Goal: Task Accomplishment & Management: Complete application form

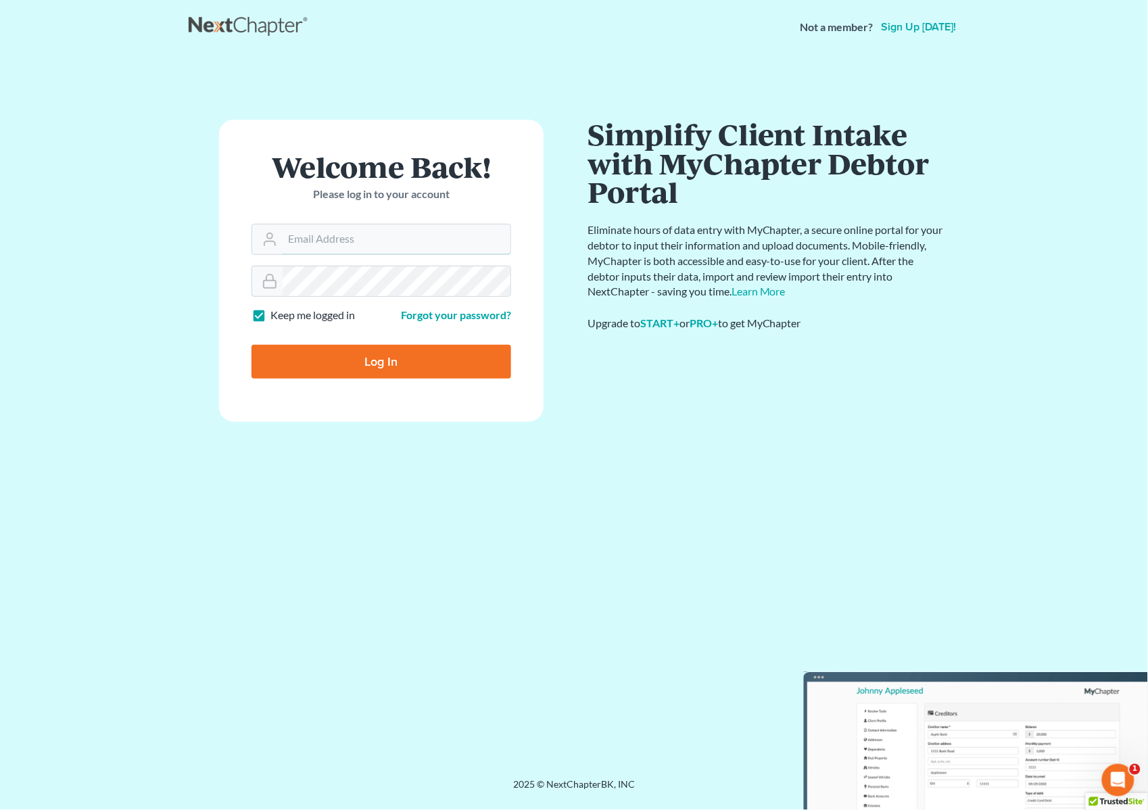
type input "Gary@backuslaw.org"
click at [667, 35] on div "Not a member? Sign up today!" at bounding box center [574, 27] width 771 height 24
click at [374, 360] on input "Log In" at bounding box center [382, 362] width 260 height 34
type input "Thinking..."
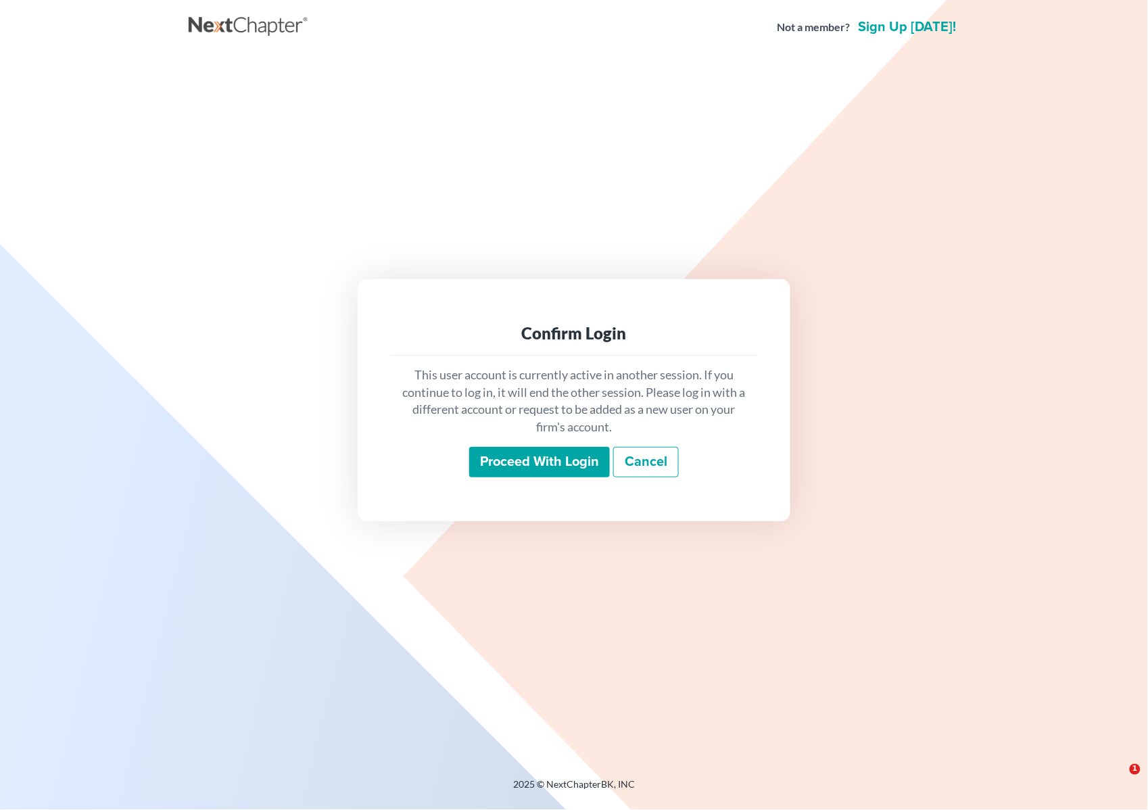
click at [532, 468] on input "Proceed with login" at bounding box center [539, 462] width 141 height 31
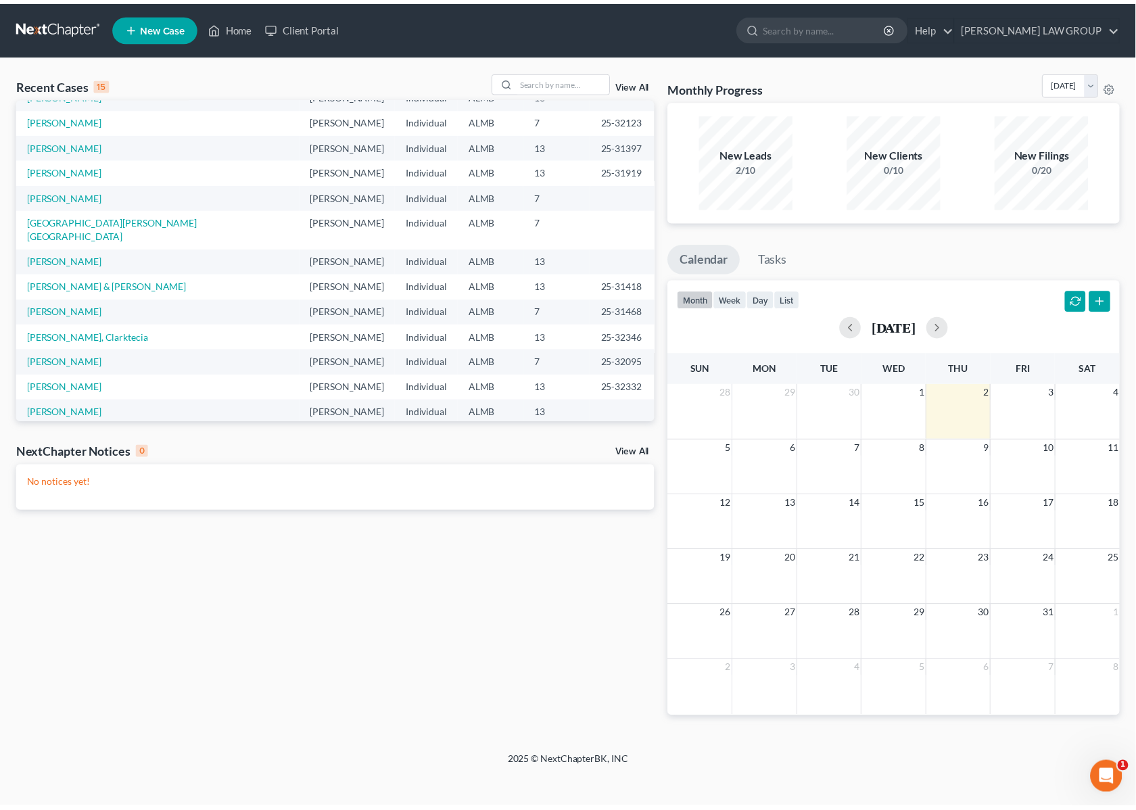
scroll to position [8, 0]
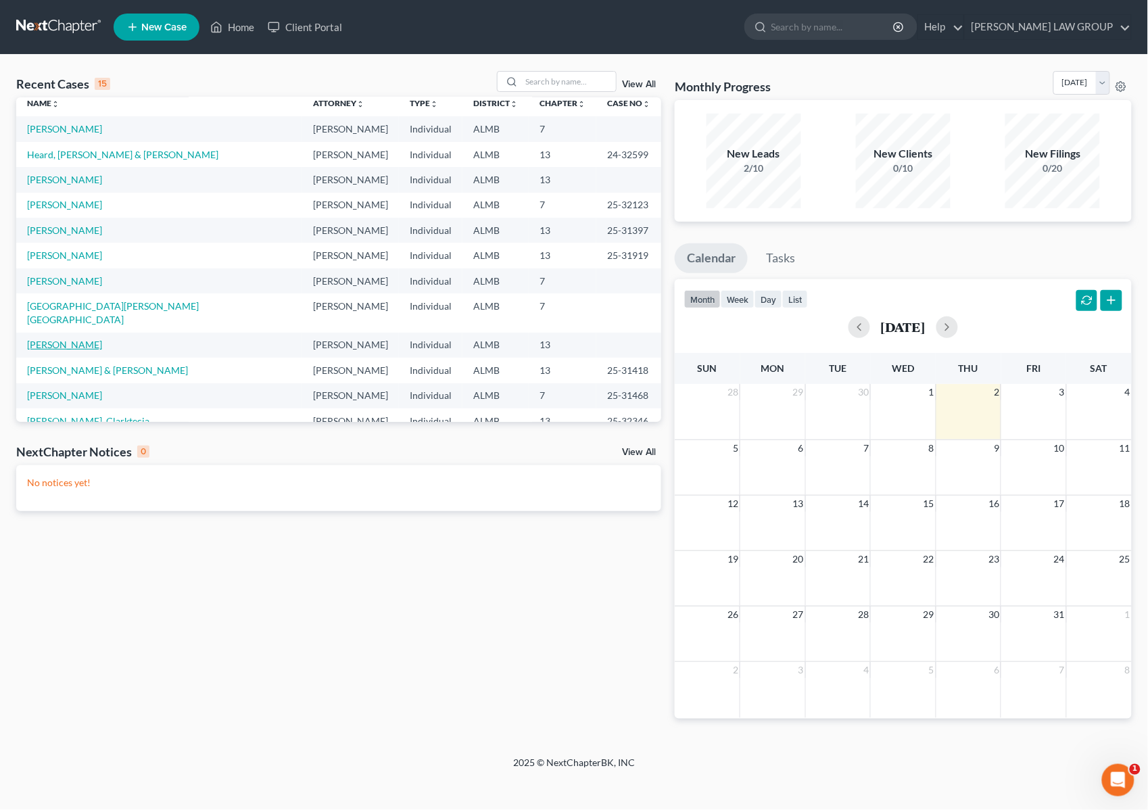
click at [76, 339] on link "[PERSON_NAME]" at bounding box center [64, 344] width 75 height 11
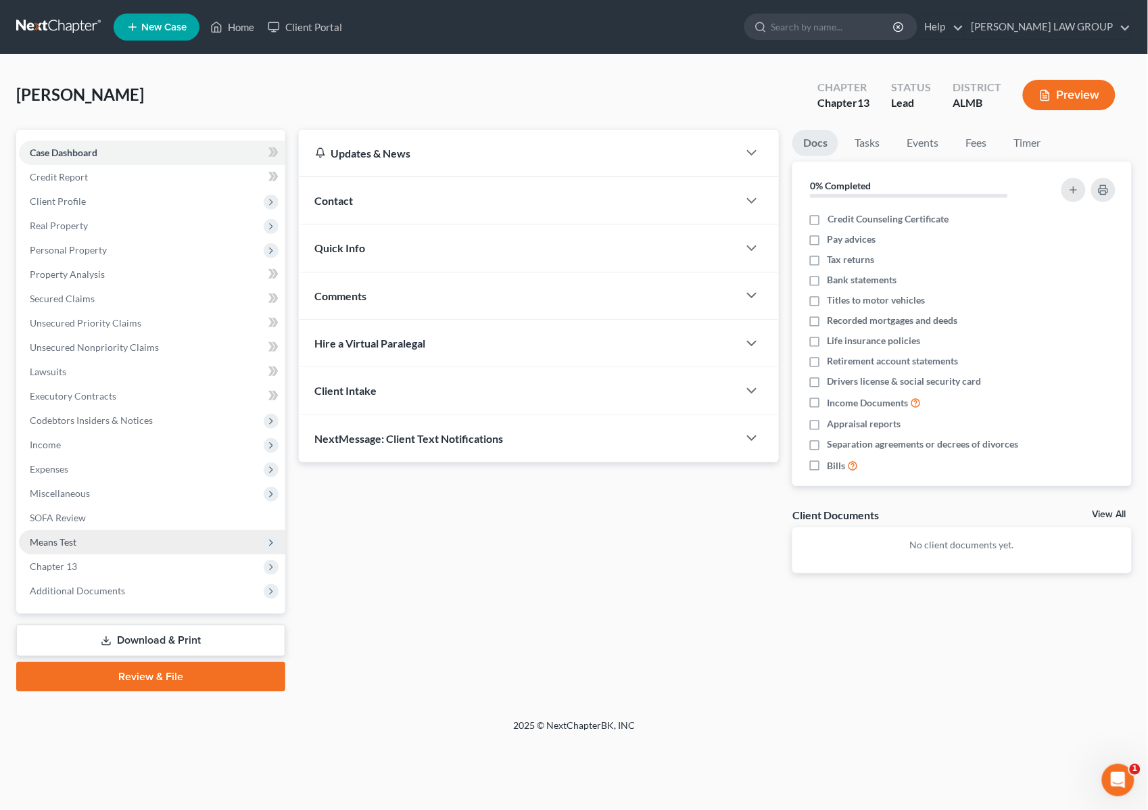
click at [91, 541] on span "Means Test" at bounding box center [152, 542] width 266 height 24
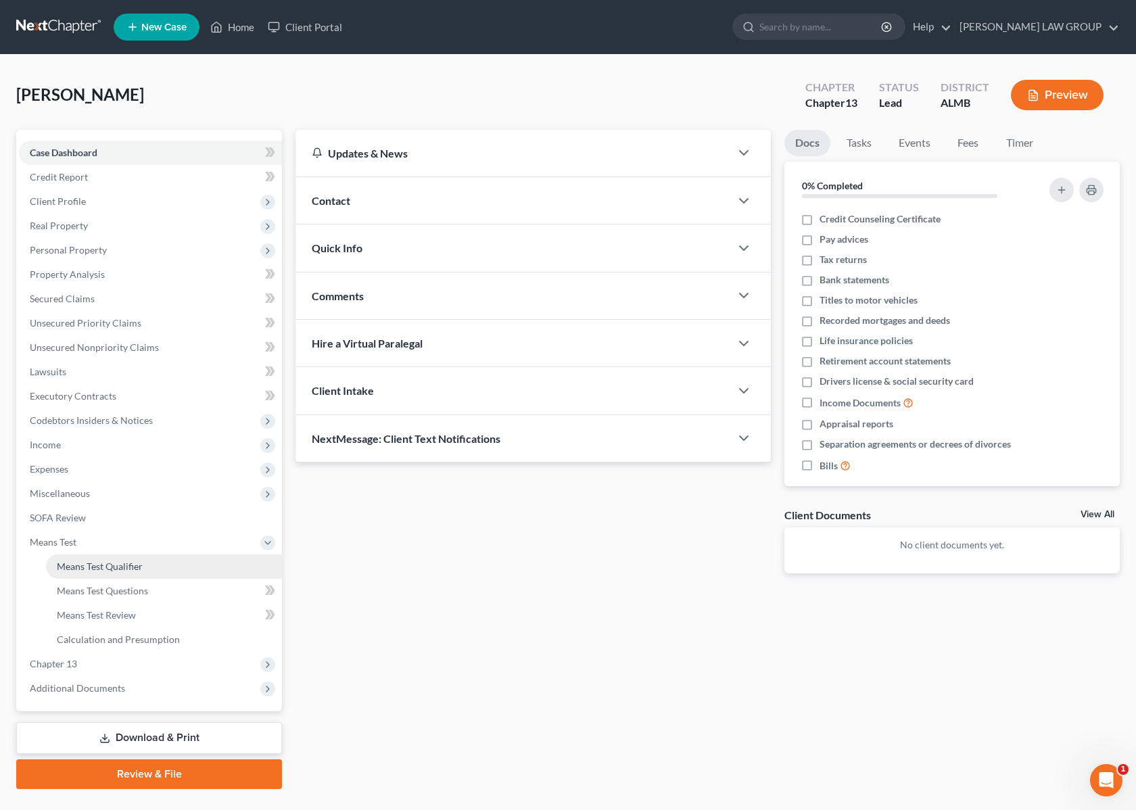
click at [116, 562] on span "Means Test Qualifier" at bounding box center [100, 566] width 86 height 11
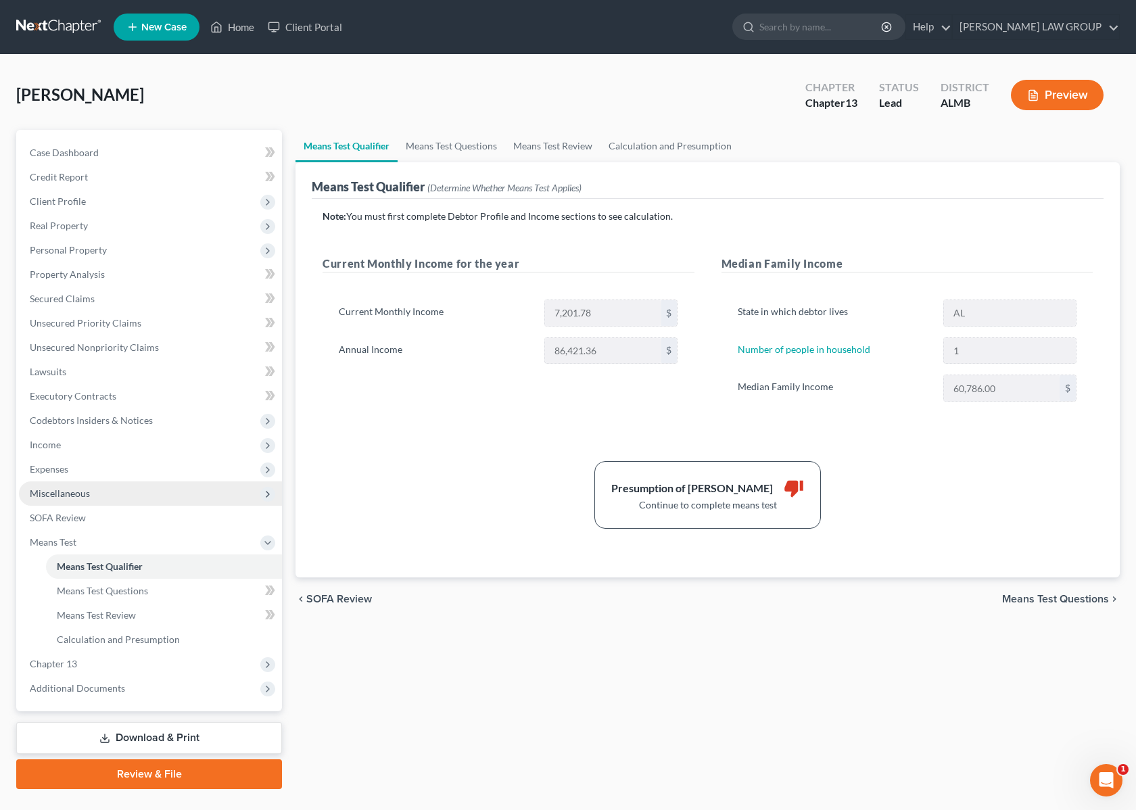
click at [110, 488] on span "Miscellaneous" at bounding box center [150, 494] width 263 height 24
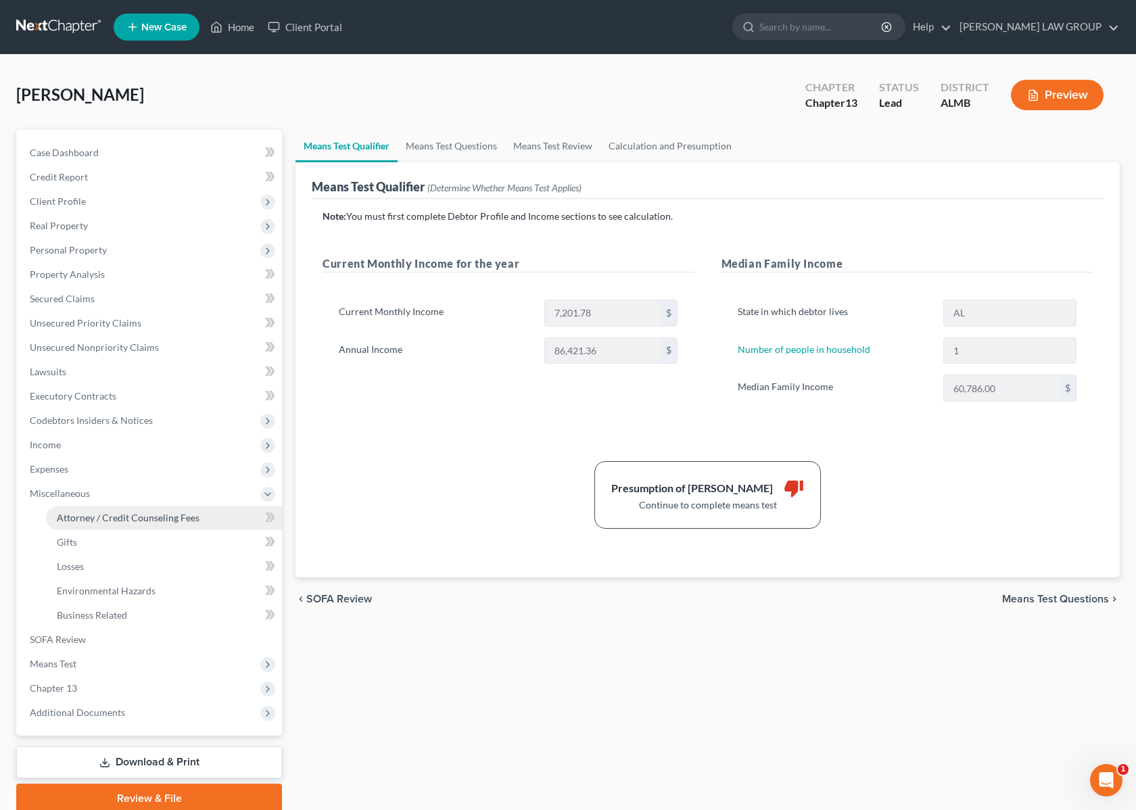
click at [108, 515] on span "Attorney / Credit Counseling Fees" at bounding box center [128, 517] width 143 height 11
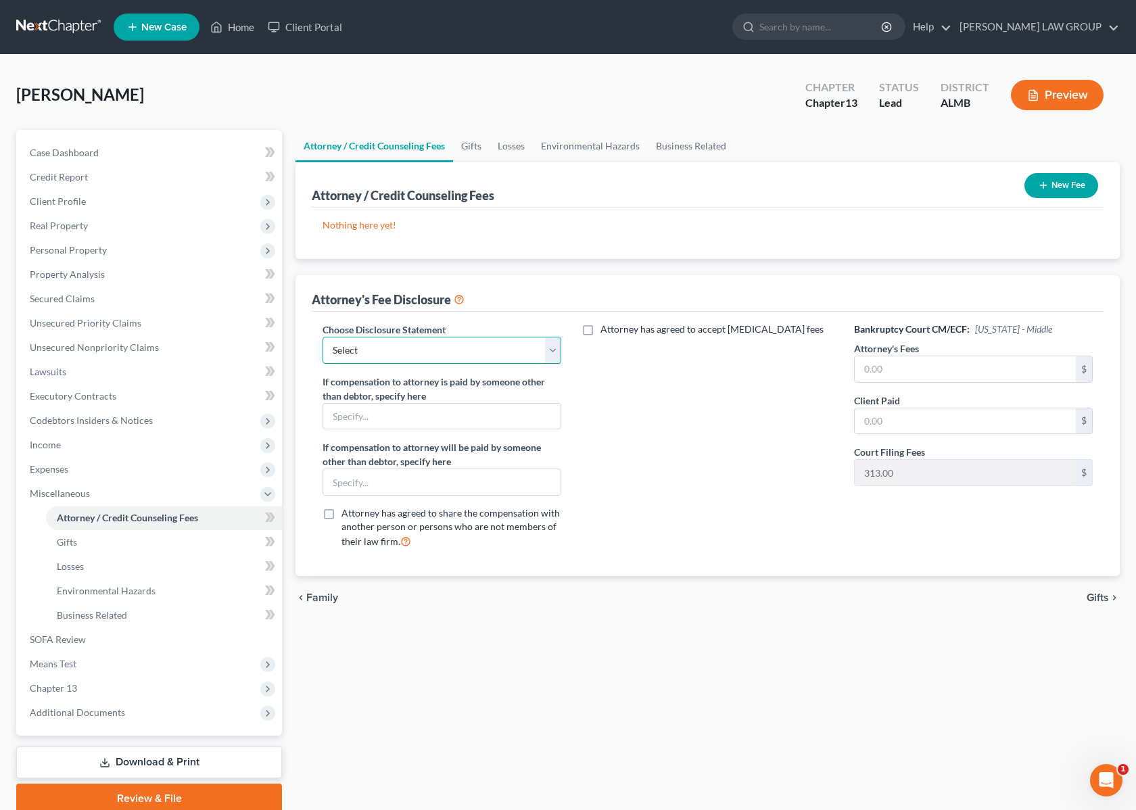
click at [418, 352] on select "Select Disclosure" at bounding box center [442, 350] width 239 height 27
select select "0"
click at [323, 337] on select "Select Disclosure" at bounding box center [442, 350] width 239 height 27
click at [962, 367] on input "text" at bounding box center [965, 369] width 221 height 26
type input "4,800"
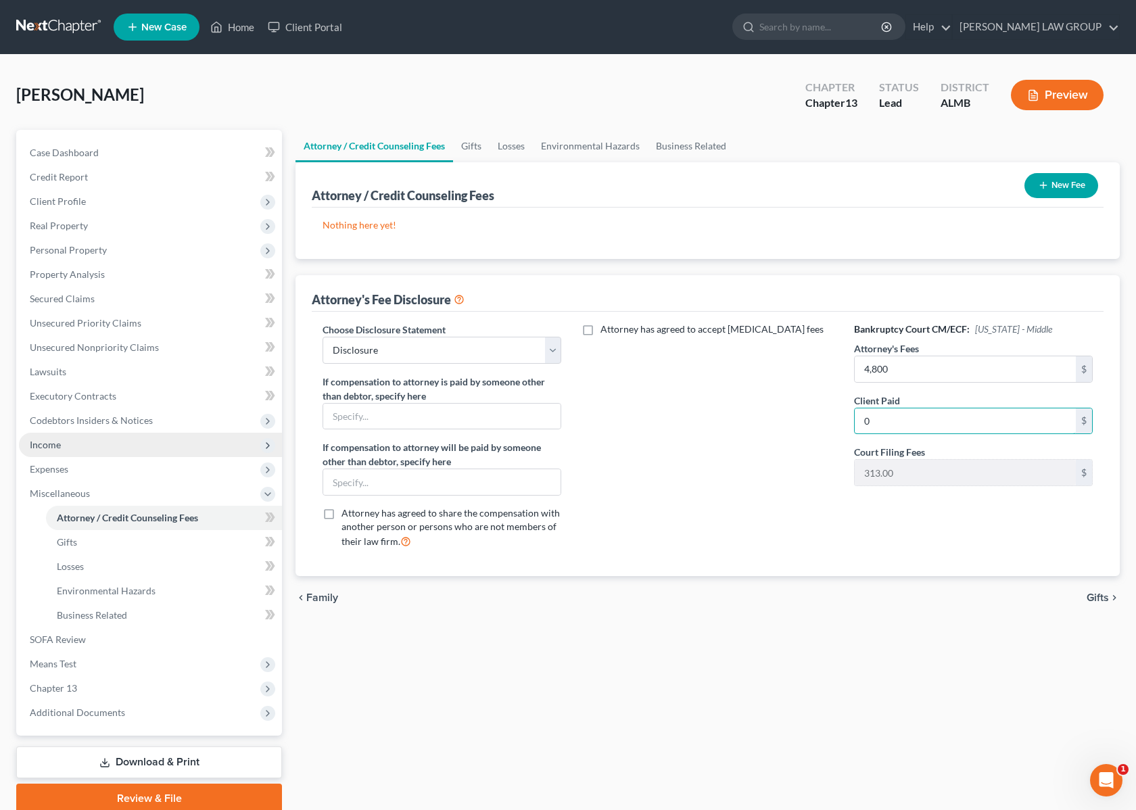
type input "0"
click at [80, 448] on span "Income" at bounding box center [150, 445] width 263 height 24
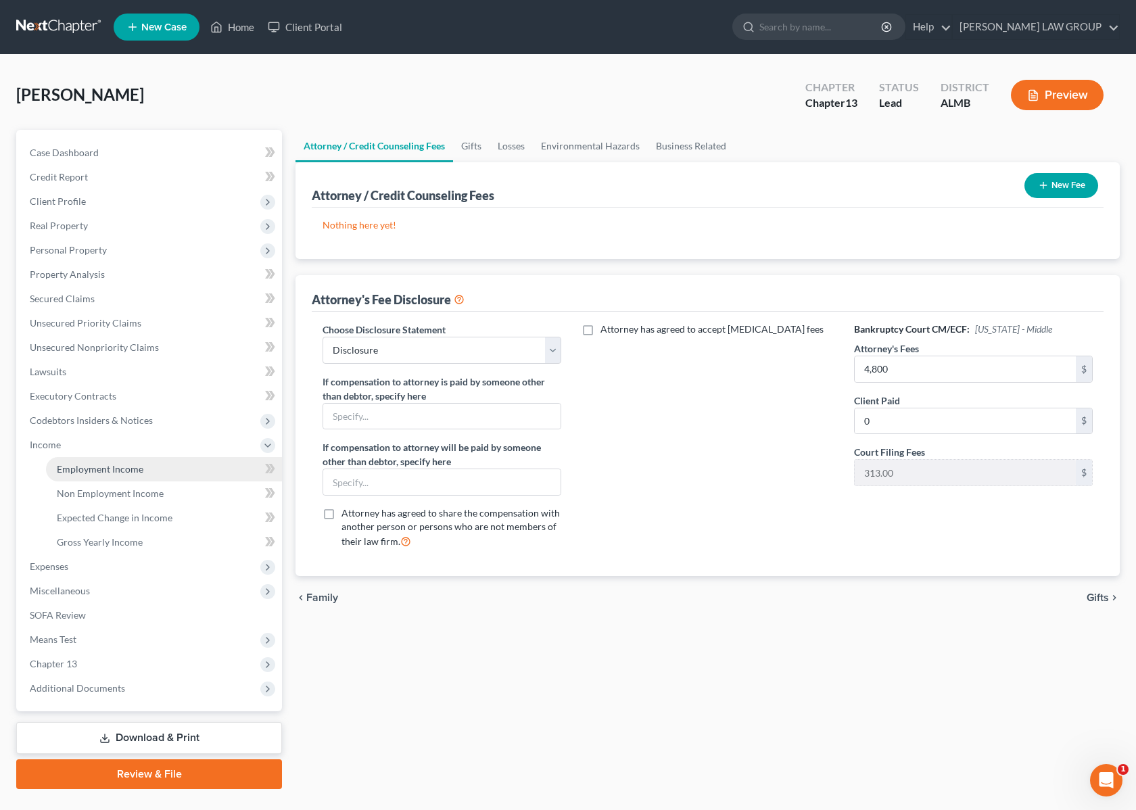
click at [76, 468] on span "Employment Income" at bounding box center [100, 468] width 87 height 11
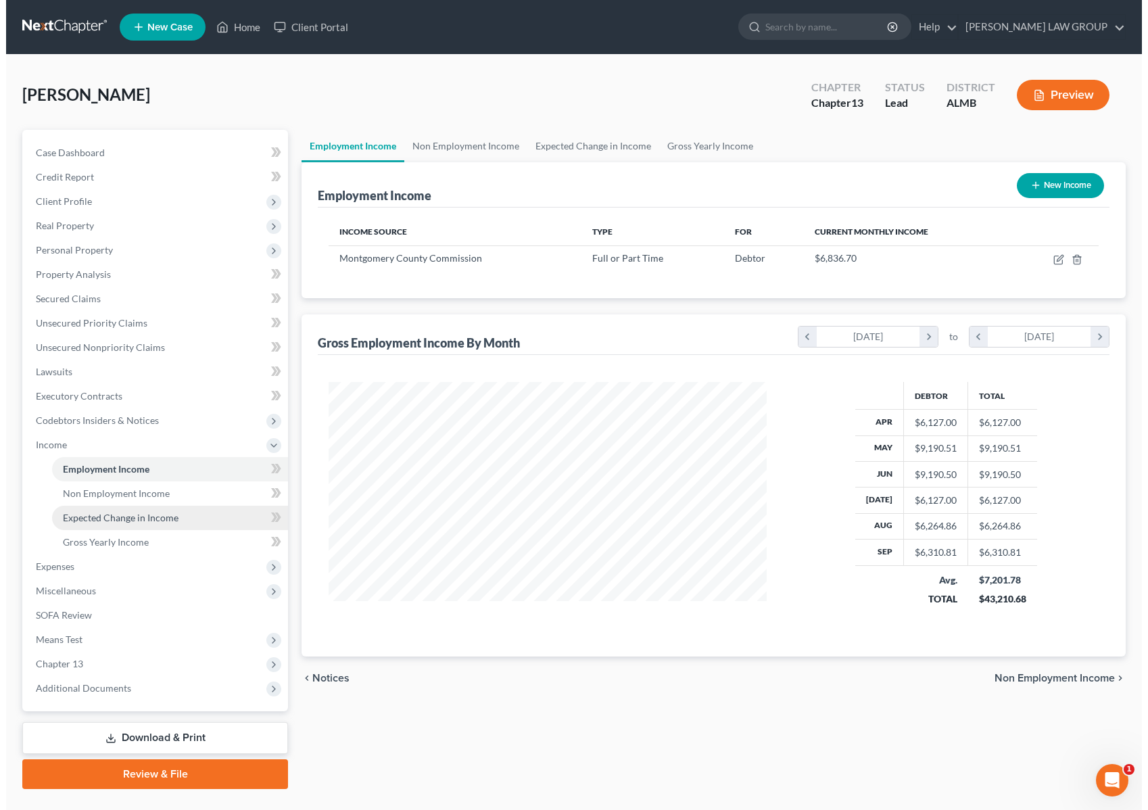
scroll to position [243, 465]
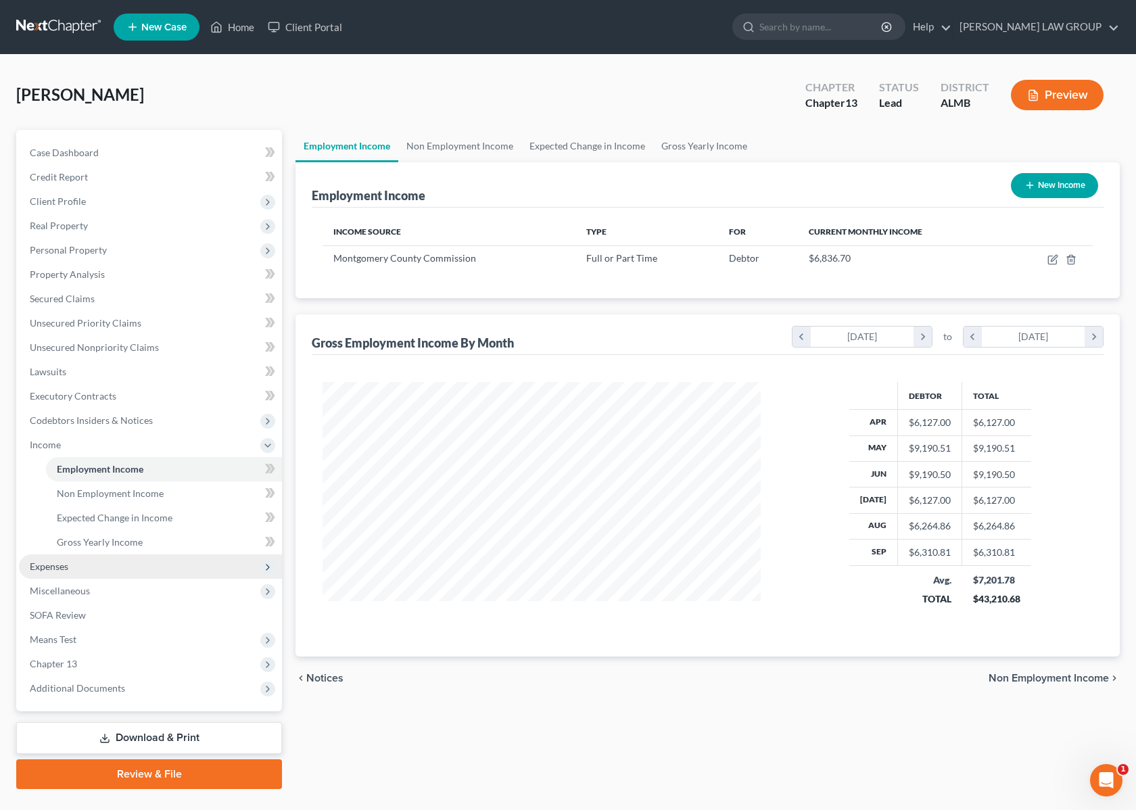
click at [97, 563] on span "Expenses" at bounding box center [150, 567] width 263 height 24
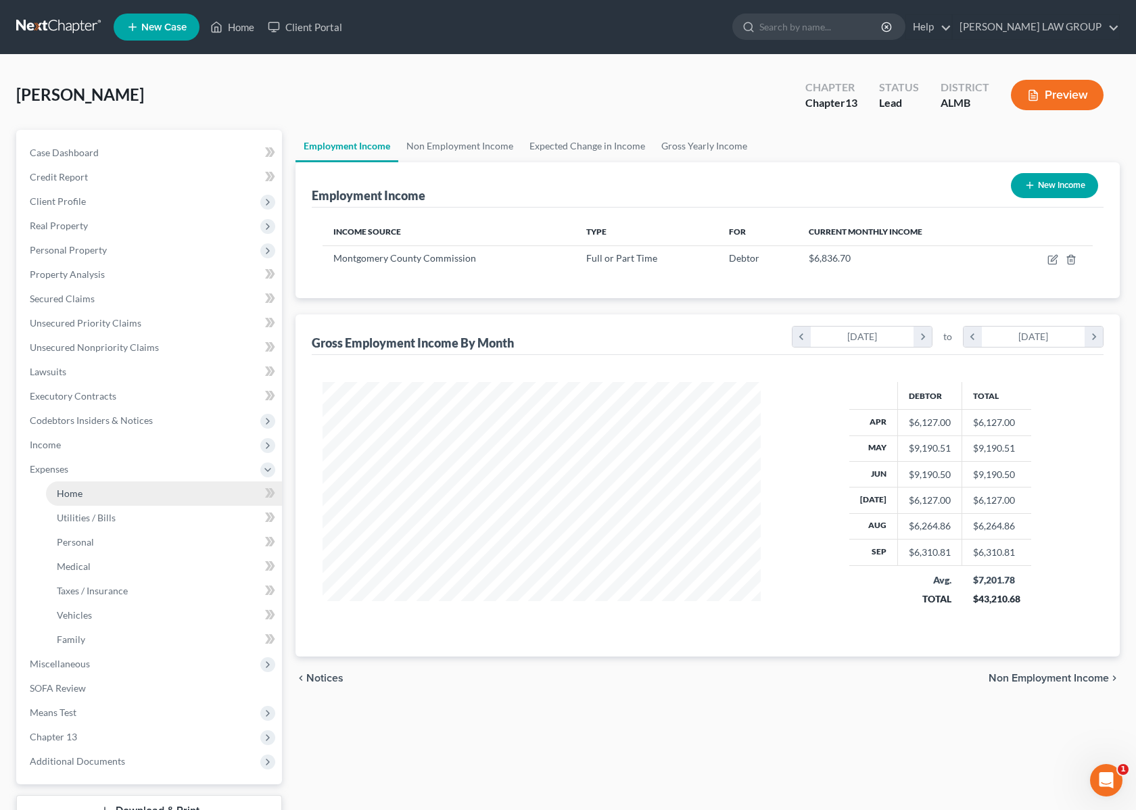
click at [85, 489] on link "Home" at bounding box center [164, 494] width 236 height 24
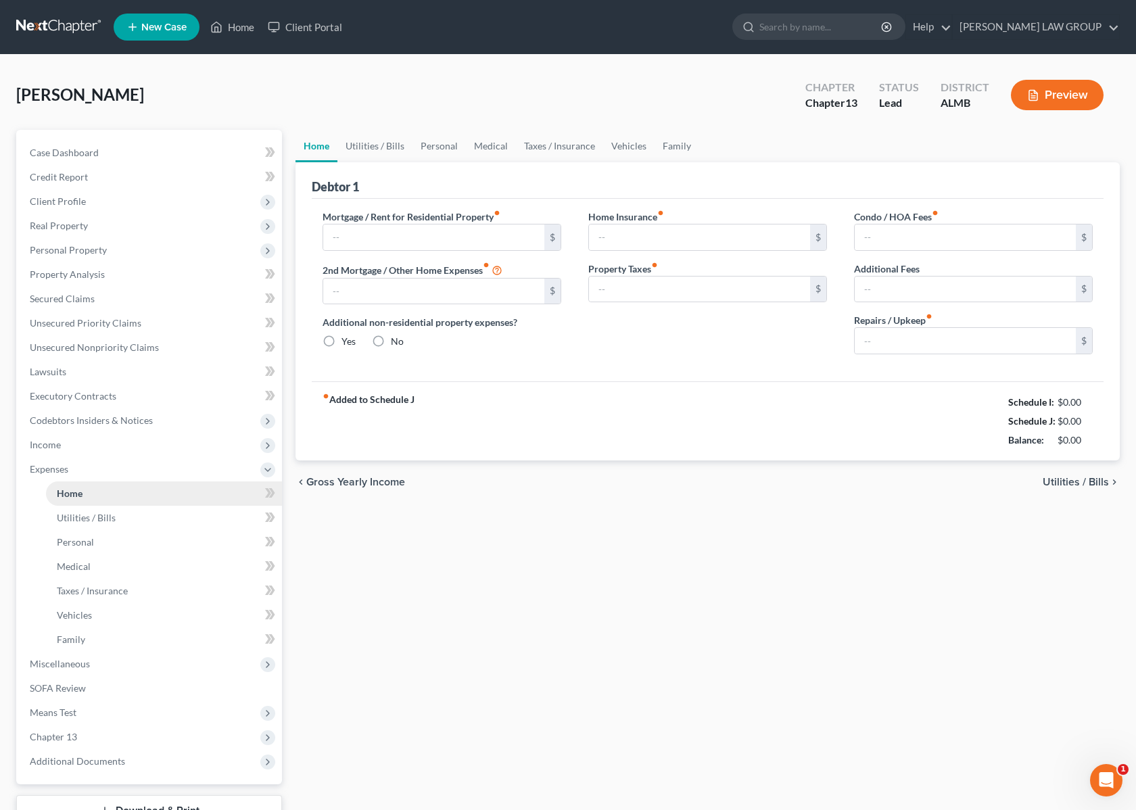
type input "1,900.00"
type input "0.00"
radio input "true"
type input "0.00"
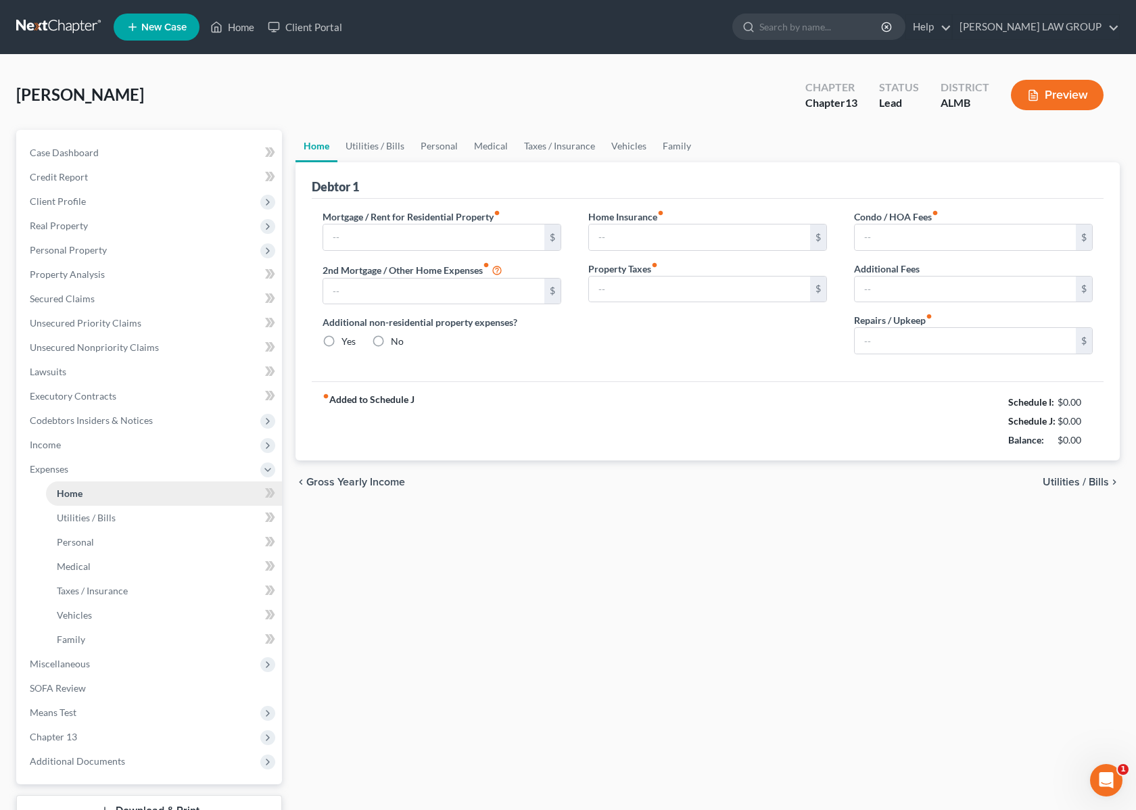
type input "0.00"
type input "160.00"
click at [81, 174] on span "Credit Report" at bounding box center [59, 176] width 58 height 11
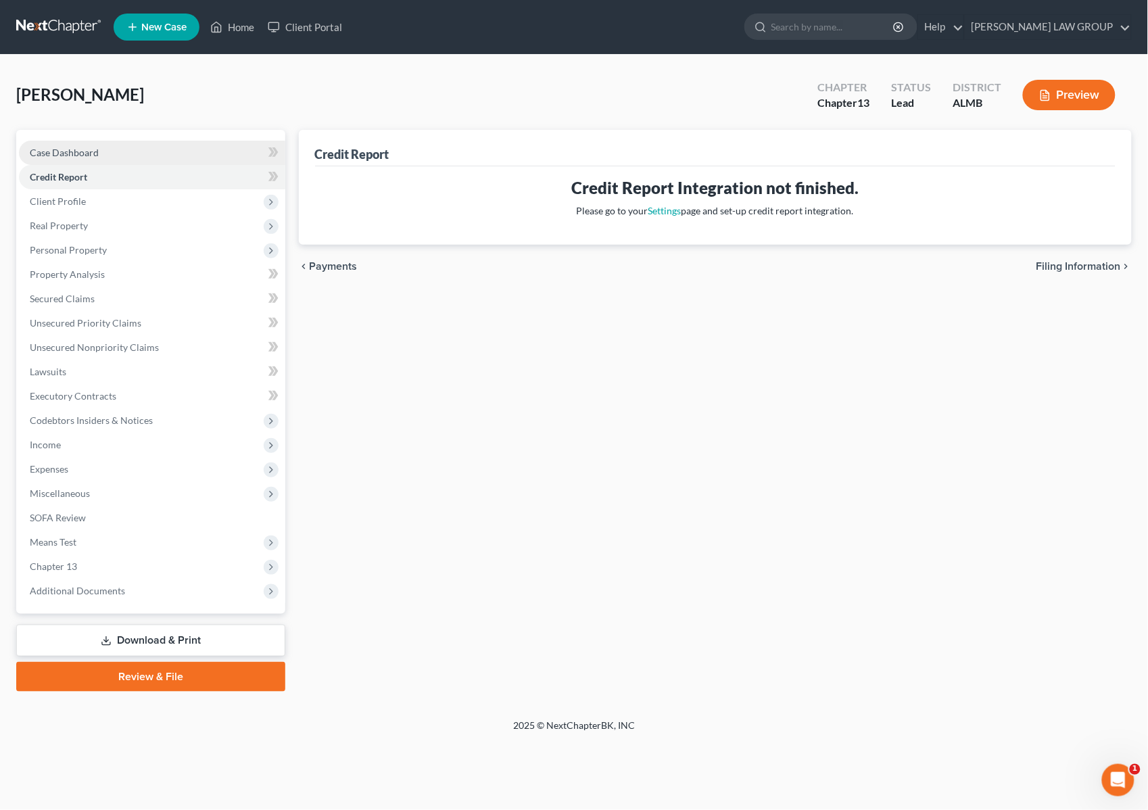
click at [83, 156] on span "Case Dashboard" at bounding box center [64, 152] width 69 height 11
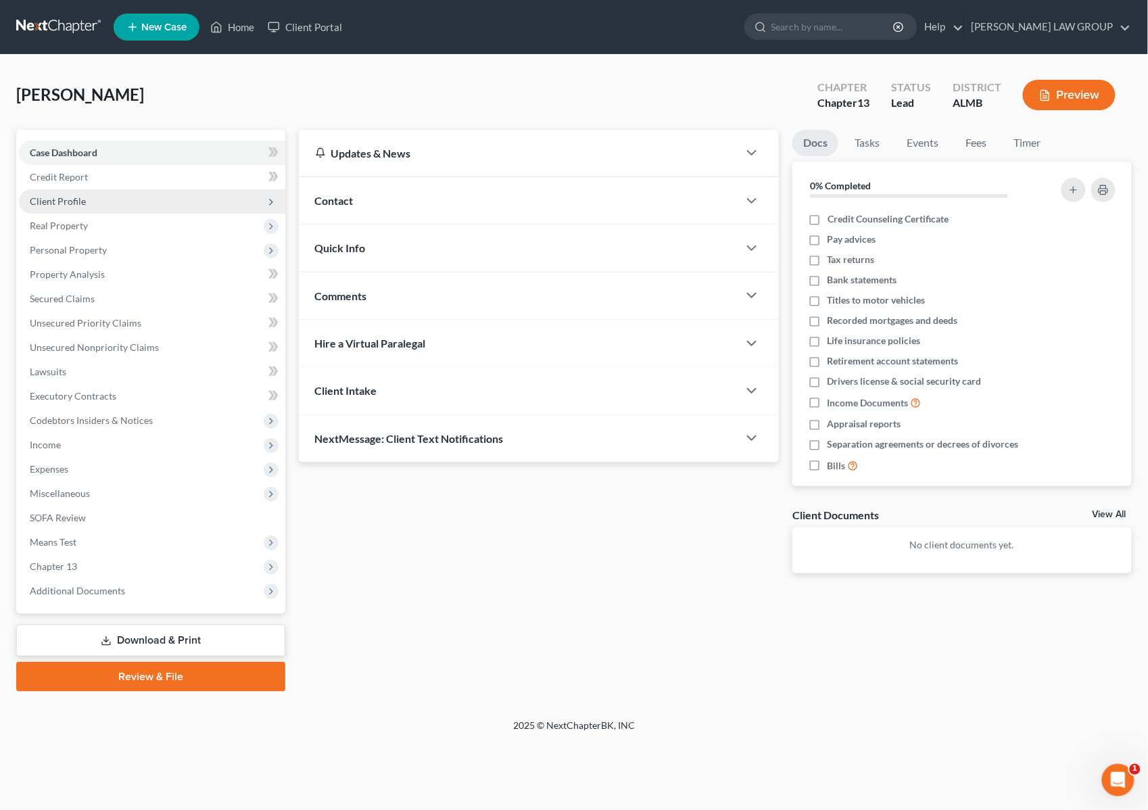
click at [65, 198] on span "Client Profile" at bounding box center [58, 200] width 56 height 11
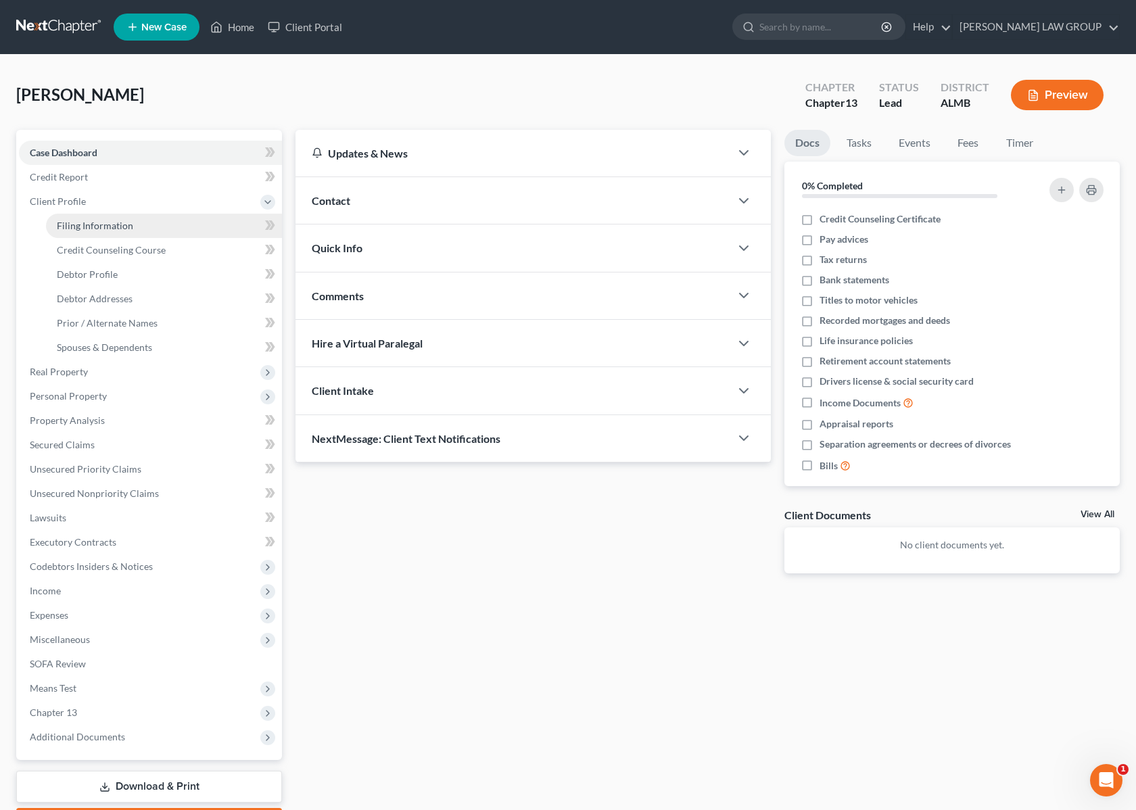
click at [74, 220] on span "Filing Information" at bounding box center [95, 225] width 76 height 11
select select "1"
select select "0"
select select "3"
select select "0"
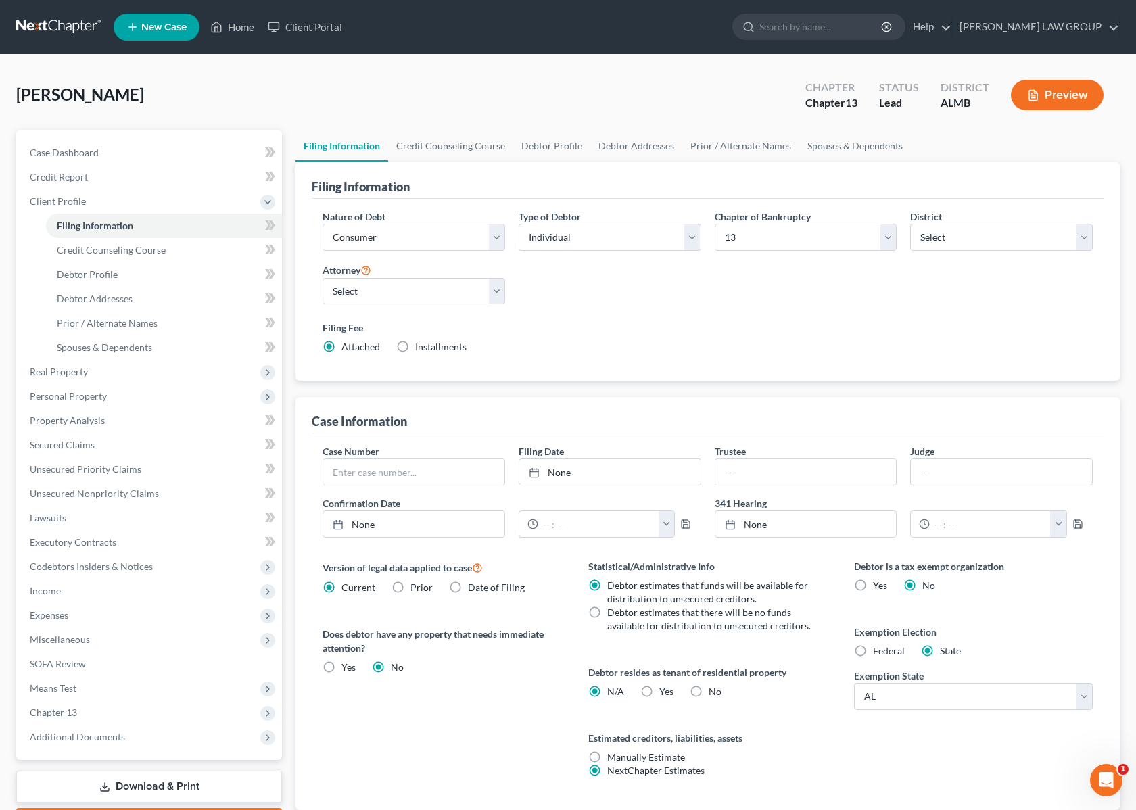
click at [416, 347] on span "Installments" at bounding box center [440, 346] width 51 height 11
click at [421, 347] on input "Installments Installments" at bounding box center [425, 344] width 9 height 9
radio input "true"
radio input "false"
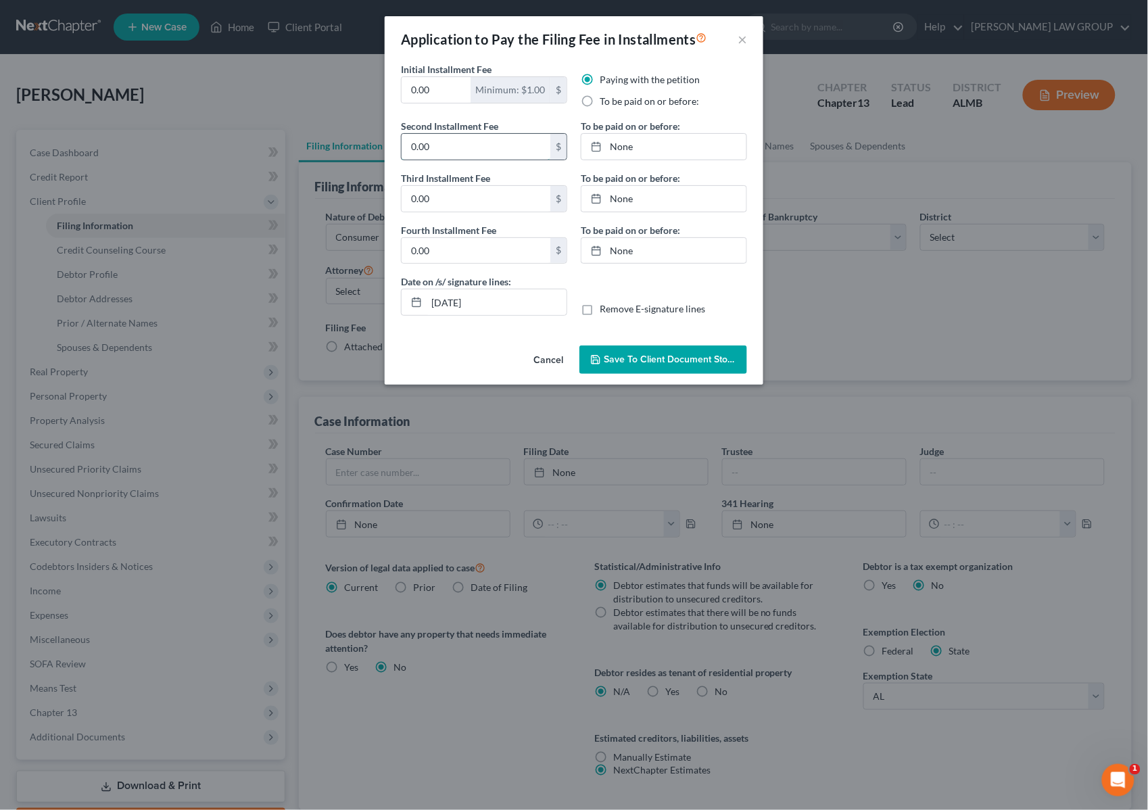
click at [450, 154] on input "0.00" at bounding box center [476, 147] width 149 height 26
type input "313"
click at [634, 362] on span "Save to Client Document Storage" at bounding box center [675, 359] width 143 height 11
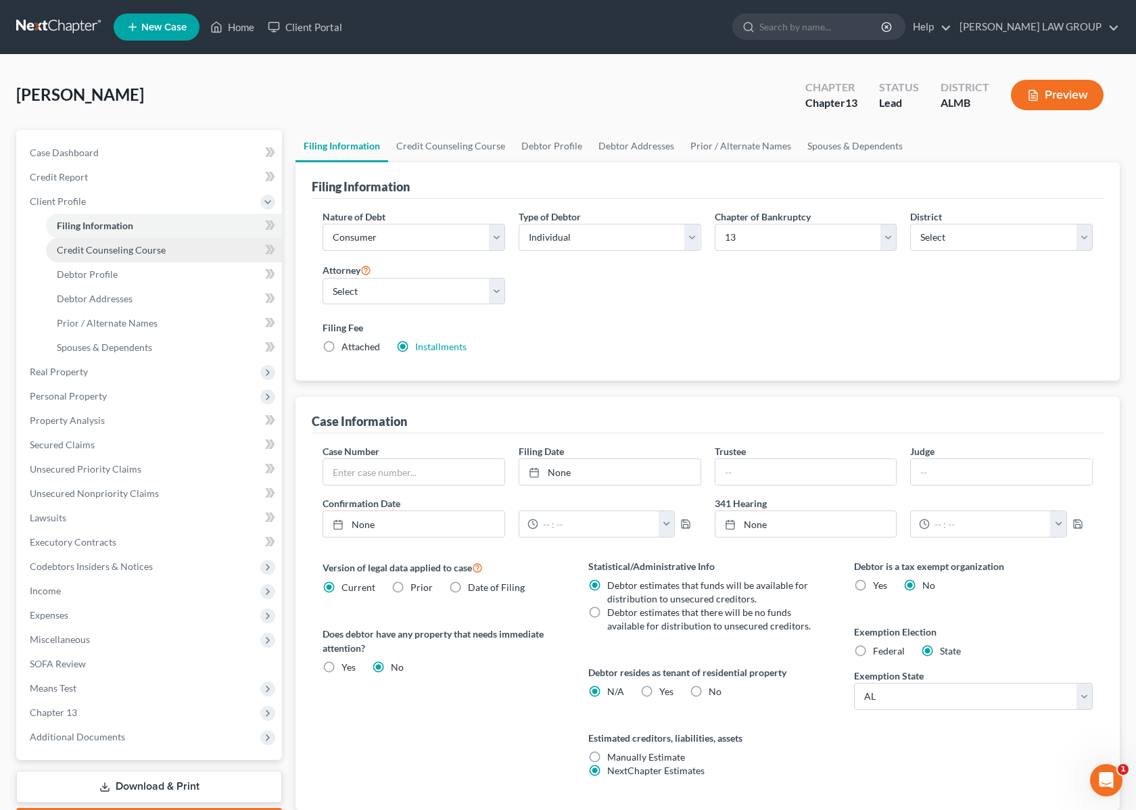
click at [107, 254] on link "Credit Counseling Course" at bounding box center [164, 250] width 236 height 24
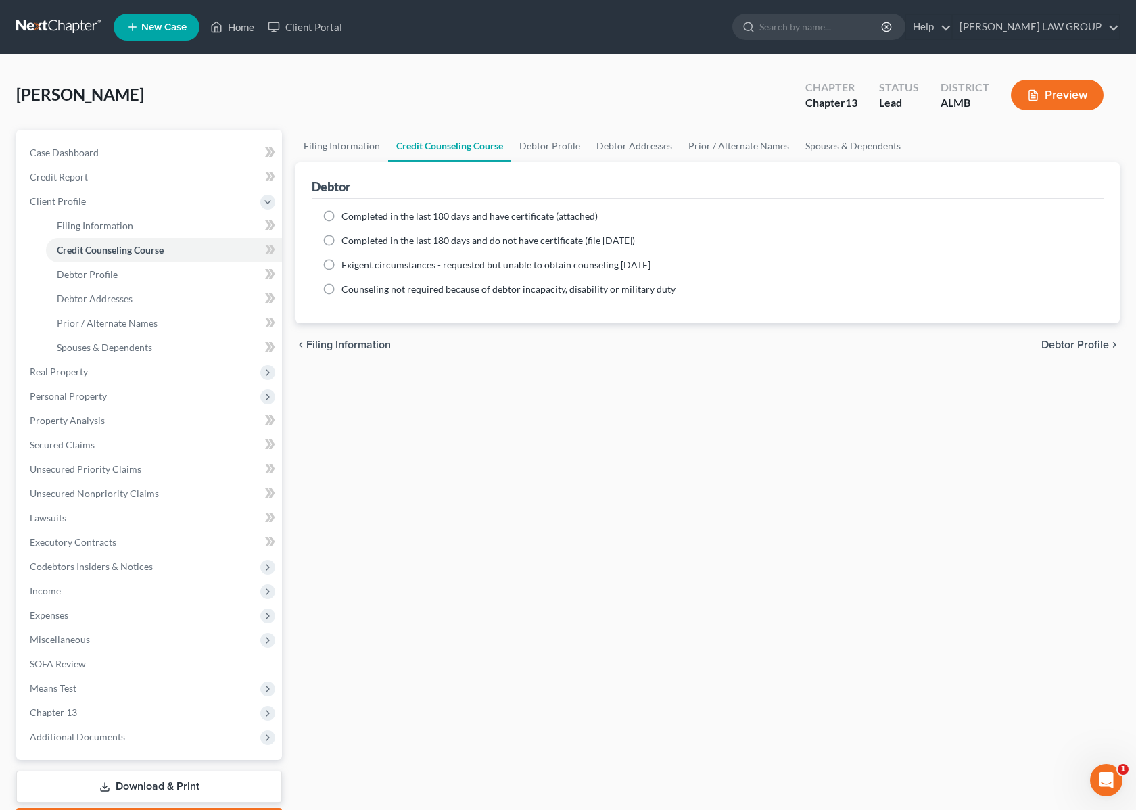
click at [450, 216] on span "Completed in the last 180 days and have certificate (attached)" at bounding box center [470, 215] width 256 height 11
click at [356, 216] on input "Completed in the last 180 days and have certificate (attached)" at bounding box center [351, 214] width 9 height 9
radio input "true"
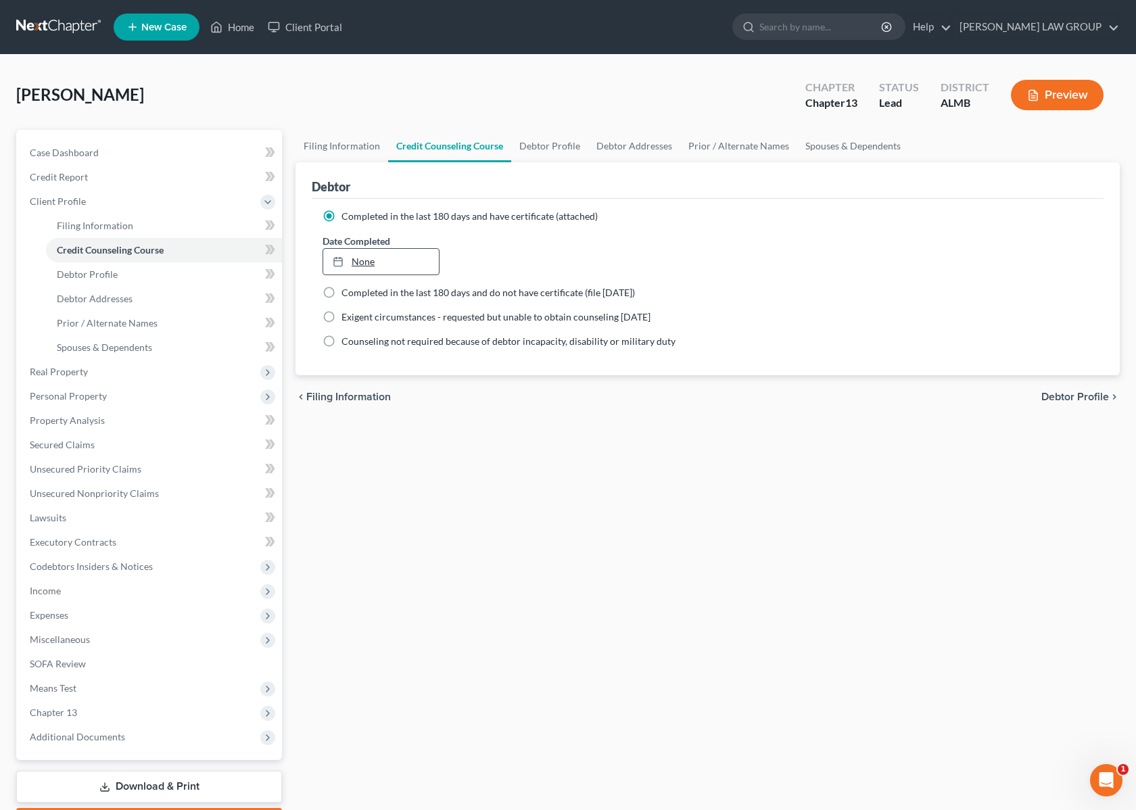
type input "[DATE]"
click at [356, 262] on link "None" at bounding box center [381, 262] width 116 height 26
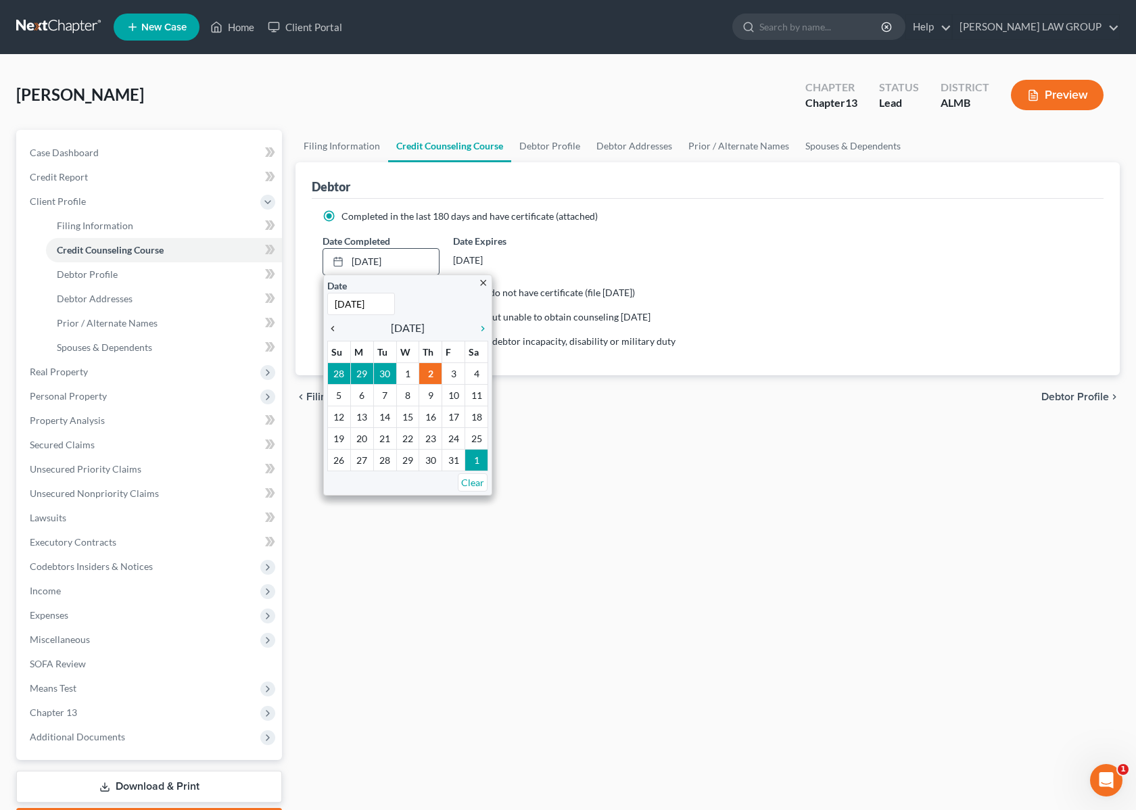
click at [332, 328] on icon "chevron_left" at bounding box center [336, 328] width 18 height 11
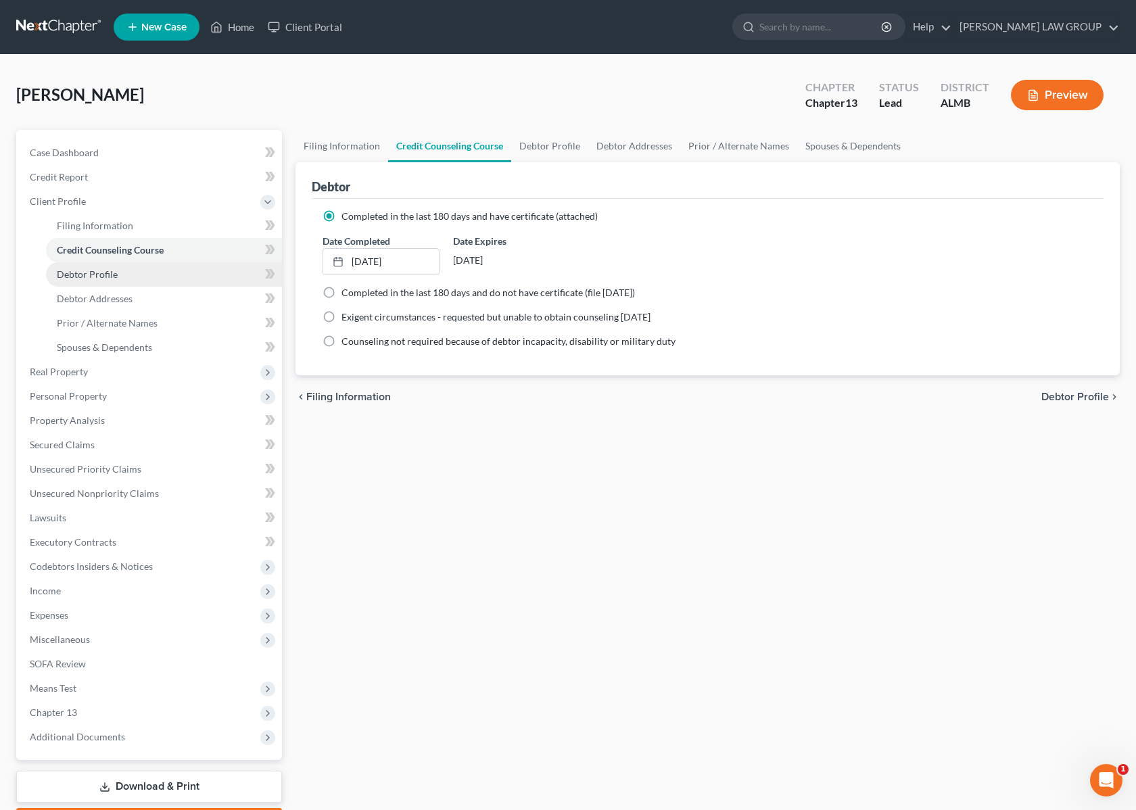
click at [115, 269] on span "Debtor Profile" at bounding box center [87, 274] width 61 height 11
select select "0"
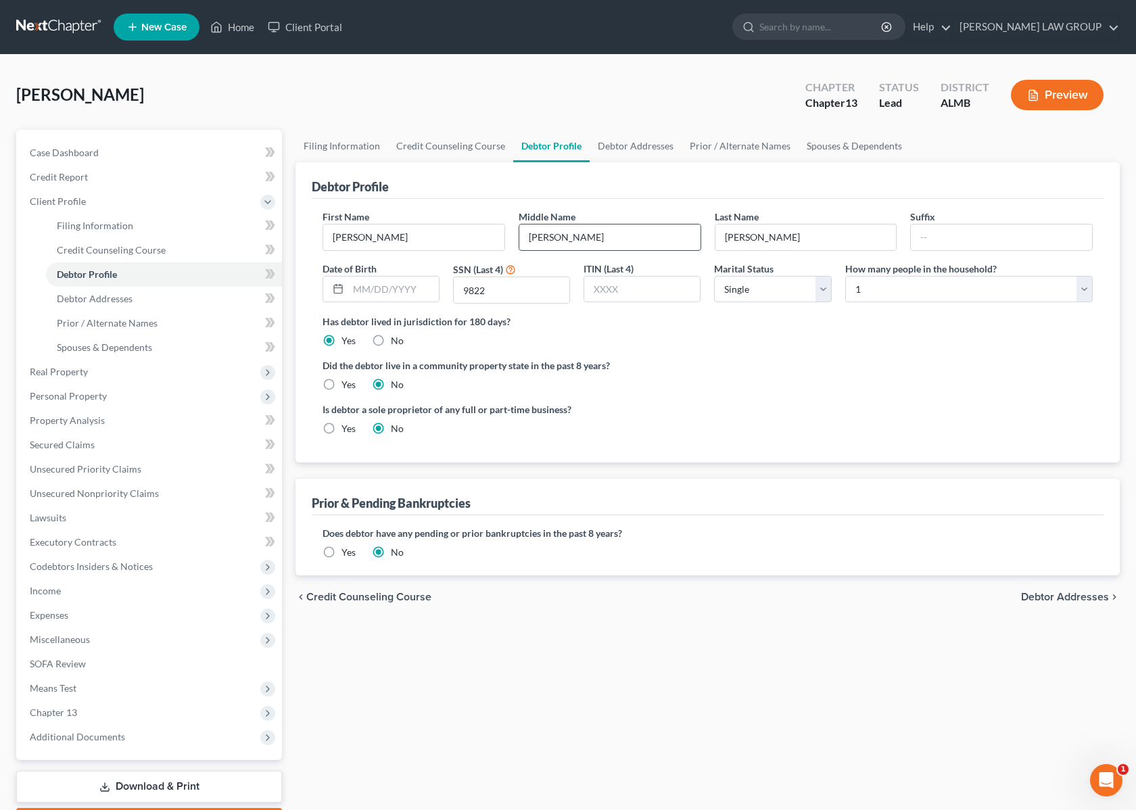
click at [573, 230] on input "[PERSON_NAME]" at bounding box center [609, 238] width 181 height 26
click at [145, 328] on link "Prior / Alternate Names" at bounding box center [164, 323] width 236 height 24
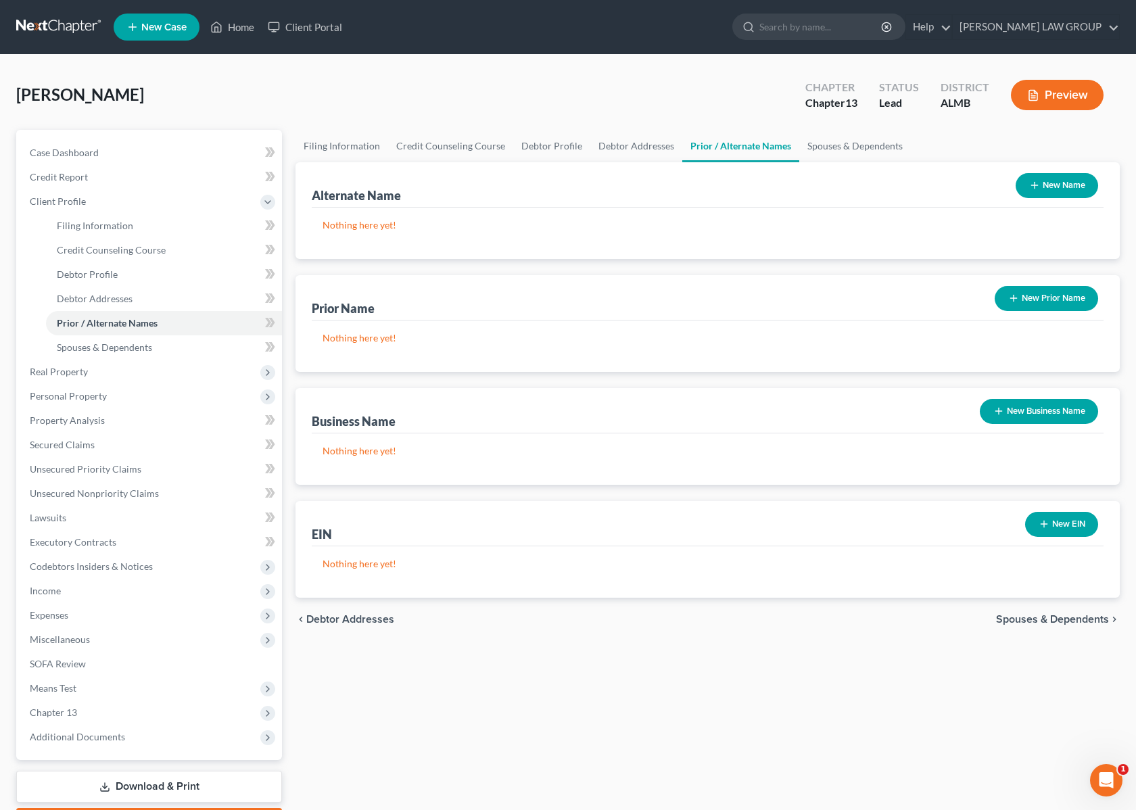
click at [1050, 183] on button "New Name" at bounding box center [1057, 185] width 83 height 25
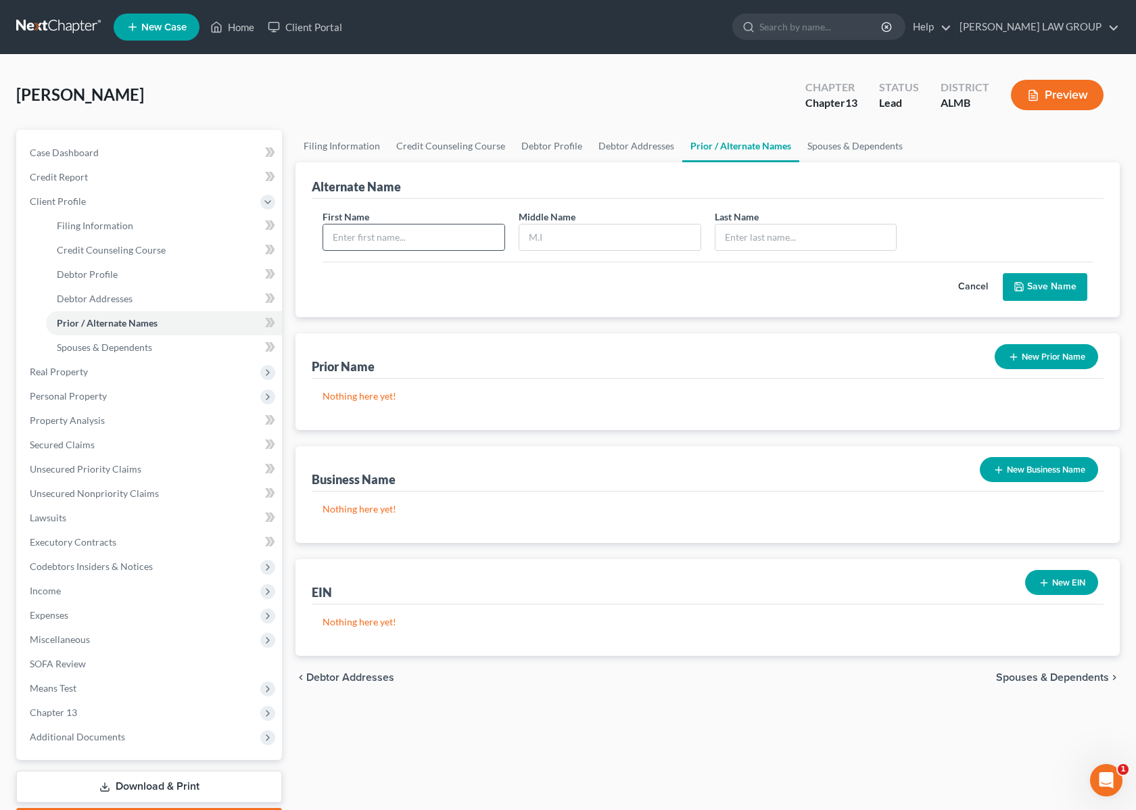
click at [388, 233] on input "text" at bounding box center [413, 238] width 181 height 26
type input "[PERSON_NAME]"
click at [1054, 288] on button "Save Name" at bounding box center [1045, 287] width 85 height 28
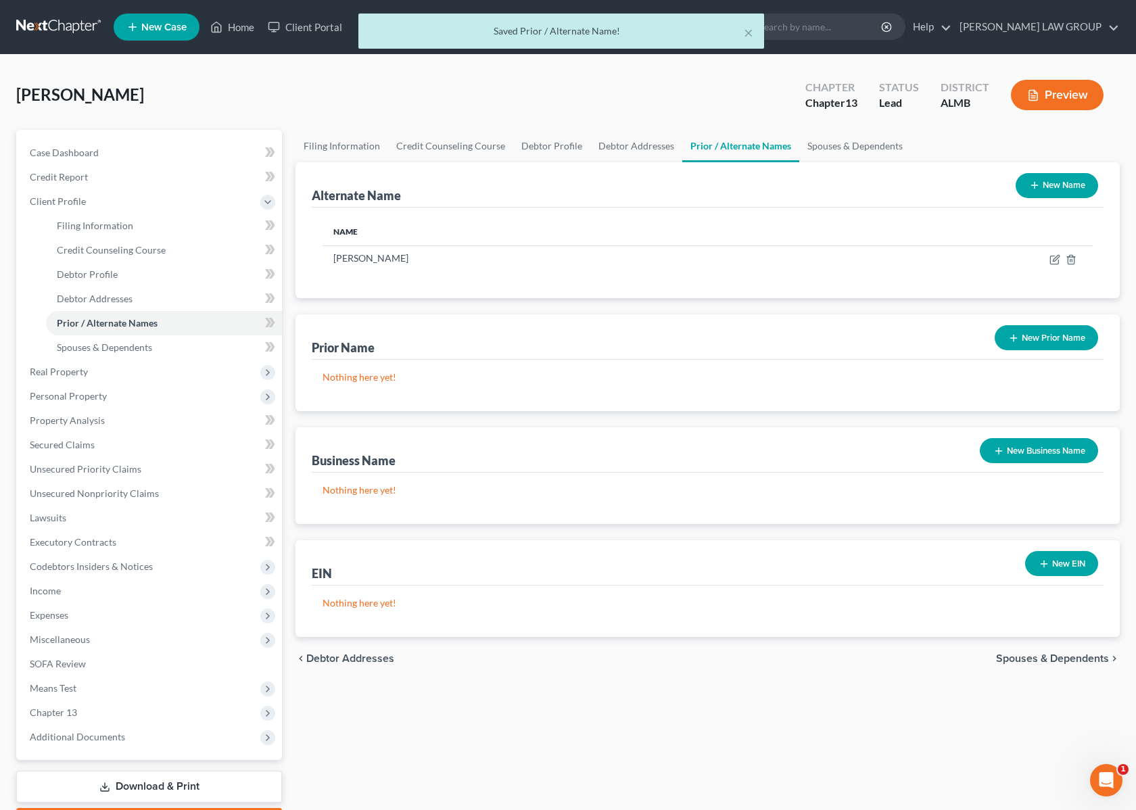
click at [1067, 188] on button "New Name" at bounding box center [1057, 185] width 83 height 25
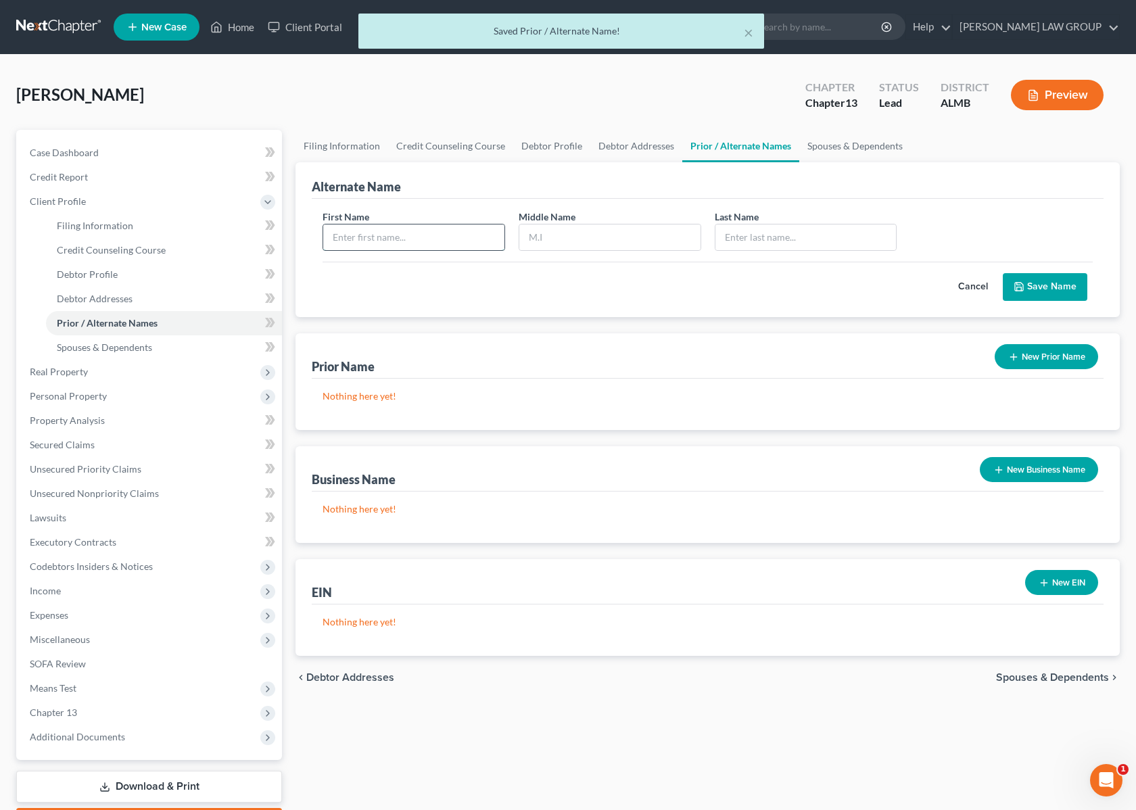
click at [452, 228] on input "text" at bounding box center [413, 238] width 181 height 26
type input "[PERSON_NAME]"
type input "F"
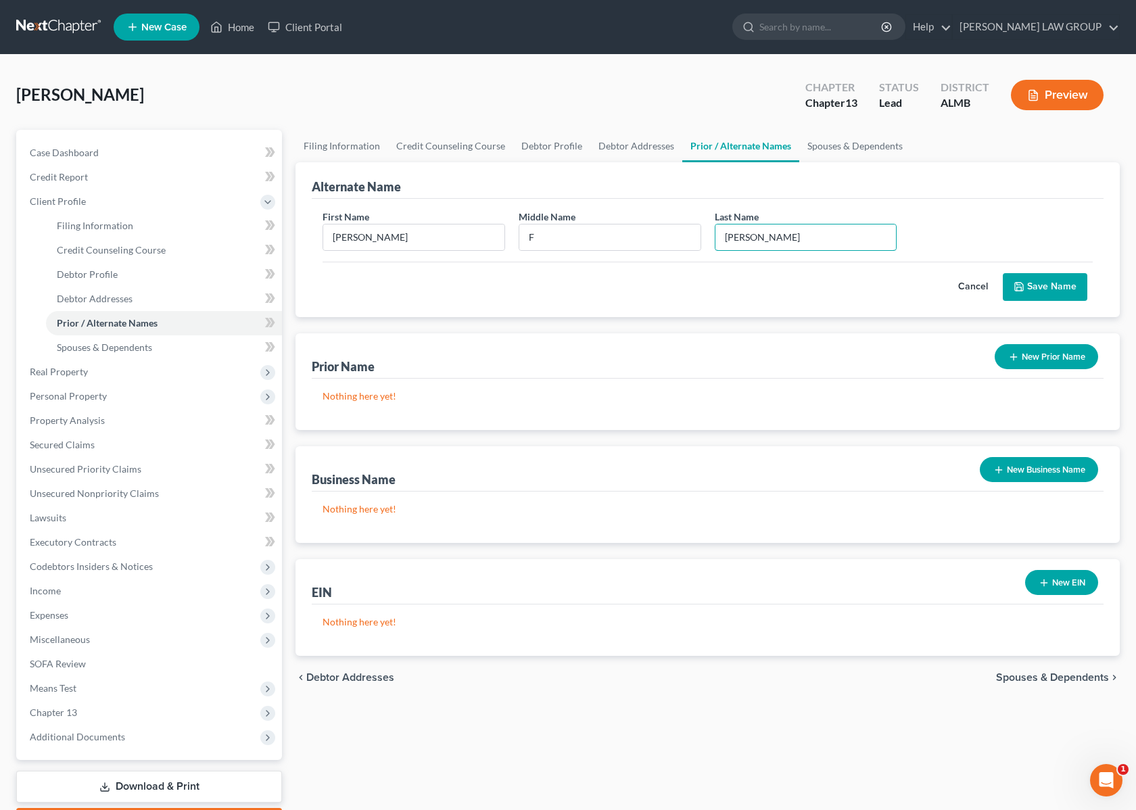
type input "[PERSON_NAME]"
click at [1029, 292] on button "Save Name" at bounding box center [1045, 287] width 85 height 28
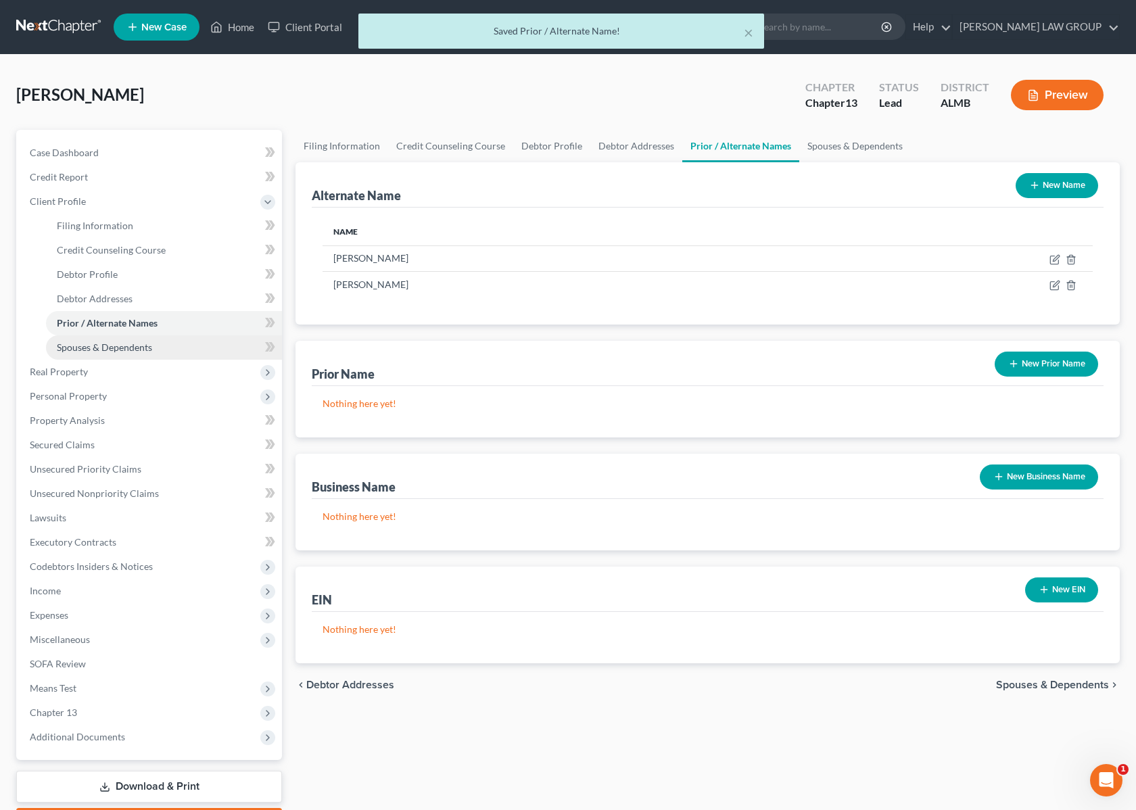
click at [154, 350] on link "Spouses & Dependents" at bounding box center [164, 347] width 236 height 24
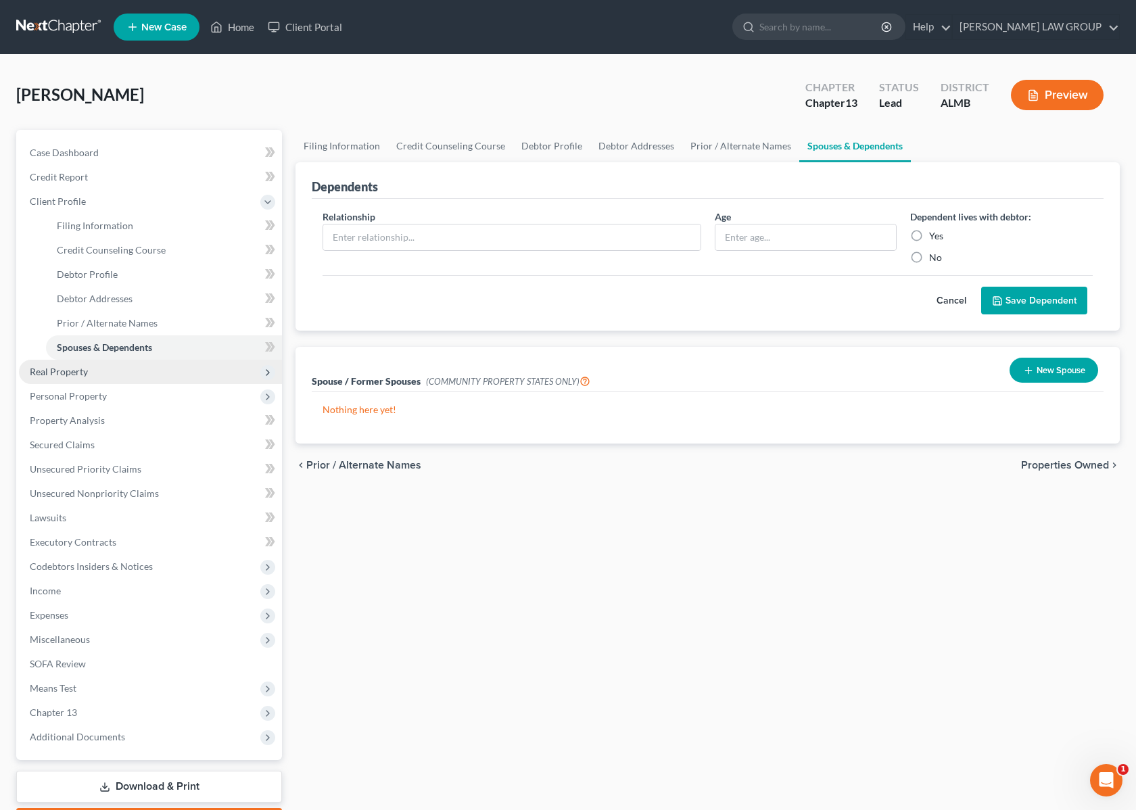
click at [93, 372] on span "Real Property" at bounding box center [150, 372] width 263 height 24
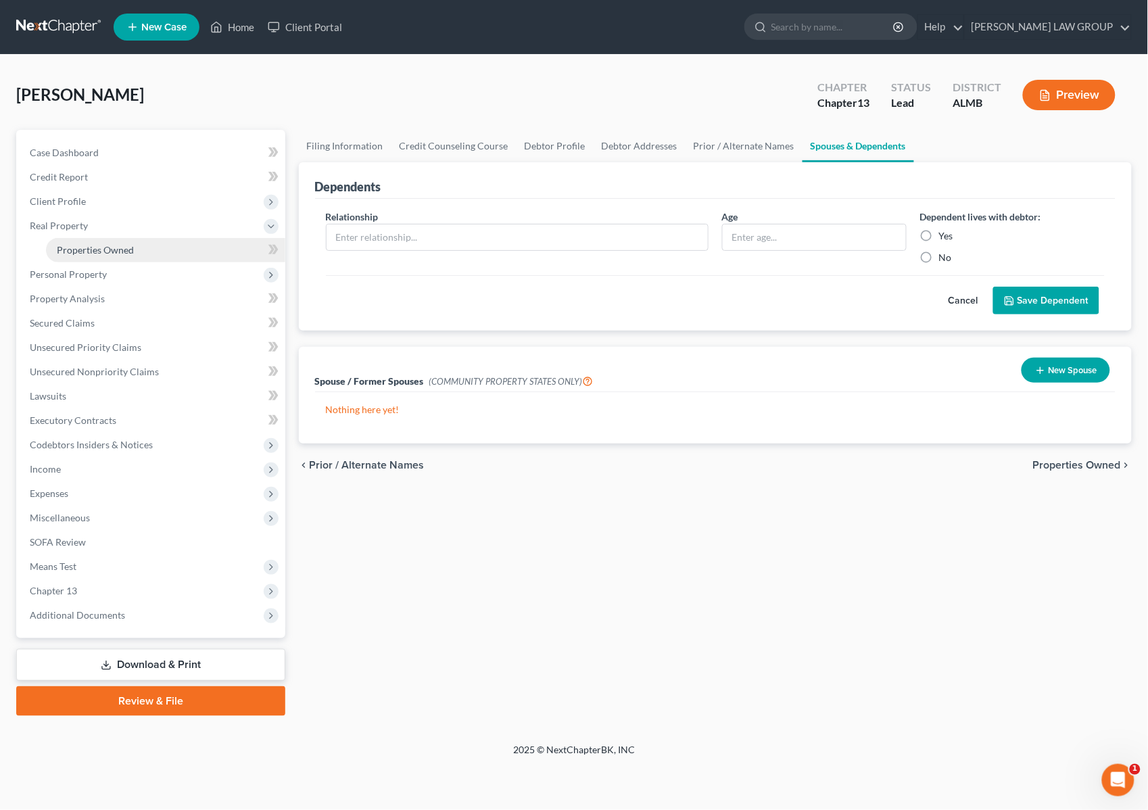
click at [82, 250] on span "Properties Owned" at bounding box center [95, 249] width 77 height 11
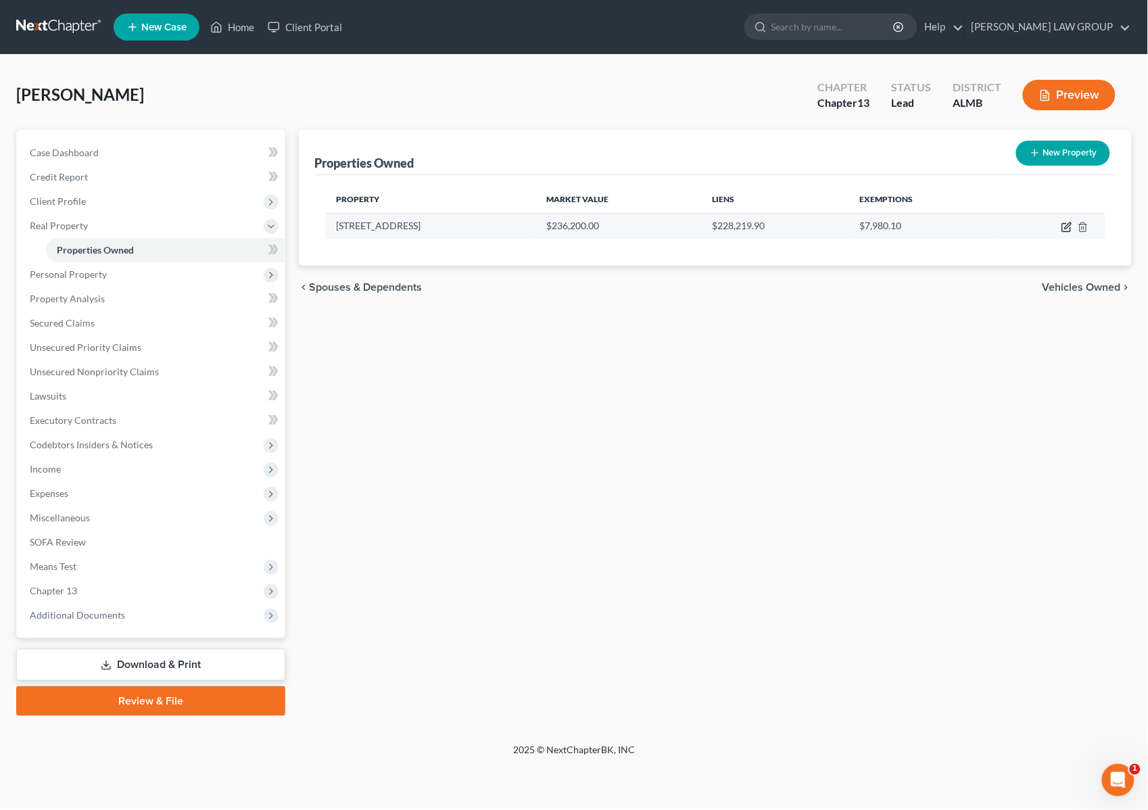
click at [1069, 227] on icon "button" at bounding box center [1067, 227] width 11 height 11
select select "0"
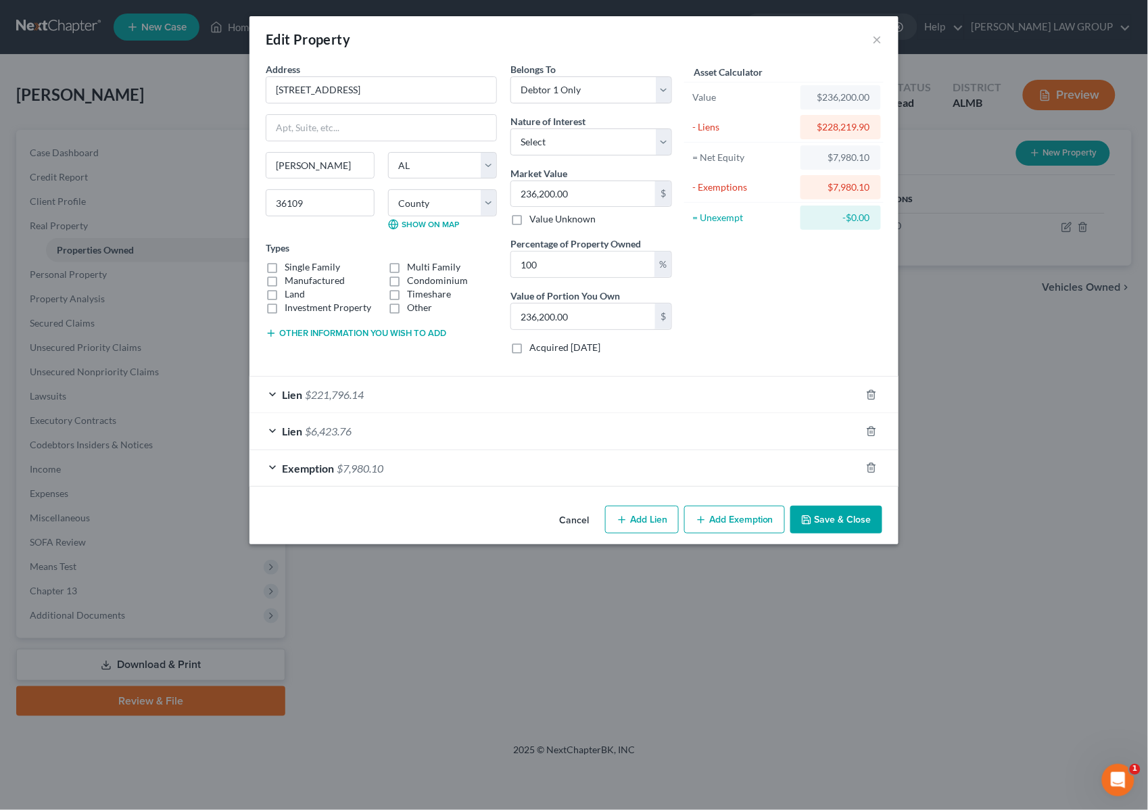
click at [436, 462] on div "Exemption $7,980.10" at bounding box center [555, 468] width 611 height 36
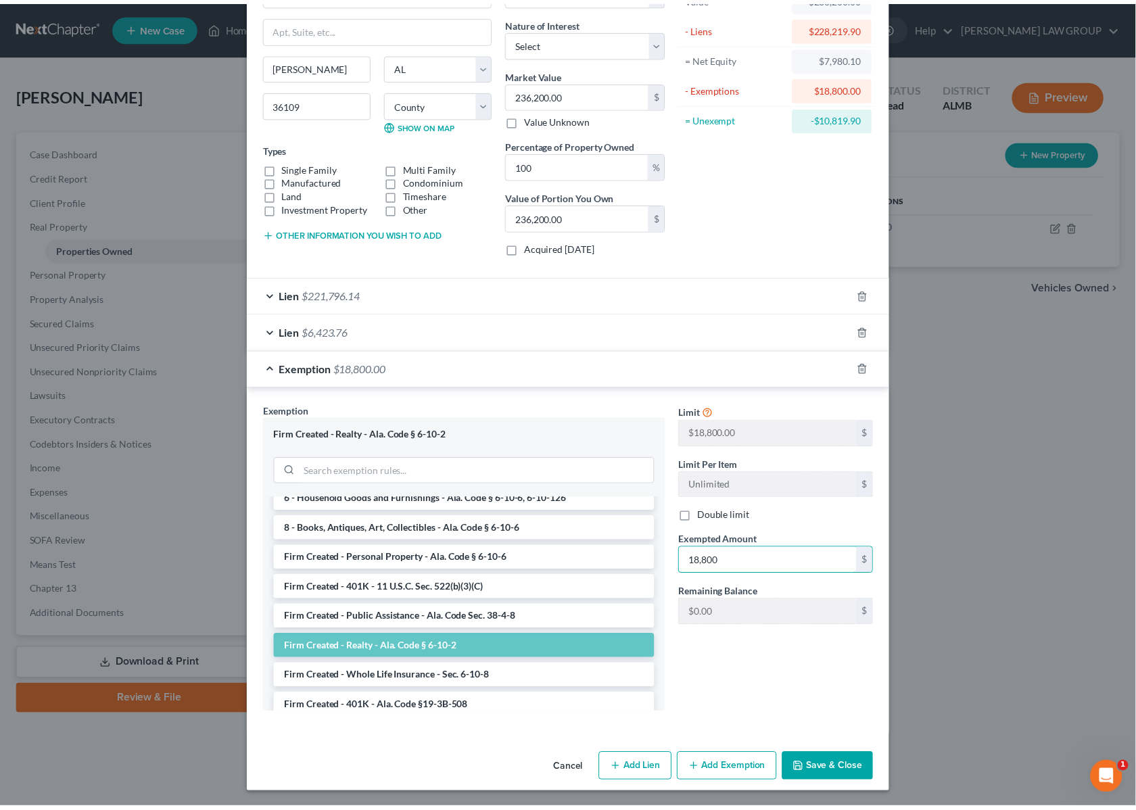
scroll to position [102, 0]
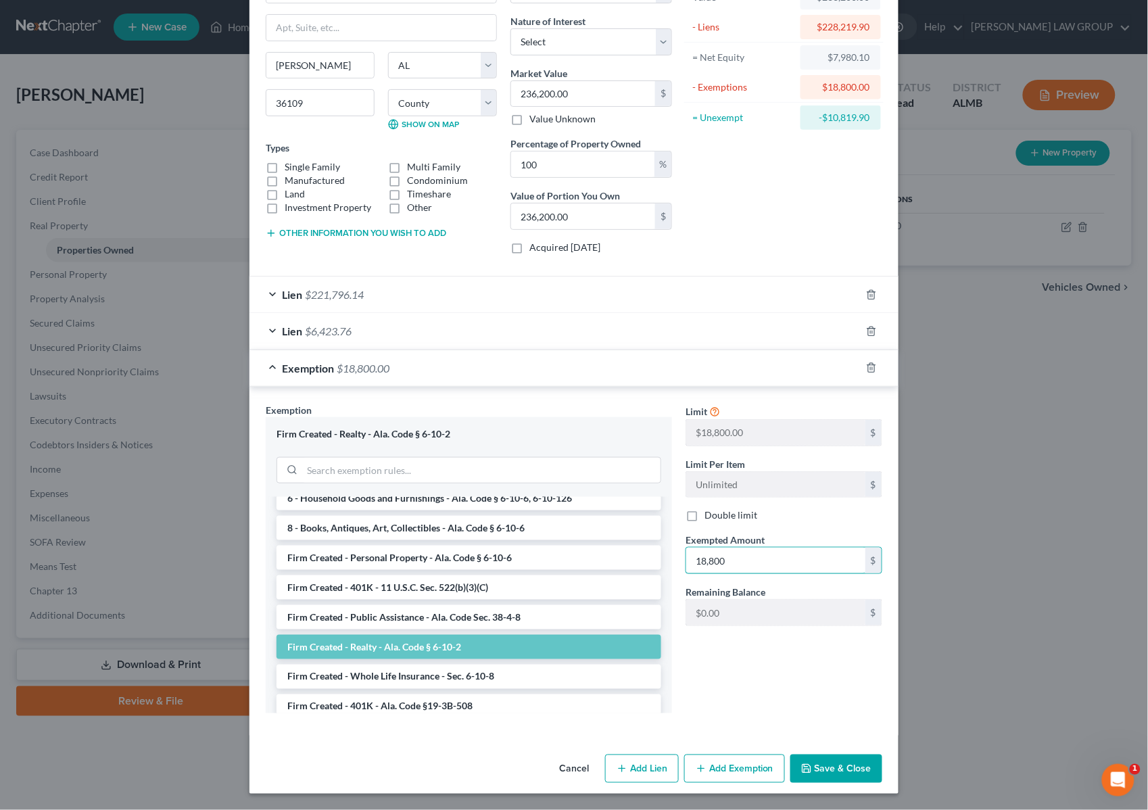
type input "18,800"
click at [841, 768] on button "Save & Close" at bounding box center [837, 769] width 92 height 28
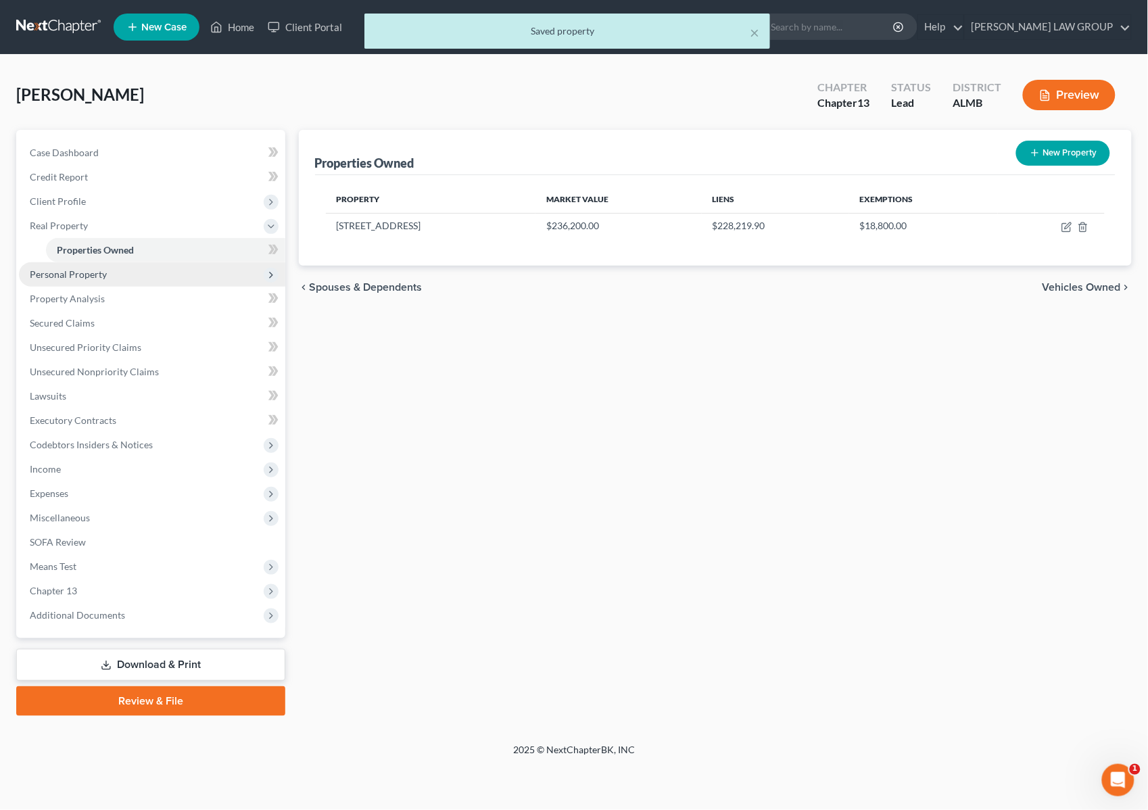
click at [71, 281] on span "Personal Property" at bounding box center [152, 274] width 266 height 24
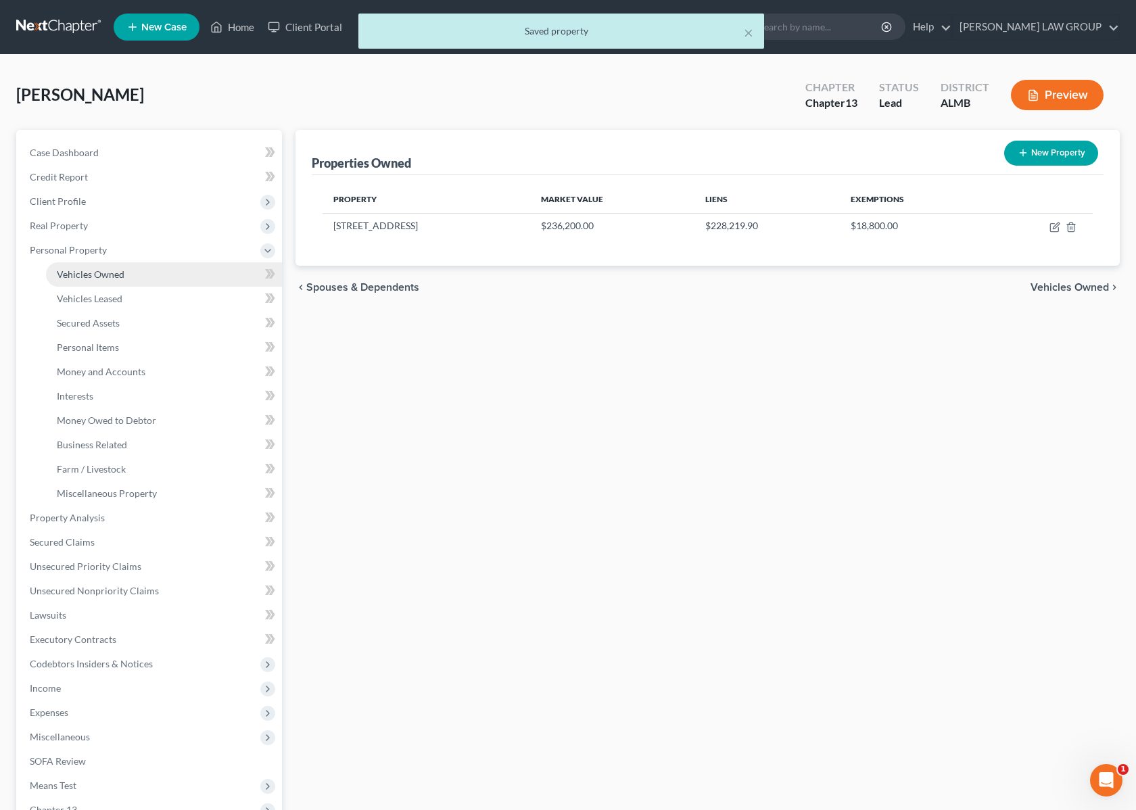
click at [73, 277] on span "Vehicles Owned" at bounding box center [91, 274] width 68 height 11
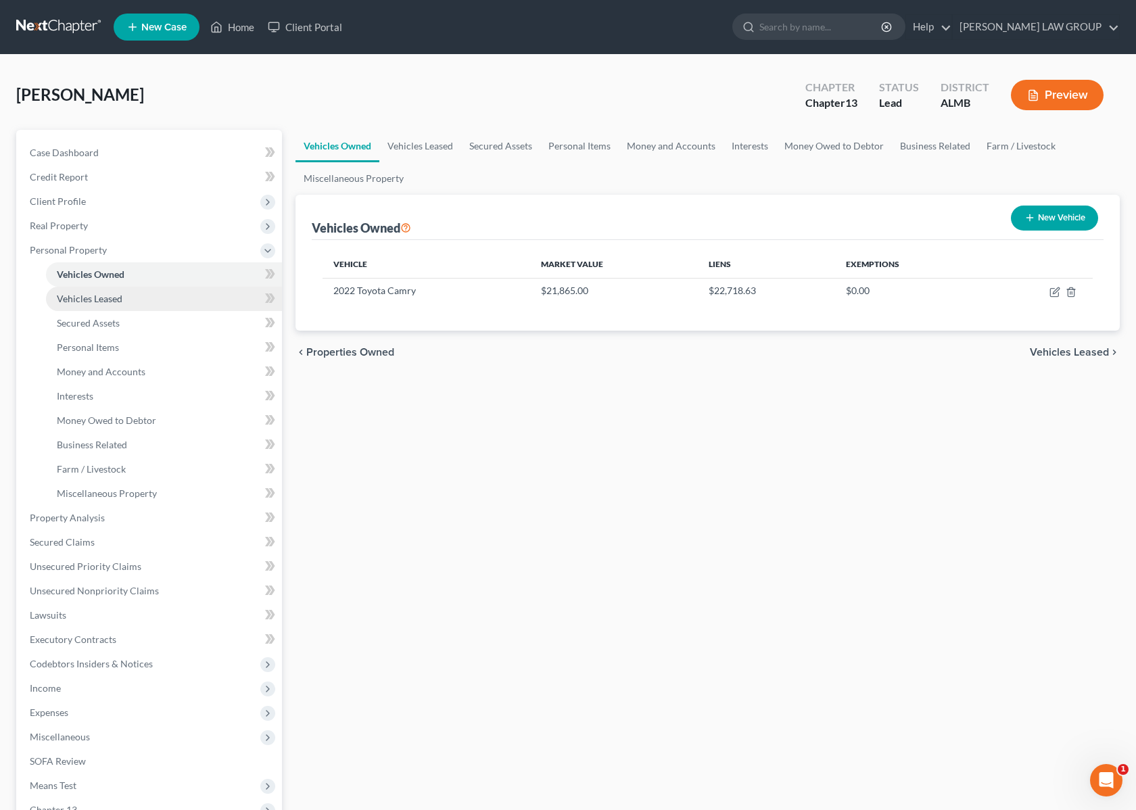
click at [85, 301] on span "Vehicles Leased" at bounding box center [90, 298] width 66 height 11
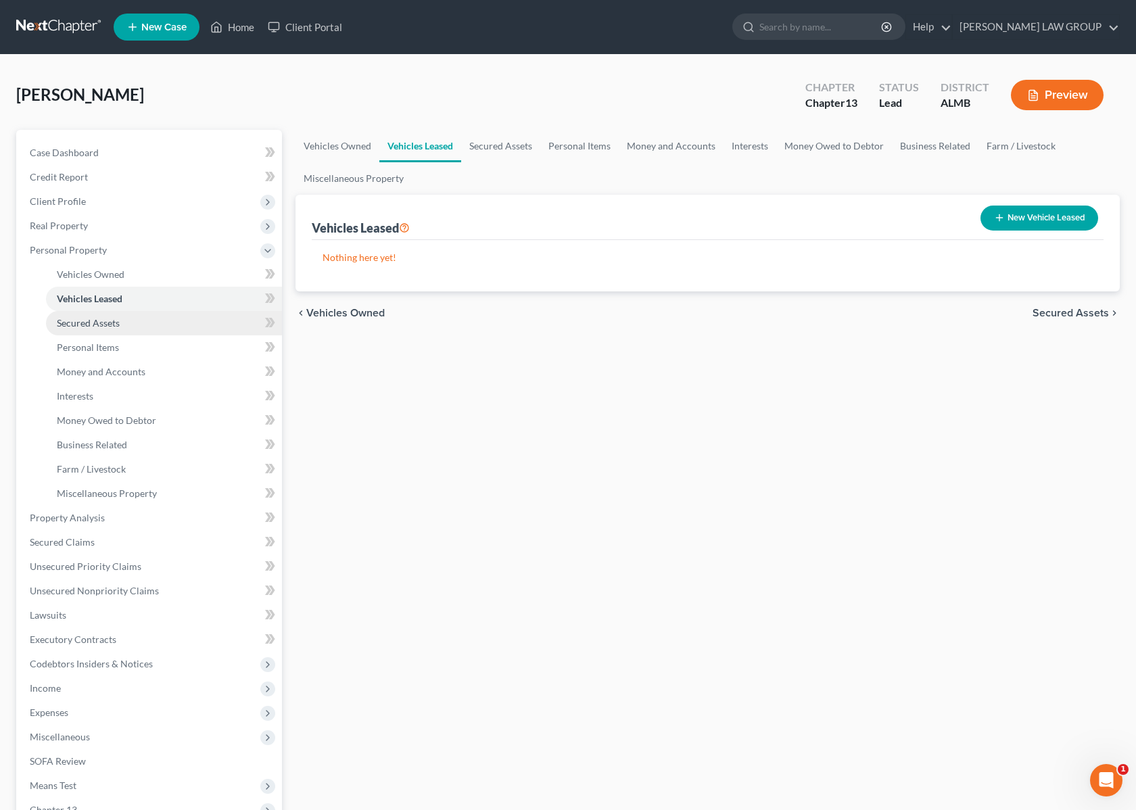
click at [90, 320] on span "Secured Assets" at bounding box center [88, 322] width 63 height 11
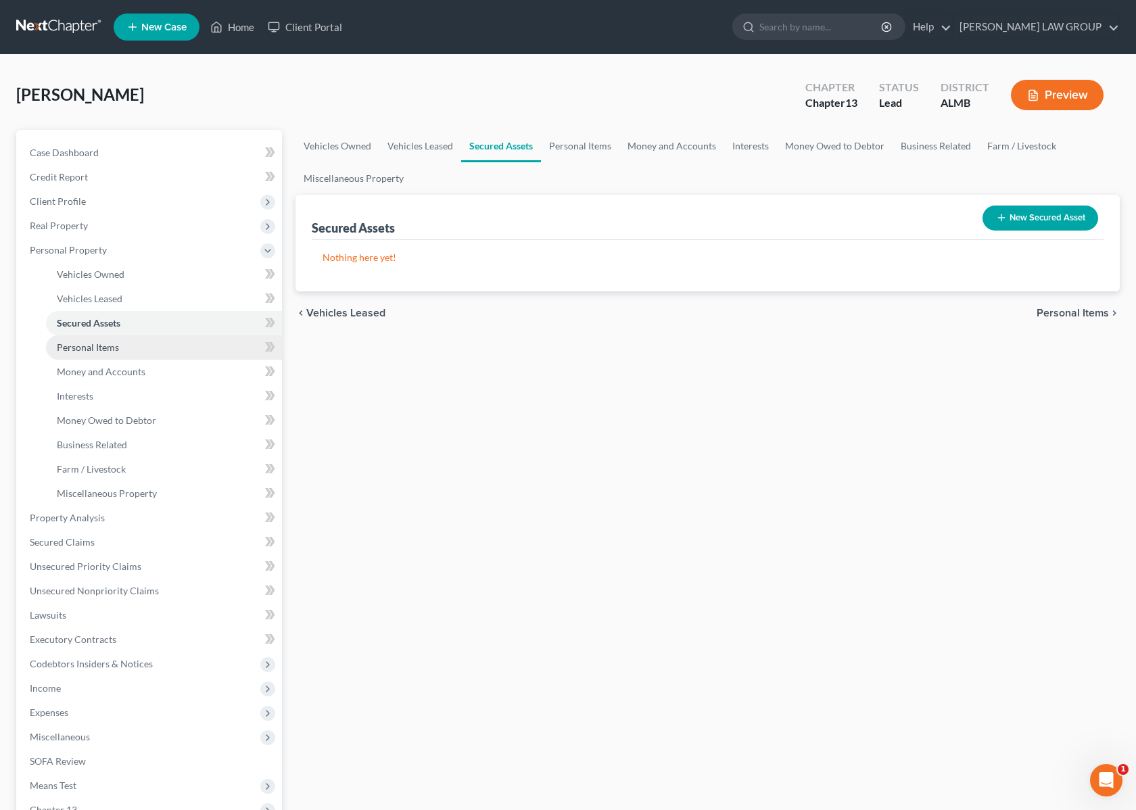
click at [91, 342] on span "Personal Items" at bounding box center [88, 347] width 62 height 11
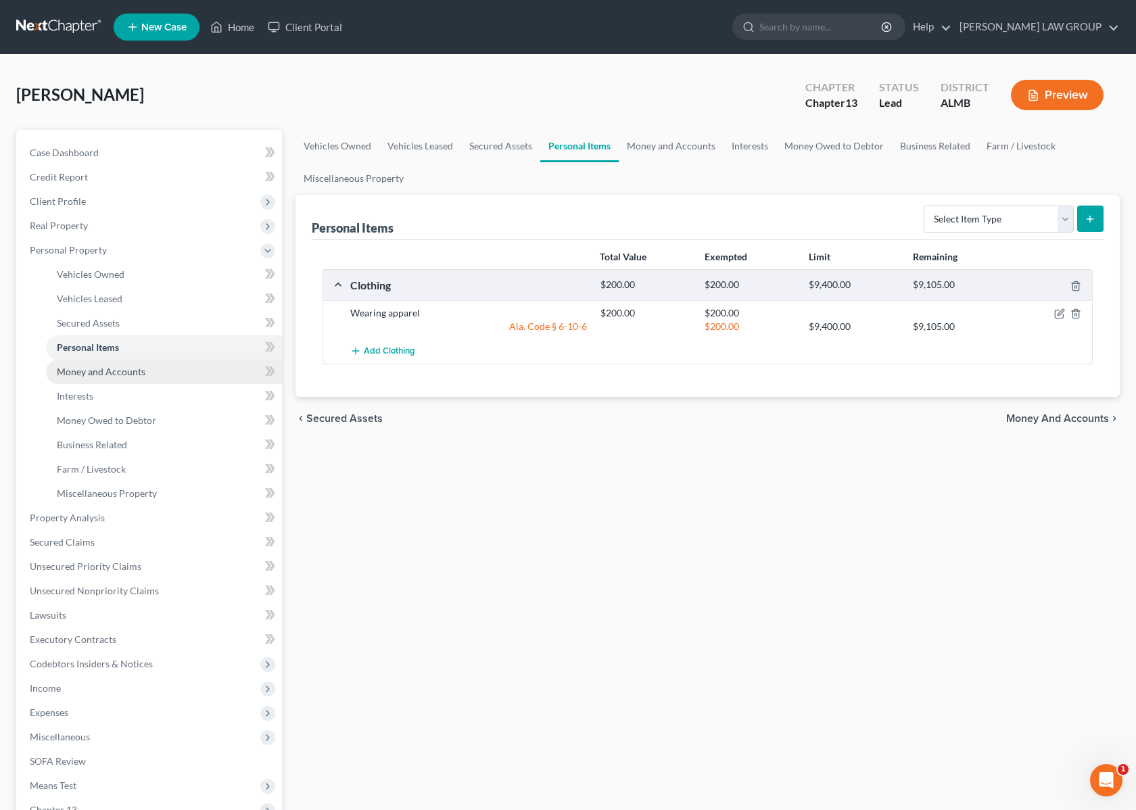
click at [106, 373] on span "Money and Accounts" at bounding box center [101, 371] width 89 height 11
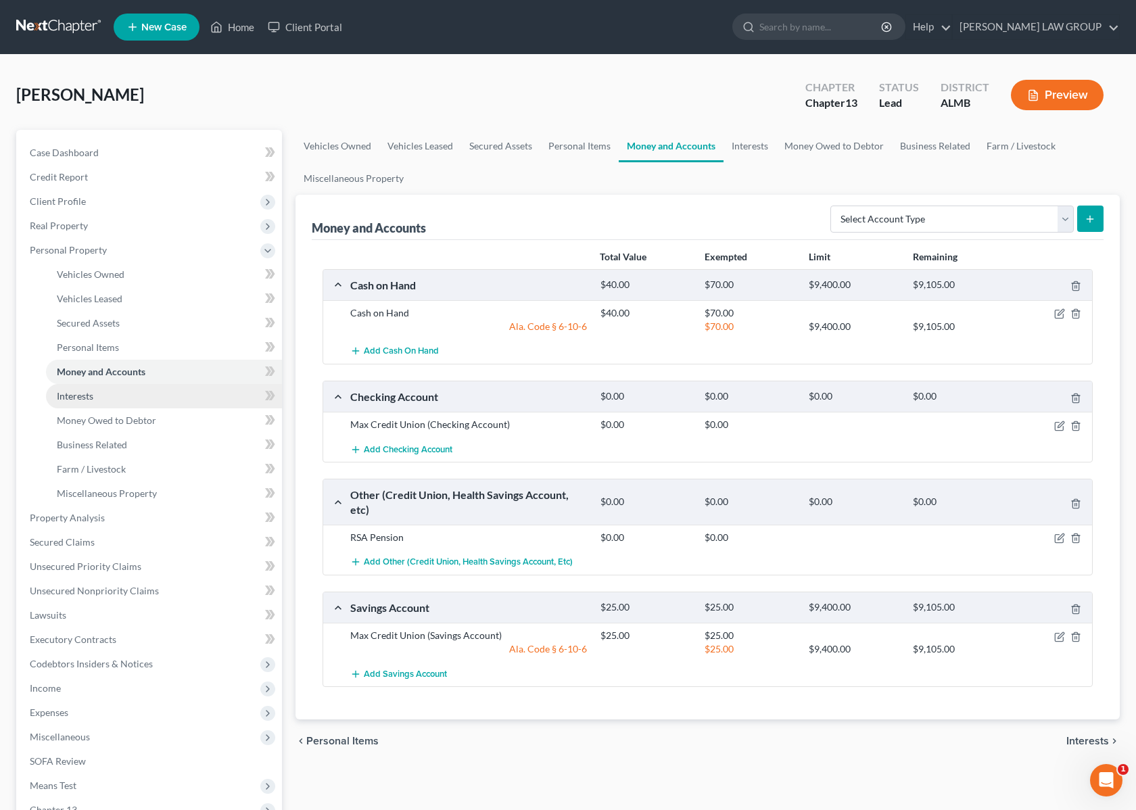
click at [112, 394] on link "Interests" at bounding box center [164, 396] width 236 height 24
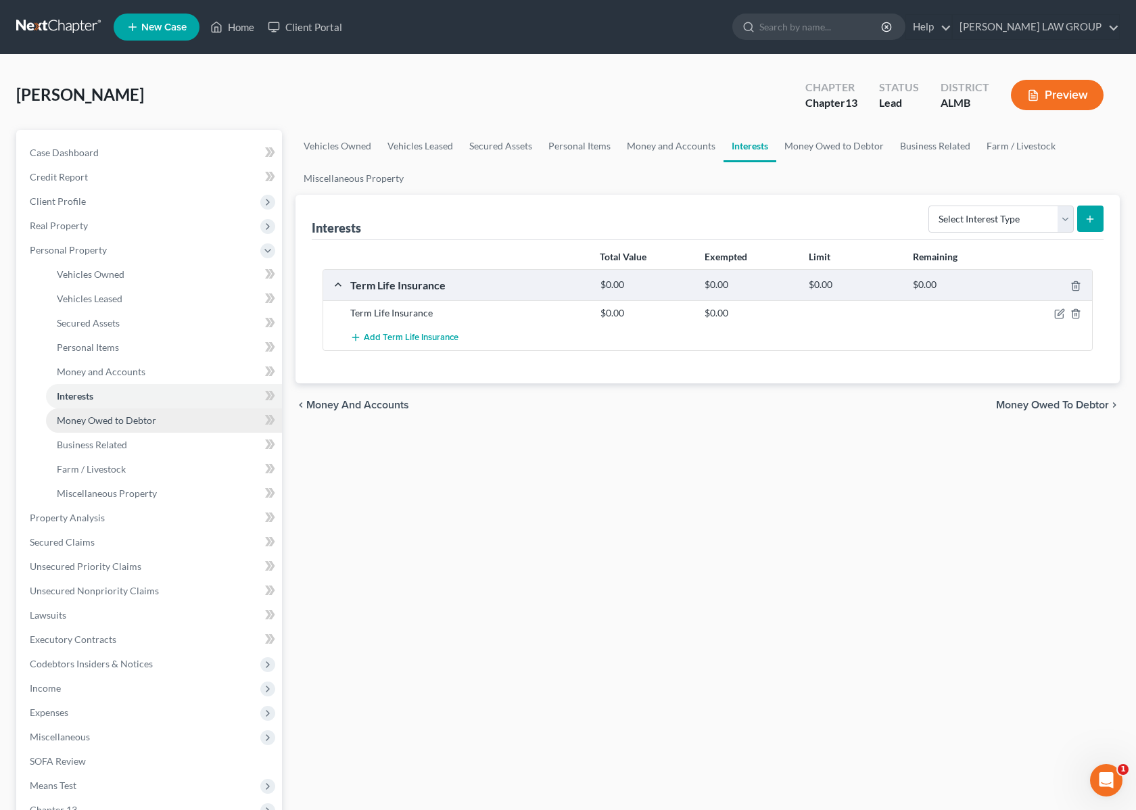
click at [112, 417] on span "Money Owed to Debtor" at bounding box center [106, 420] width 99 height 11
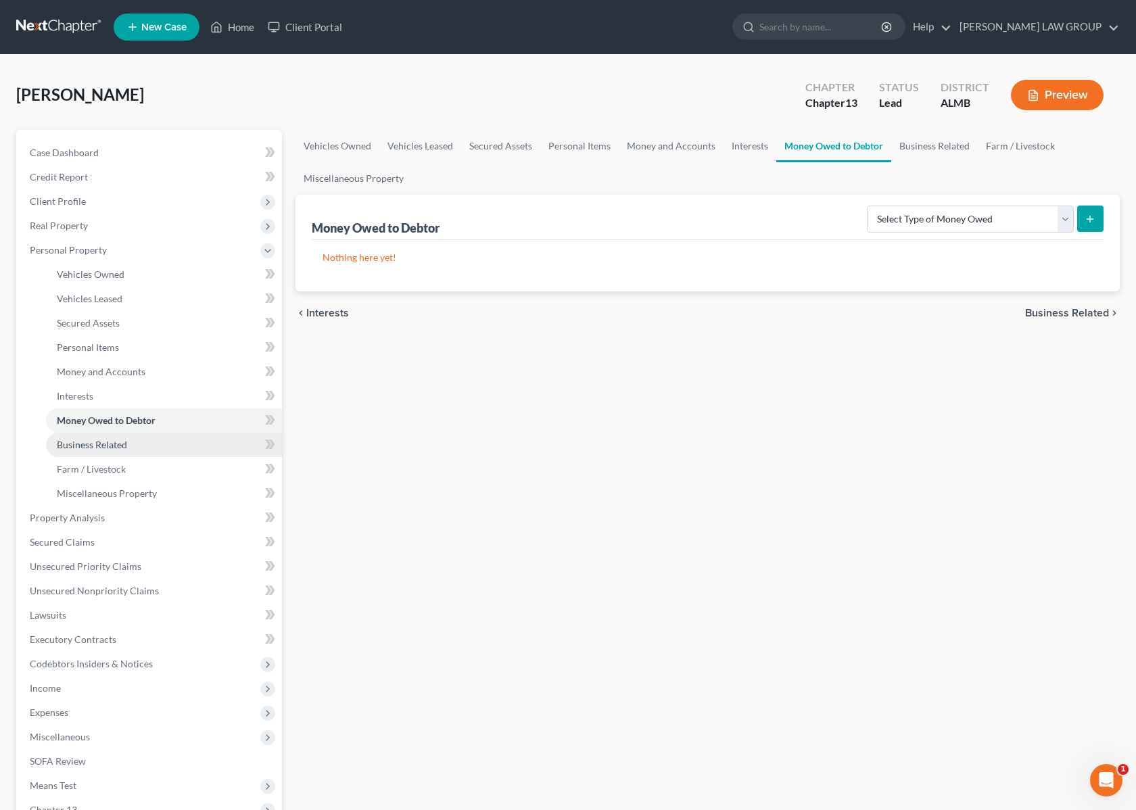
click at [112, 442] on span "Business Related" at bounding box center [92, 444] width 70 height 11
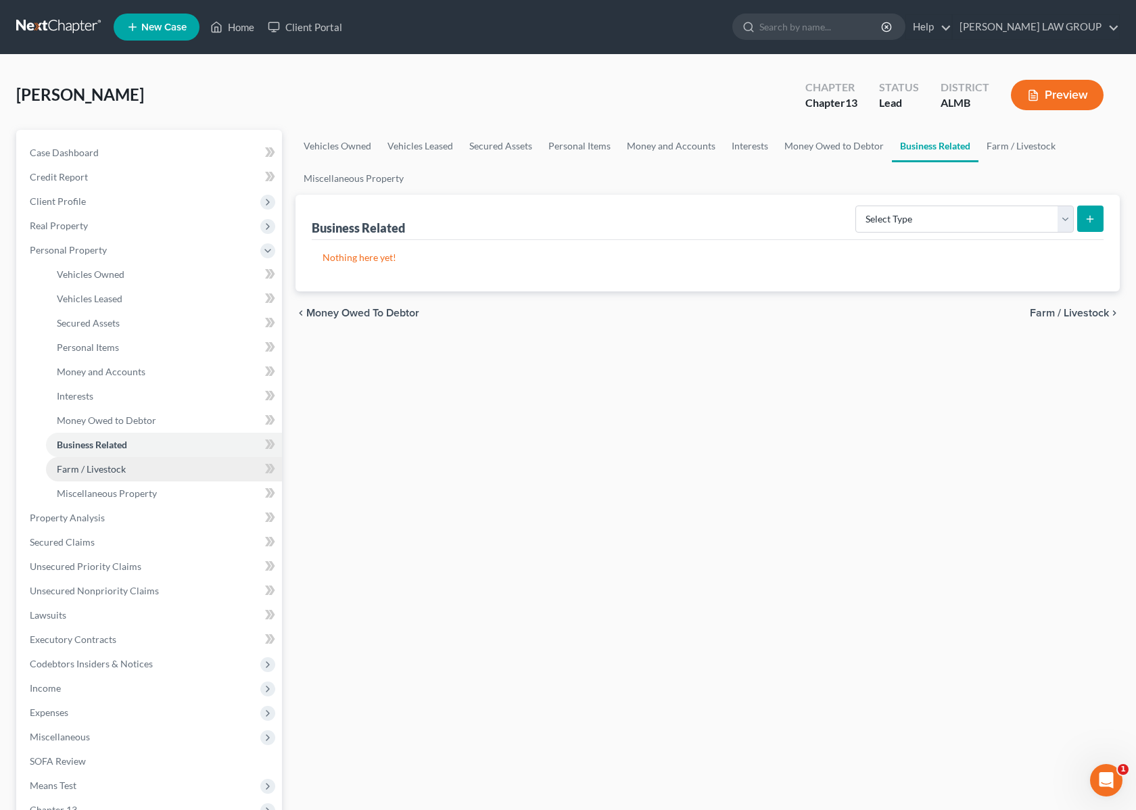
click at [113, 471] on span "Farm / Livestock" at bounding box center [91, 468] width 69 height 11
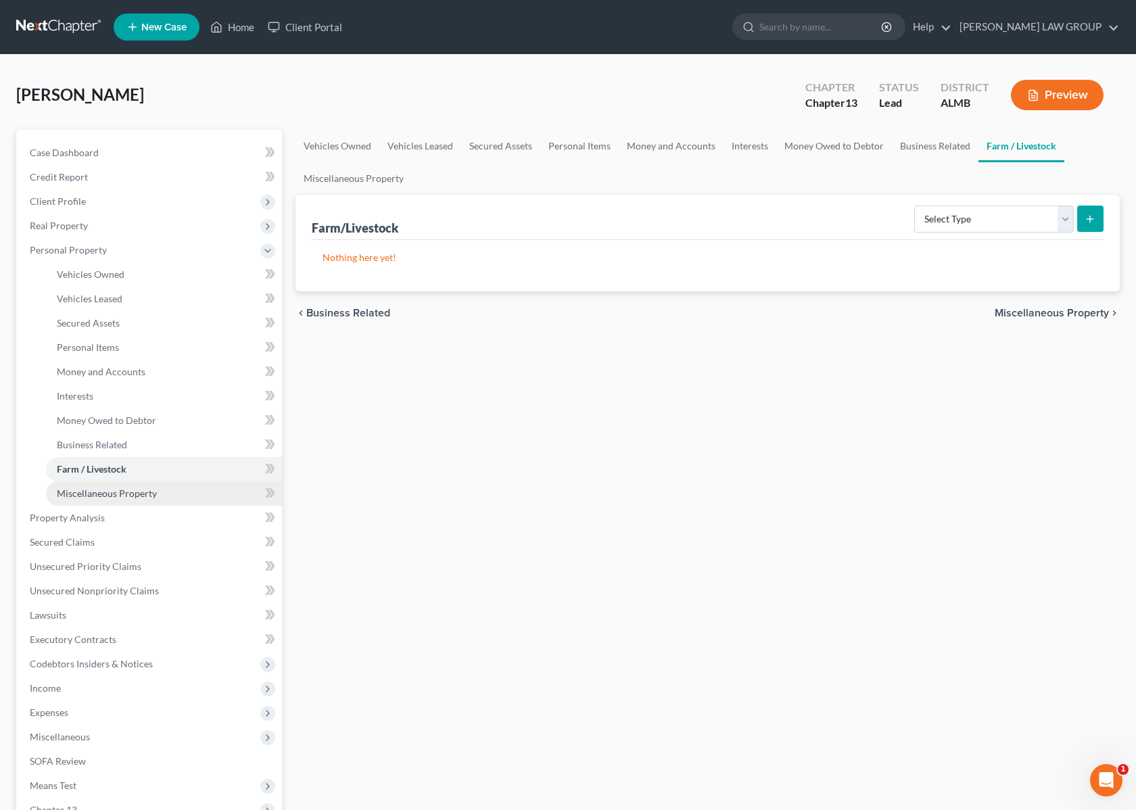
click at [116, 494] on span "Miscellaneous Property" at bounding box center [107, 493] width 100 height 11
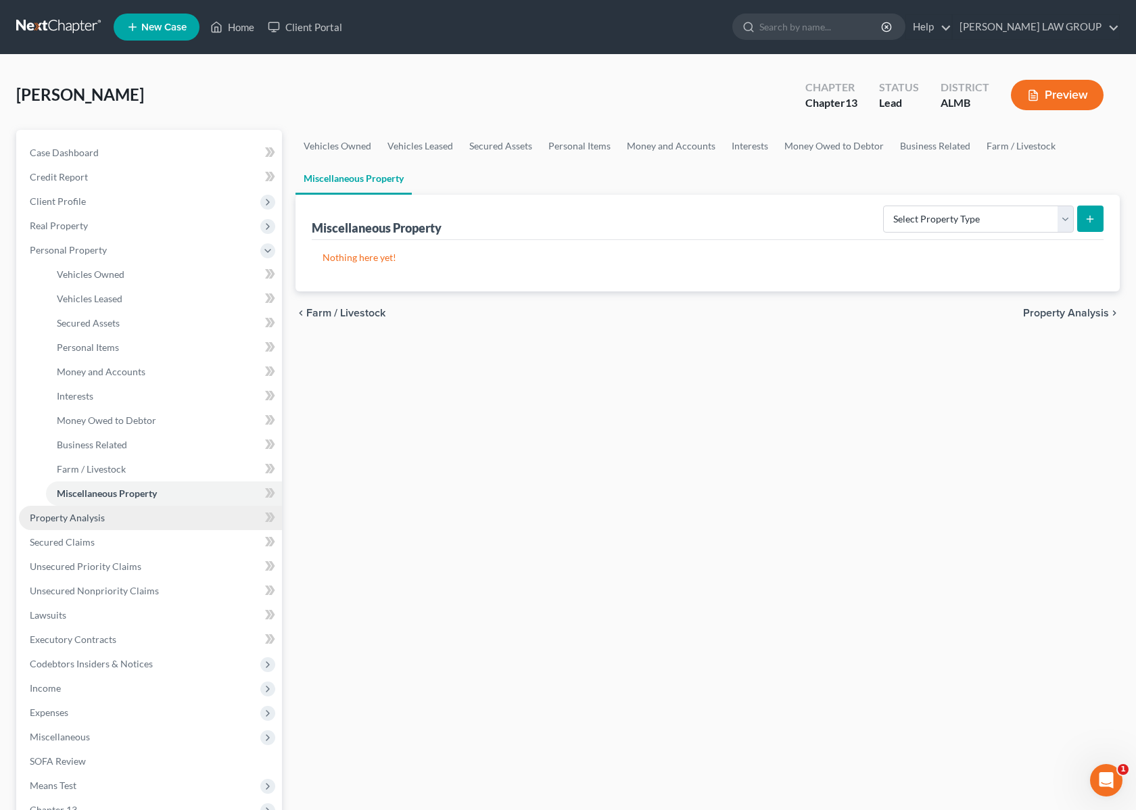
click at [103, 518] on link "Property Analysis" at bounding box center [150, 518] width 263 height 24
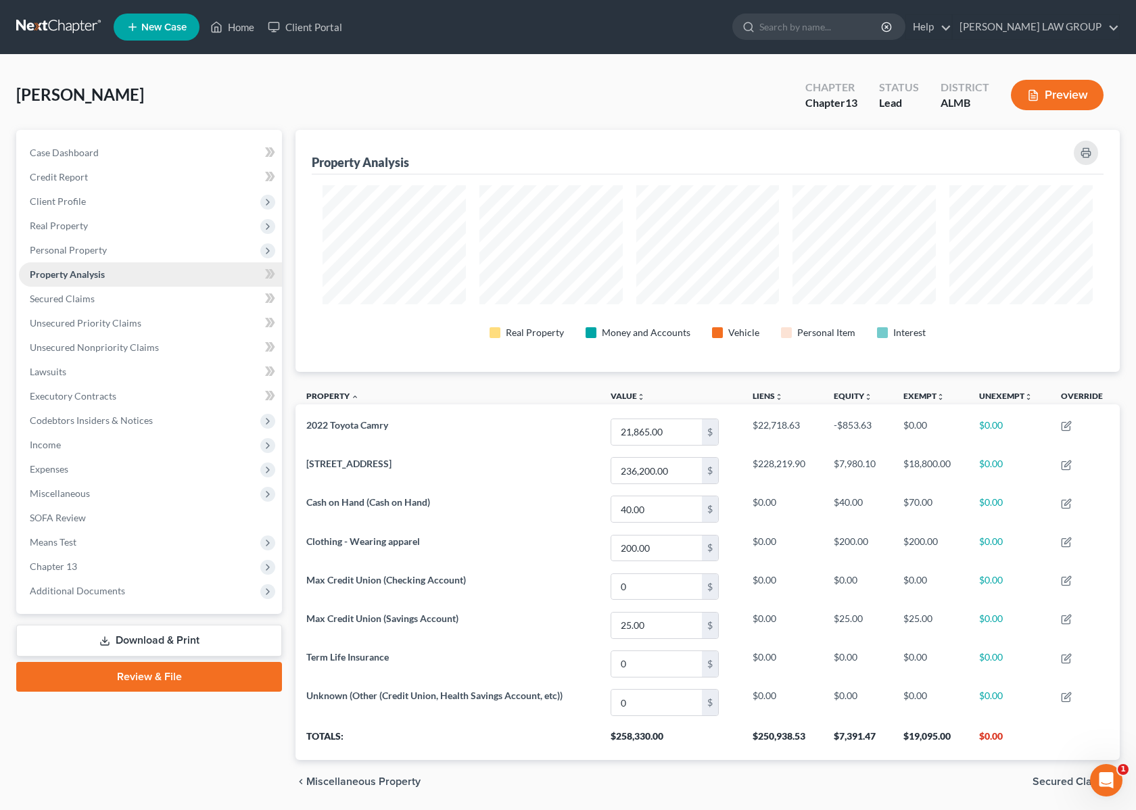
scroll to position [241, 824]
click at [55, 295] on span "Secured Claims" at bounding box center [62, 298] width 65 height 11
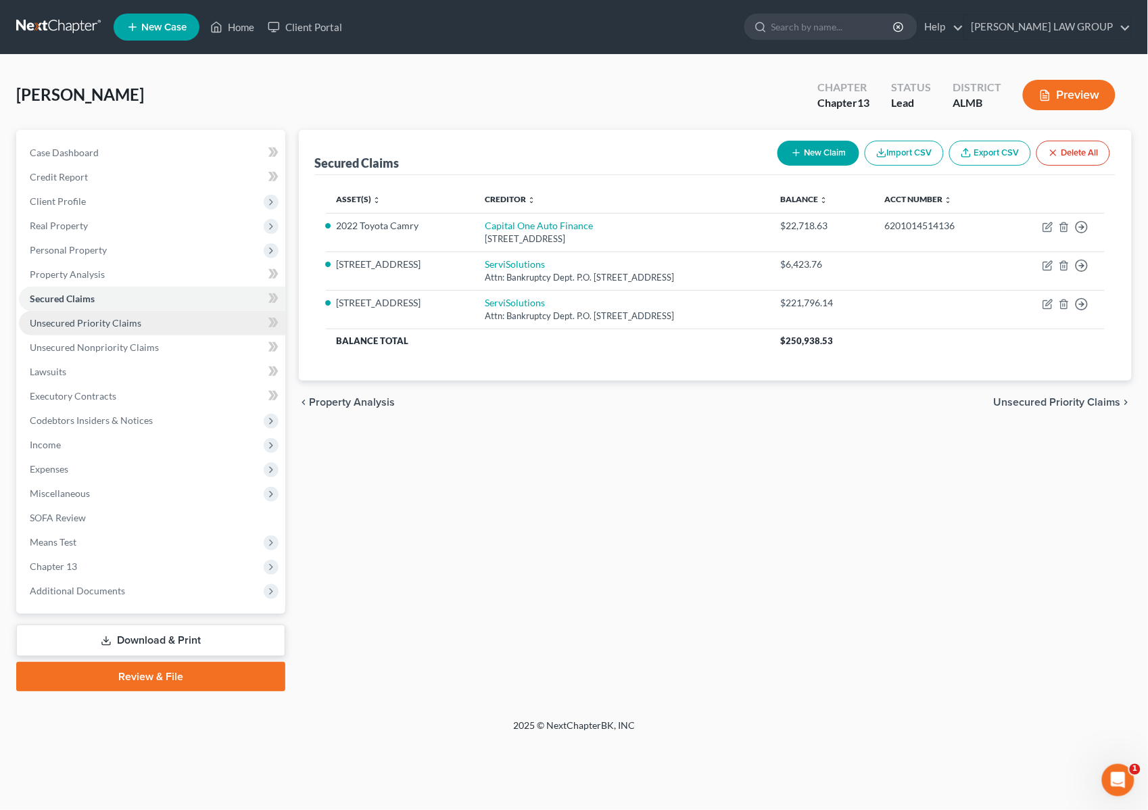
click at [68, 317] on span "Unsecured Priority Claims" at bounding box center [86, 322] width 112 height 11
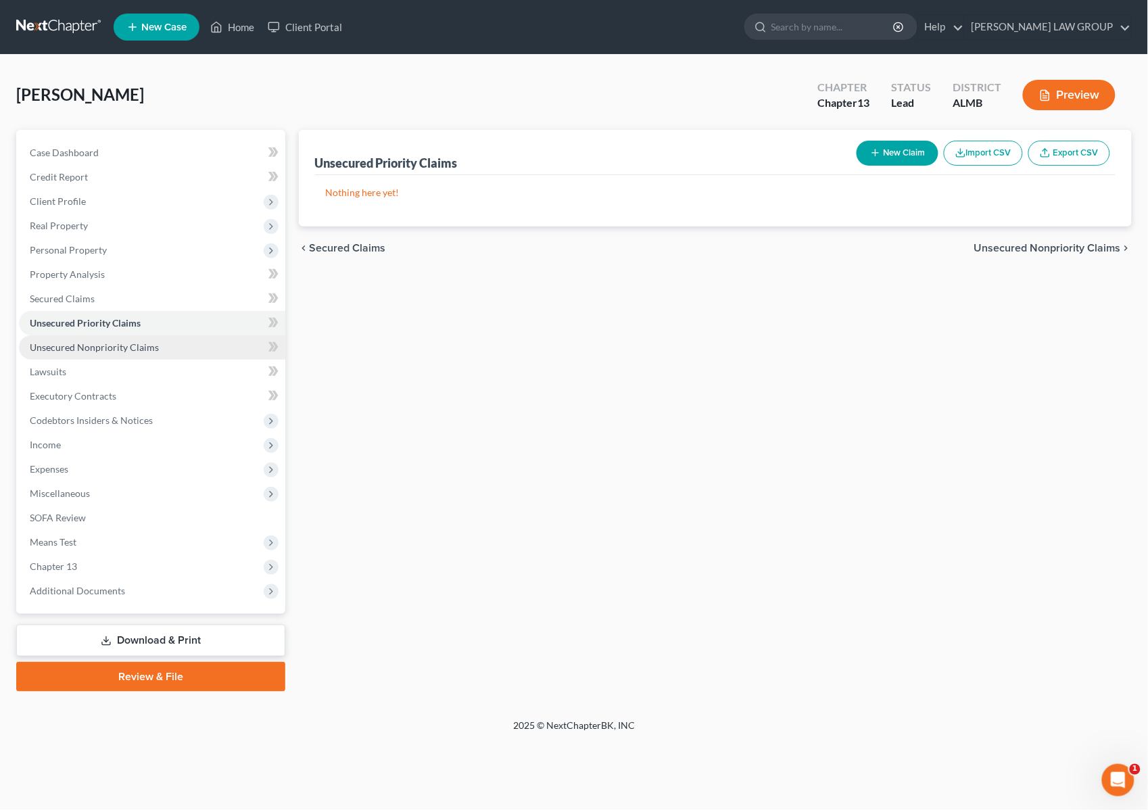
click at [69, 343] on span "Unsecured Nonpriority Claims" at bounding box center [94, 347] width 129 height 11
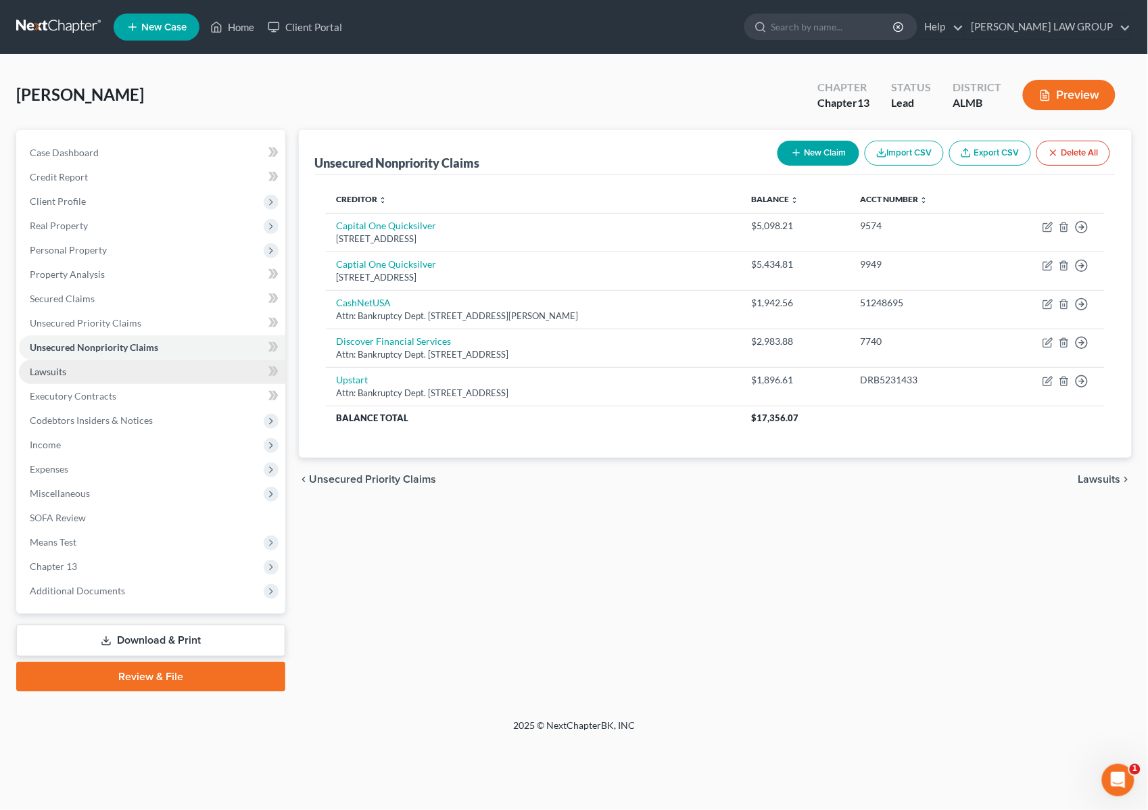
click at [69, 367] on link "Lawsuits" at bounding box center [152, 372] width 266 height 24
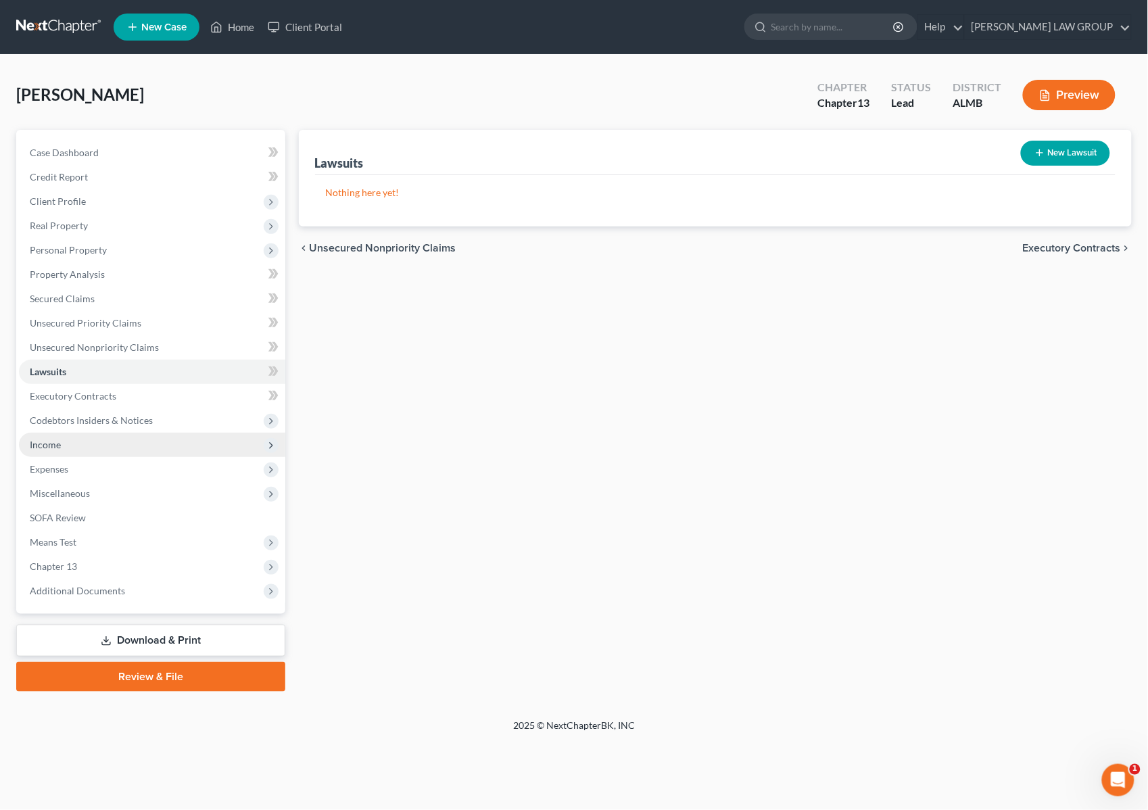
click at [75, 441] on span "Income" at bounding box center [152, 445] width 266 height 24
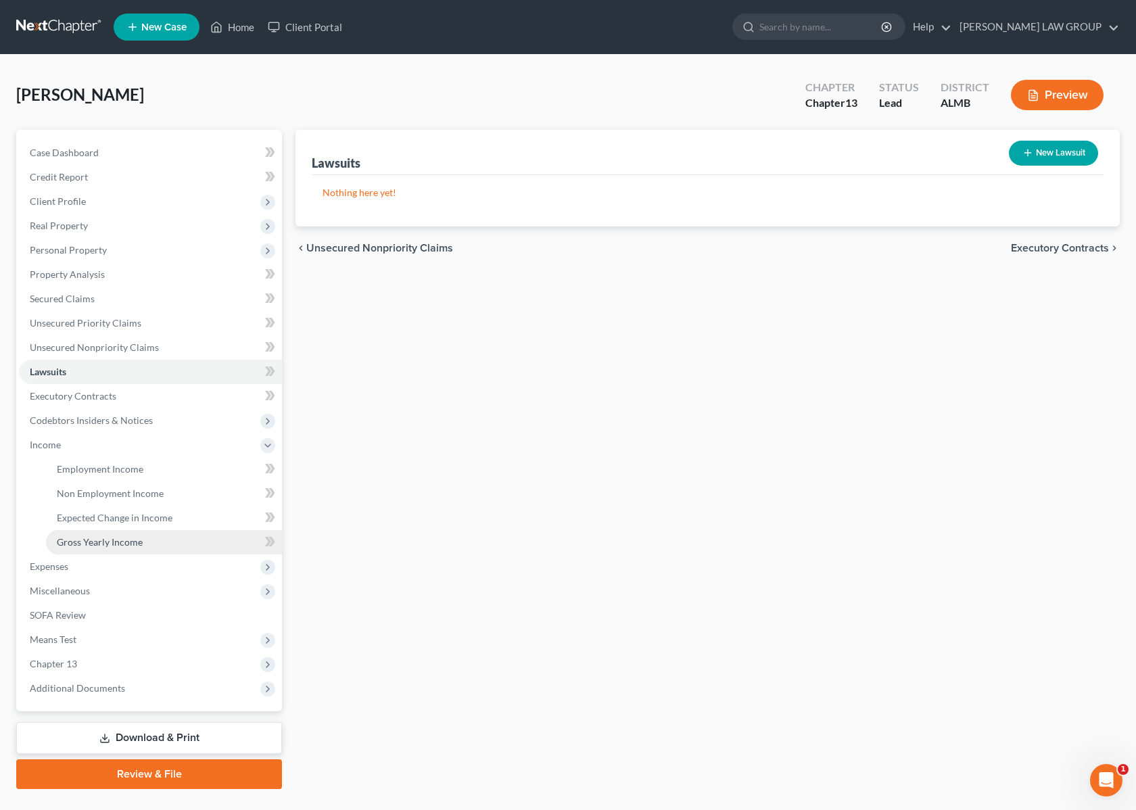
click at [95, 538] on span "Gross Yearly Income" at bounding box center [100, 541] width 86 height 11
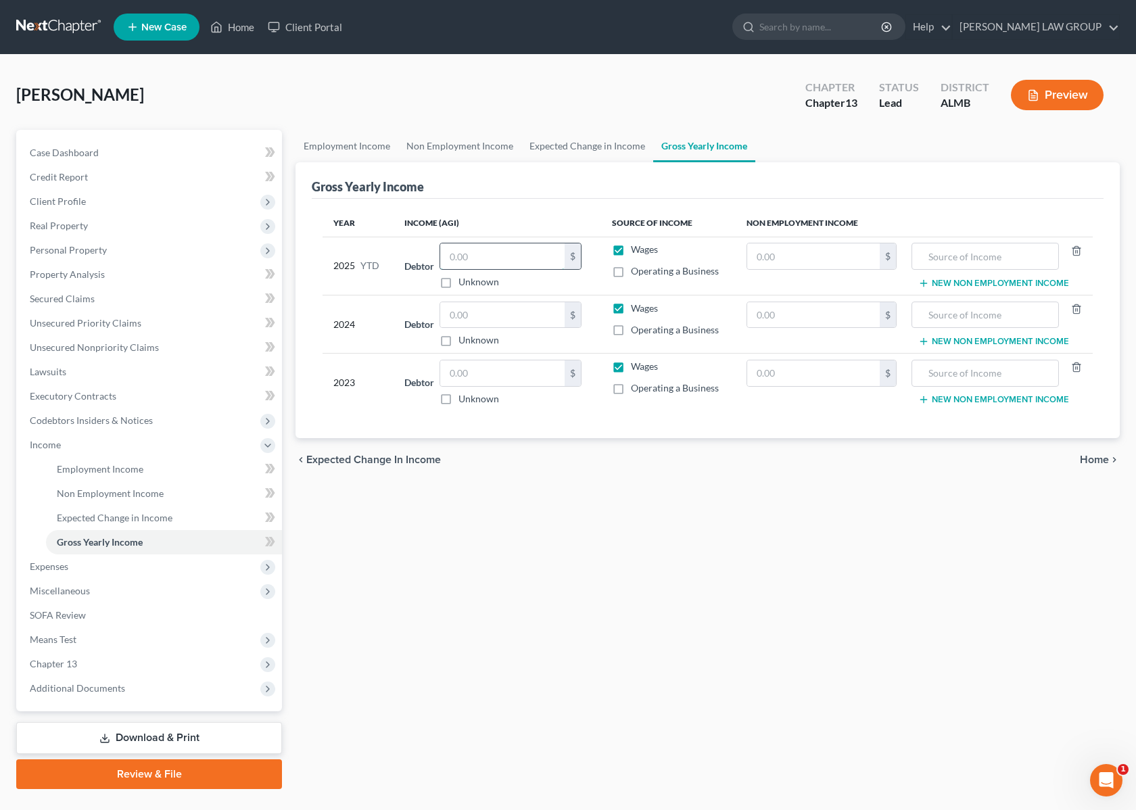
click at [507, 259] on input "text" at bounding box center [502, 256] width 124 height 26
click at [511, 316] on input "text" at bounding box center [502, 315] width 124 height 26
type input "72,687"
click at [521, 259] on input "text" at bounding box center [502, 256] width 124 height 26
type input "58,528"
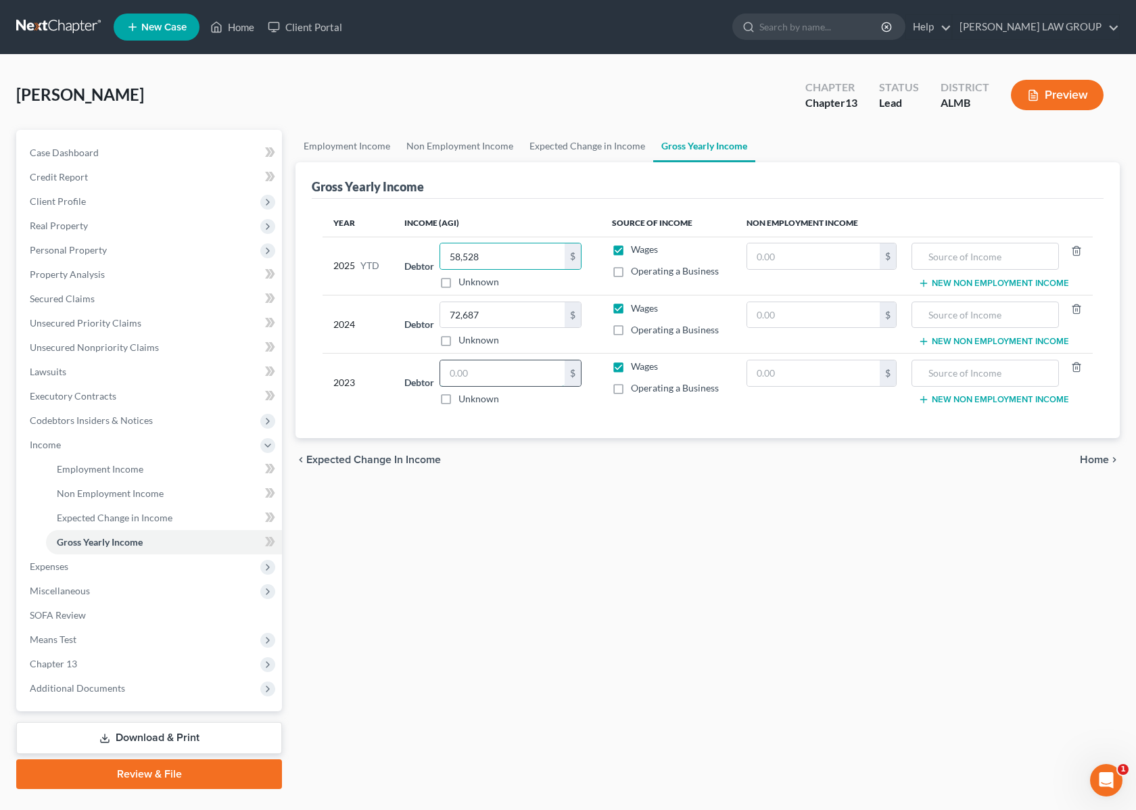
click at [490, 371] on input "text" at bounding box center [502, 373] width 124 height 26
type input "72,000"
click at [102, 494] on span "Non Employment Income" at bounding box center [110, 493] width 107 height 11
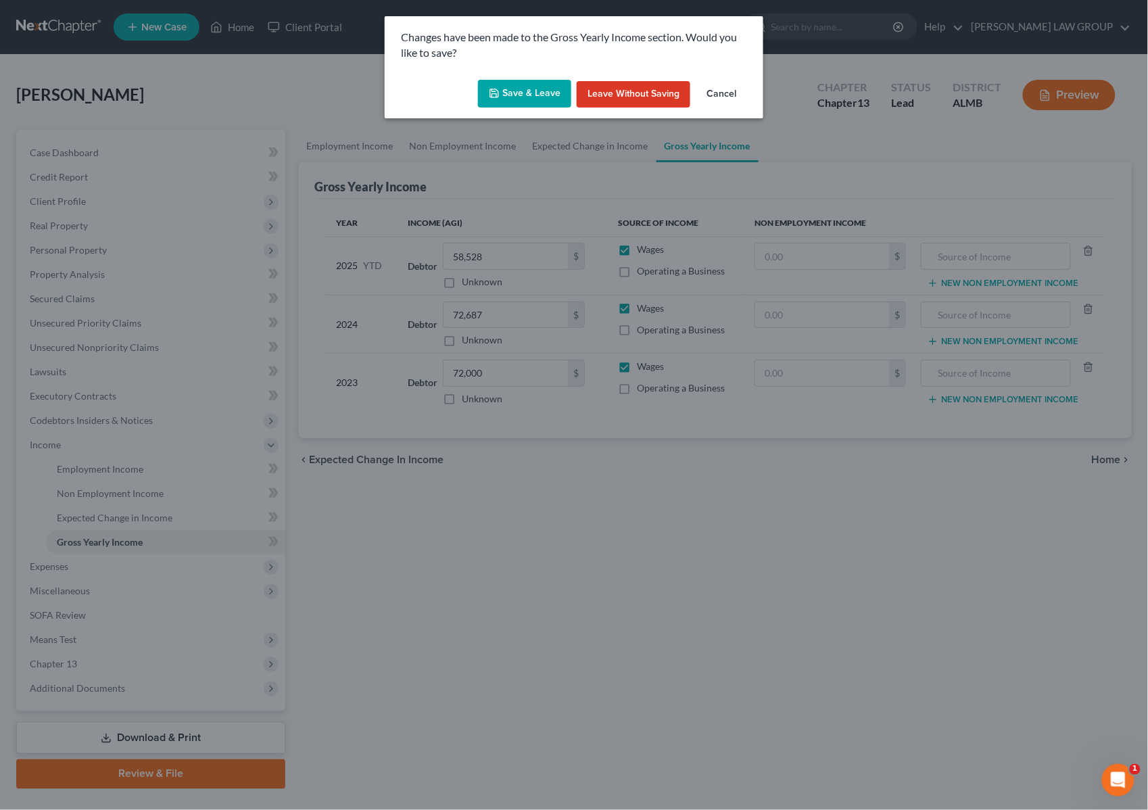
click at [545, 85] on button "Save & Leave" at bounding box center [524, 94] width 93 height 28
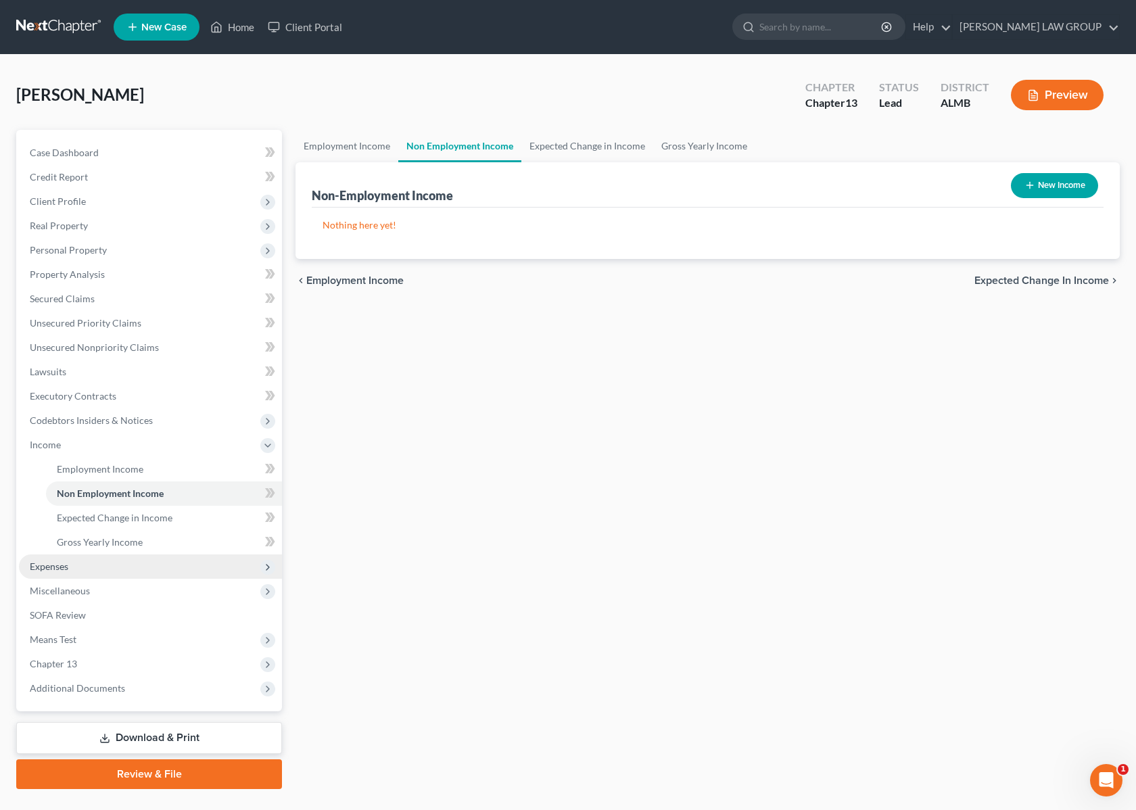
click at [90, 566] on span "Expenses" at bounding box center [150, 567] width 263 height 24
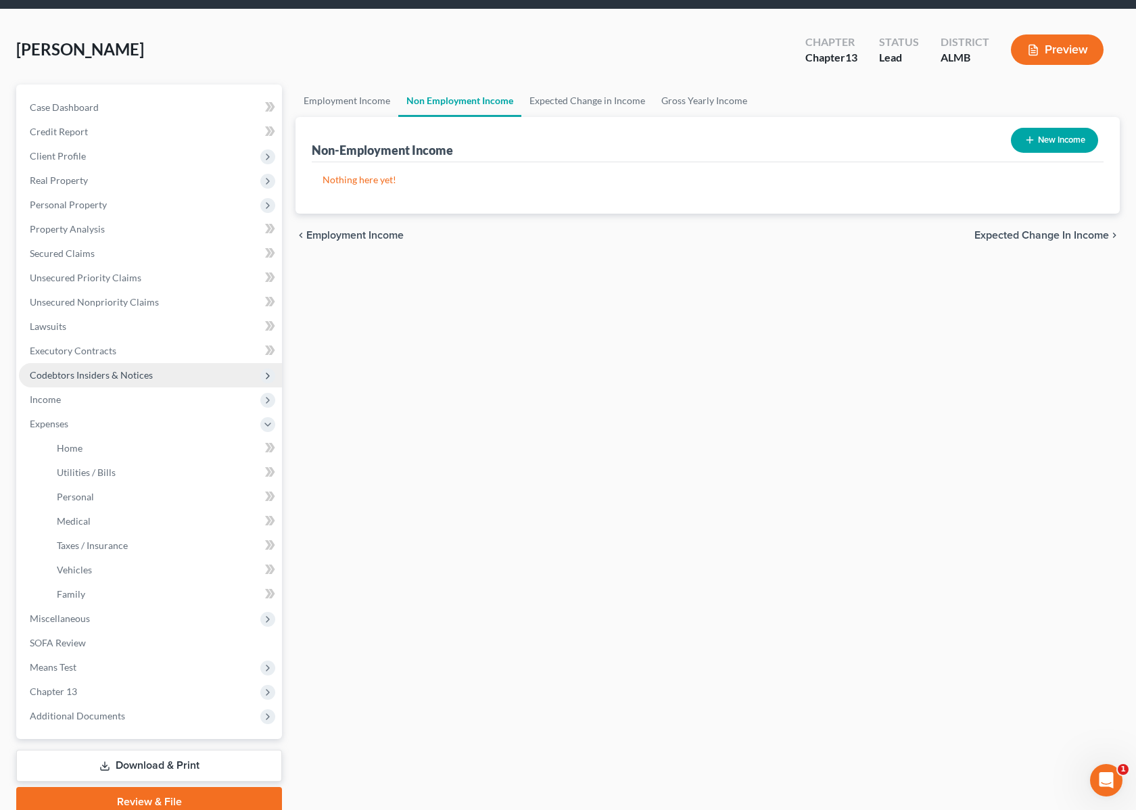
scroll to position [102, 0]
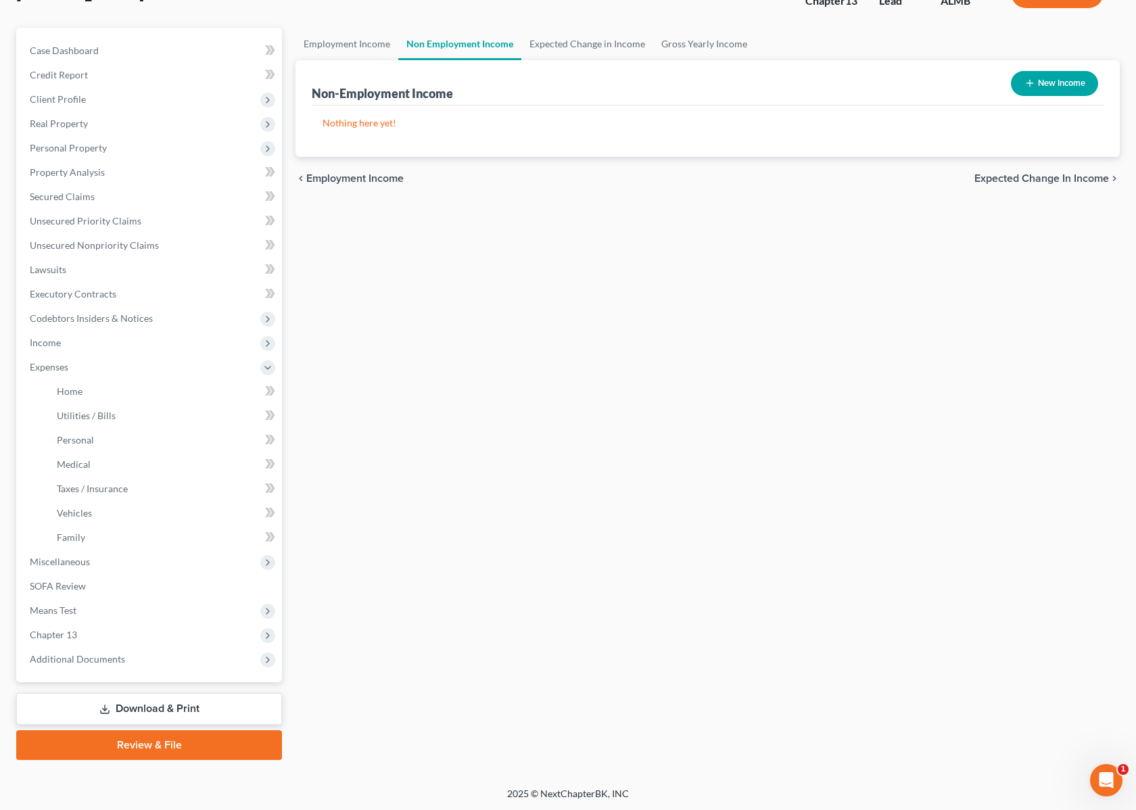
click at [144, 710] on link "Download & Print" at bounding box center [149, 709] width 266 height 32
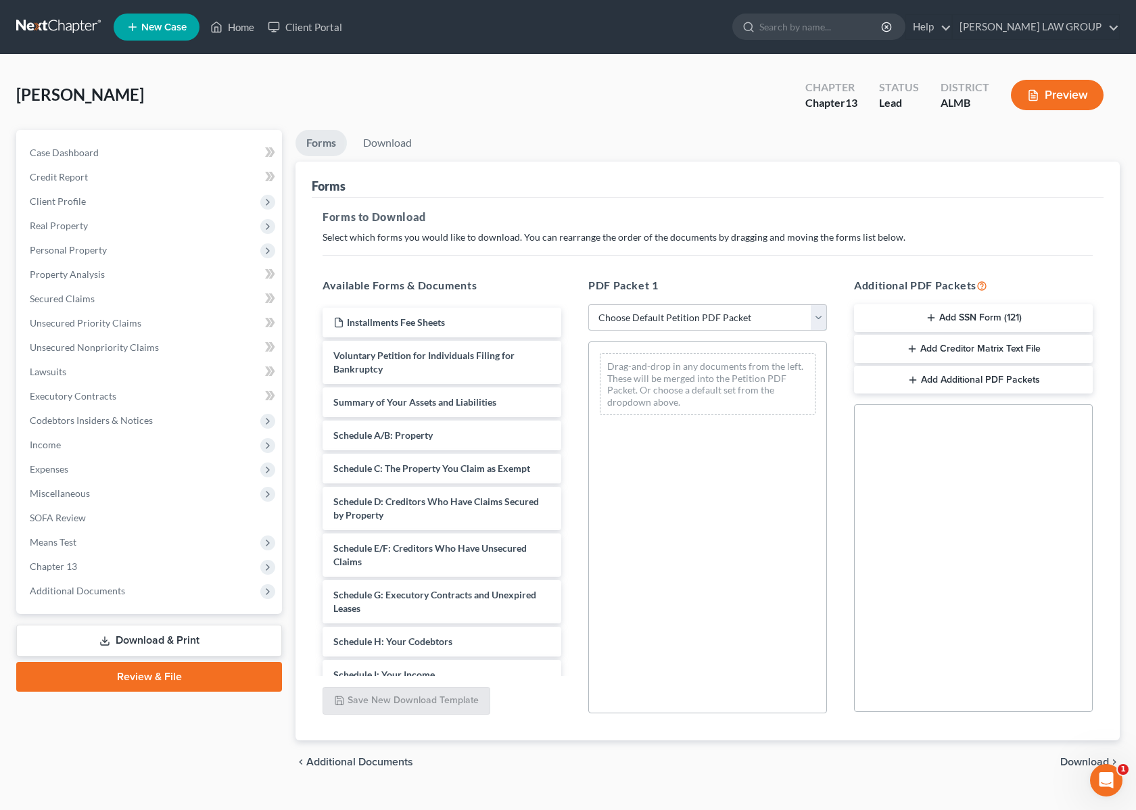
click at [636, 313] on select "Choose Default Petition PDF Packet Complete Bankruptcy Petition (all forms and …" at bounding box center [707, 317] width 239 height 27
select select "0"
click at [588, 304] on select "Choose Default Petition PDF Packet Complete Bankruptcy Petition (all forms and …" at bounding box center [707, 317] width 239 height 27
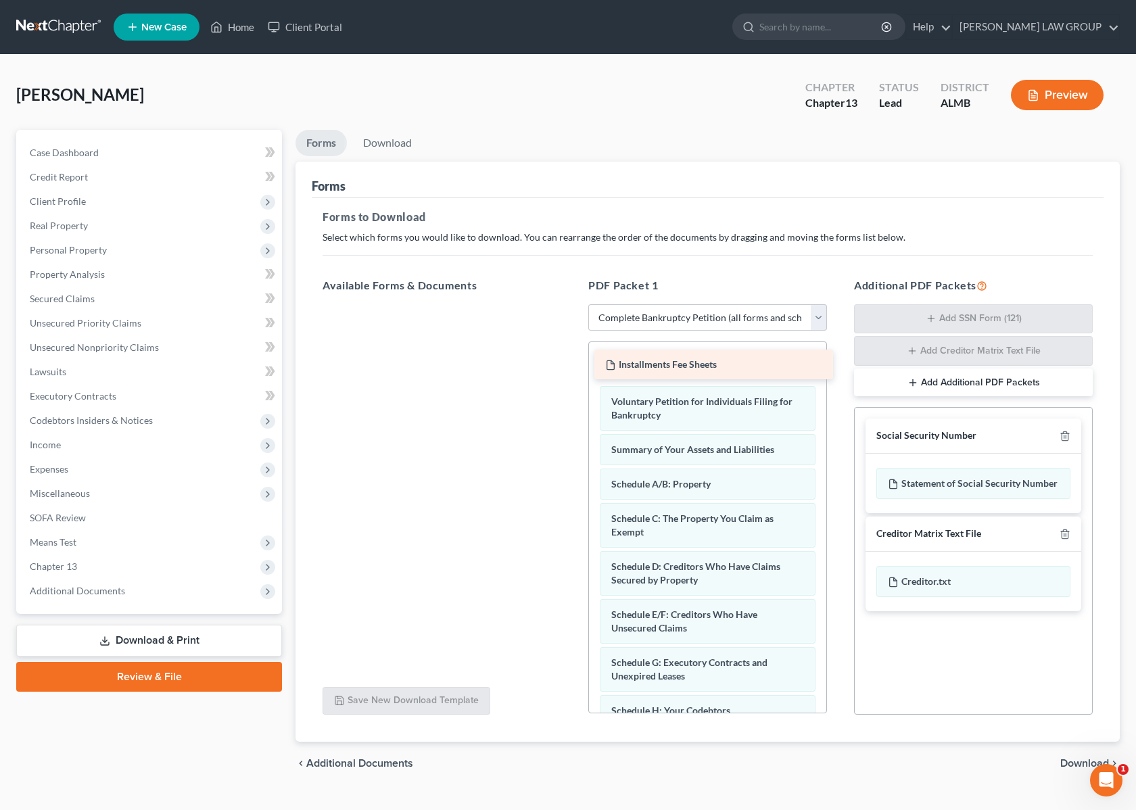
drag, startPoint x: 440, startPoint y: 326, endPoint x: 712, endPoint y: 369, distance: 275.2
click at [572, 304] on div "Installments Fee Sheets Installments Fee Sheets" at bounding box center [442, 304] width 260 height 0
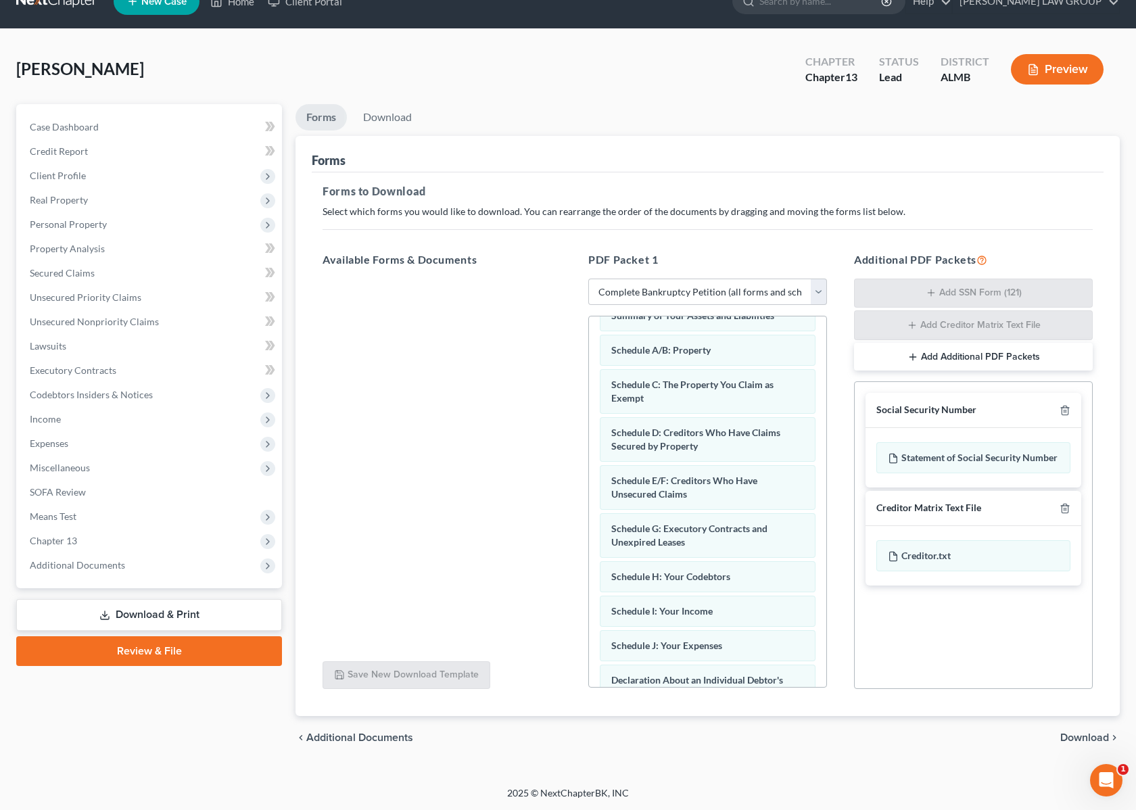
scroll to position [511, 0]
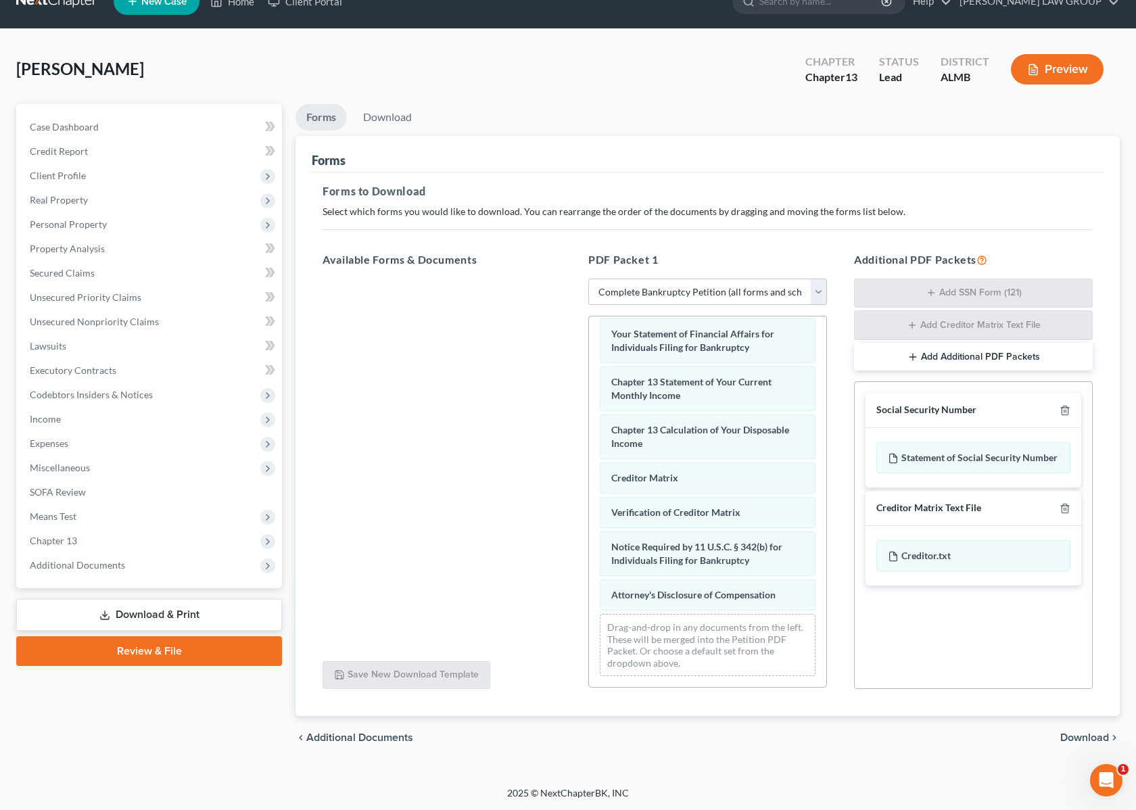
click at [589, 551] on div "Installments Fee Sheets Voluntary Petition for Individuals Filing for Bankruptc…" at bounding box center [707, 250] width 237 height 875
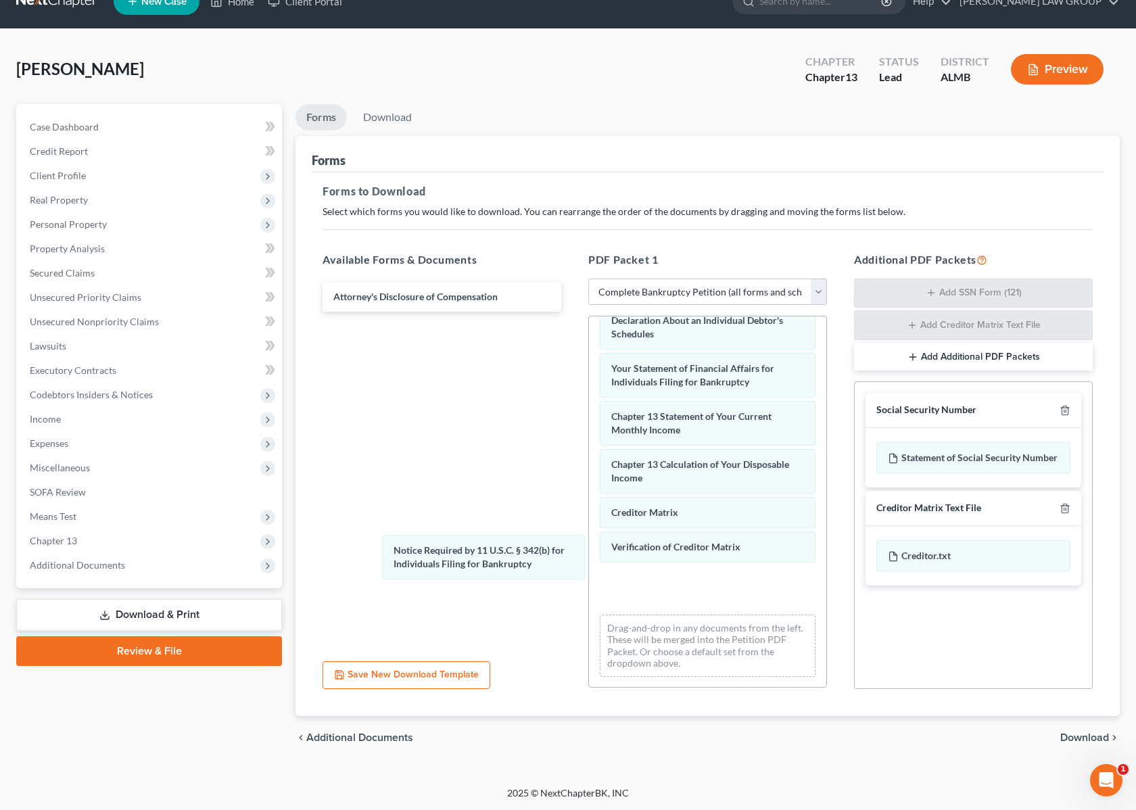
drag, startPoint x: 678, startPoint y: 576, endPoint x: 546, endPoint y: 532, distance: 139.0
click at [589, 543] on div "Notice Required by 11 U.S.C. § 342(b) for Individuals Filing for Bankruptcy Ins…" at bounding box center [707, 267] width 237 height 840
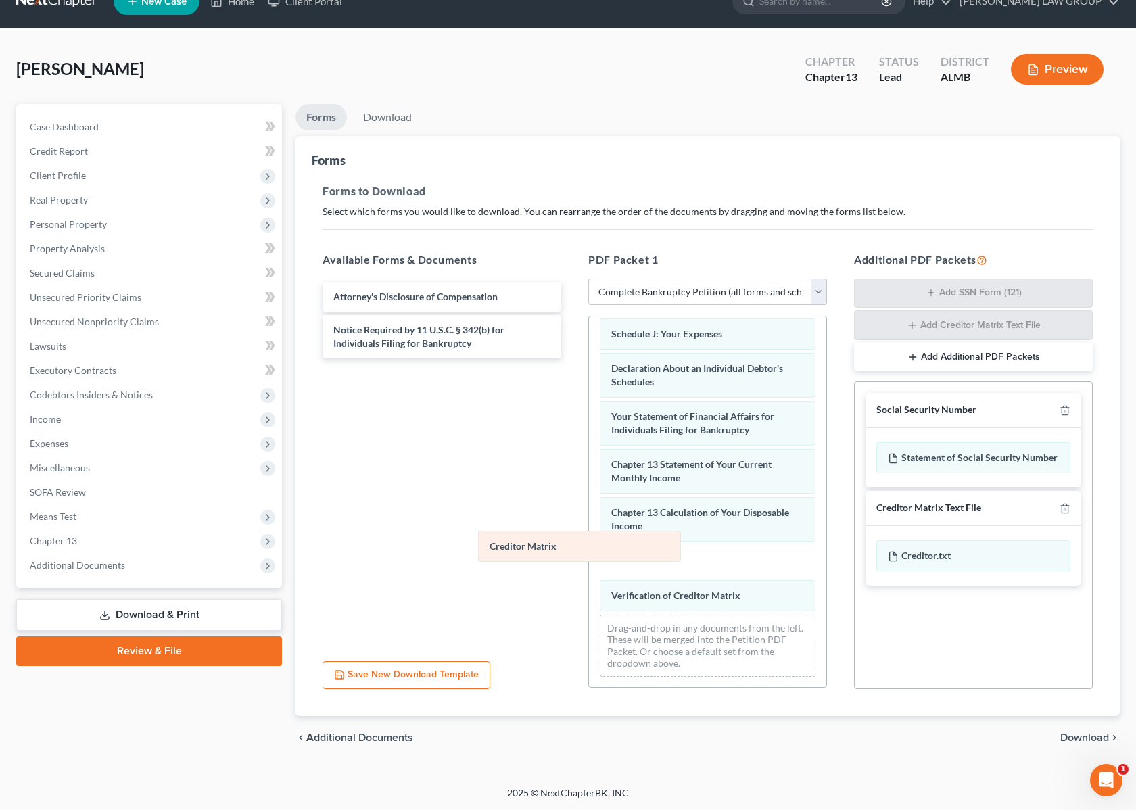
drag, startPoint x: 677, startPoint y: 553, endPoint x: 303, endPoint y: 502, distance: 377.4
click at [589, 504] on div "Creditor Matrix Installments Fee Sheets Voluntary Petition for Individuals Fili…" at bounding box center [707, 291] width 237 height 792
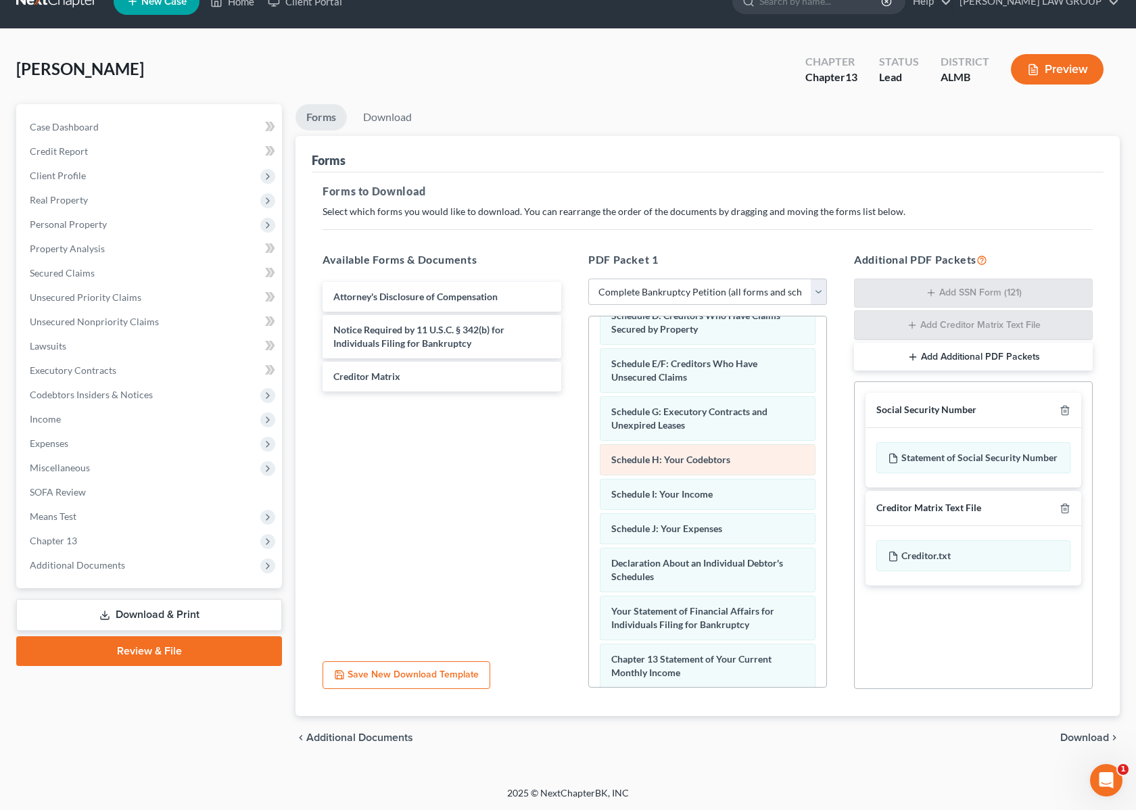
scroll to position [224, 0]
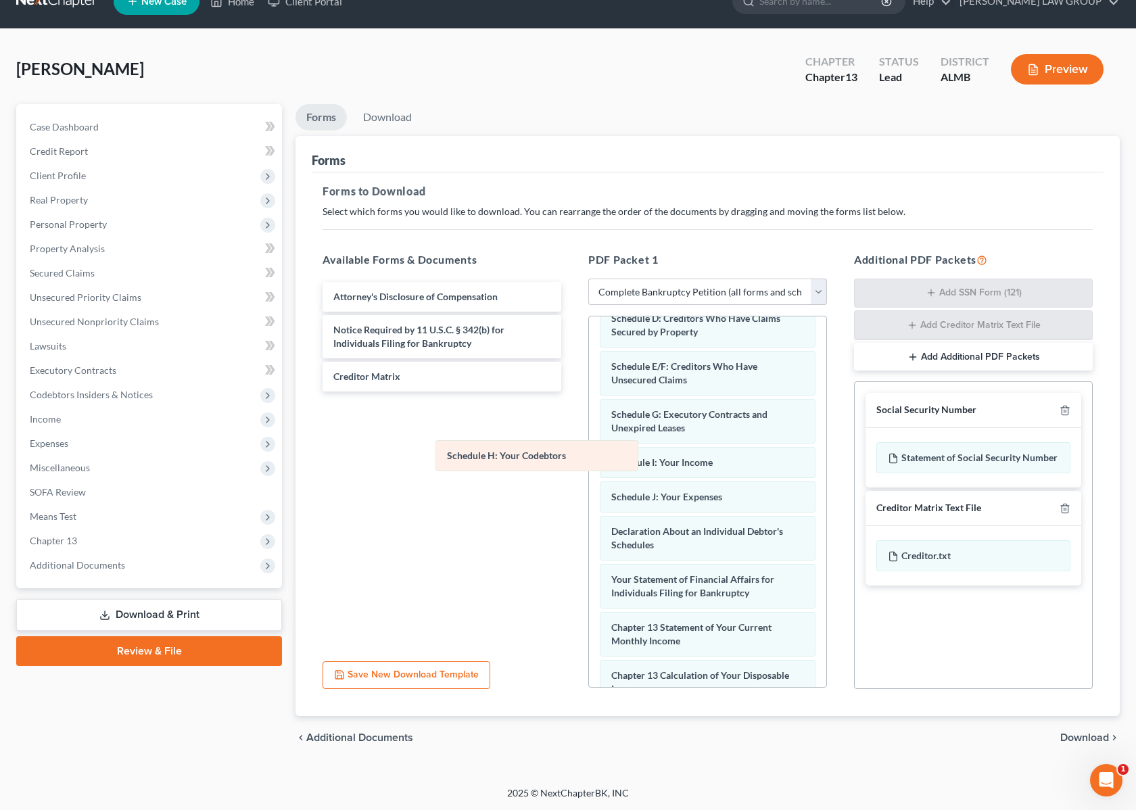
drag, startPoint x: 699, startPoint y: 463, endPoint x: 460, endPoint y: 441, distance: 239.8
click at [589, 443] on div "Schedule H: Your Codebtors Installments Fee Sheets Voluntary Petition for Indiv…" at bounding box center [707, 454] width 237 height 723
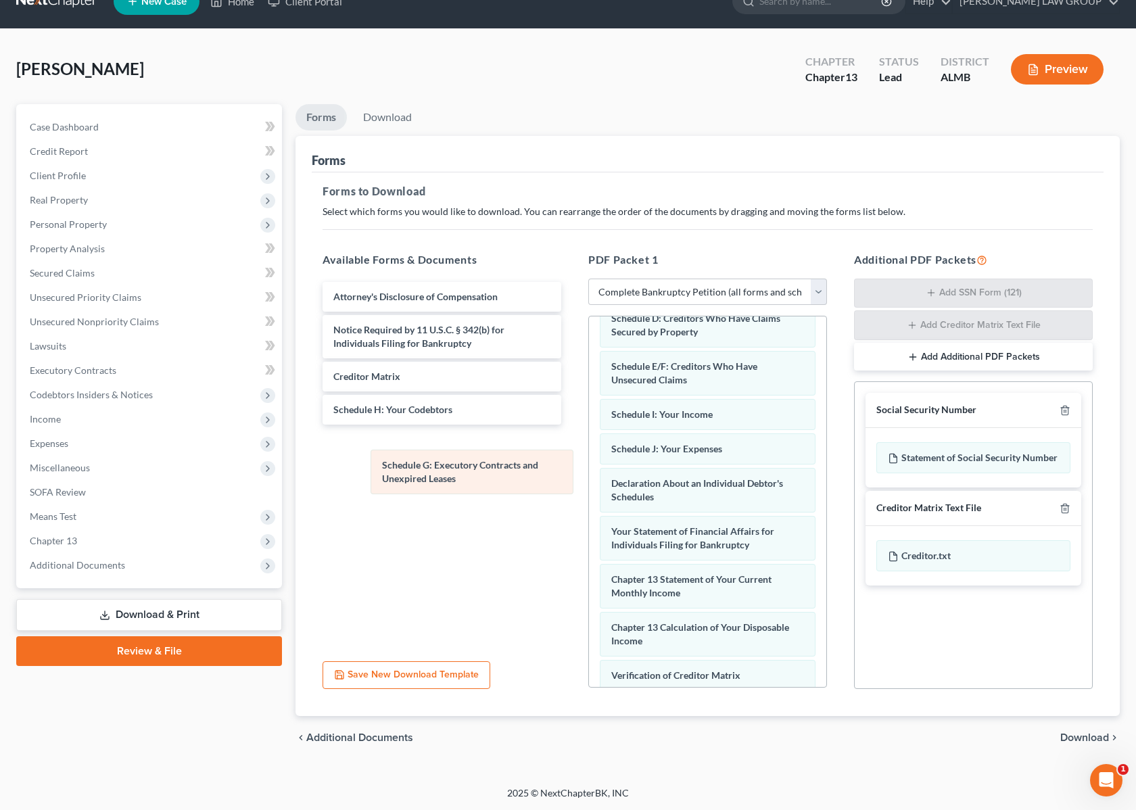
drag, startPoint x: 657, startPoint y: 423, endPoint x: 423, endPoint y: 473, distance: 238.6
click at [589, 471] on div "Schedule G: Executory Contracts and Unexpired Leases Installments Fee Sheets Vo…" at bounding box center [707, 430] width 237 height 675
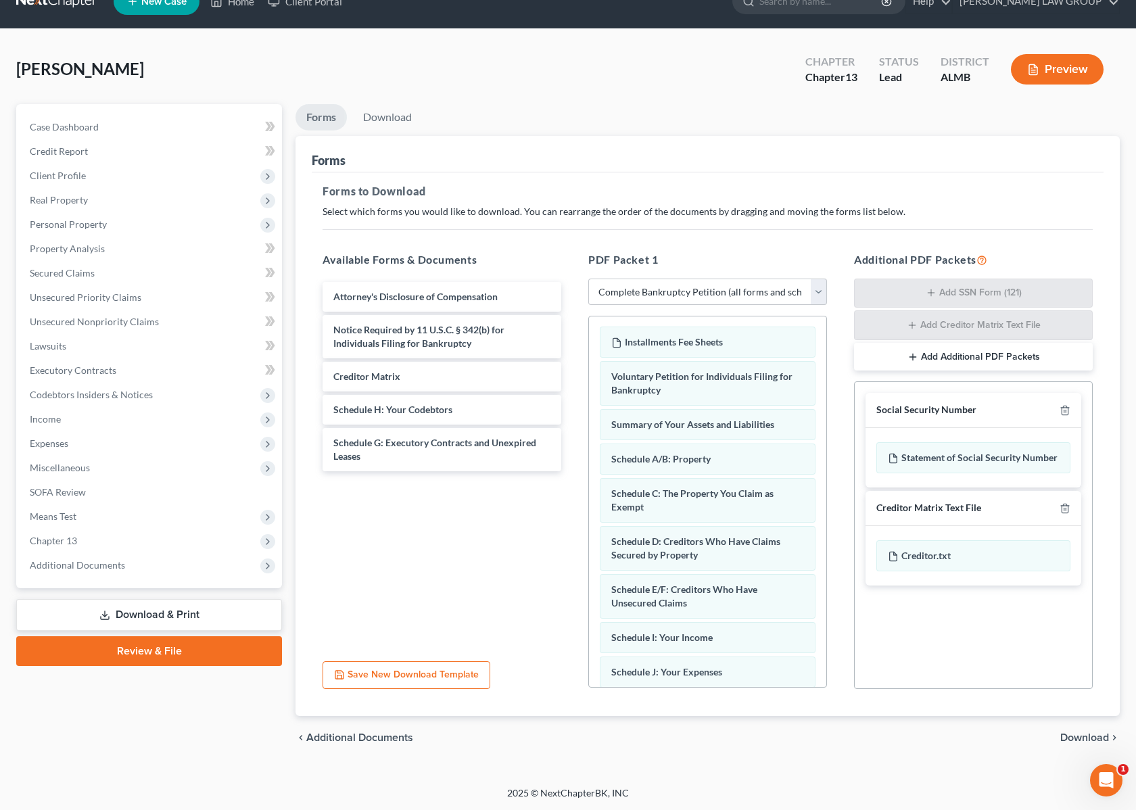
scroll to position [0, 0]
drag, startPoint x: 676, startPoint y: 637, endPoint x: 663, endPoint y: 634, distance: 13.3
click at [666, 636] on div "Schedule I: Your Income Installments Fee Sheets Voluntary Petition for Individu…" at bounding box center [707, 654] width 237 height 675
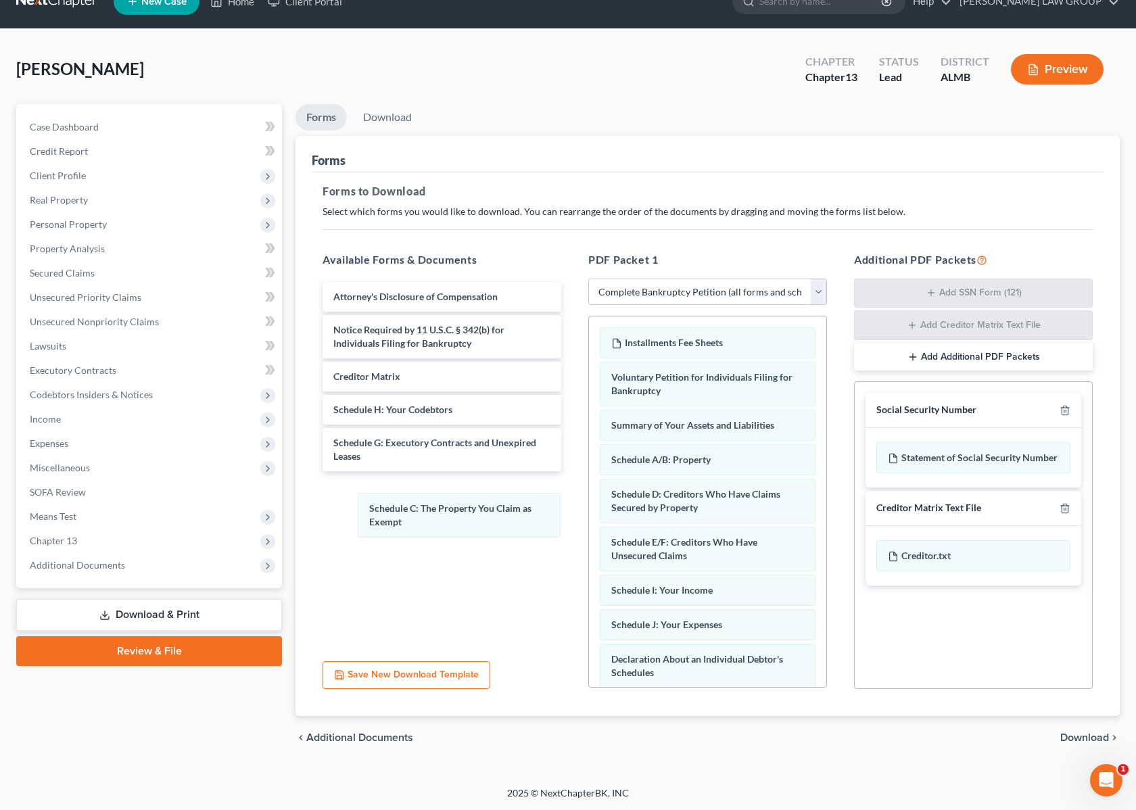
click at [589, 514] on div "Schedule C: The Property You Claim as Exempt Installments Fee Sheets Voluntary …" at bounding box center [707, 630] width 237 height 627
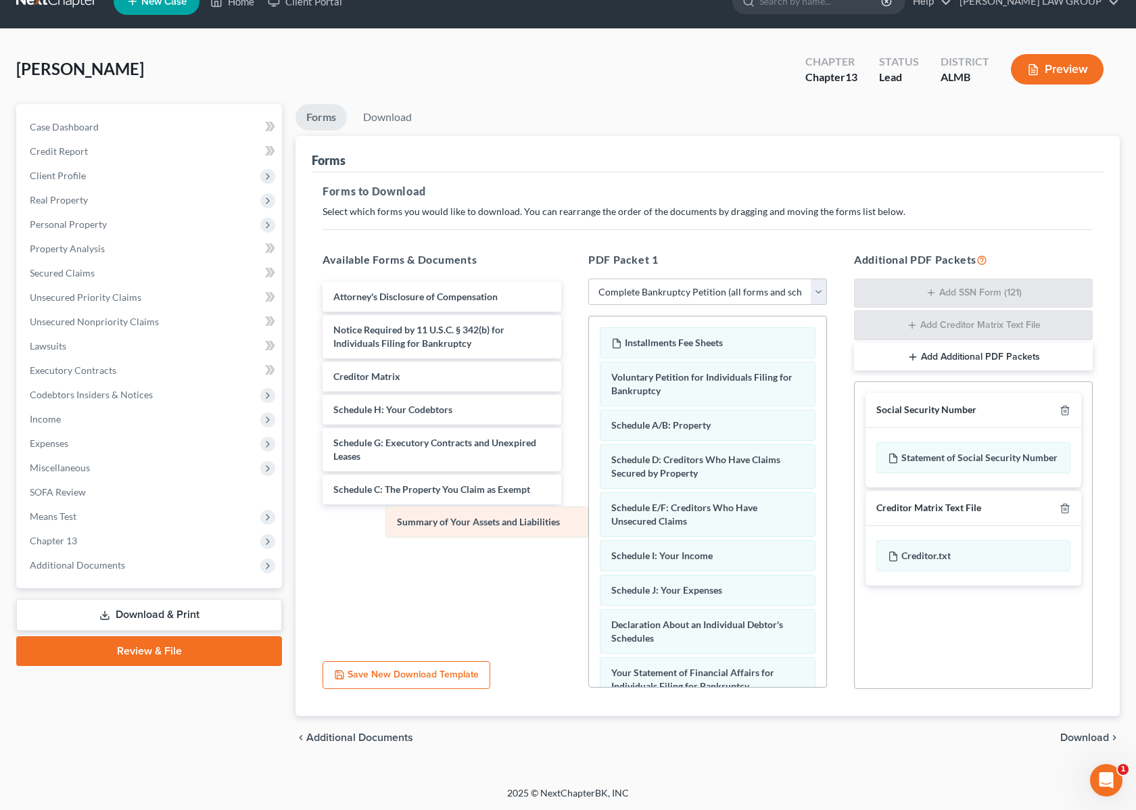
drag, startPoint x: 722, startPoint y: 416, endPoint x: 450, endPoint y: 519, distance: 290.0
click at [589, 521] on div "Summary of Your Assets and Liabilities Installments Fee Sheets Voluntary Petiti…" at bounding box center [707, 613] width 237 height 592
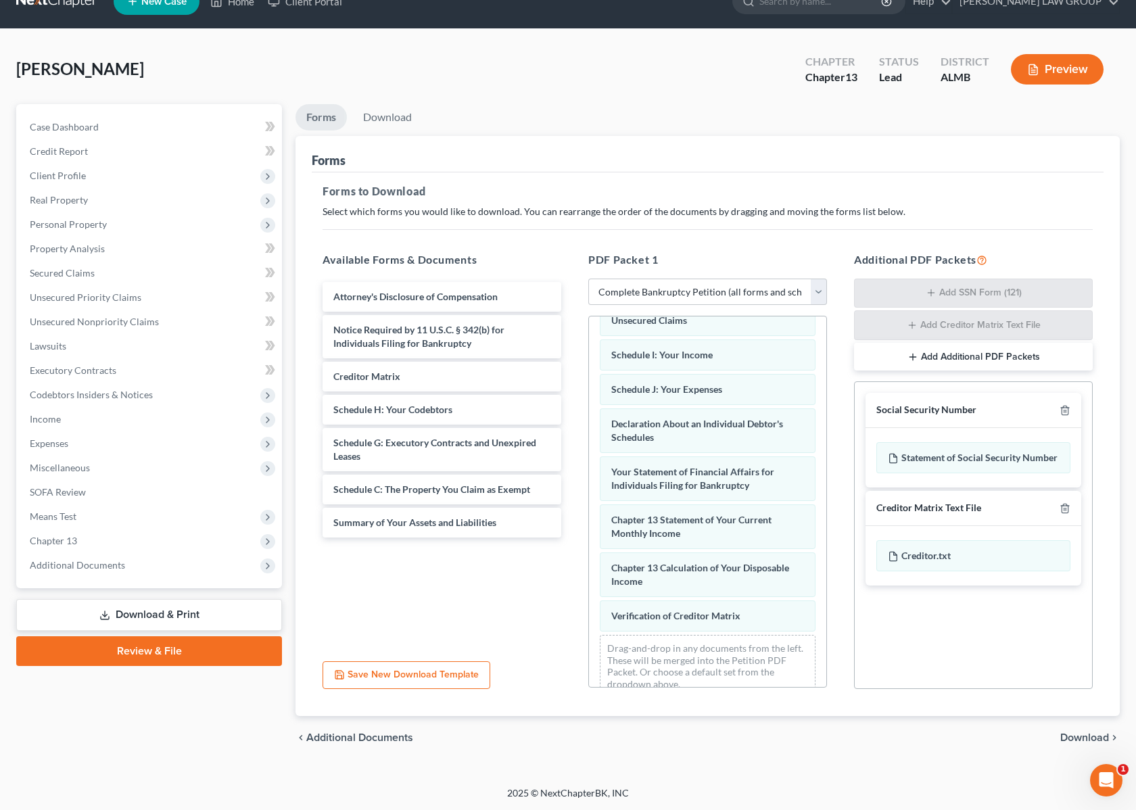
scroll to position [227, 0]
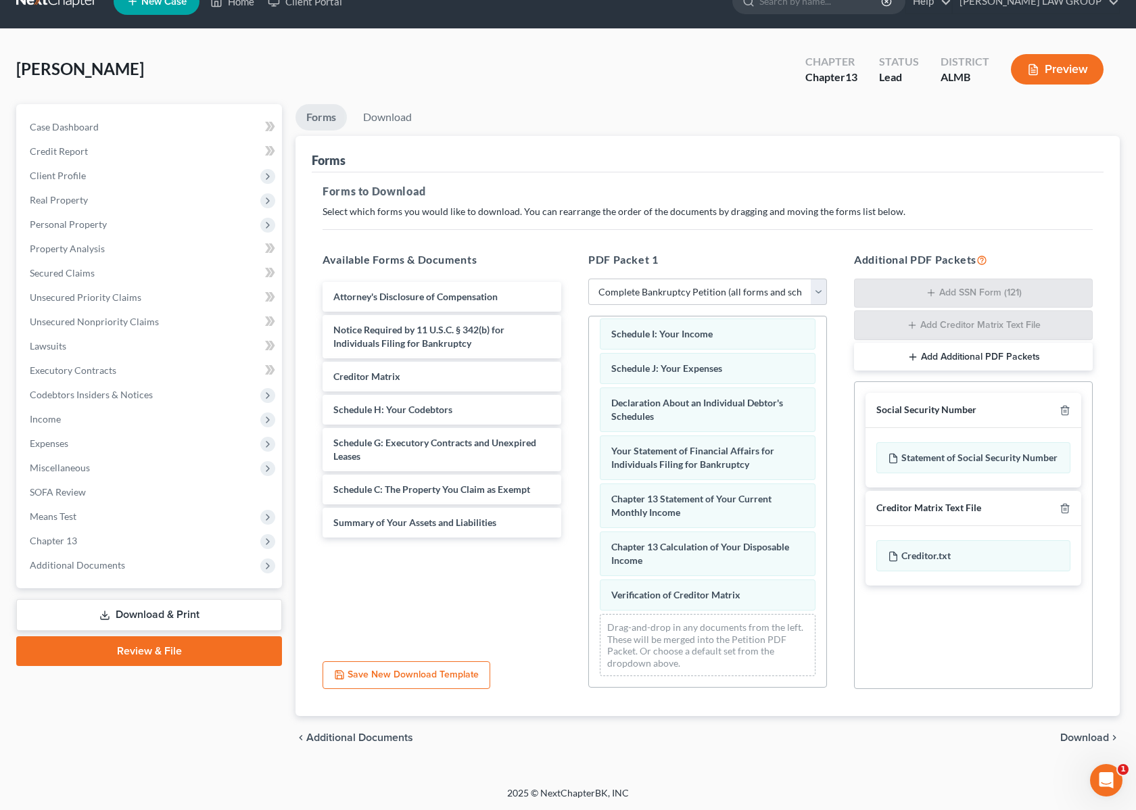
click at [1079, 738] on span "Download" at bounding box center [1084, 737] width 49 height 11
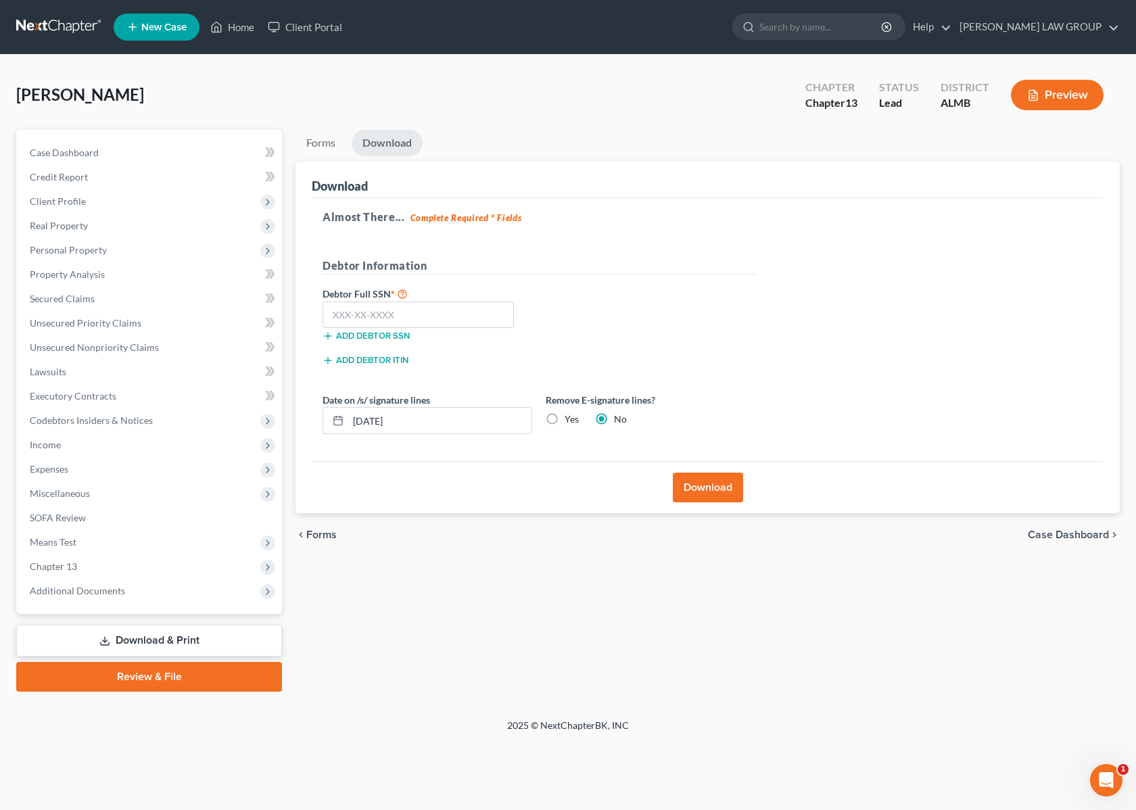
scroll to position [0, 0]
click at [411, 314] on input "text" at bounding box center [421, 315] width 191 height 27
type input "424-98-9822"
click at [701, 478] on button "Download" at bounding box center [715, 488] width 70 height 30
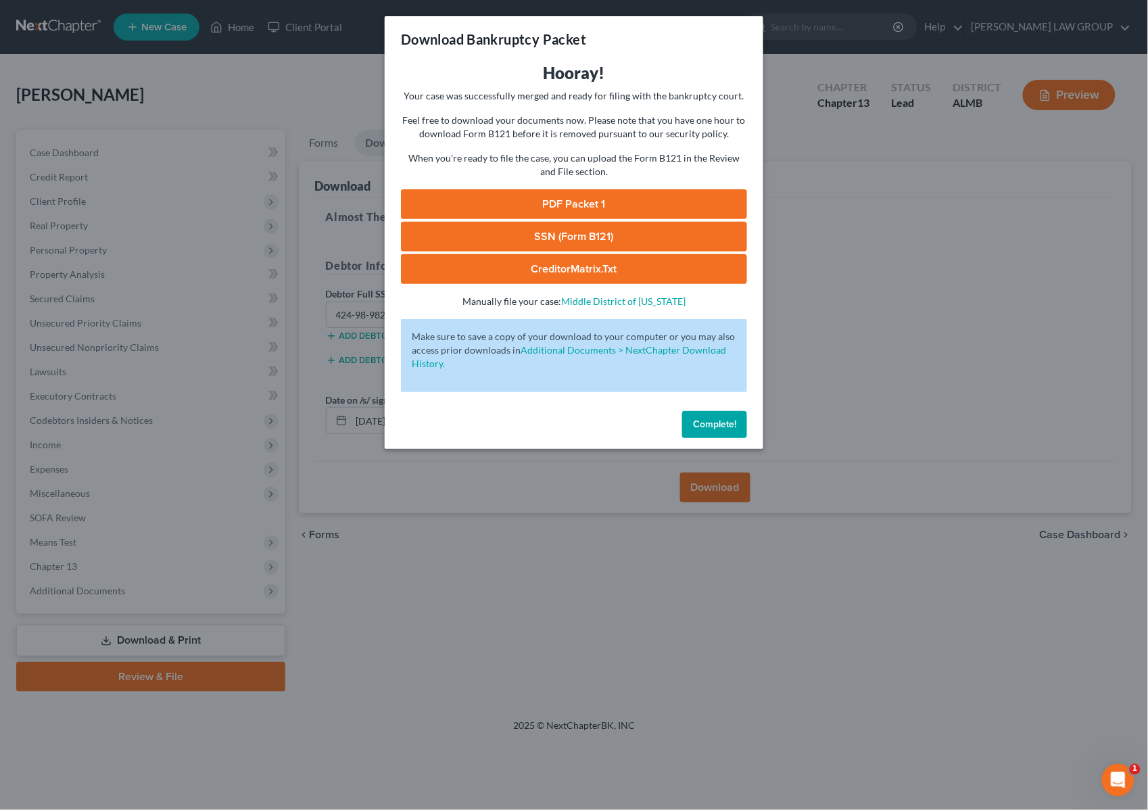
click at [613, 238] on link "SSN (Form B121)" at bounding box center [574, 237] width 346 height 30
click at [607, 200] on link "PDF Packet 1" at bounding box center [574, 204] width 346 height 30
click at [887, 241] on div "Download Bankruptcy Packet Hooray! Your case was successfully merged and ready …" at bounding box center [574, 405] width 1148 height 810
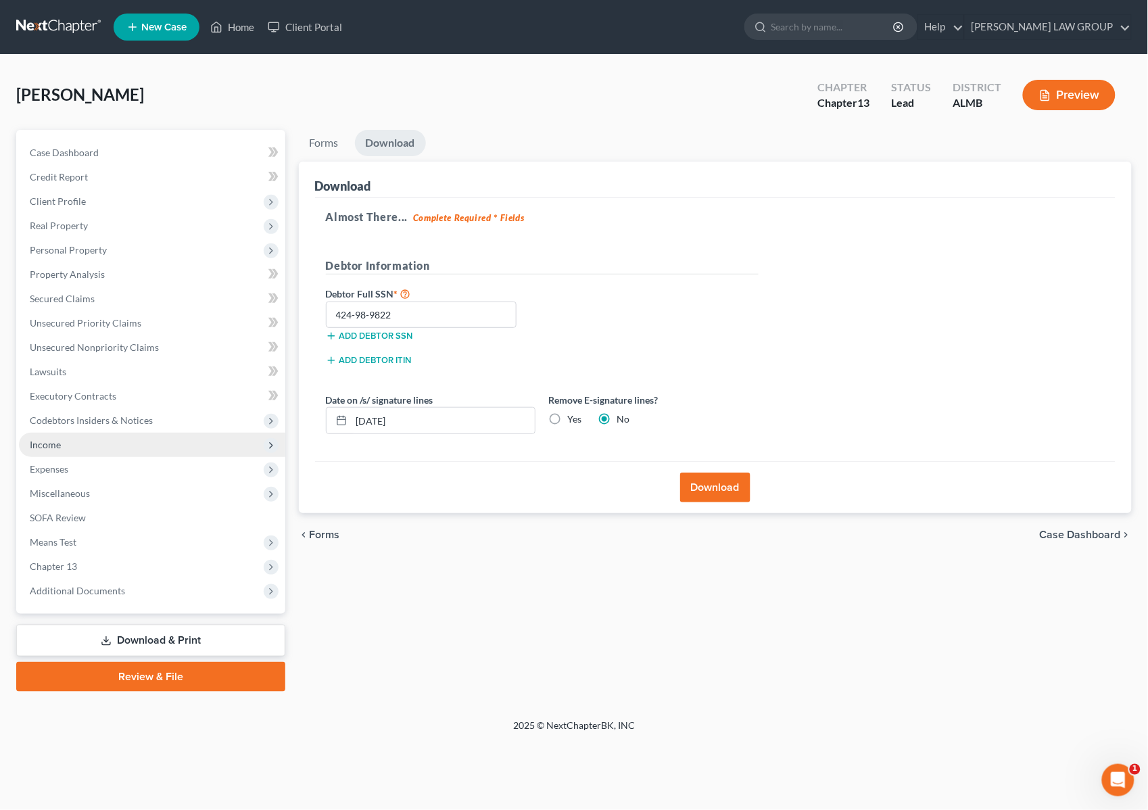
click at [69, 453] on span "Income" at bounding box center [152, 445] width 266 height 24
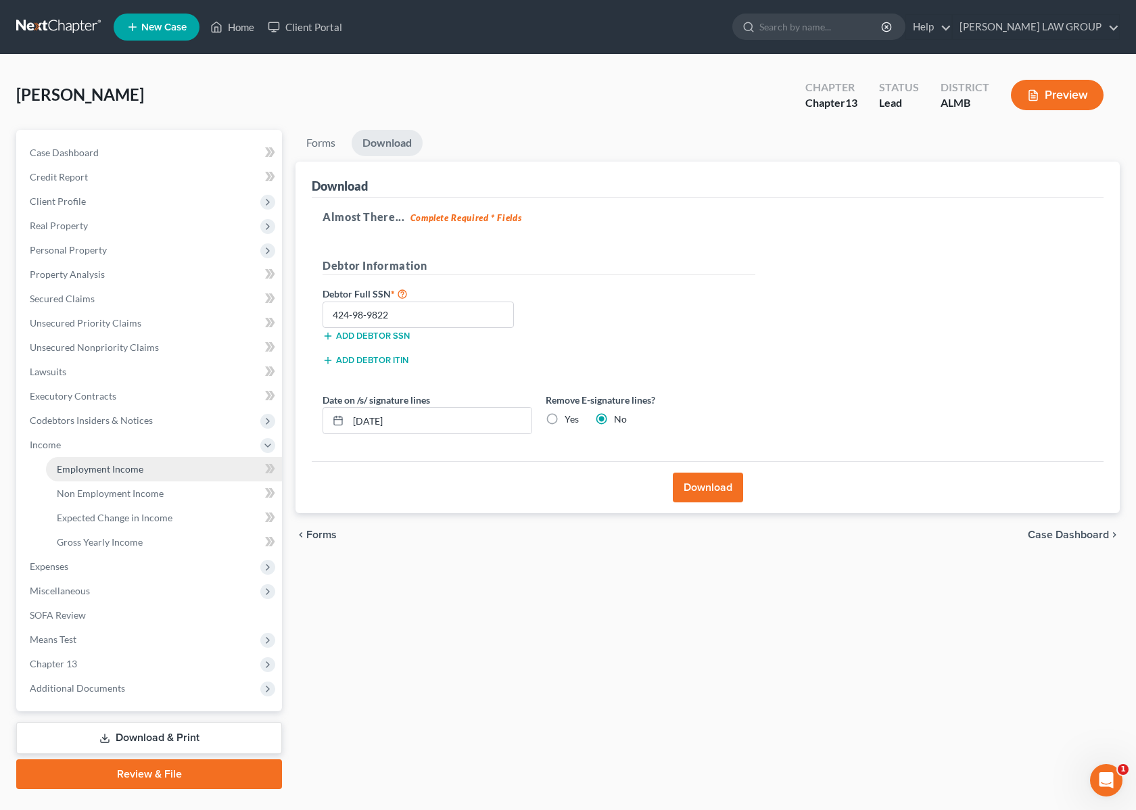
click at [85, 471] on span "Employment Income" at bounding box center [100, 468] width 87 height 11
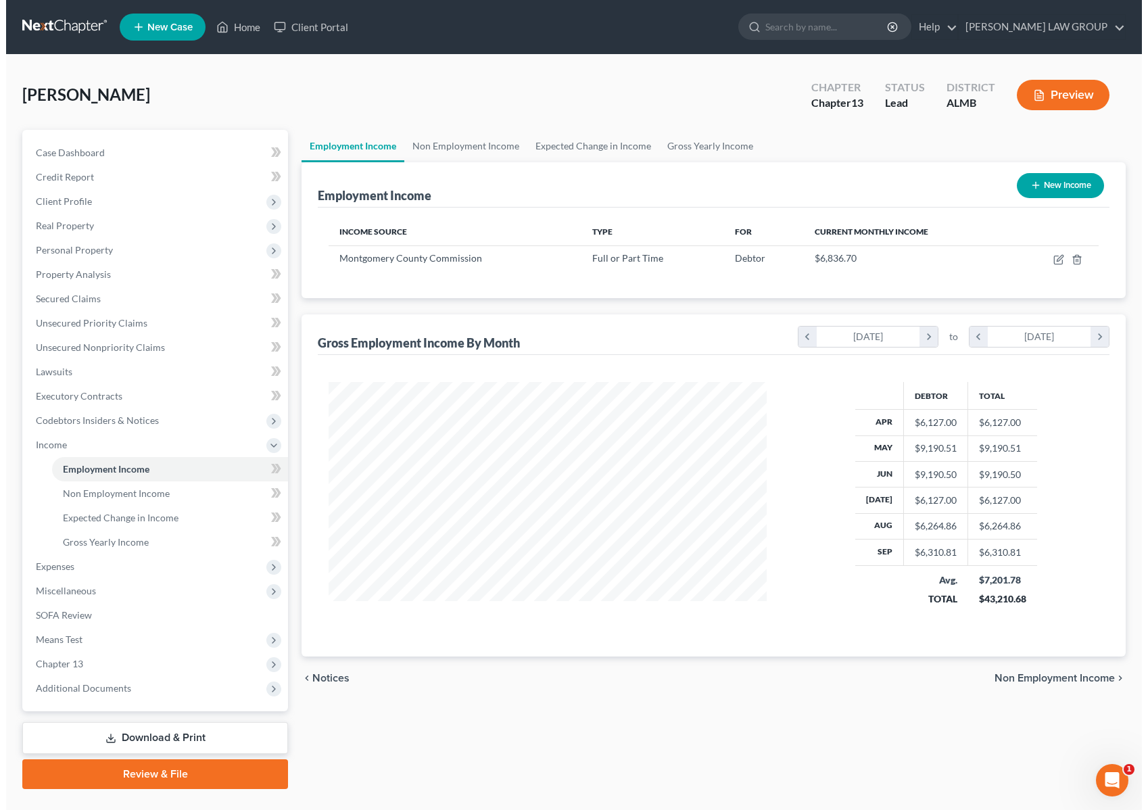
scroll to position [243, 465]
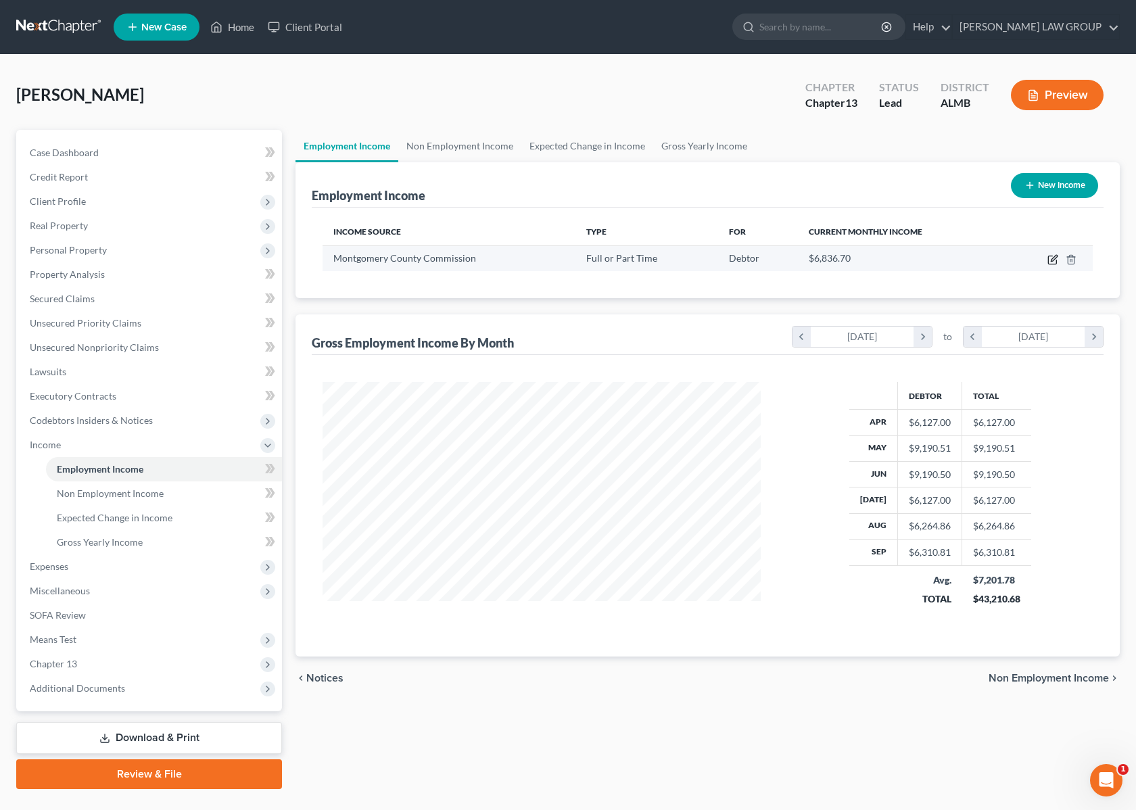
click at [1049, 259] on icon "button" at bounding box center [1052, 260] width 8 height 8
select select "0"
select select "2"
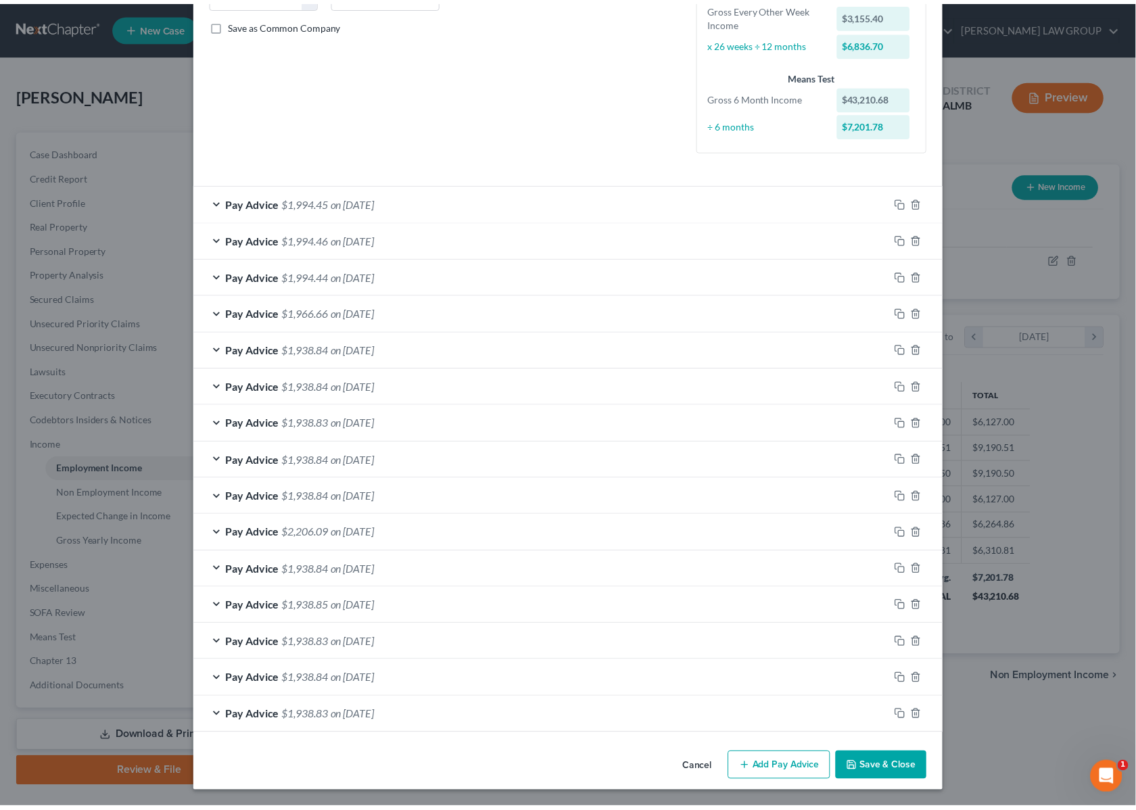
scroll to position [0, 0]
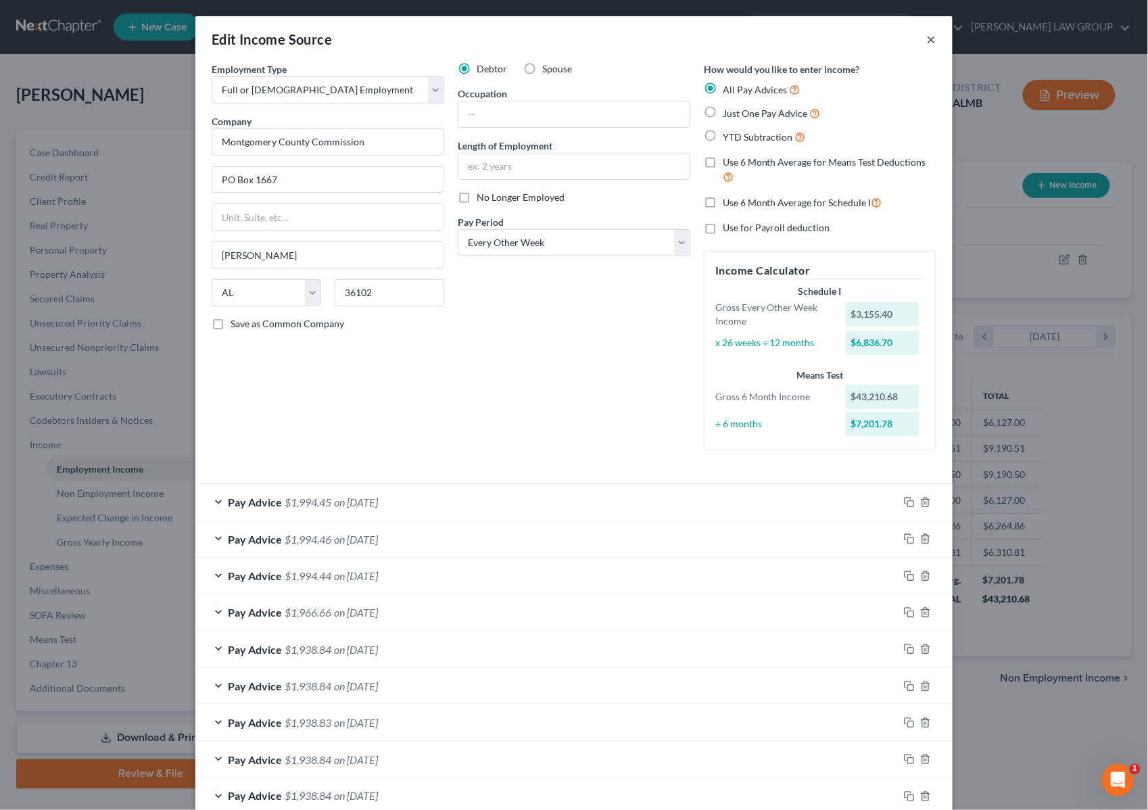
click at [930, 39] on button "×" at bounding box center [931, 39] width 9 height 16
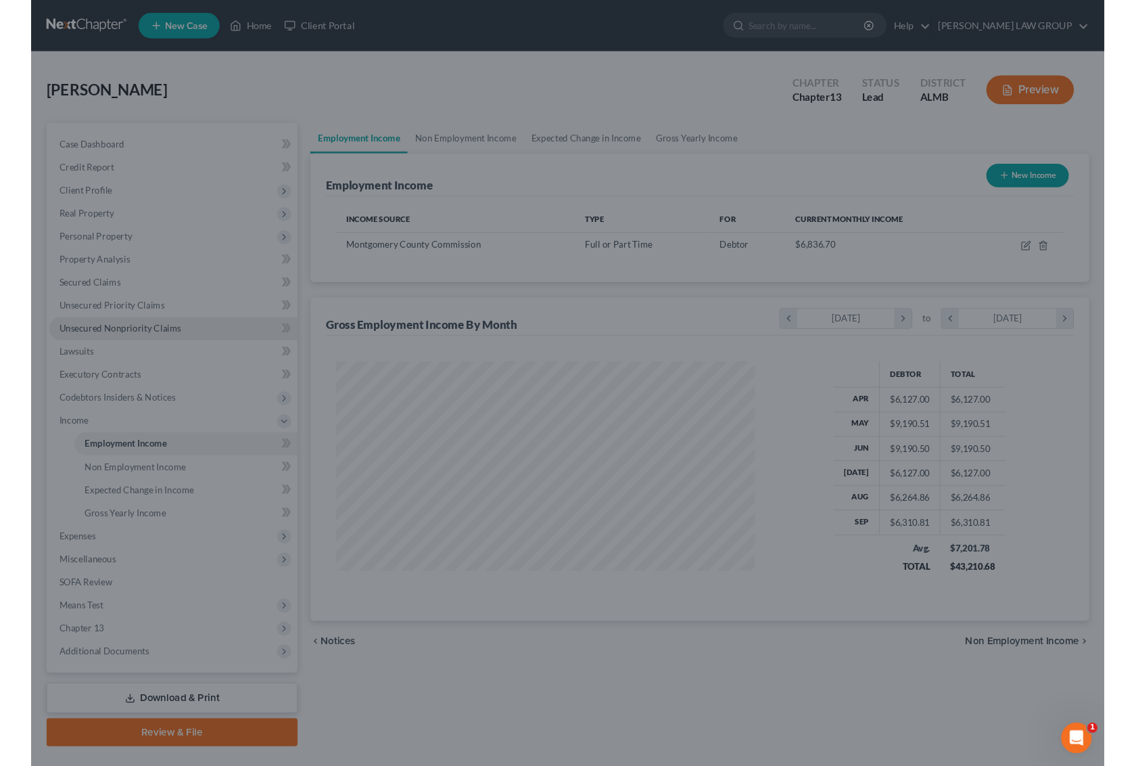
scroll to position [676091, 675870]
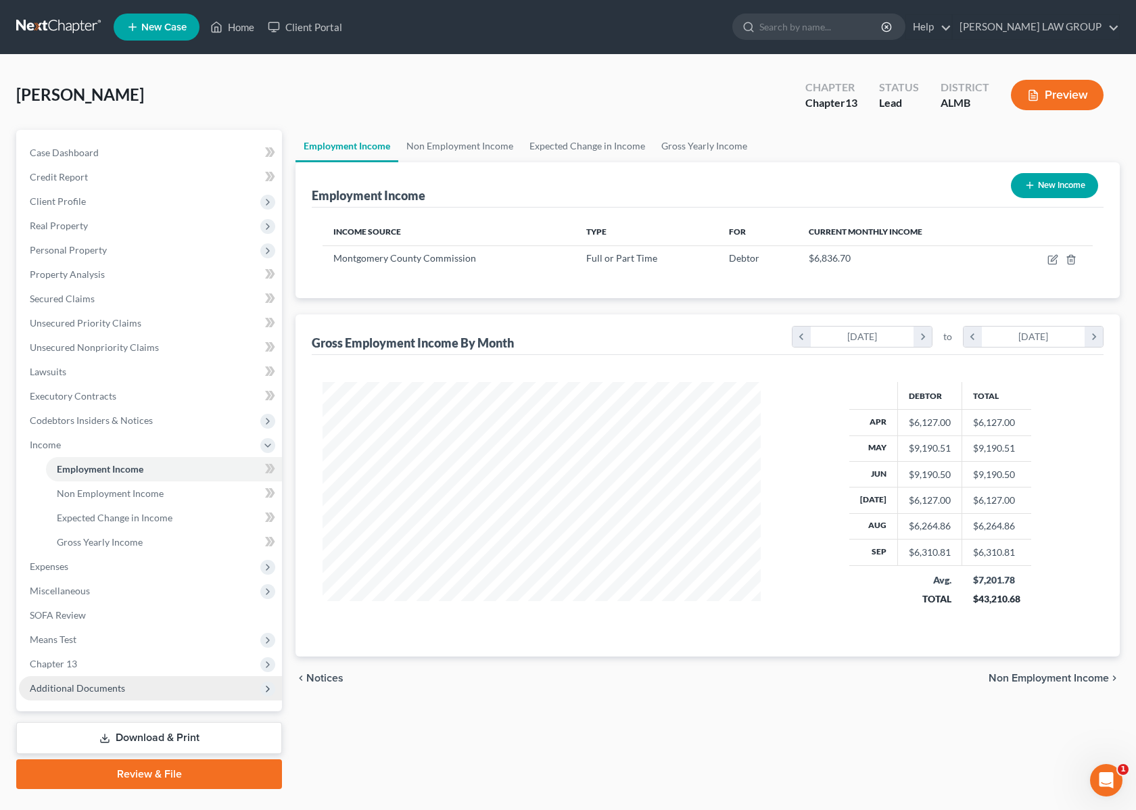
click at [96, 693] on span "Additional Documents" at bounding box center [150, 688] width 263 height 24
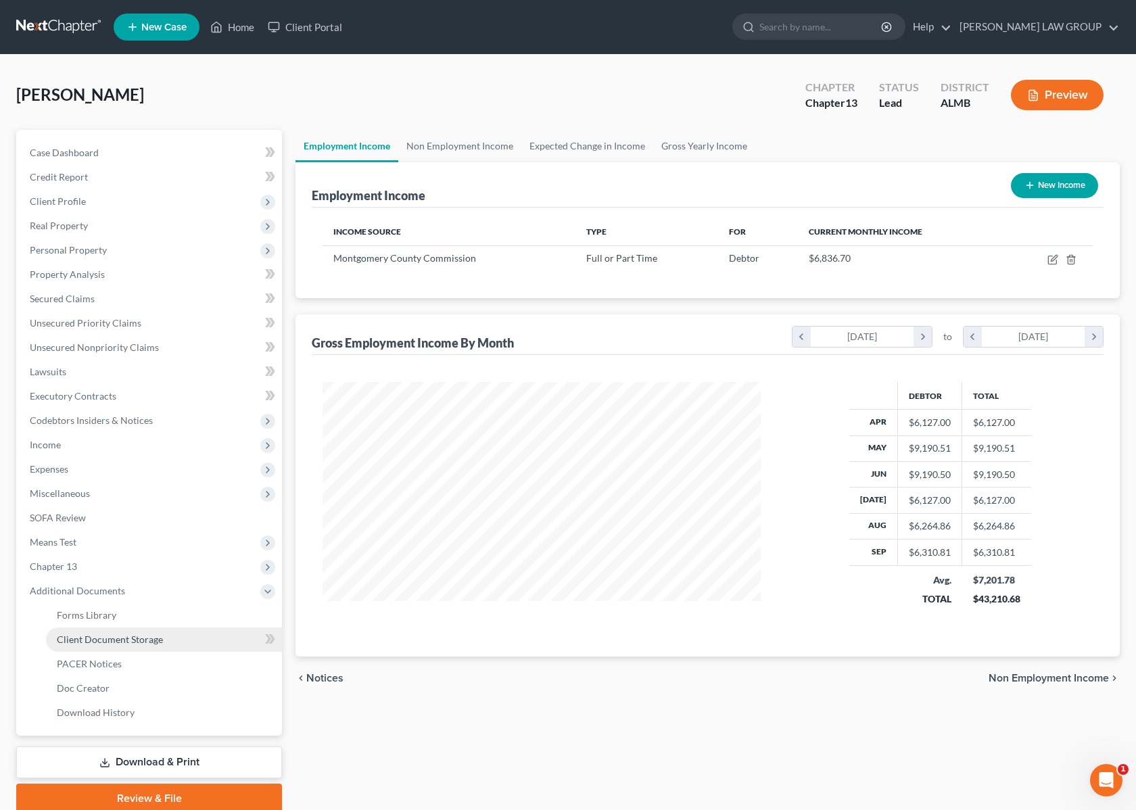
click at [110, 630] on link "Client Document Storage" at bounding box center [164, 640] width 236 height 24
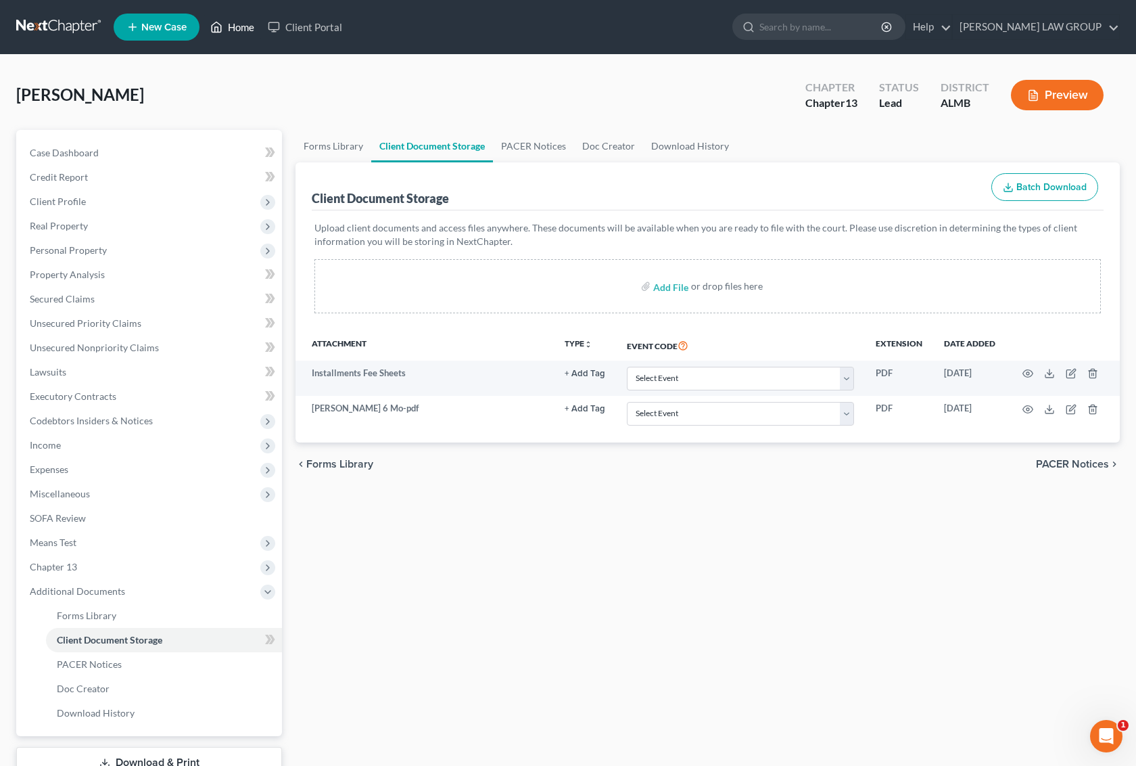
click at [234, 19] on link "Home" at bounding box center [232, 27] width 57 height 24
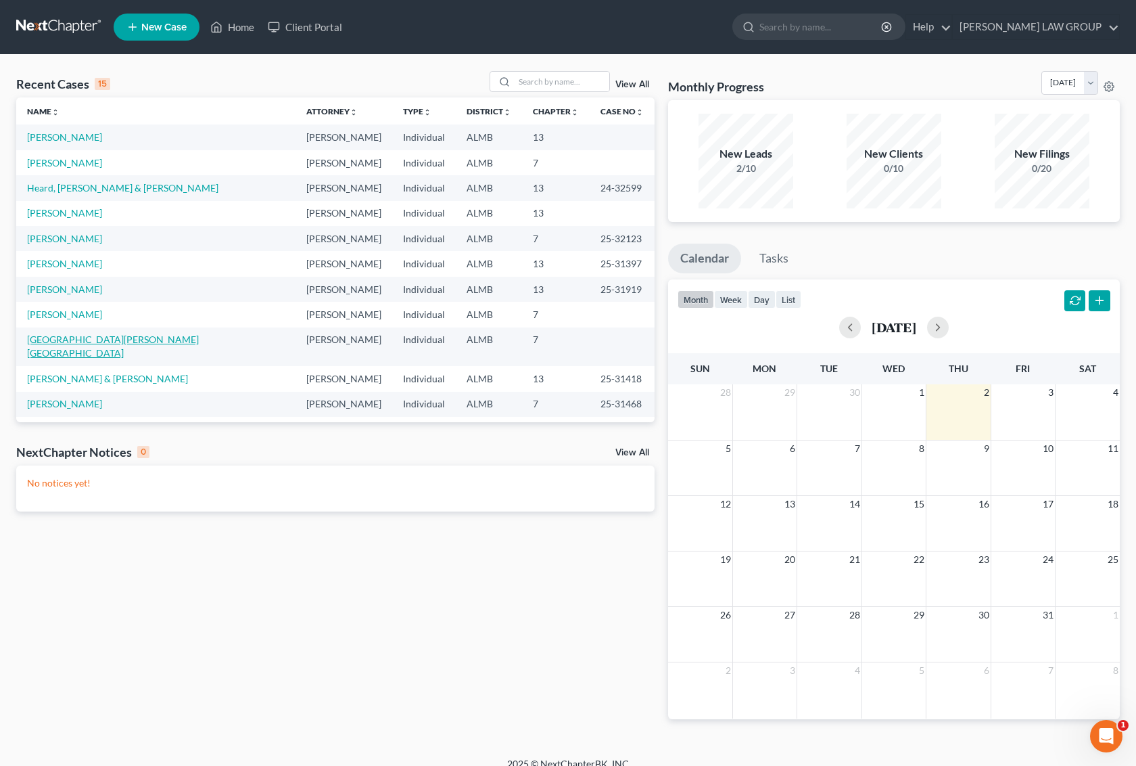
click at [70, 342] on link "[GEOGRAPHIC_DATA][PERSON_NAME][GEOGRAPHIC_DATA]" at bounding box center [113, 345] width 172 height 25
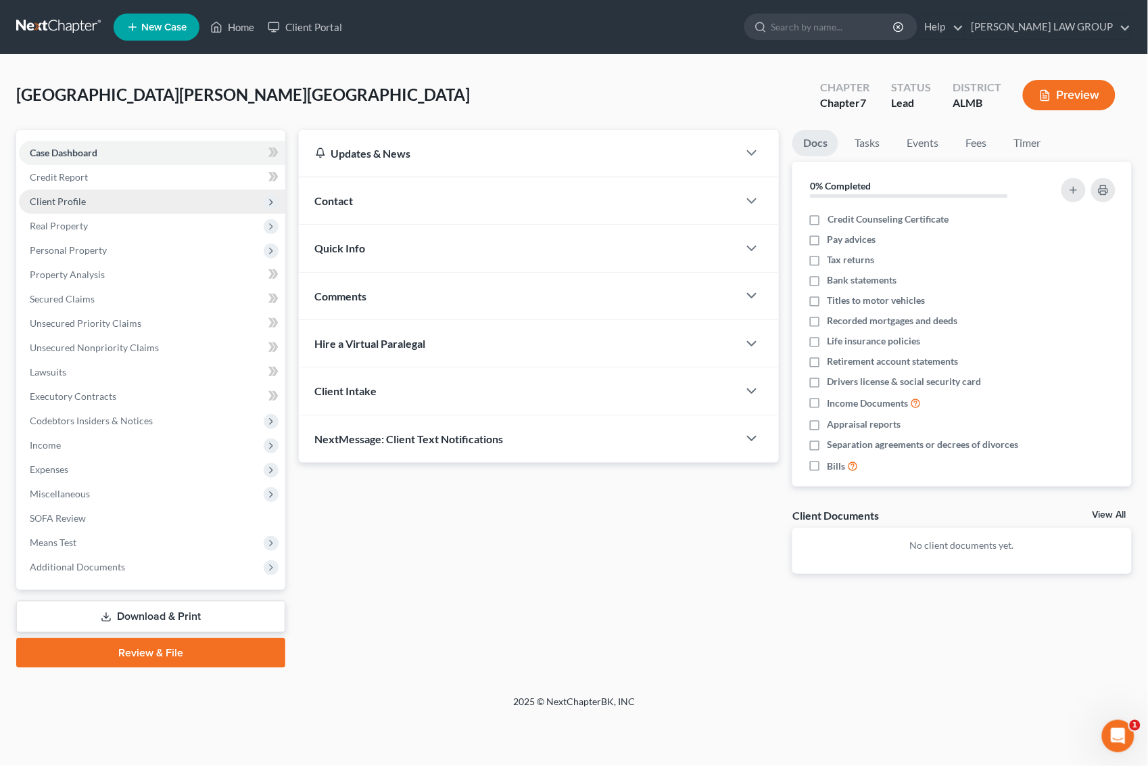
click at [85, 205] on span "Client Profile" at bounding box center [152, 201] width 266 height 24
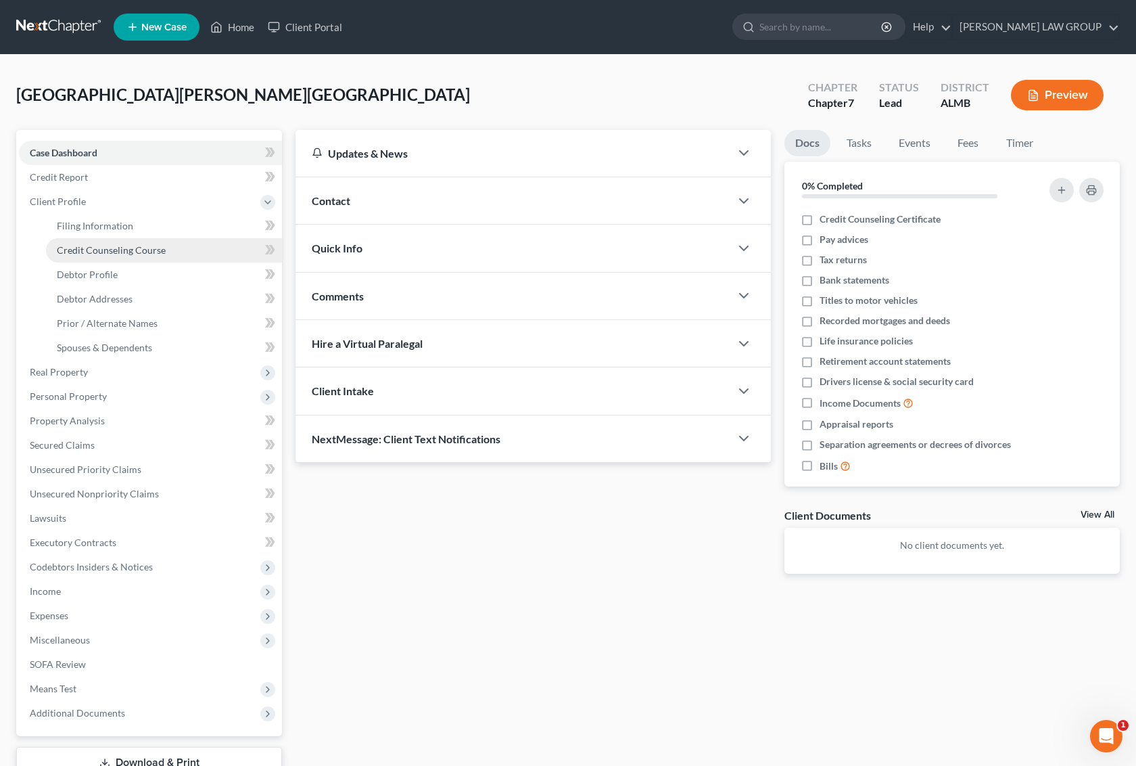
click at [125, 255] on link "Credit Counseling Course" at bounding box center [164, 250] width 236 height 24
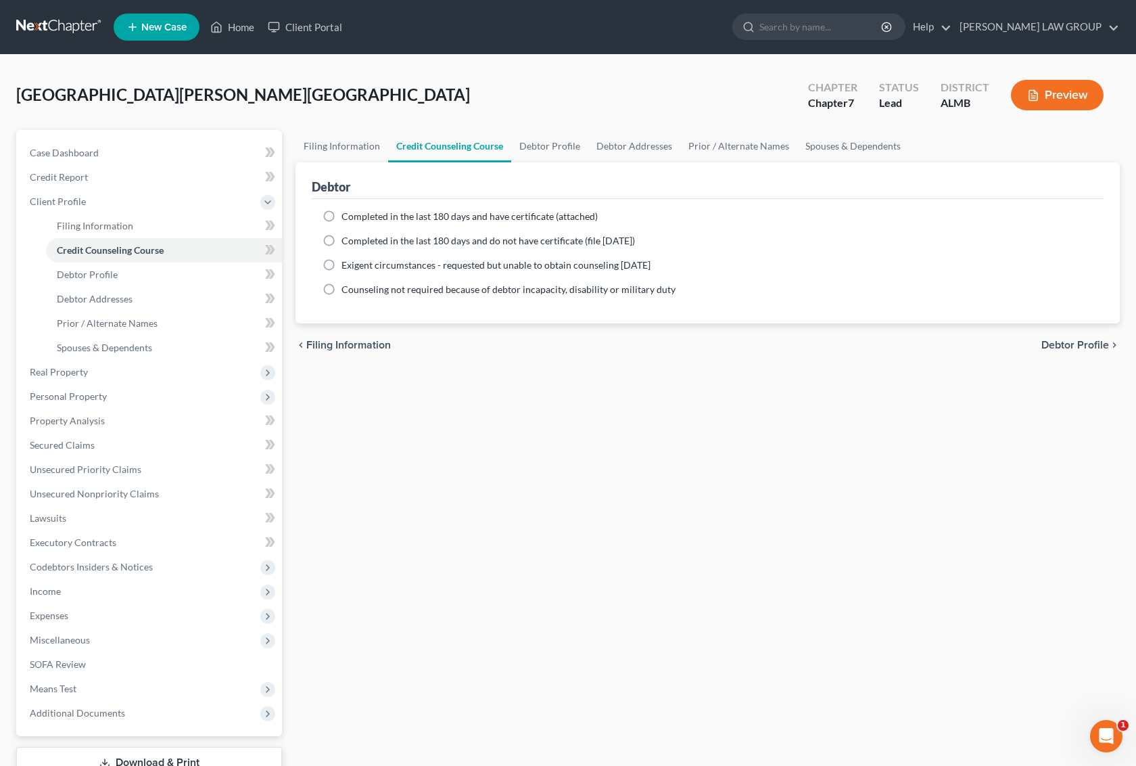
click at [379, 216] on span "Completed in the last 180 days and have certificate (attached)" at bounding box center [470, 215] width 256 height 11
click at [356, 216] on input "Completed in the last 180 days and have certificate (attached)" at bounding box center [351, 214] width 9 height 9
radio input "true"
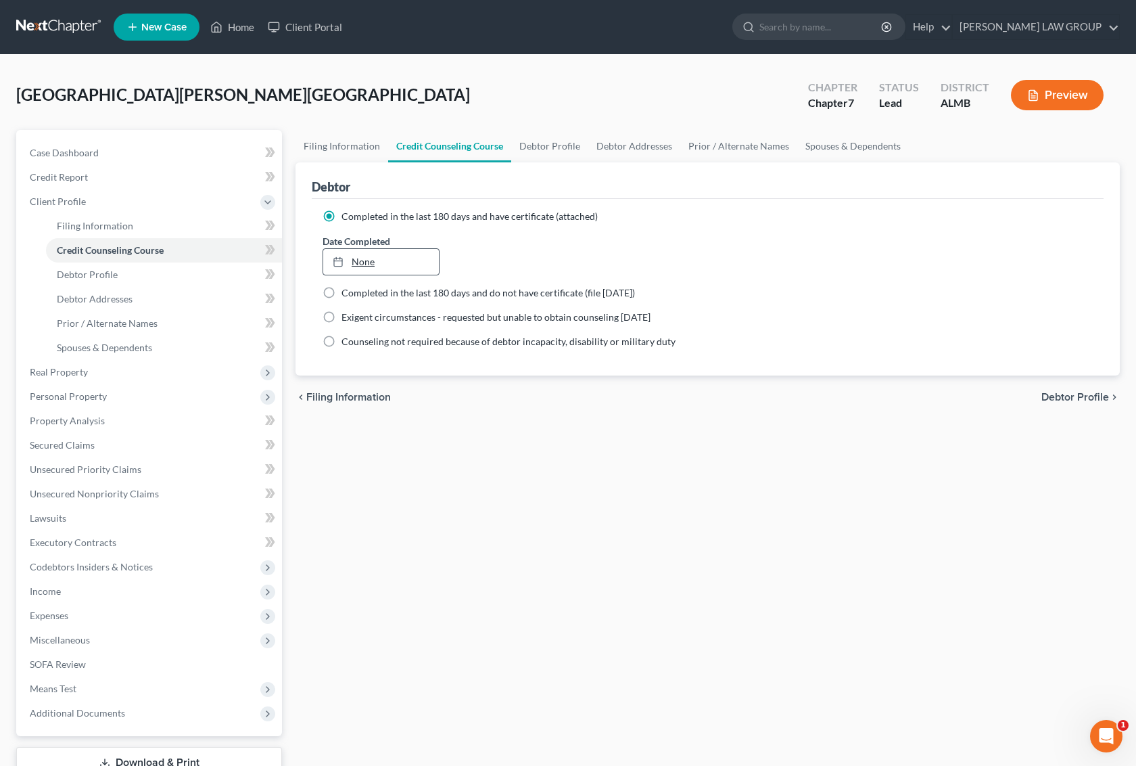
type input "[DATE]"
click at [386, 265] on link "None" at bounding box center [381, 262] width 116 height 26
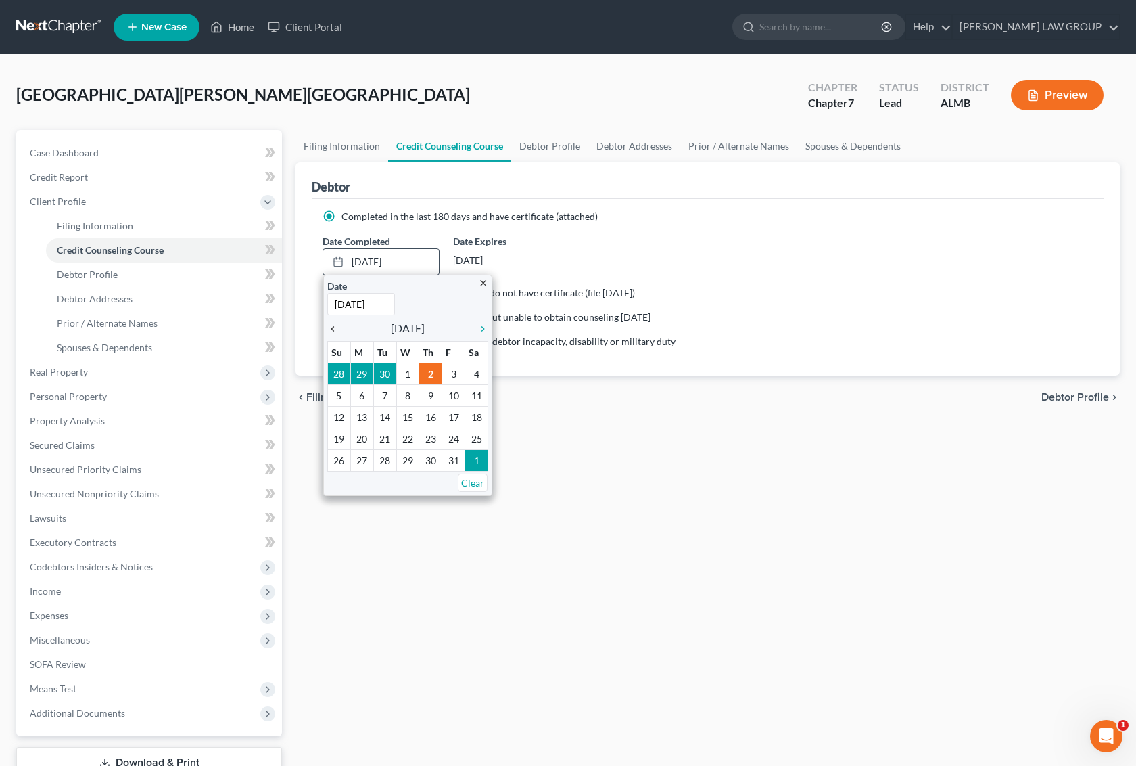
click at [335, 327] on icon "chevron_left" at bounding box center [336, 328] width 18 height 11
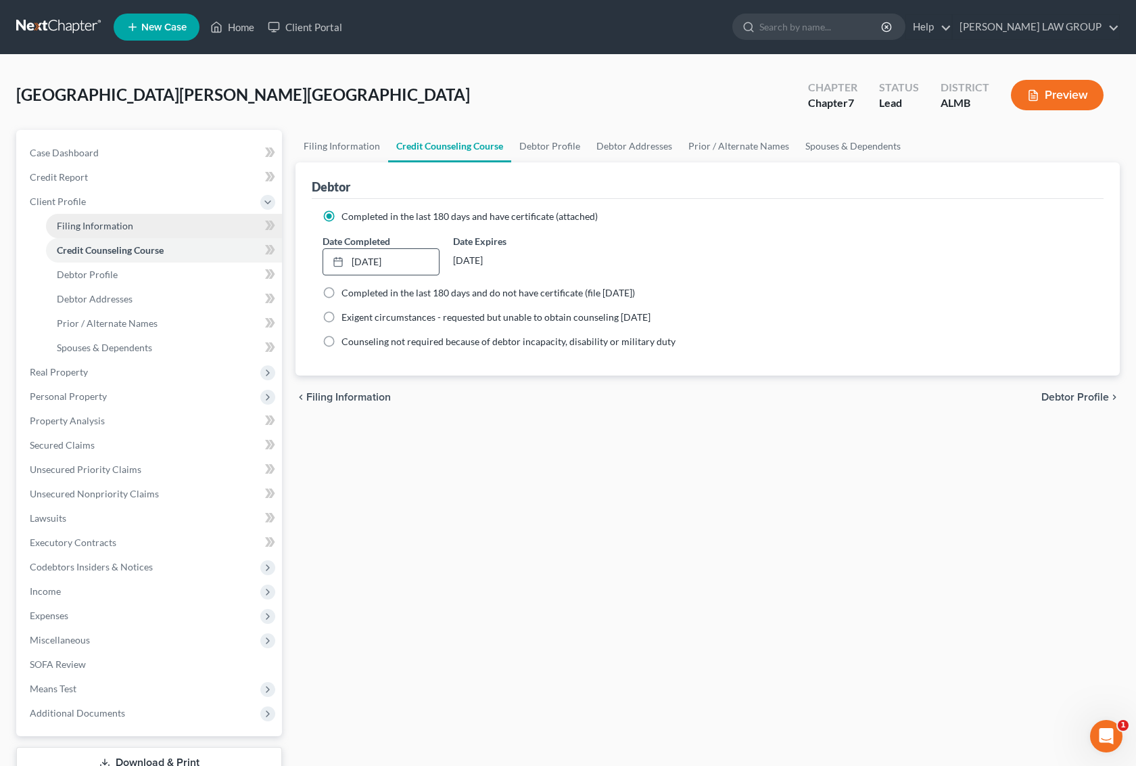
click at [93, 220] on span "Filing Information" at bounding box center [95, 225] width 76 height 11
select select "1"
select select "0"
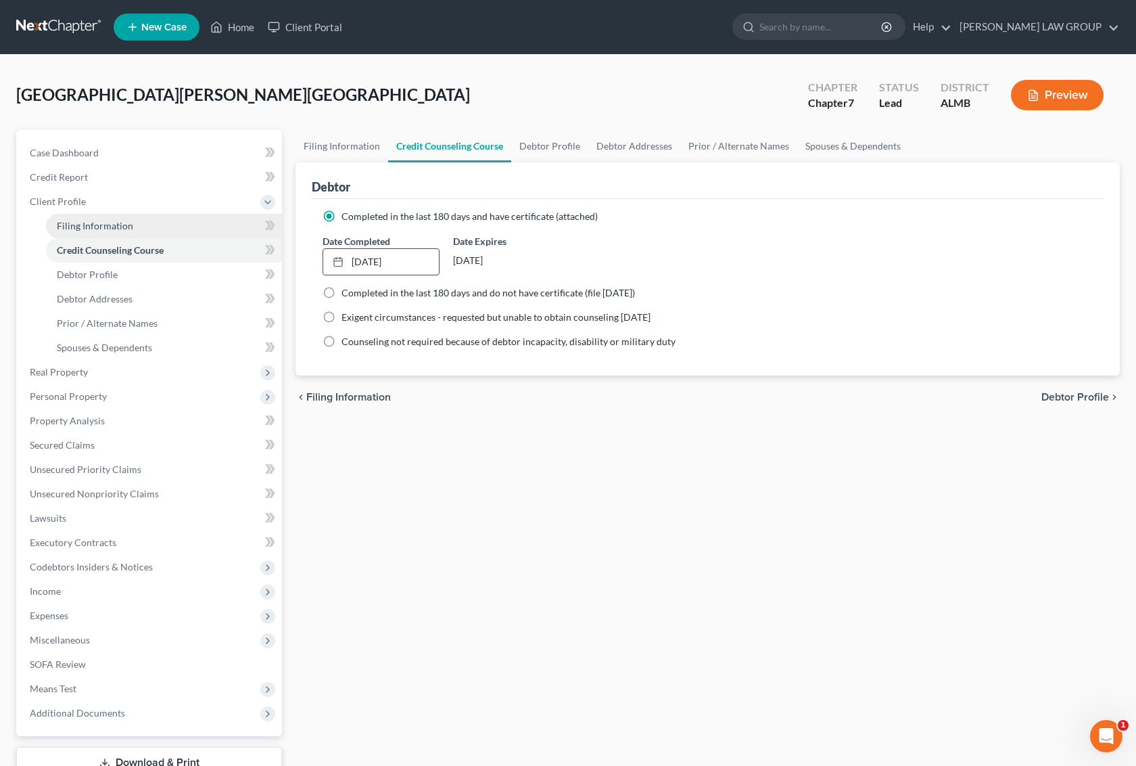
select select "0"
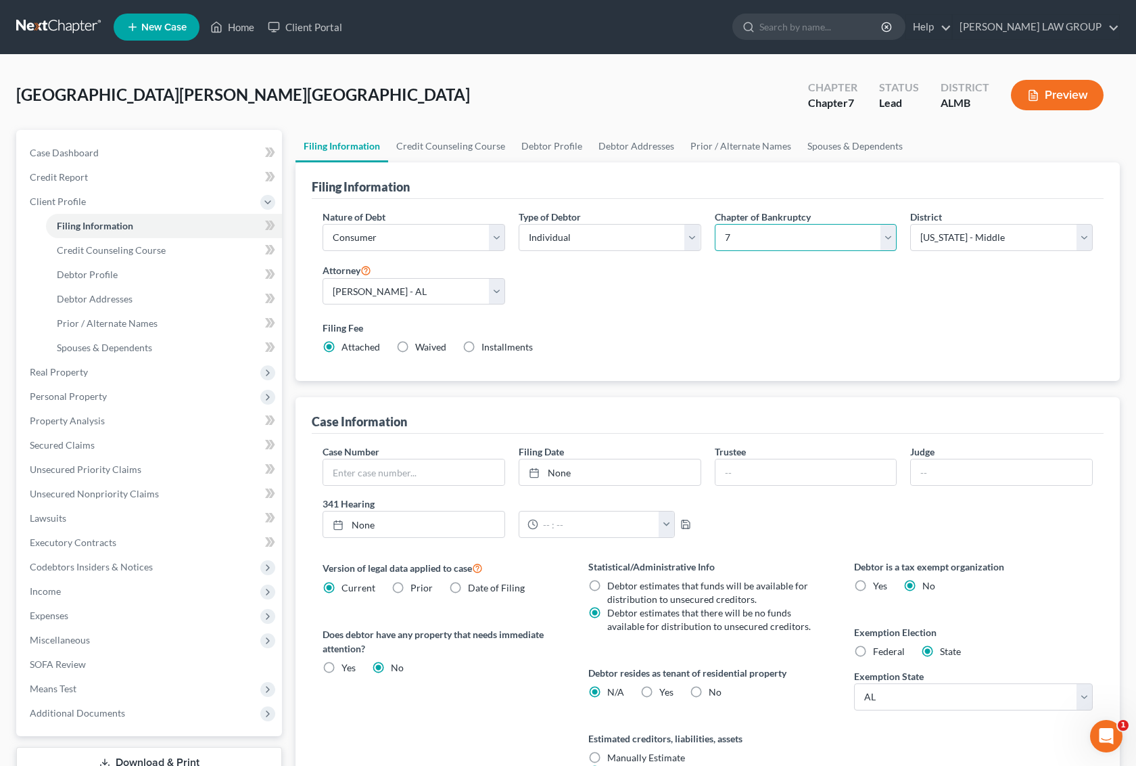
click at [888, 235] on select "Select 7 11 12 13" at bounding box center [806, 237] width 183 height 27
select select "3"
click at [715, 224] on select "Select 7 11 12 13" at bounding box center [806, 237] width 183 height 27
click at [415, 346] on label "Installments Installments" at bounding box center [440, 347] width 51 height 14
click at [421, 346] on input "Installments Installments" at bounding box center [425, 344] width 9 height 9
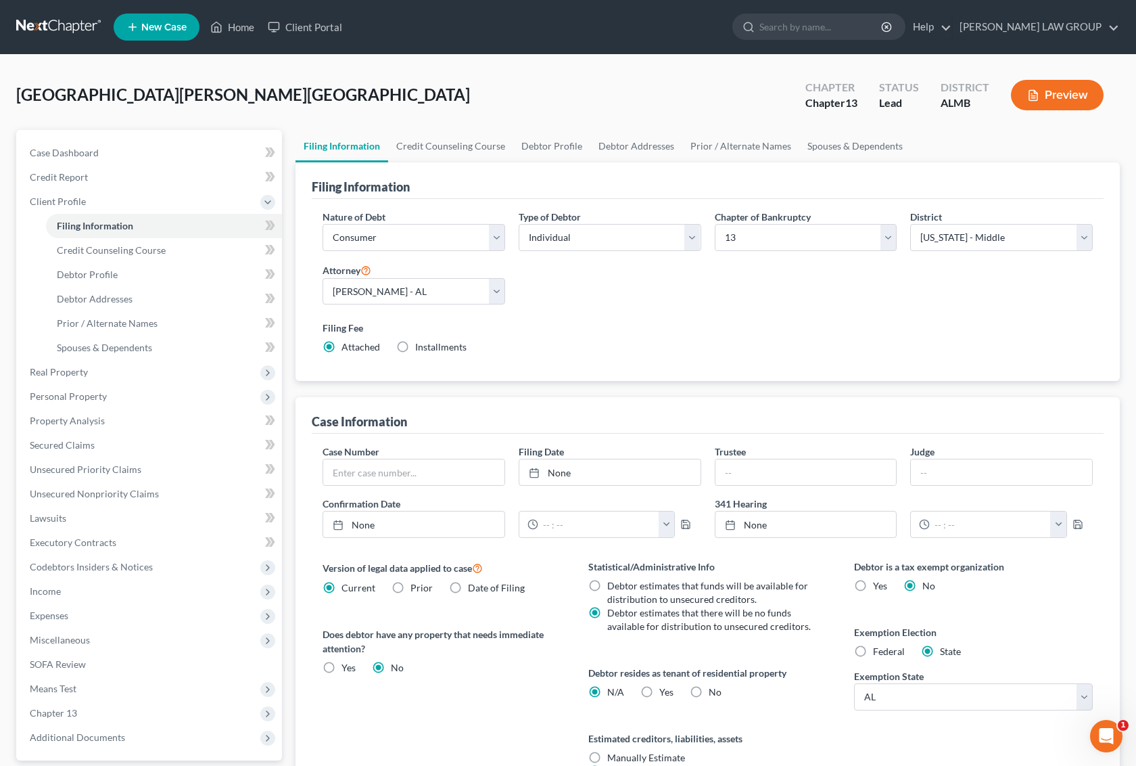
radio input "true"
radio input "false"
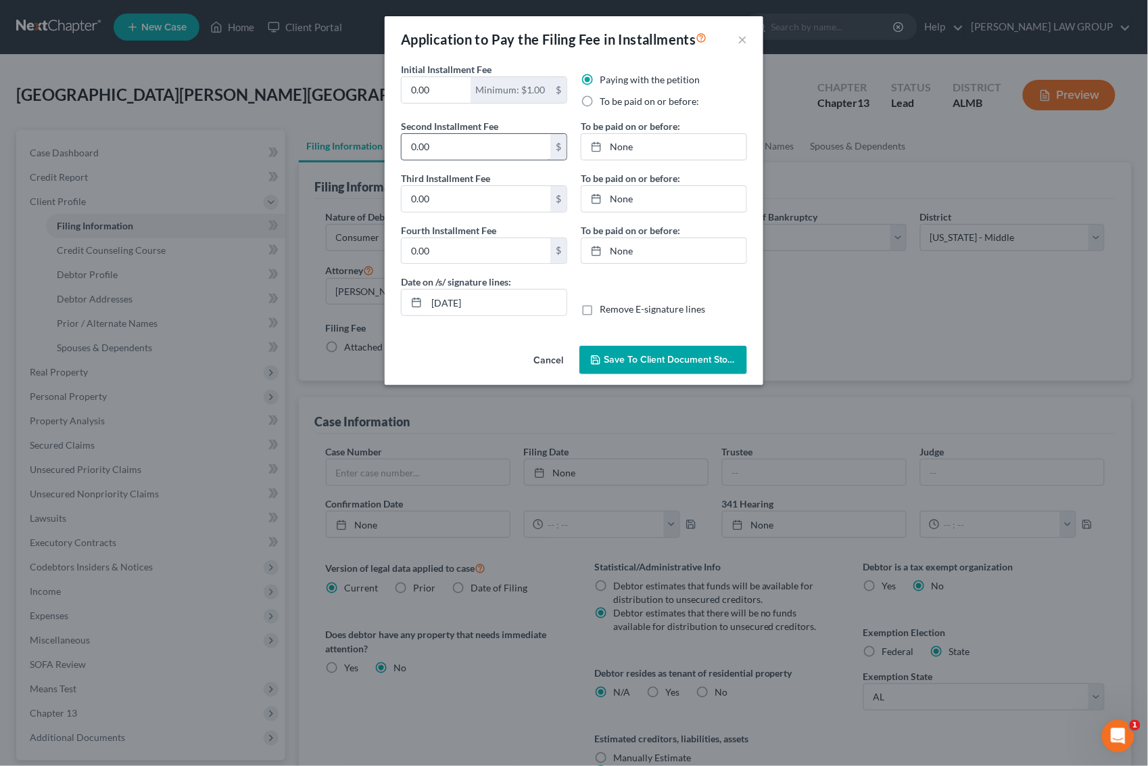
click at [463, 149] on input "0.00" at bounding box center [476, 147] width 149 height 26
type input "313"
drag, startPoint x: 660, startPoint y: 355, endPoint x: 658, endPoint y: 367, distance: 11.7
click at [658, 367] on button "Save to Client Document Storage" at bounding box center [664, 360] width 168 height 28
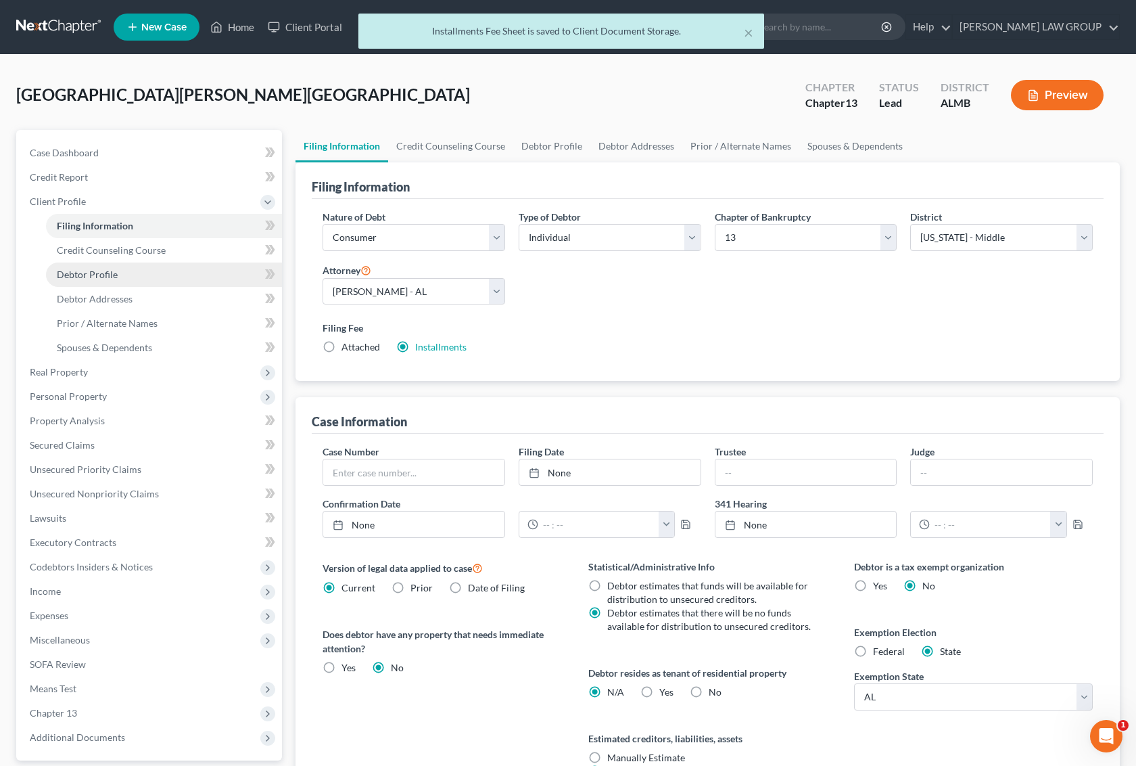
click at [99, 275] on span "Debtor Profile" at bounding box center [87, 274] width 61 height 11
select select "0"
select select "2"
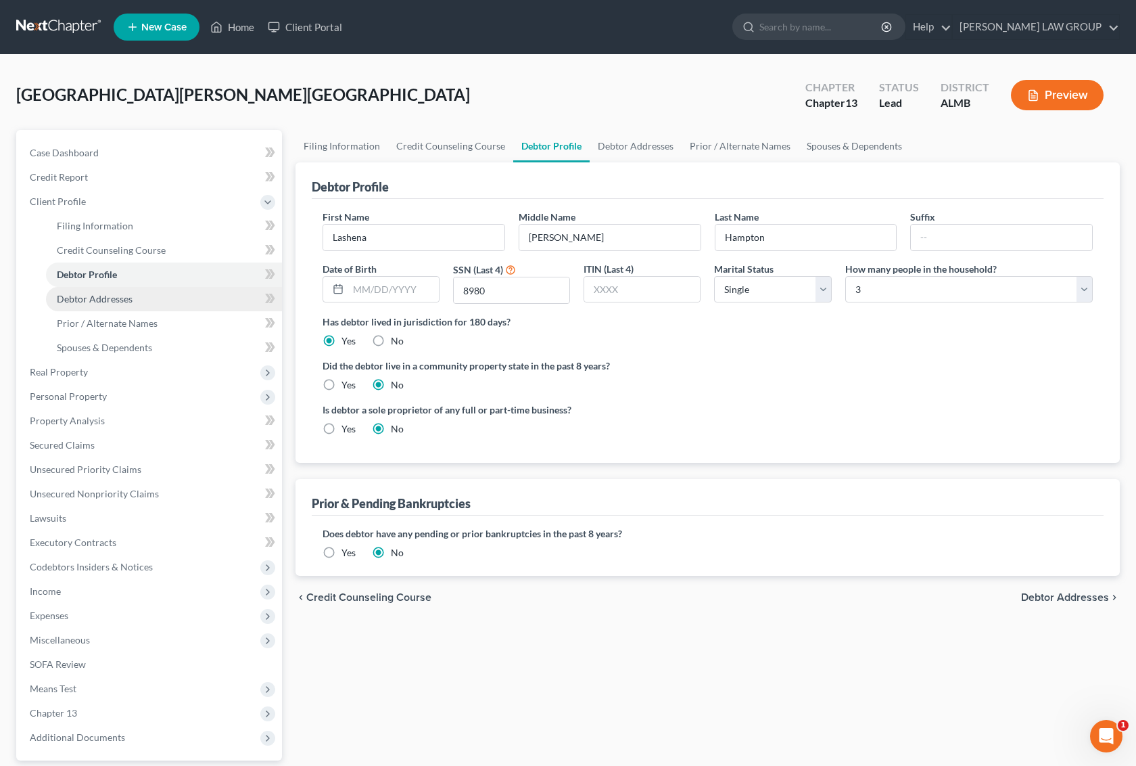
click at [93, 304] on link "Debtor Addresses" at bounding box center [164, 299] width 236 height 24
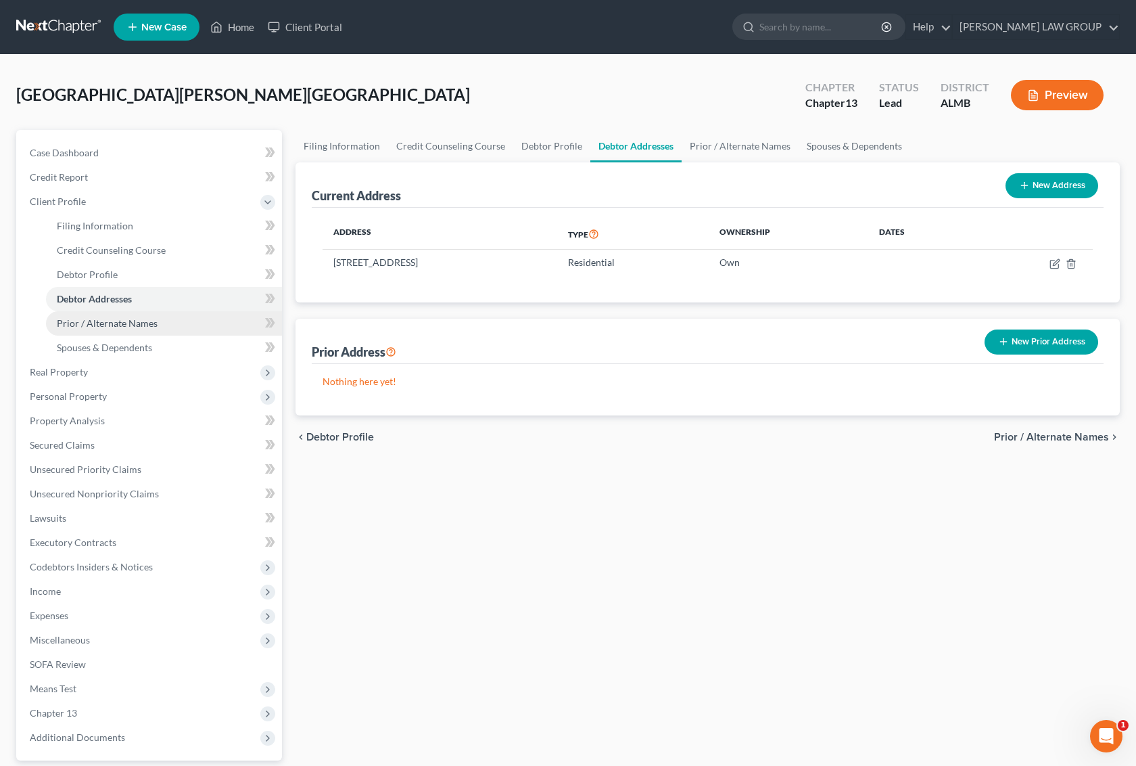
click at [99, 322] on span "Prior / Alternate Names" at bounding box center [107, 322] width 101 height 11
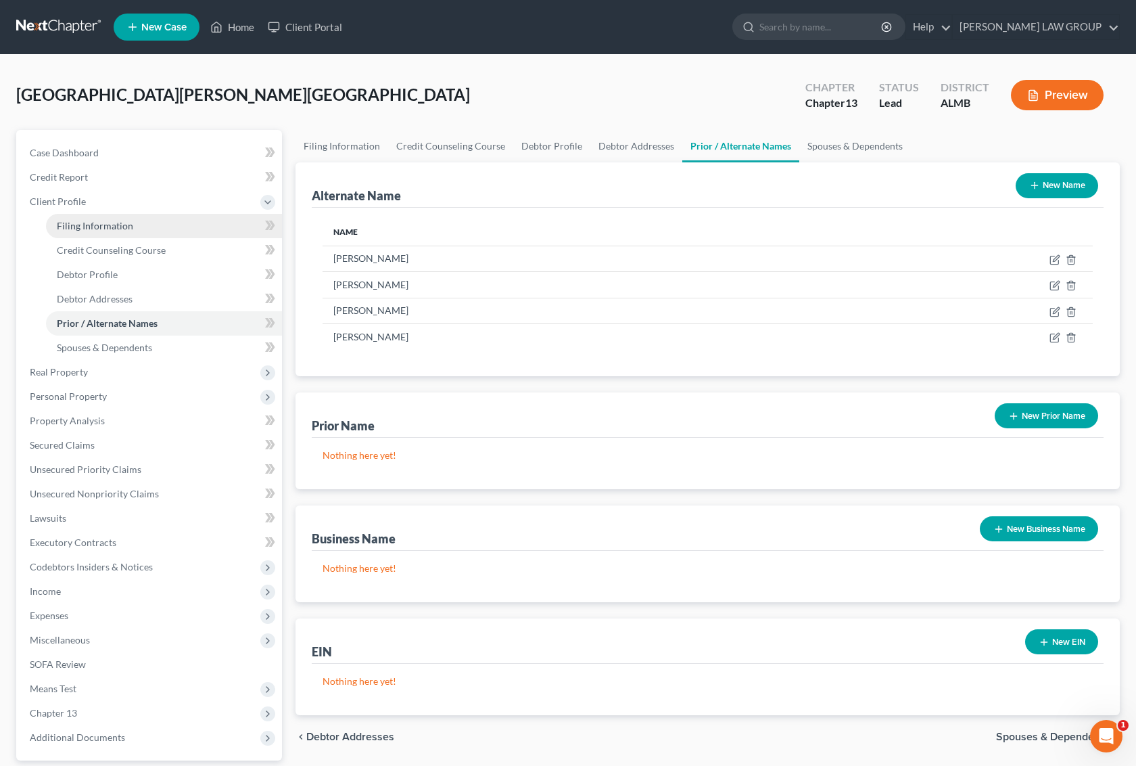
click at [97, 225] on span "Filing Information" at bounding box center [95, 225] width 76 height 11
select select "1"
select select "0"
select select "3"
select select "0"
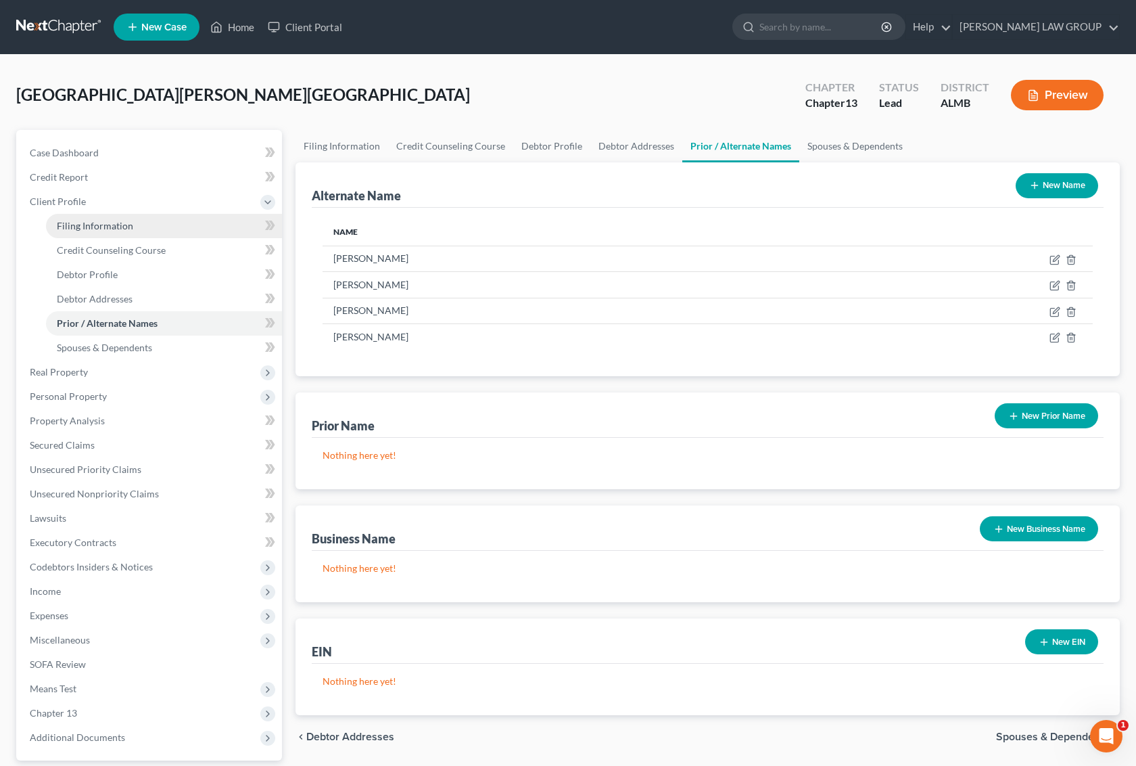
select select "0"
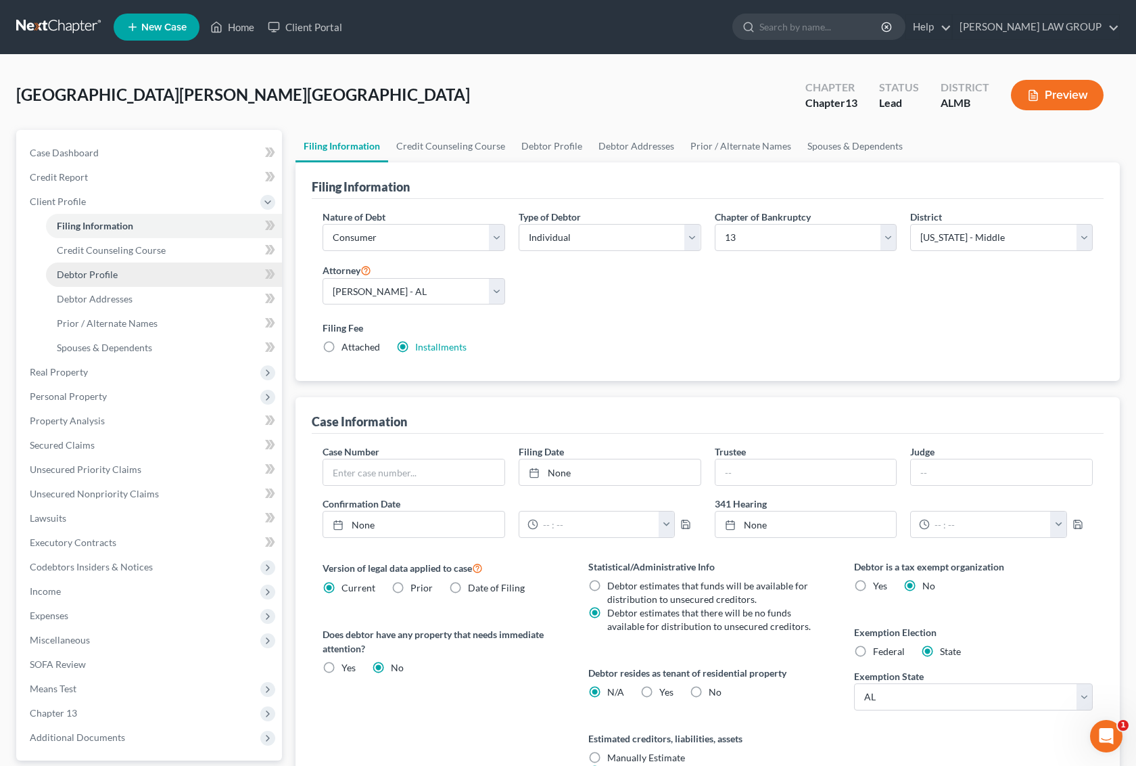
click at [101, 269] on span "Debtor Profile" at bounding box center [87, 274] width 61 height 11
select select "0"
select select "2"
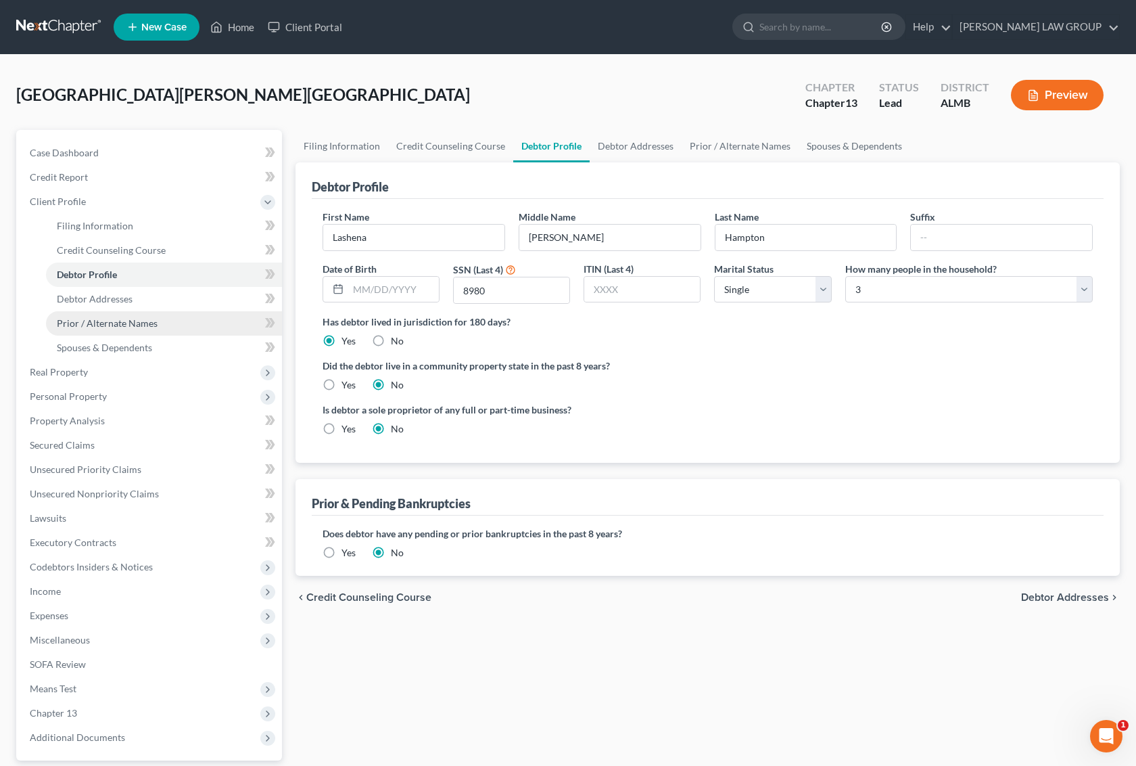
click at [113, 320] on span "Prior / Alternate Names" at bounding box center [107, 322] width 101 height 11
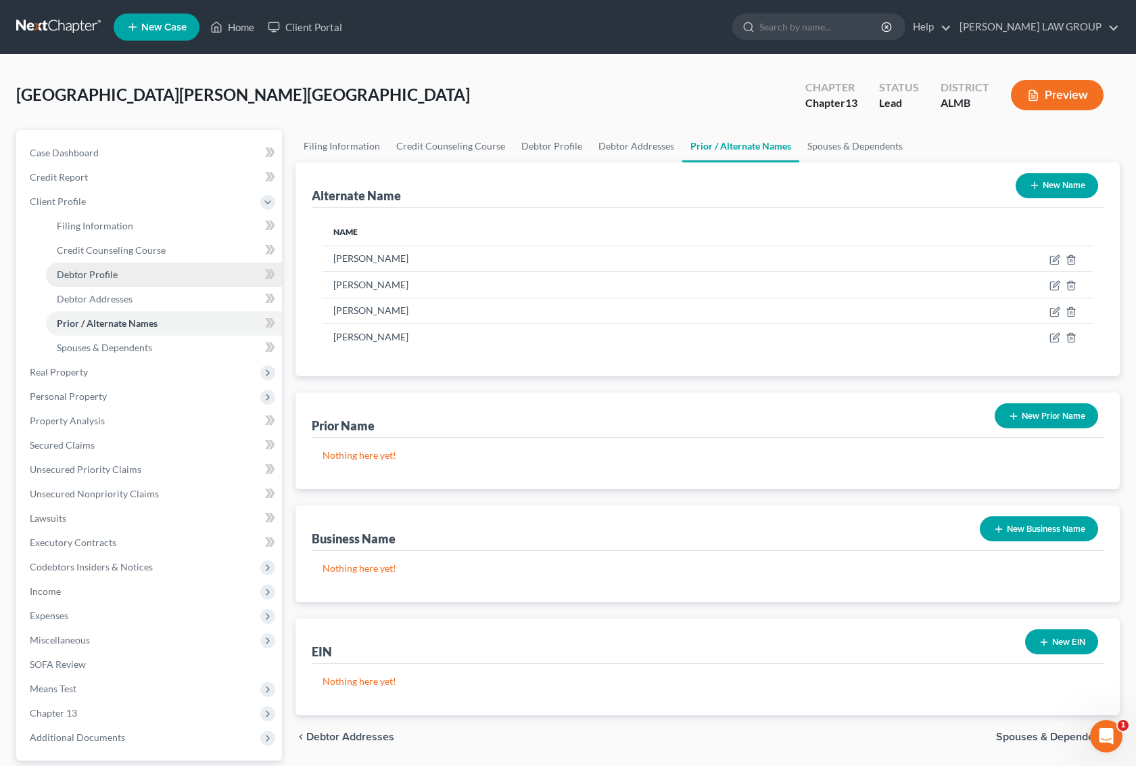
click at [110, 269] on span "Debtor Profile" at bounding box center [87, 274] width 61 height 11
select select "0"
select select "2"
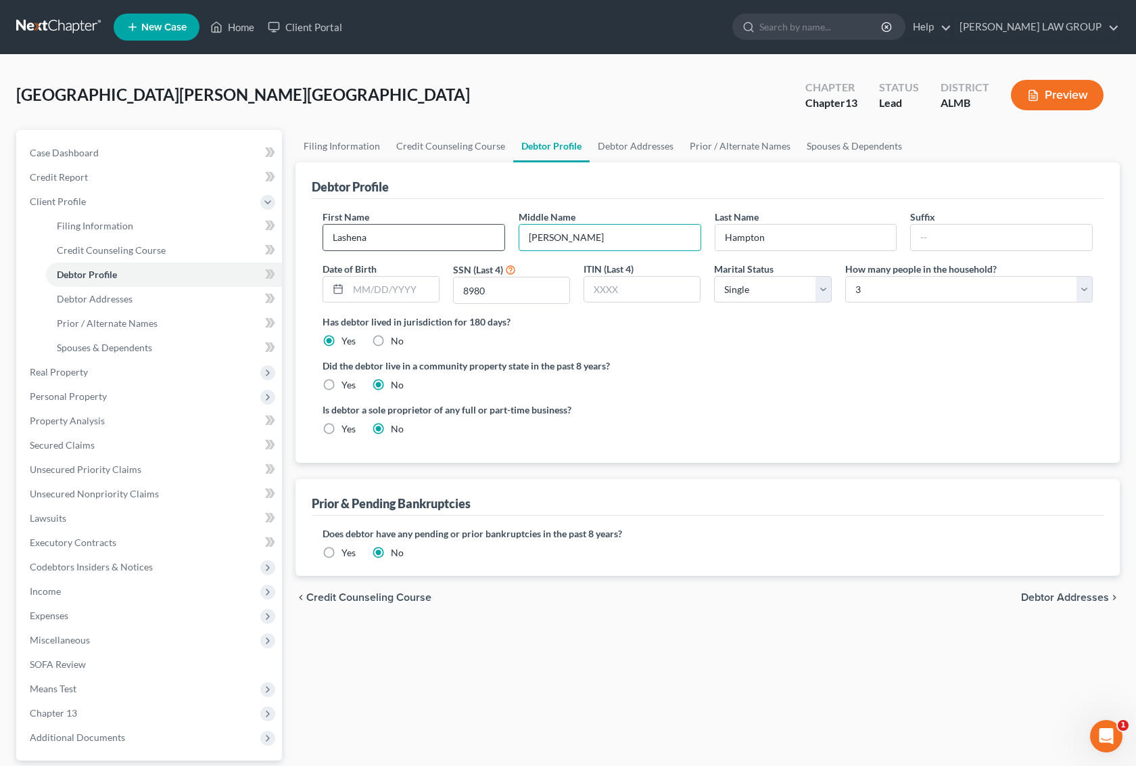
drag, startPoint x: 580, startPoint y: 235, endPoint x: 494, endPoint y: 237, distance: 85.9
click at [494, 237] on div "First Name [PERSON_NAME] Middle Name [PERSON_NAME] Last Name [PERSON_NAME] Suff…" at bounding box center [708, 262] width 784 height 105
click at [102, 325] on span "Prior / Alternate Names" at bounding box center [107, 322] width 101 height 11
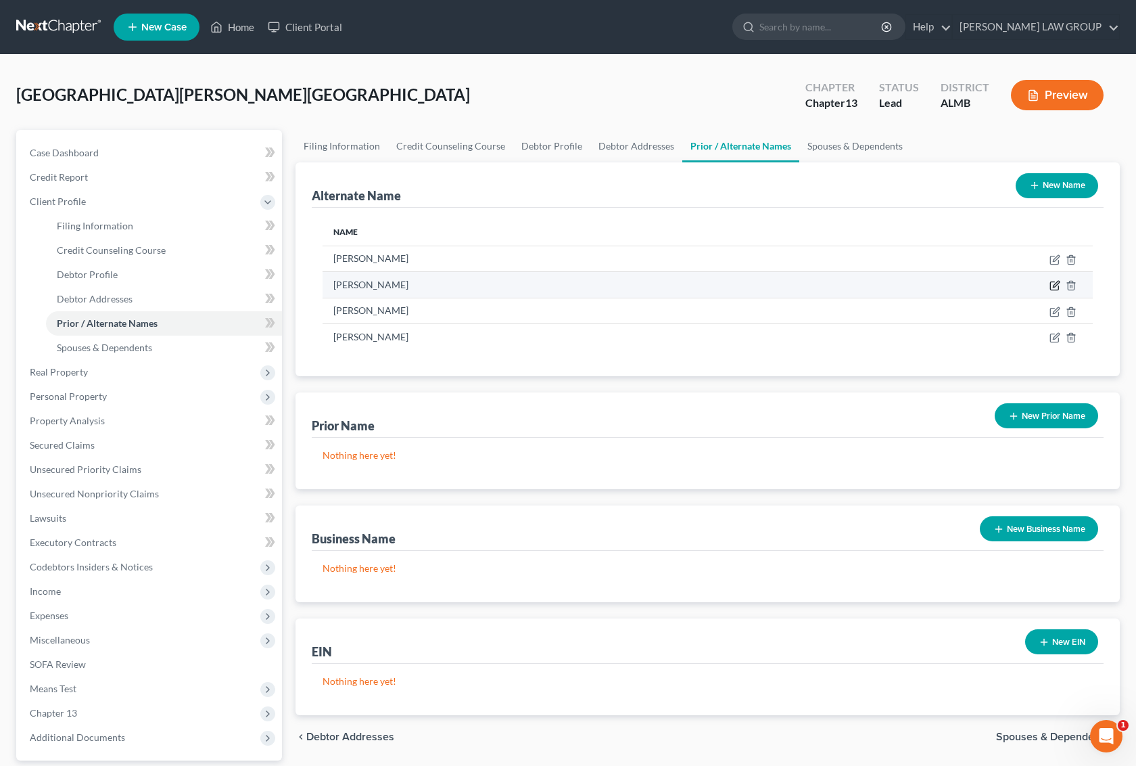
click at [1052, 283] on icon at bounding box center [1055, 285] width 11 height 11
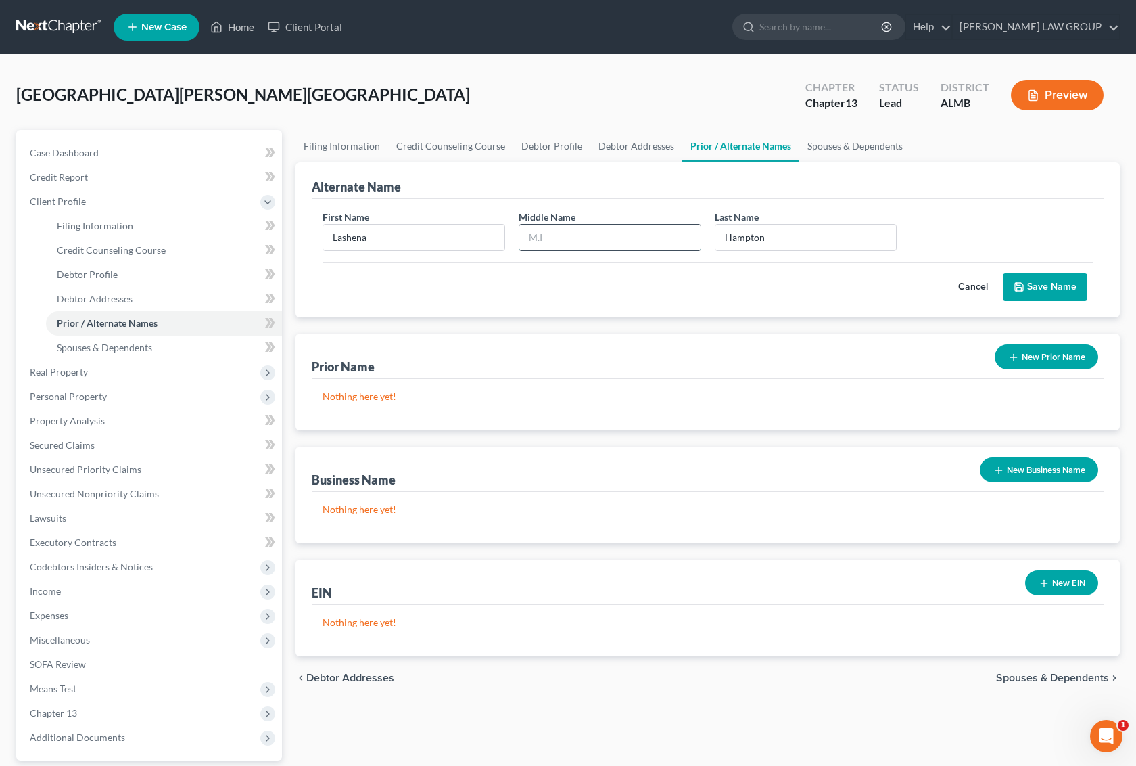
click at [582, 238] on input "text" at bounding box center [609, 238] width 181 height 26
paste input "[PERSON_NAME]"
type input "[PERSON_NAME]"
click at [1039, 289] on button "Save Name" at bounding box center [1045, 287] width 85 height 28
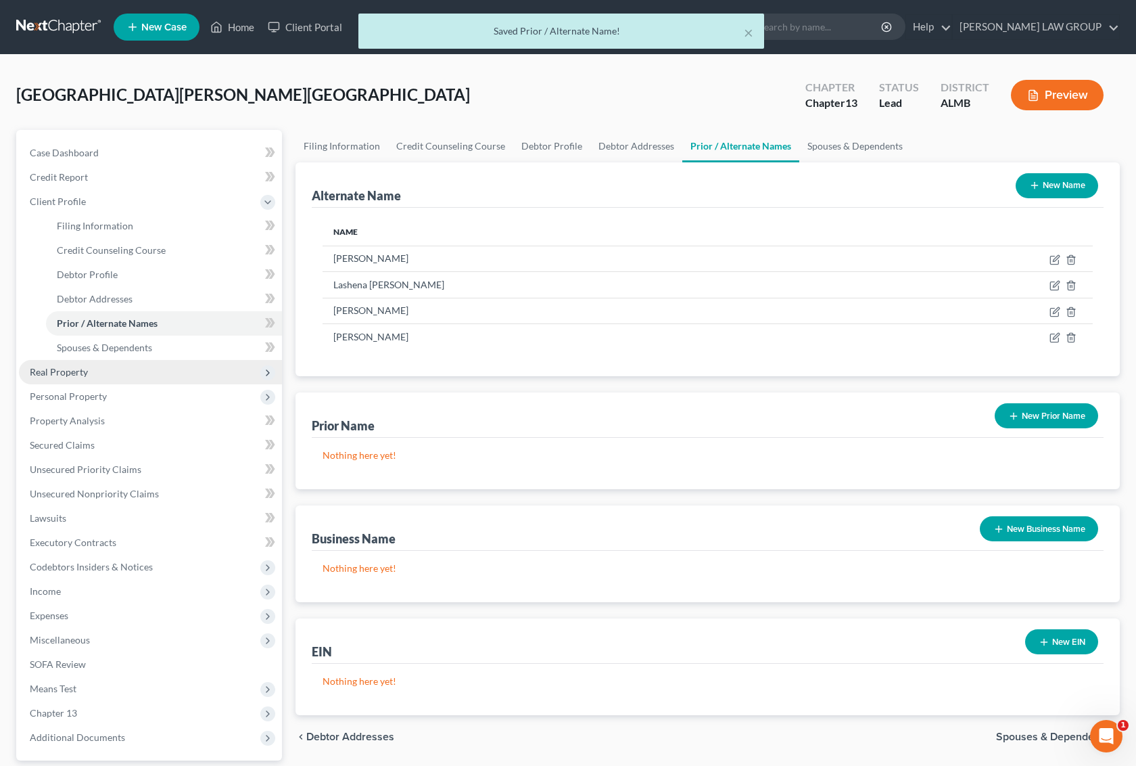
click at [71, 374] on span "Real Property" at bounding box center [59, 371] width 58 height 11
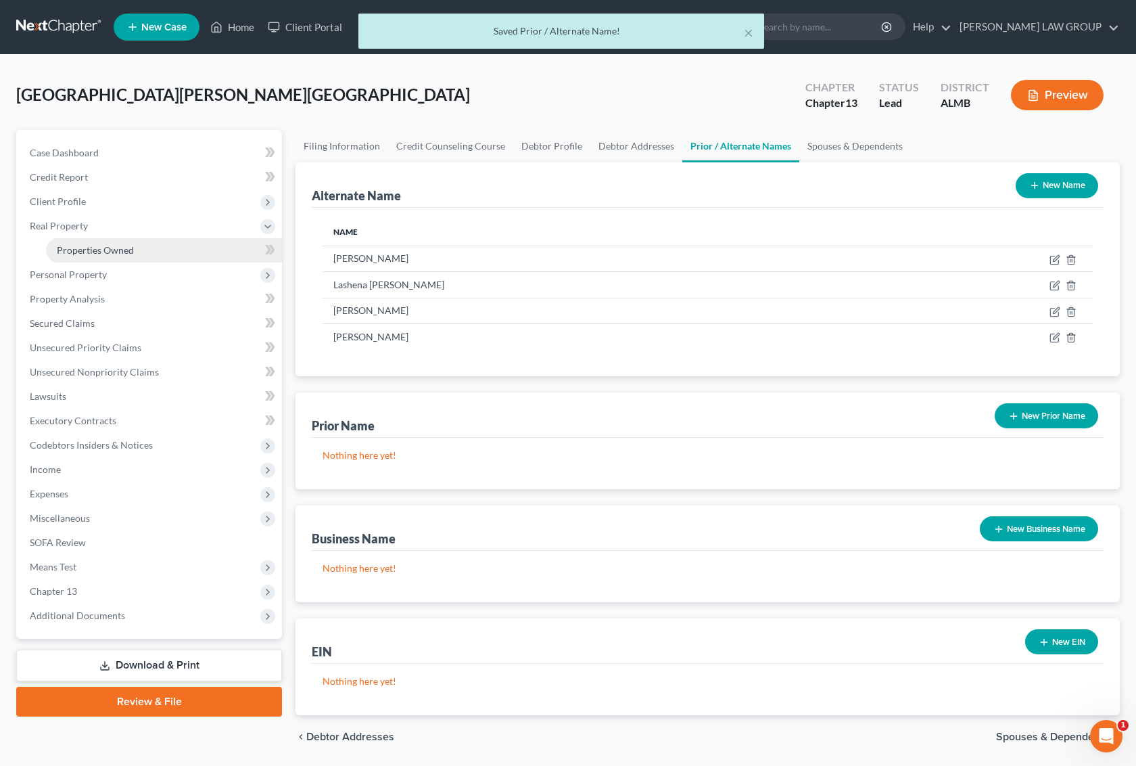
click at [80, 251] on span "Properties Owned" at bounding box center [95, 249] width 77 height 11
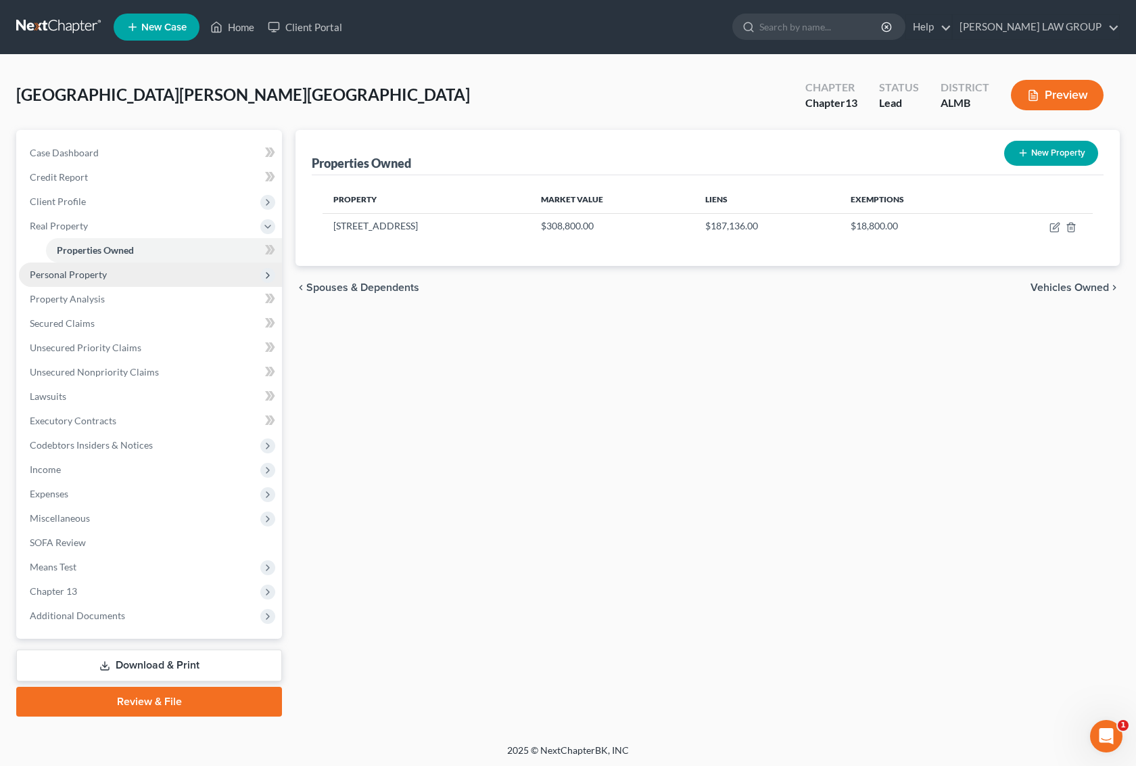
click at [80, 274] on span "Personal Property" at bounding box center [68, 274] width 77 height 11
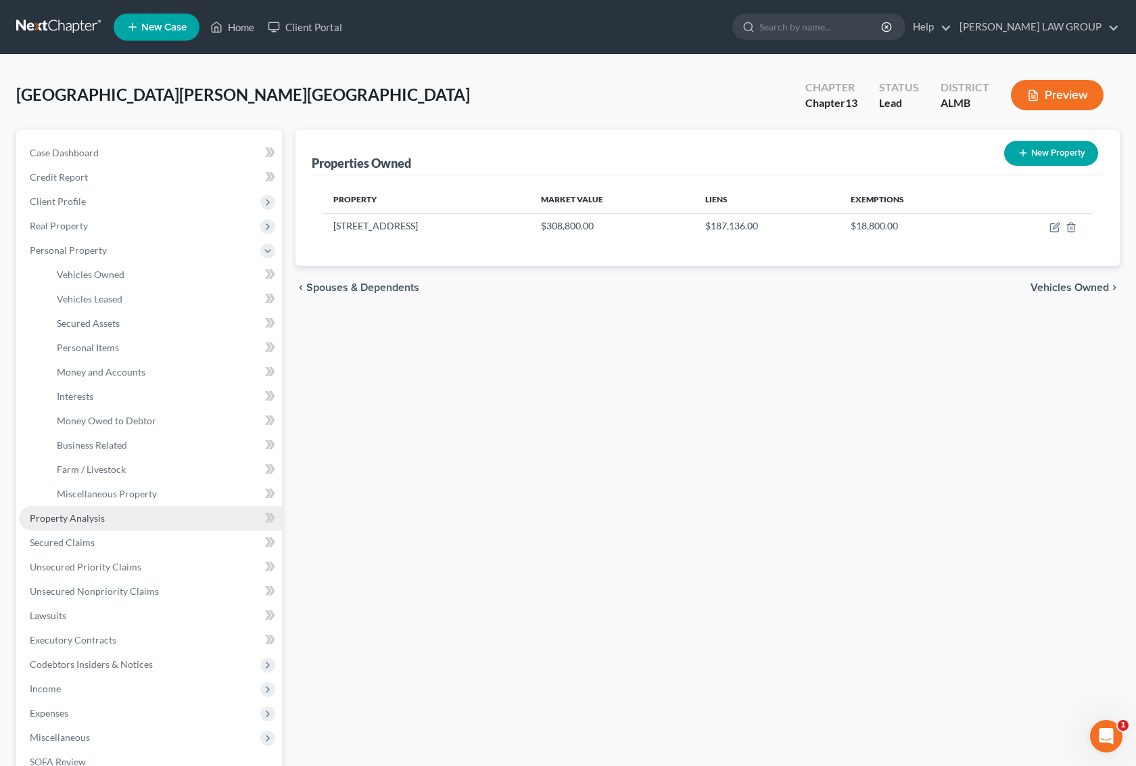
click at [89, 519] on span "Property Analysis" at bounding box center [67, 517] width 75 height 11
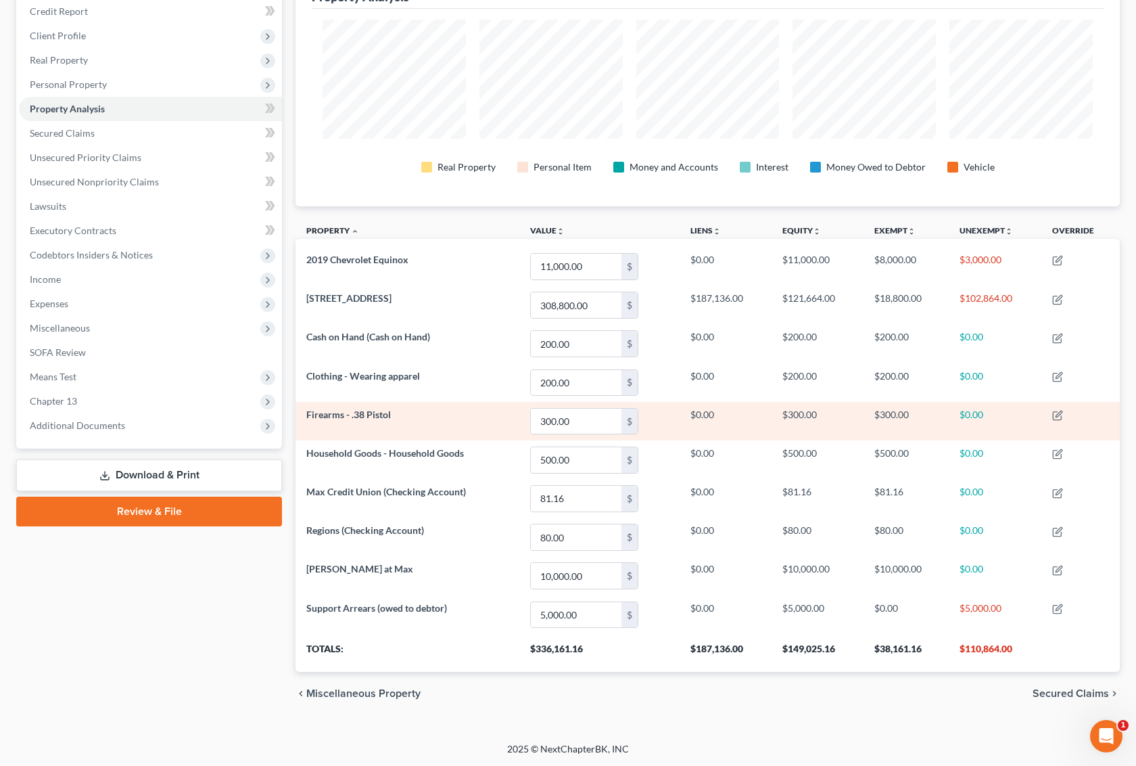
scroll to position [169, 0]
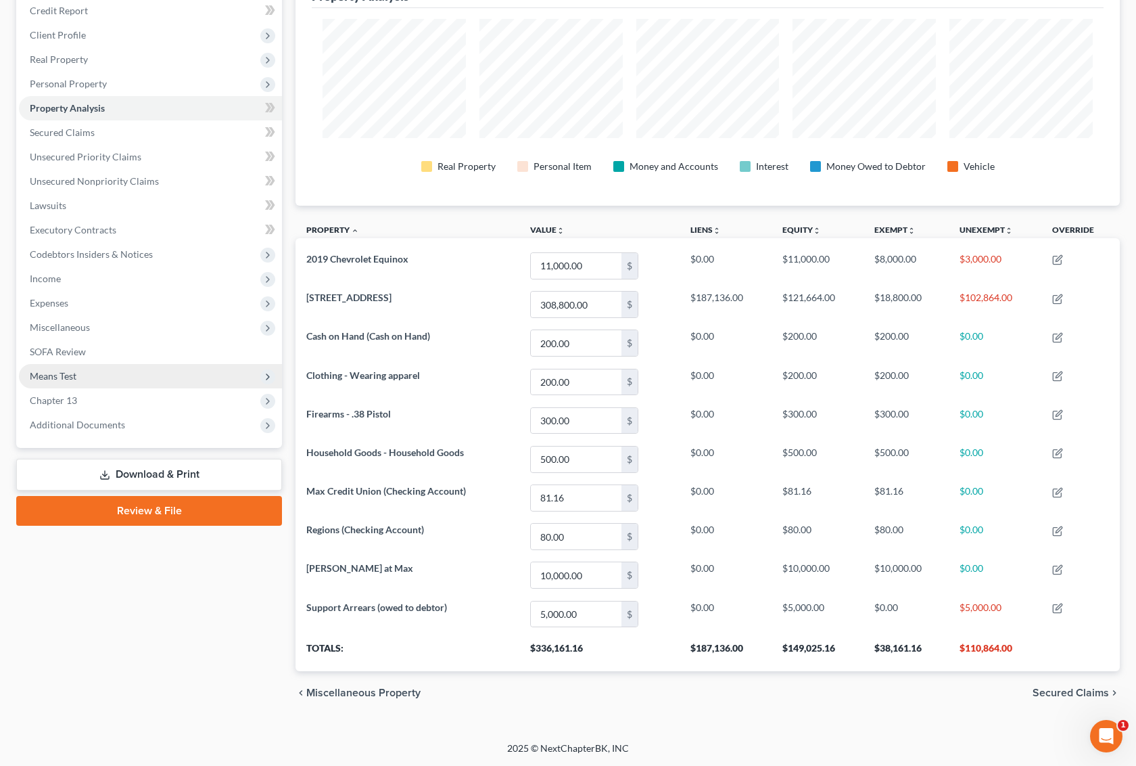
click at [76, 373] on span "Means Test" at bounding box center [150, 376] width 263 height 24
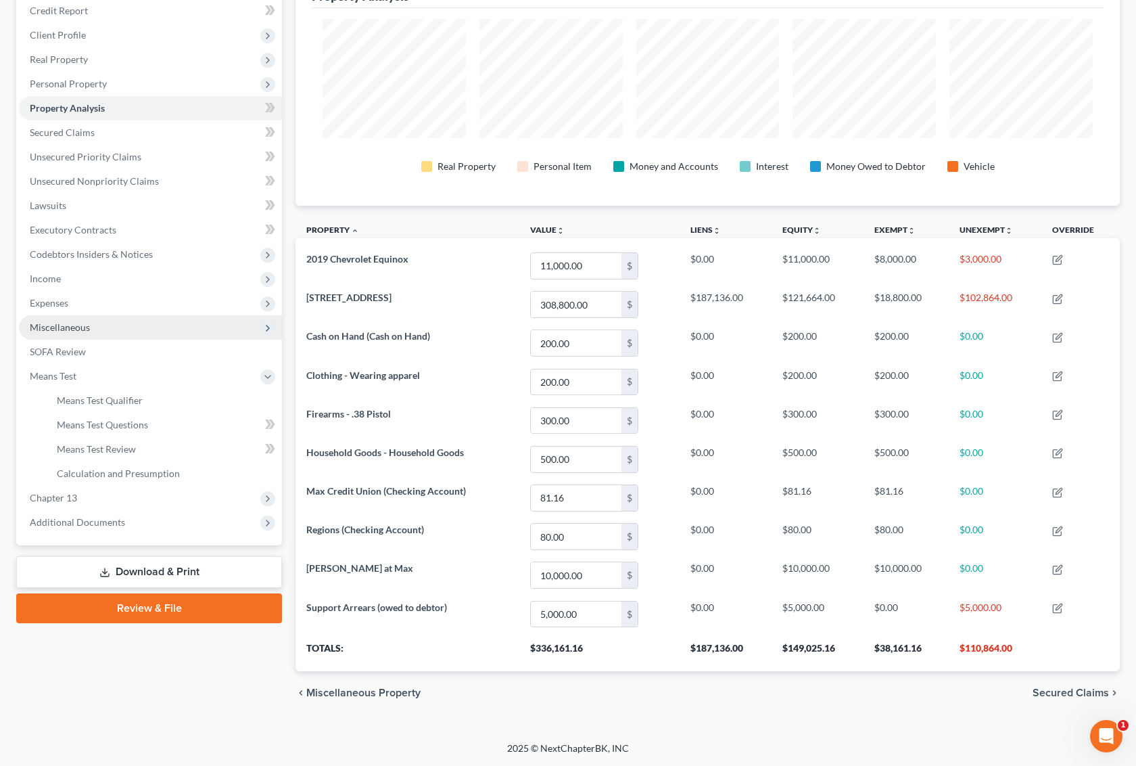
click at [85, 321] on span "Miscellaneous" at bounding box center [60, 326] width 60 height 11
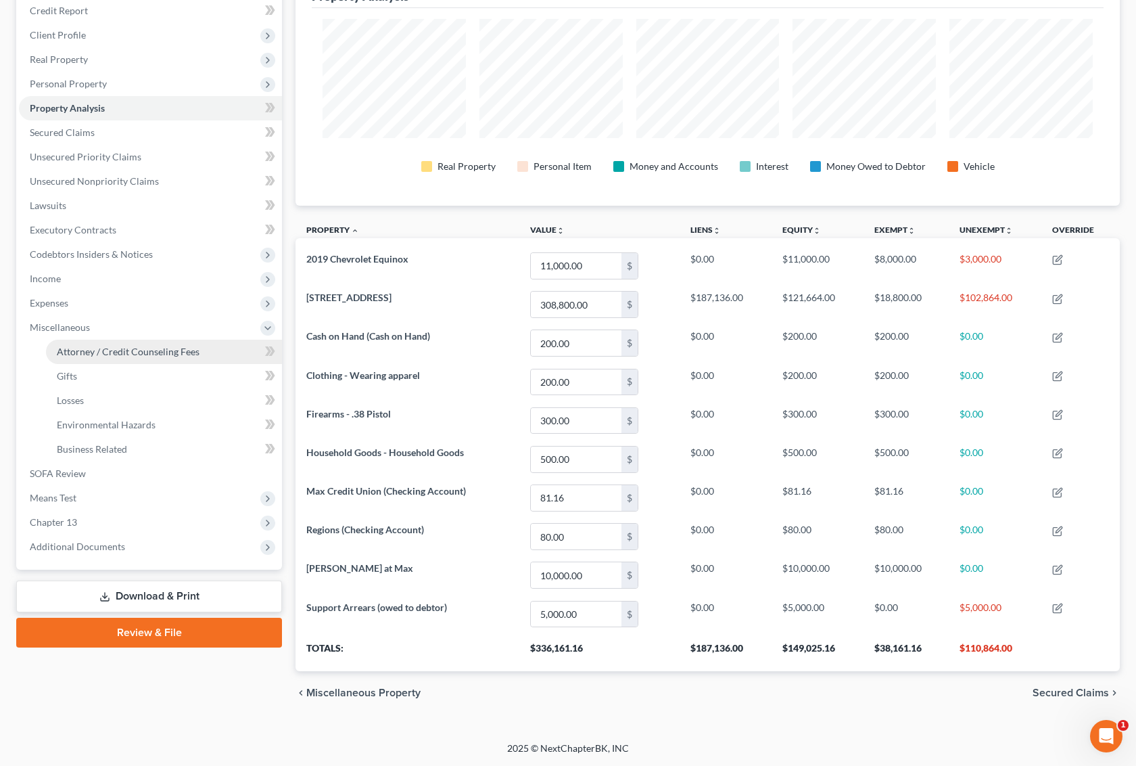
click at [143, 346] on span "Attorney / Credit Counseling Fees" at bounding box center [128, 351] width 143 height 11
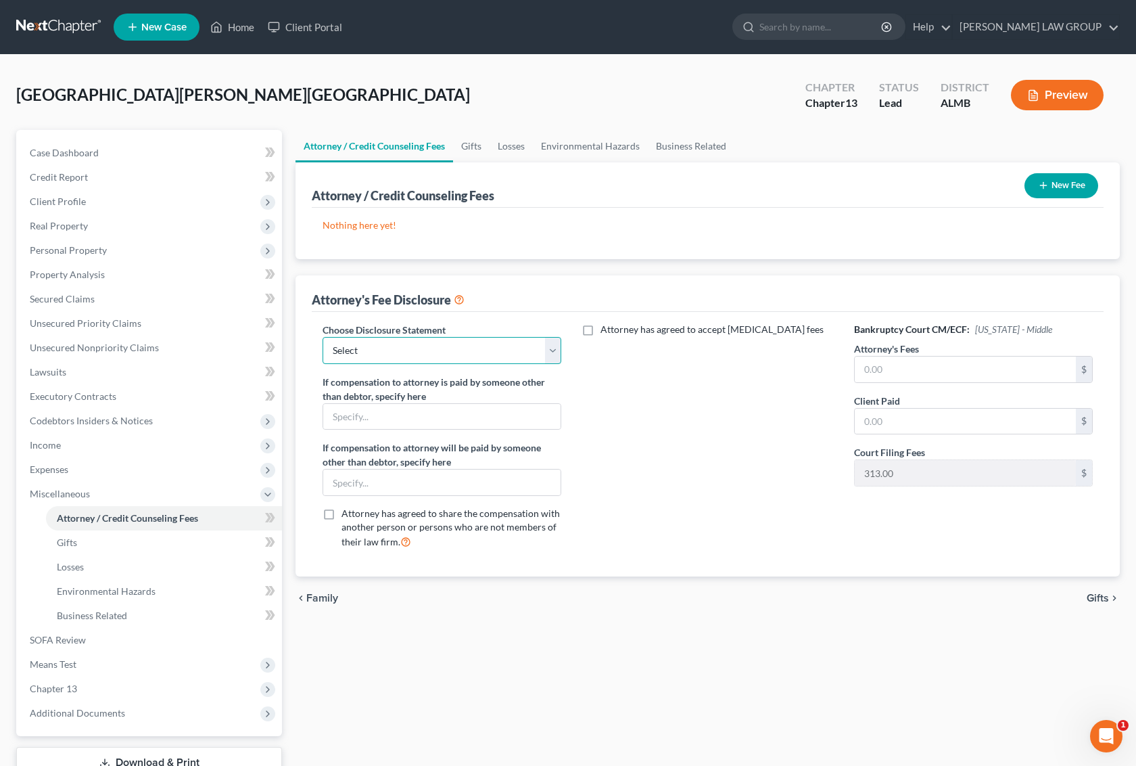
drag, startPoint x: 402, startPoint y: 350, endPoint x: 407, endPoint y: 363, distance: 13.1
click at [402, 350] on select "Select Disclosure" at bounding box center [442, 350] width 239 height 27
select select "0"
click at [323, 337] on select "Select Disclosure" at bounding box center [442, 350] width 239 height 27
click at [941, 369] on input "text" at bounding box center [965, 369] width 221 height 26
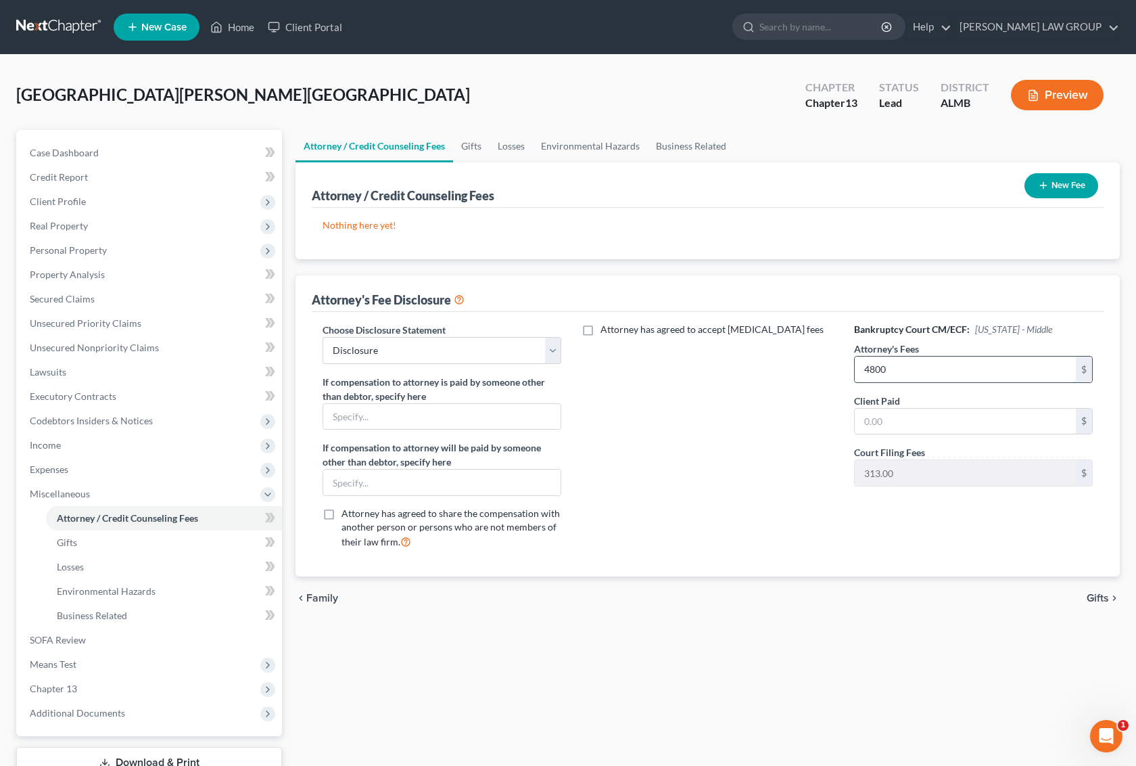
type input "4800"
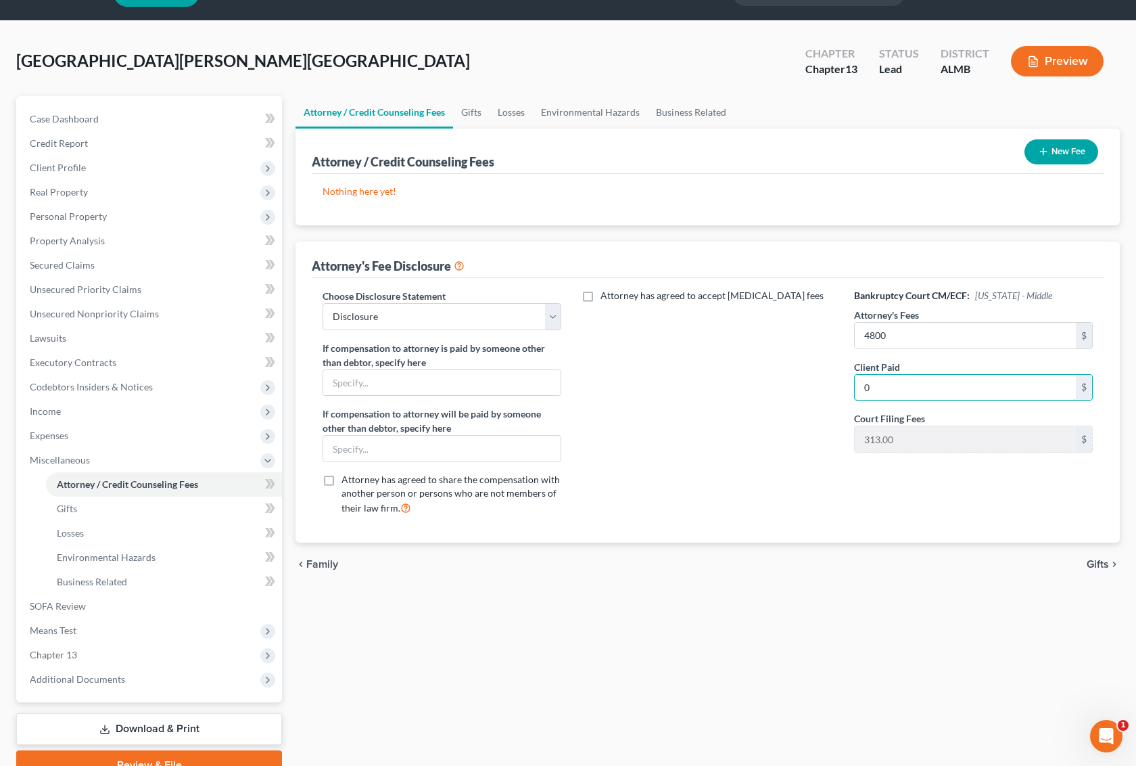
scroll to position [98, 0]
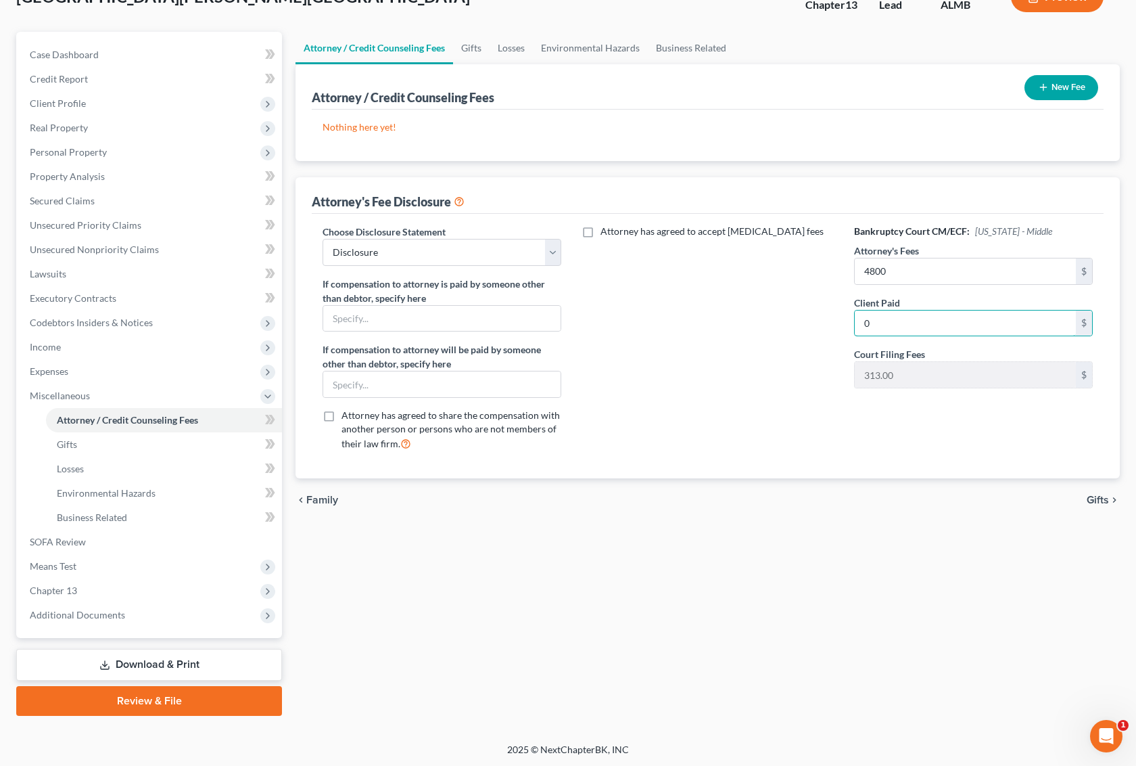
type input "0"
click at [1101, 496] on span "Gifts" at bounding box center [1098, 499] width 22 height 11
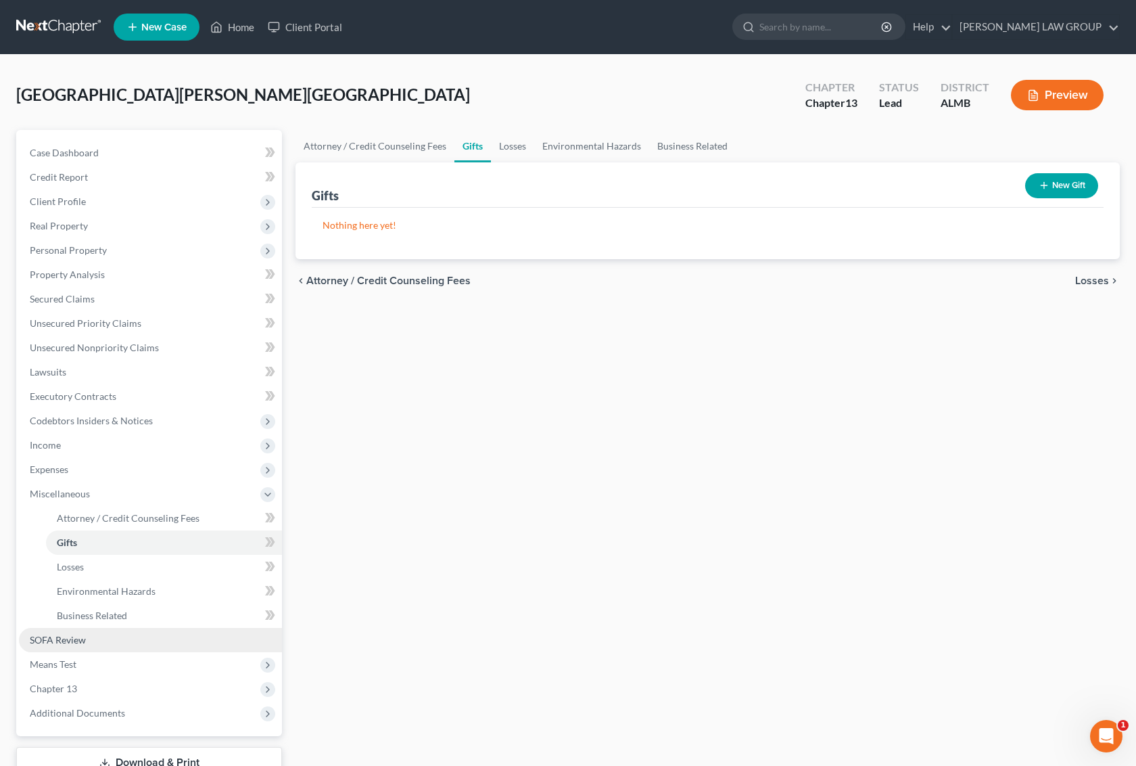
click at [71, 637] on span "SOFA Review" at bounding box center [58, 639] width 56 height 11
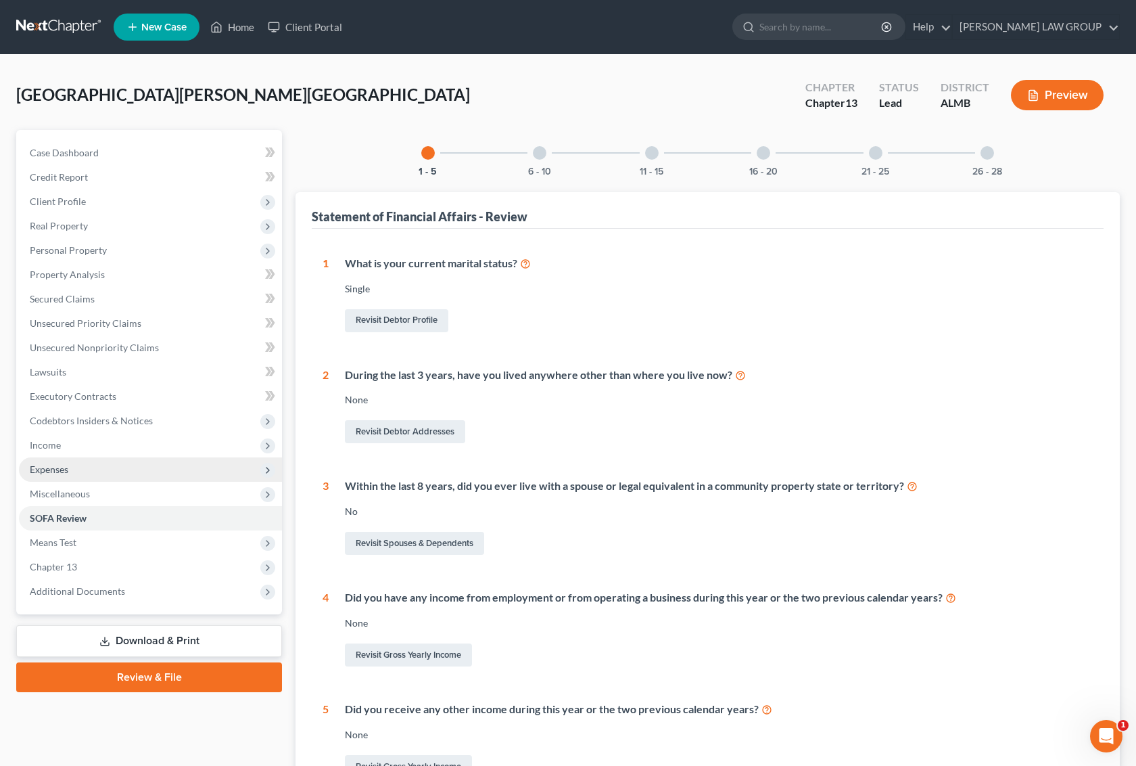
click at [63, 463] on span "Expenses" at bounding box center [49, 468] width 39 height 11
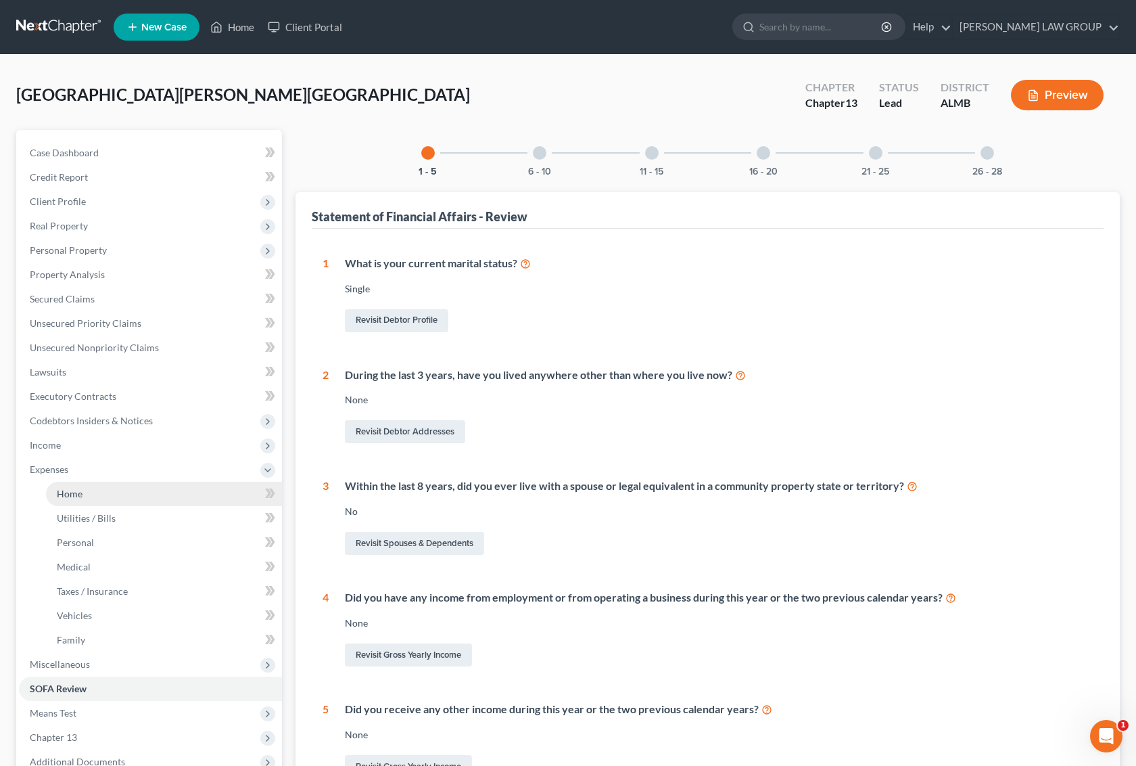
click at [72, 490] on span "Home" at bounding box center [70, 493] width 26 height 11
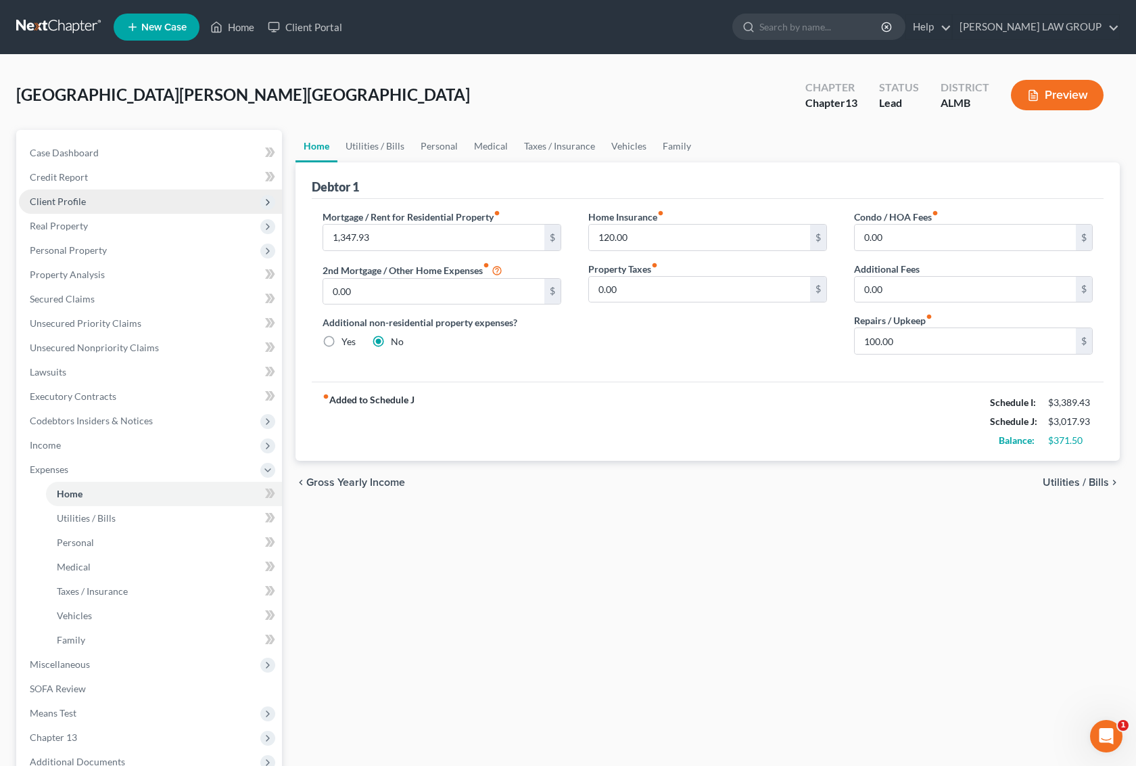
click at [76, 198] on span "Client Profile" at bounding box center [58, 200] width 56 height 11
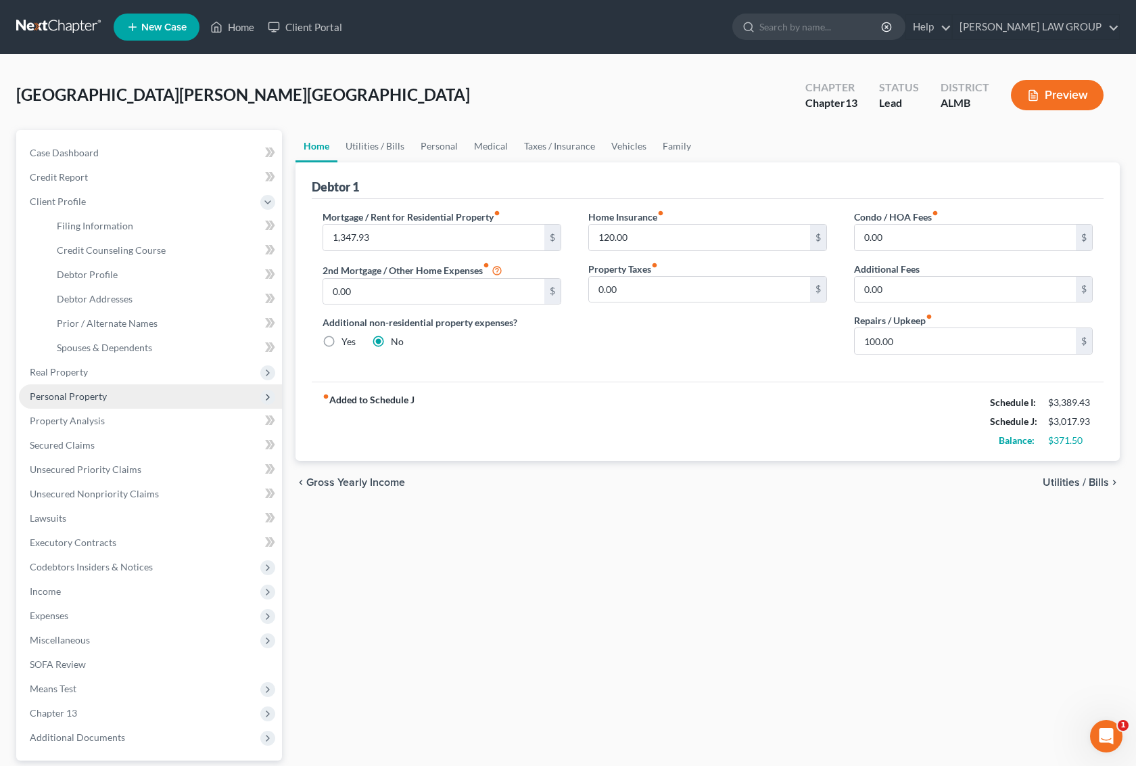
click at [71, 399] on span "Personal Property" at bounding box center [68, 395] width 77 height 11
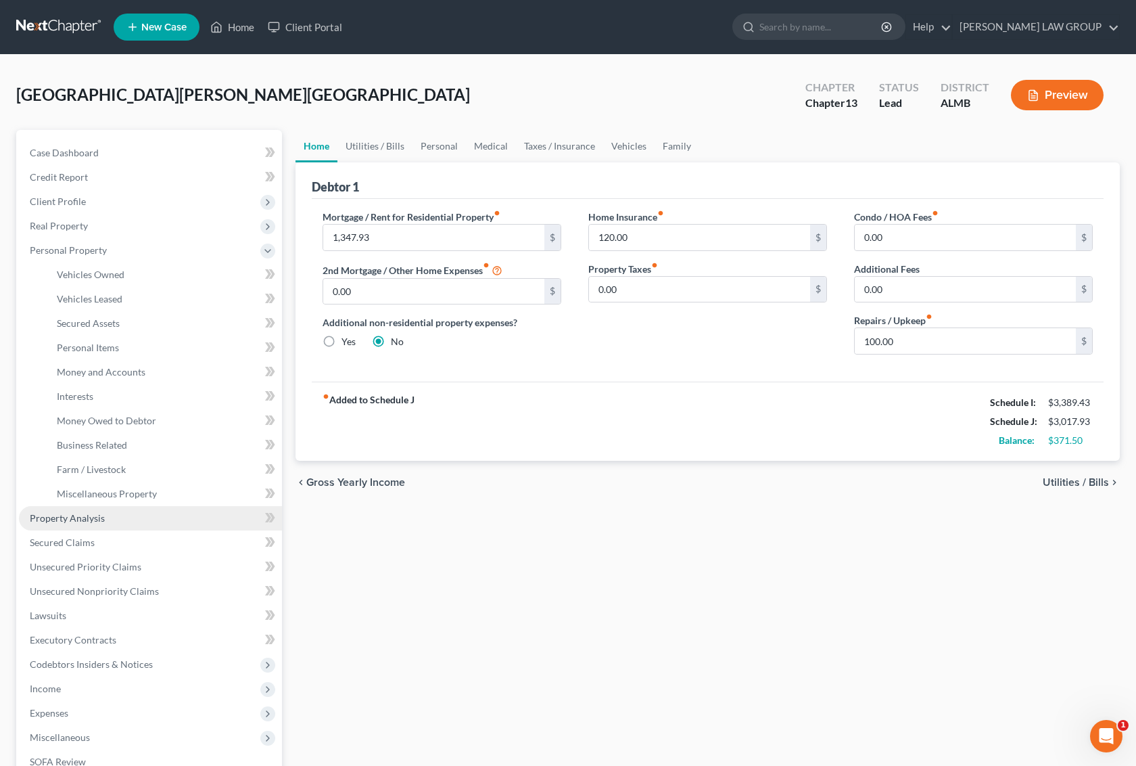
click at [93, 523] on link "Property Analysis" at bounding box center [150, 518] width 263 height 24
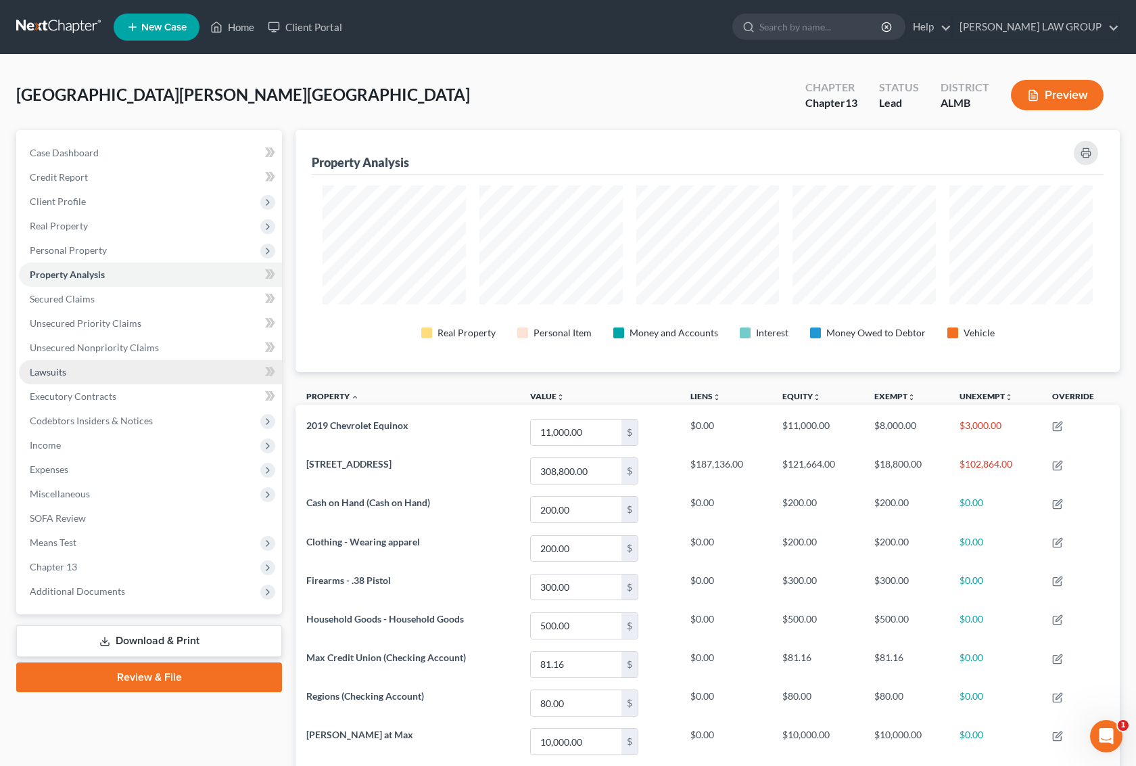
scroll to position [241, 824]
click at [65, 293] on span "Secured Claims" at bounding box center [62, 298] width 65 height 11
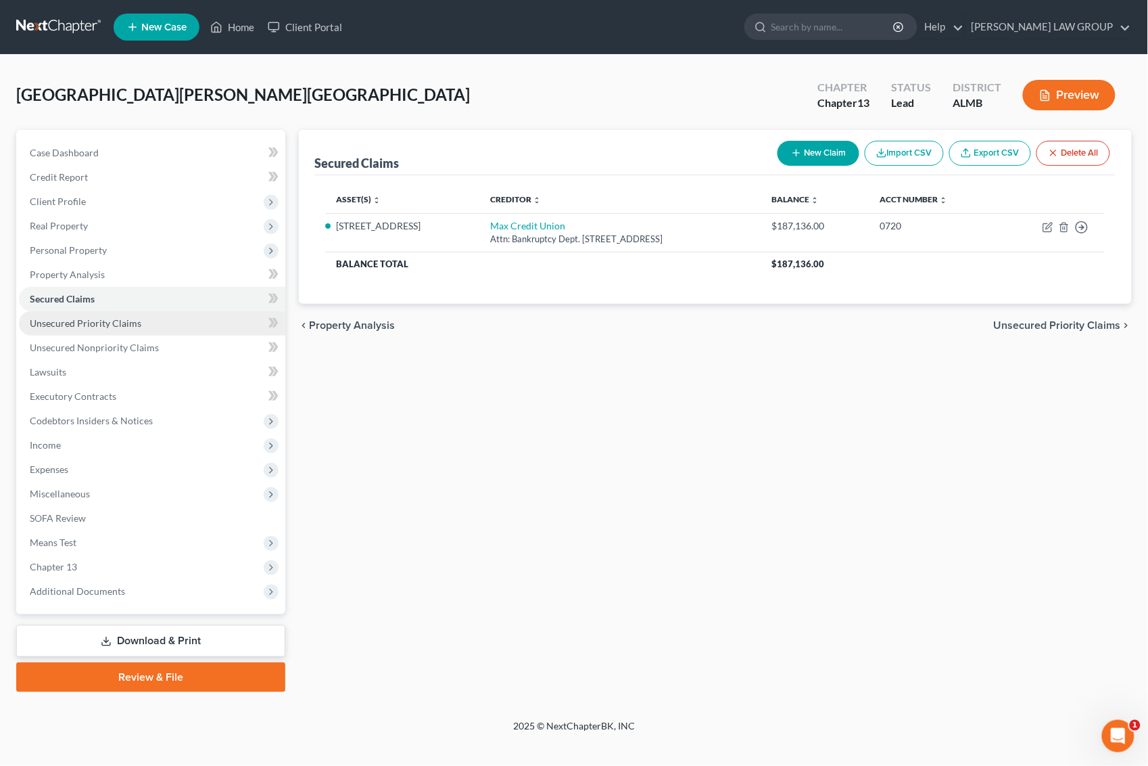
click at [73, 328] on link "Unsecured Priority Claims" at bounding box center [152, 323] width 266 height 24
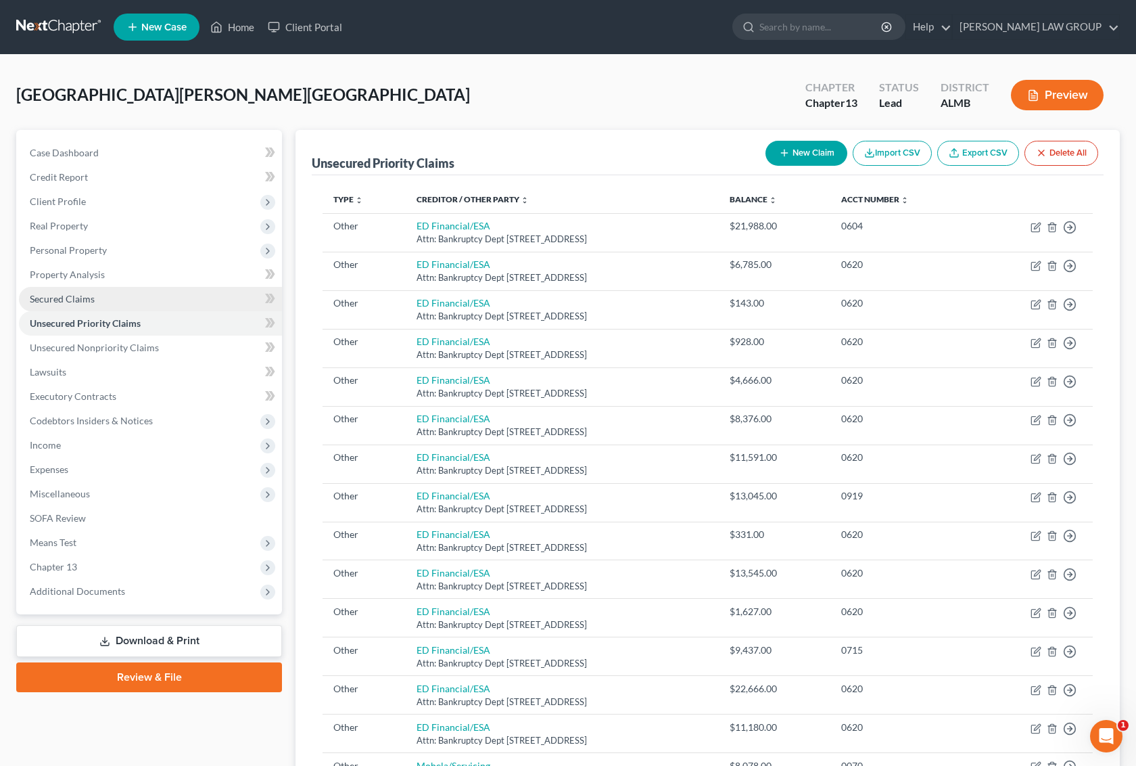
click at [95, 296] on link "Secured Claims" at bounding box center [150, 299] width 263 height 24
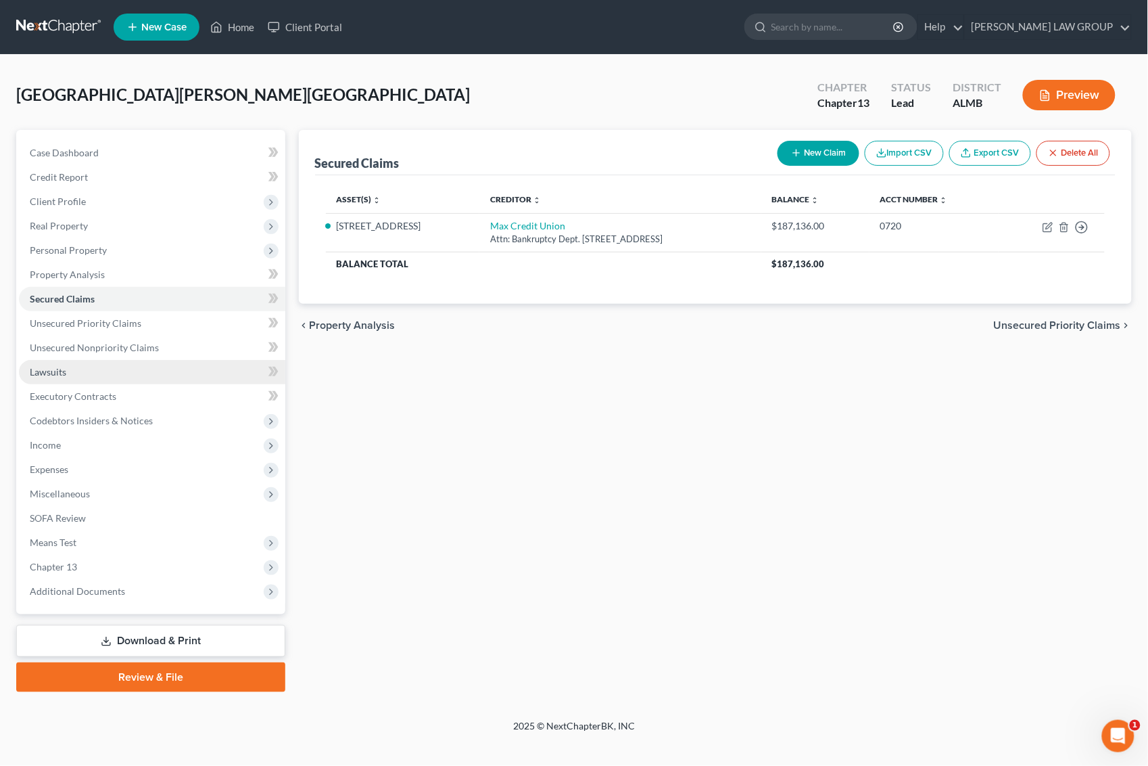
click at [83, 367] on link "Lawsuits" at bounding box center [152, 372] width 266 height 24
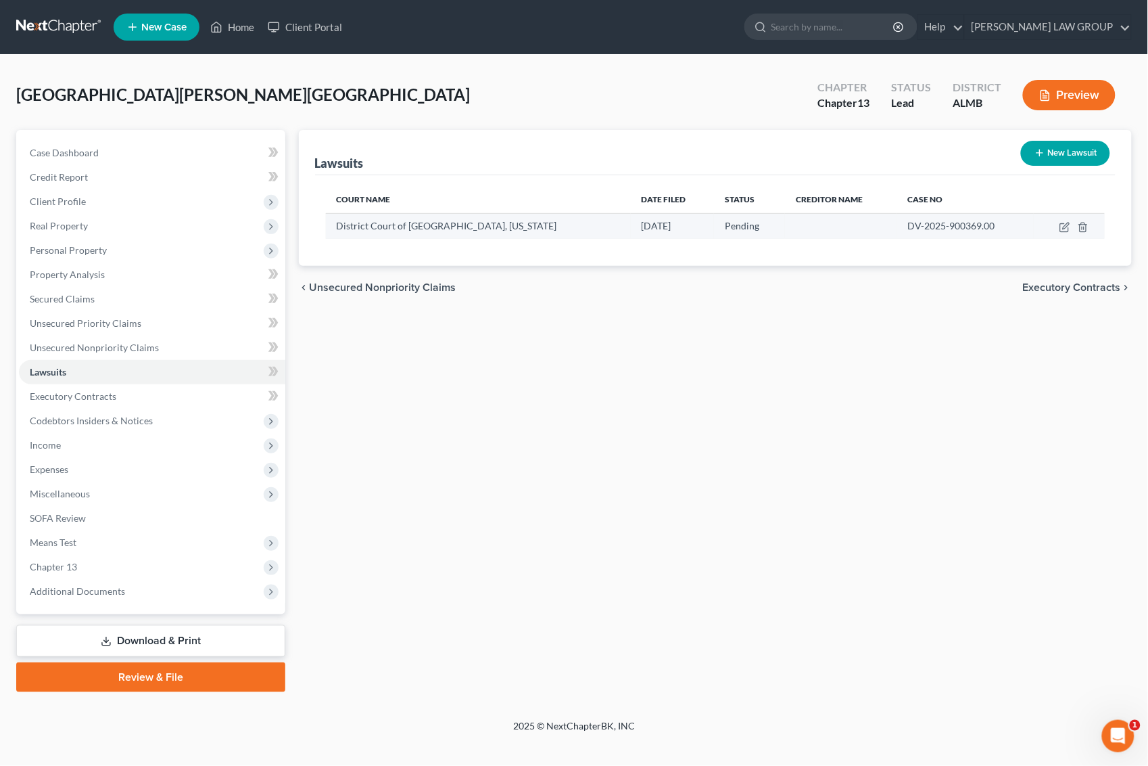
click at [579, 231] on div "District Court of [GEOGRAPHIC_DATA], [US_STATE]" at bounding box center [478, 226] width 283 height 14
click at [1063, 225] on icon "button" at bounding box center [1065, 227] width 11 height 11
select select "0"
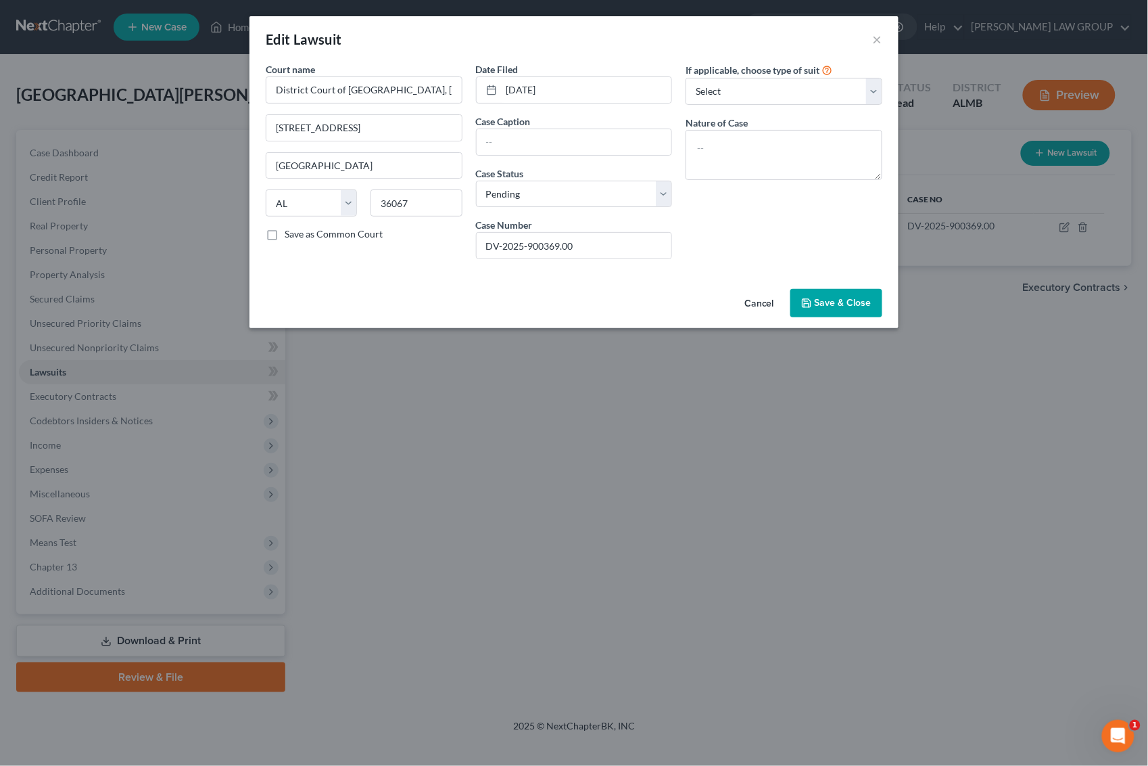
click at [818, 300] on span "Save & Close" at bounding box center [843, 302] width 57 height 11
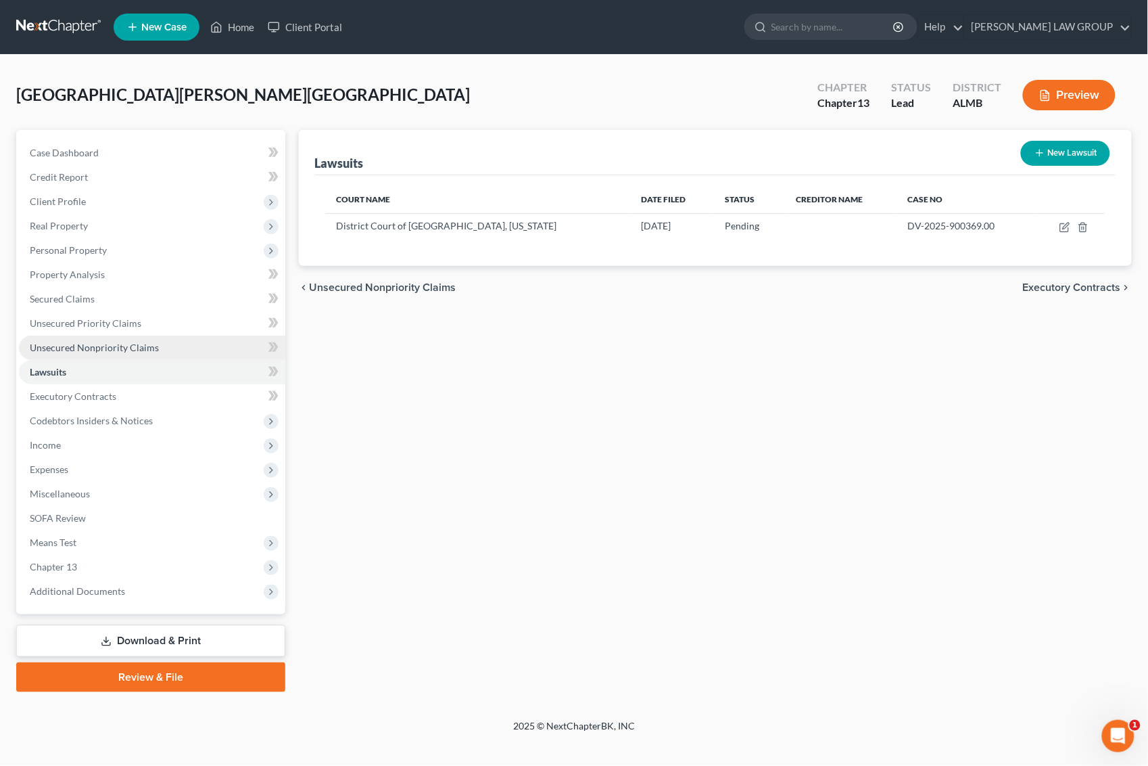
click at [107, 352] on span "Unsecured Nonpriority Claims" at bounding box center [94, 347] width 129 height 11
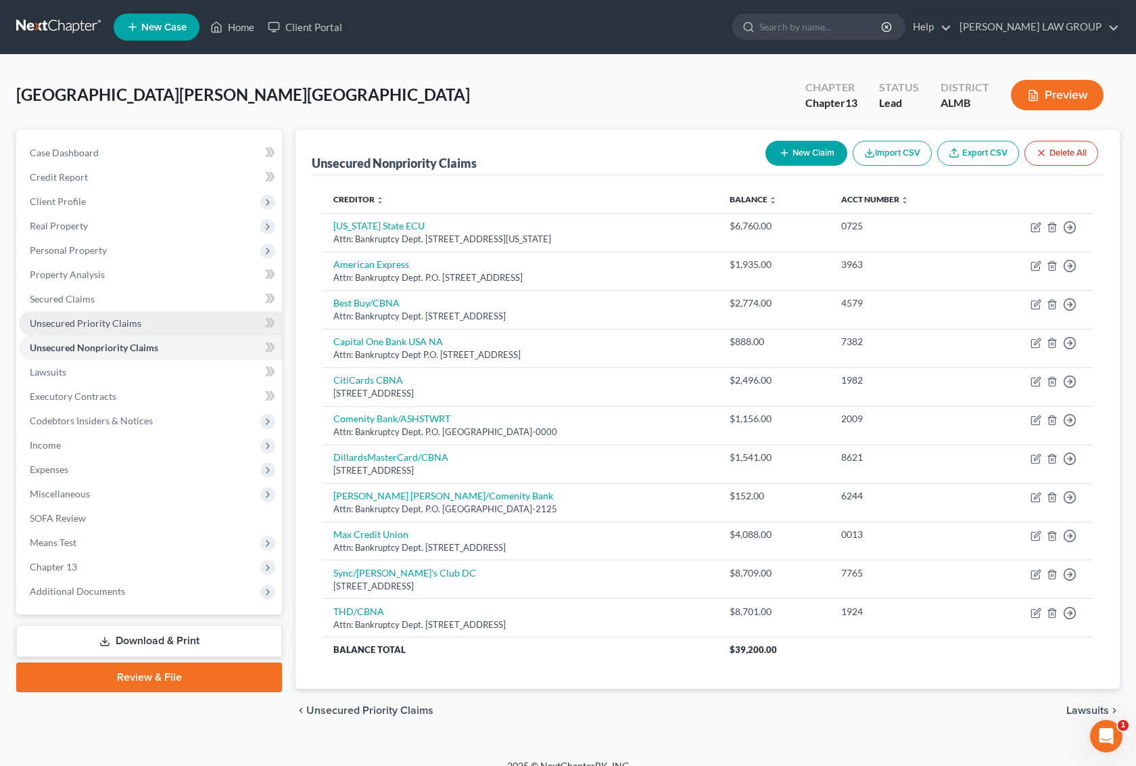
click at [49, 319] on span "Unsecured Priority Claims" at bounding box center [86, 322] width 112 height 11
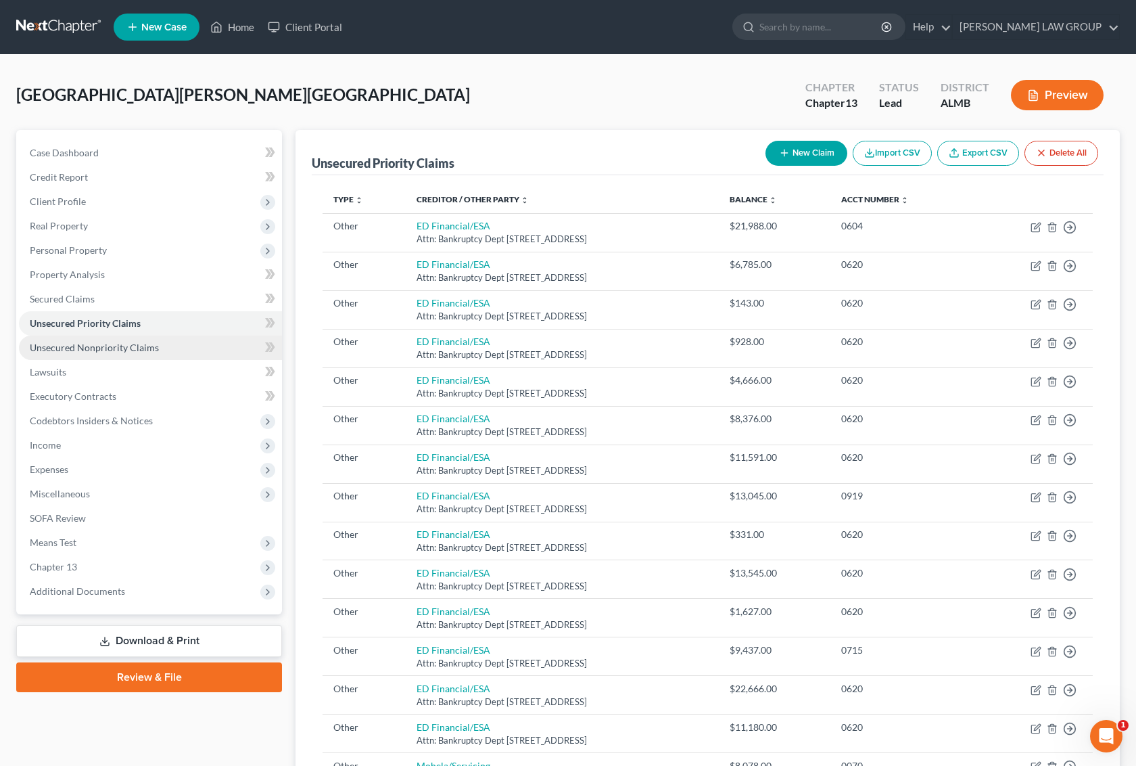
click at [68, 343] on span "Unsecured Nonpriority Claims" at bounding box center [94, 347] width 129 height 11
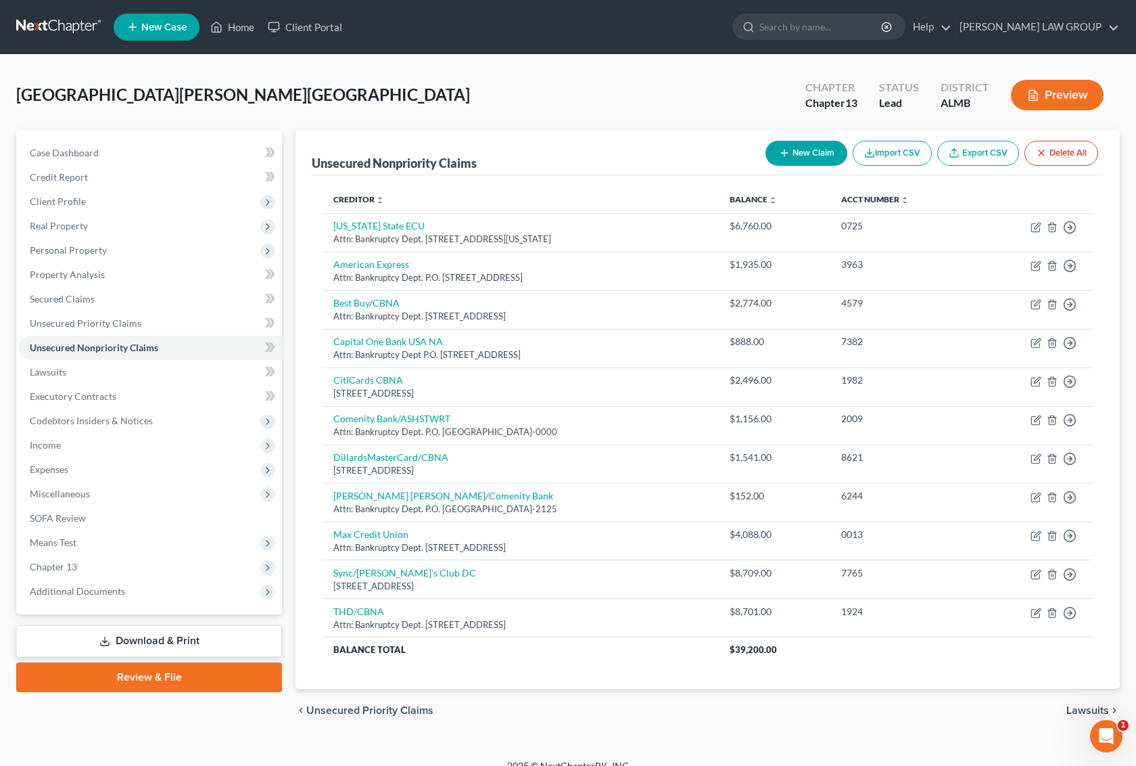
click at [799, 149] on button "New Claim" at bounding box center [807, 153] width 82 height 25
select select "0"
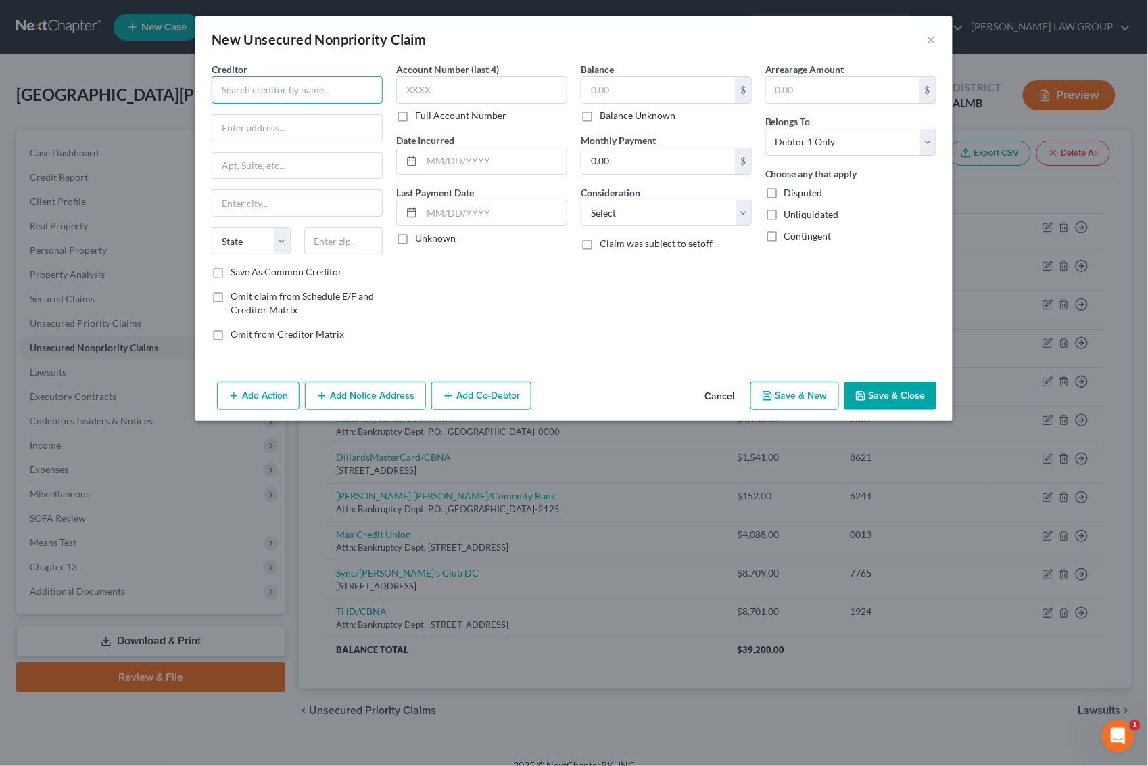
click at [295, 93] on input "text" at bounding box center [297, 89] width 171 height 27
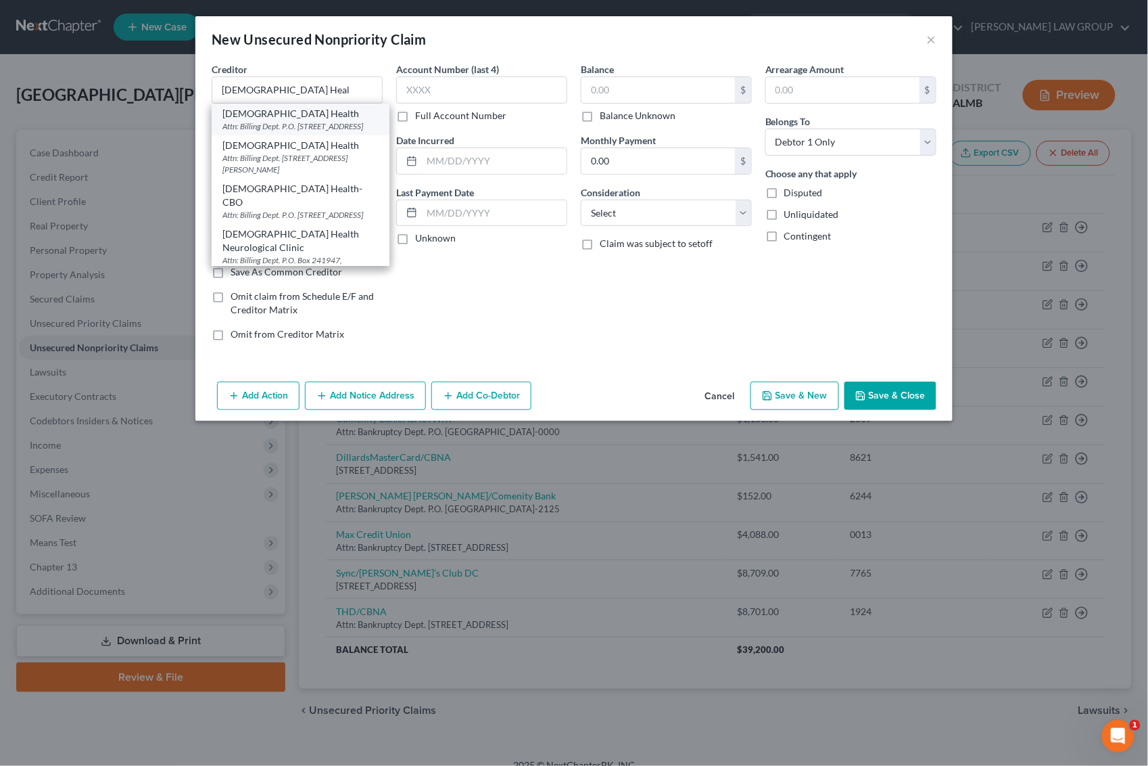
click at [300, 120] on div "Attn: Billing Dept. P.O. [STREET_ADDRESS]" at bounding box center [301, 125] width 156 height 11
type input "[DEMOGRAPHIC_DATA] Health"
type input "Attn: Billing Dept."
type input "P.O. Box 241145"
type input "[PERSON_NAME]"
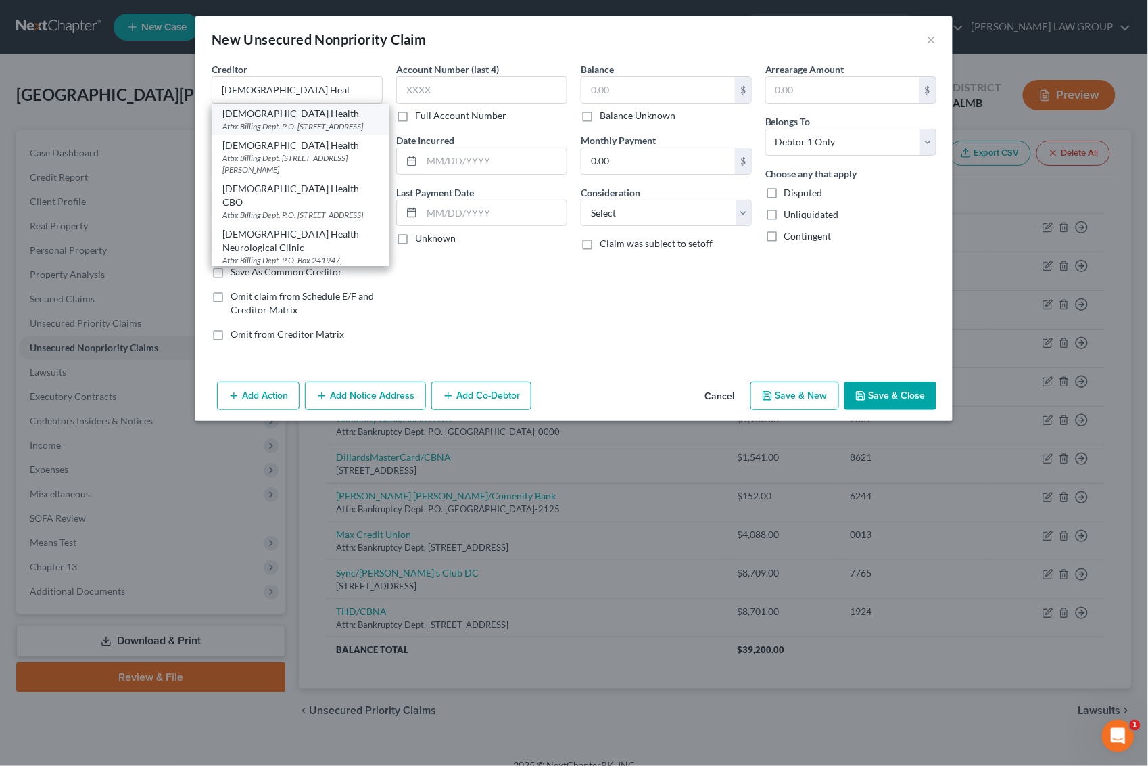
select select "0"
type input "36124"
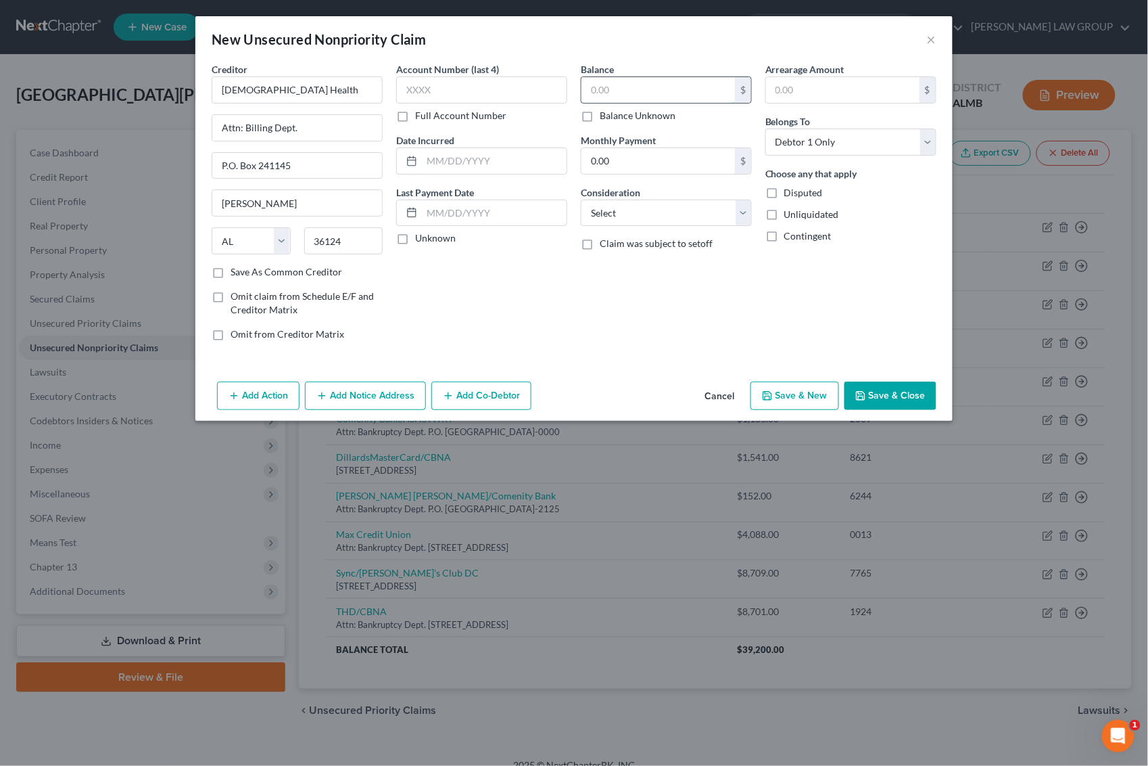
click at [654, 93] on input "text" at bounding box center [659, 90] width 154 height 26
type input "5,127"
click at [356, 397] on button "Add Notice Address" at bounding box center [365, 395] width 121 height 28
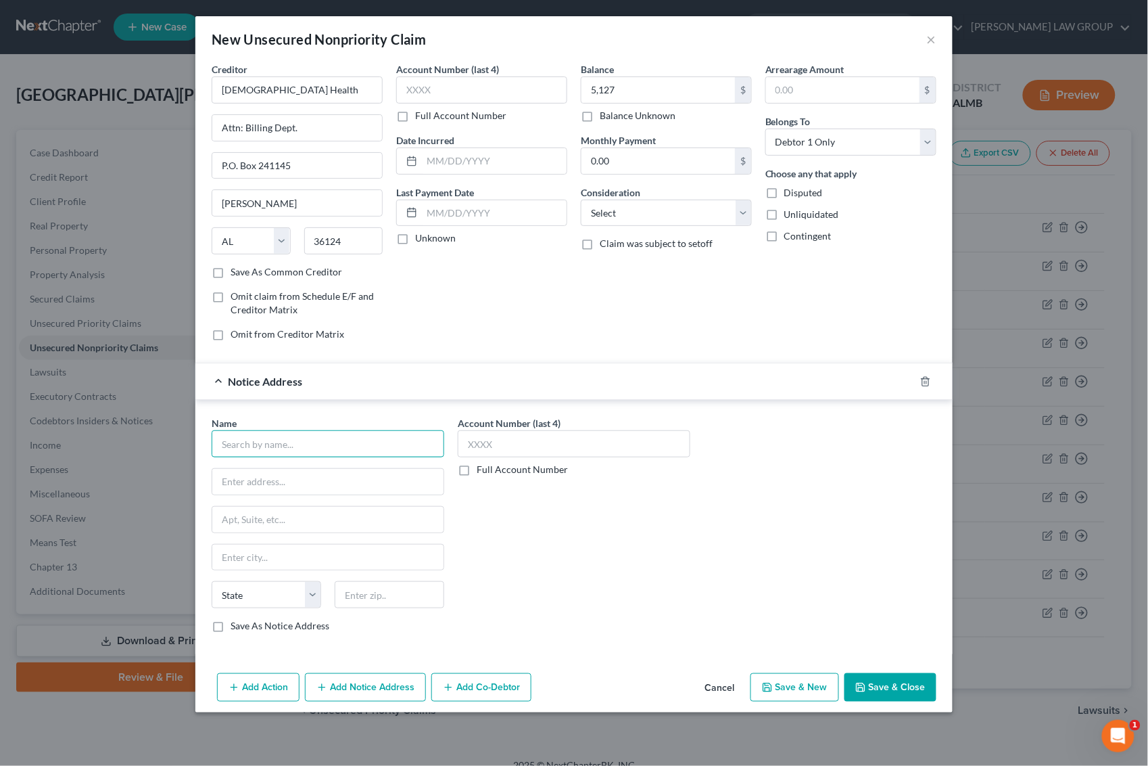
click at [314, 440] on input "text" at bounding box center [328, 443] width 233 height 27
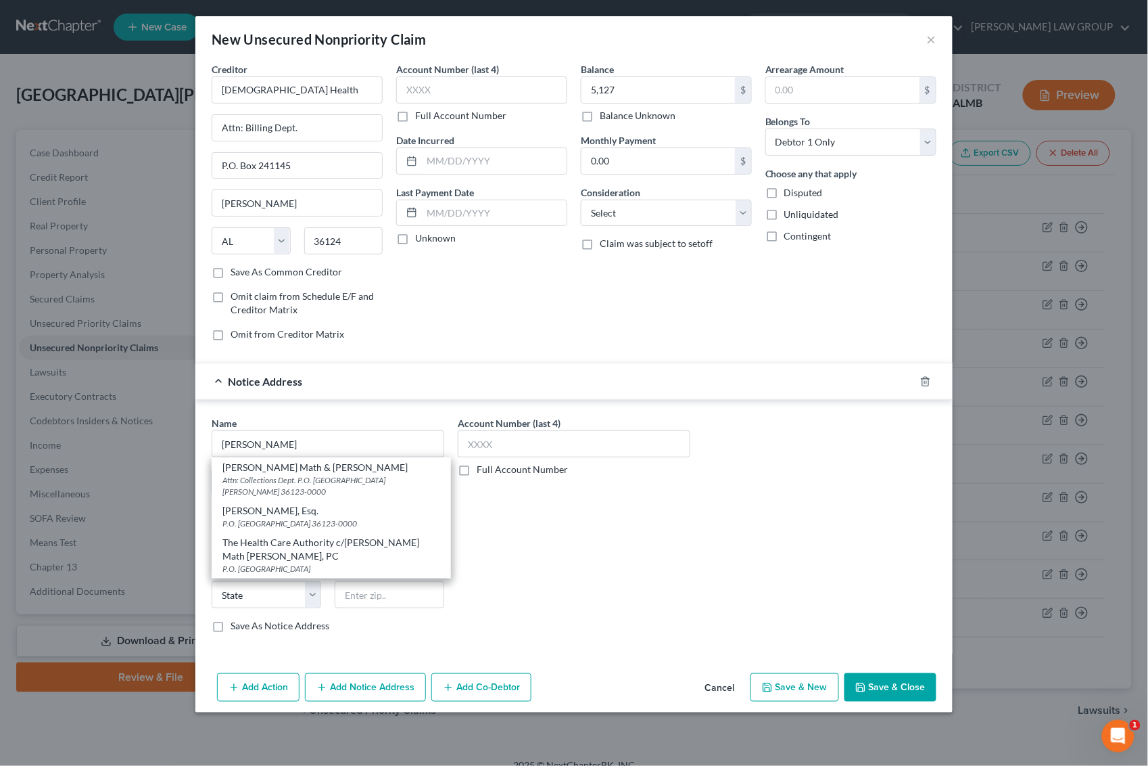
click at [289, 487] on div "Attn: Collections Dept. P.O. [GEOGRAPHIC_DATA][PERSON_NAME] 36123-0000" at bounding box center [332, 485] width 218 height 23
type input "[PERSON_NAME] Math & [PERSON_NAME]"
type input "Attn: Collections Dept."
type input "P.O. Box 230759"
type input "[PERSON_NAME]"
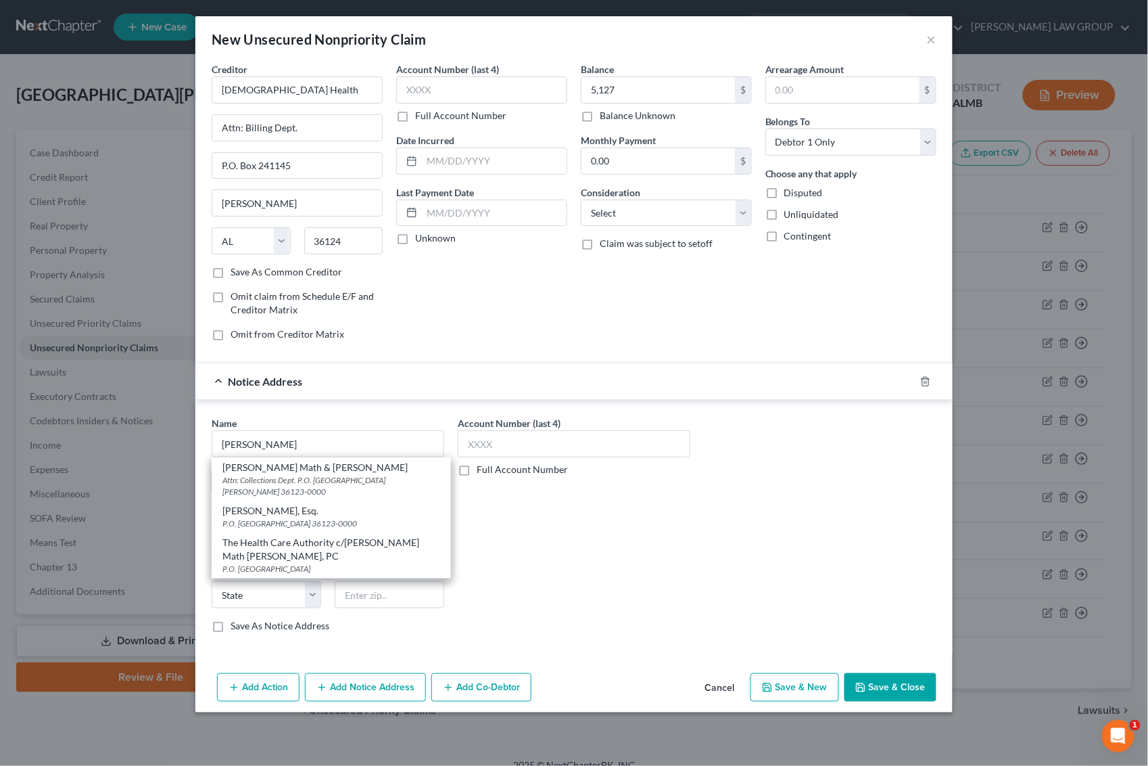
select select "0"
type input "36123-0000"
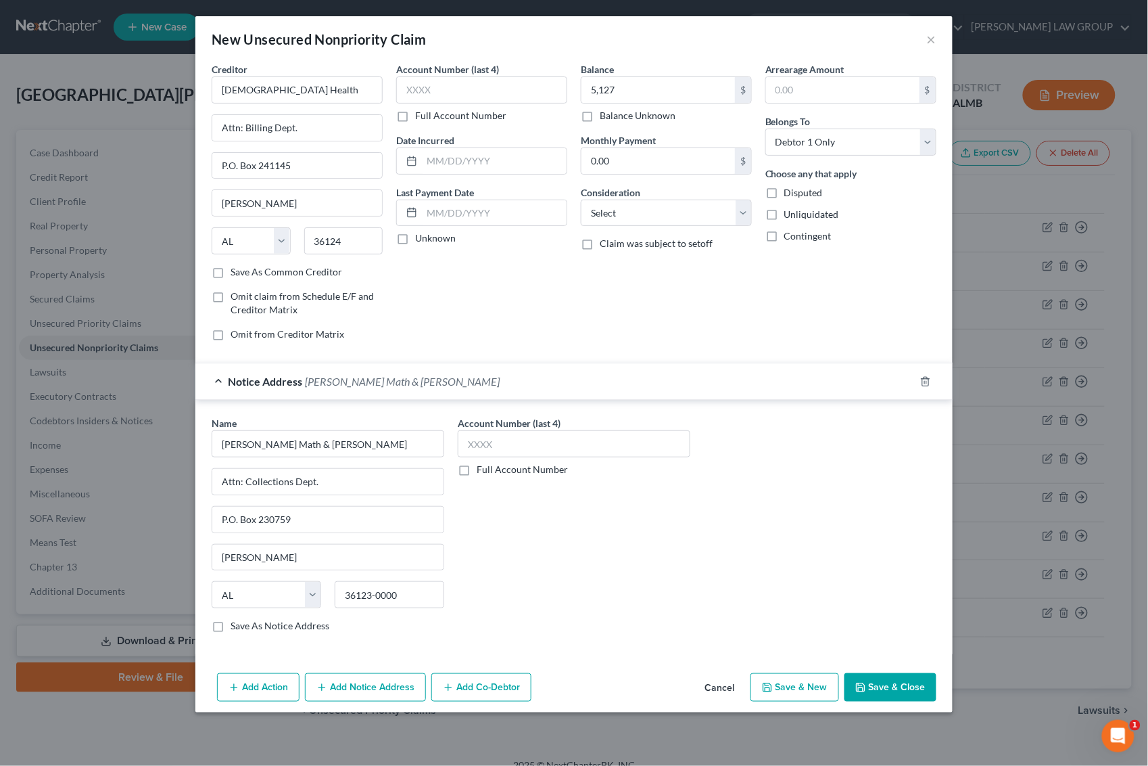
click at [902, 684] on button "Save & Close" at bounding box center [891, 687] width 92 height 28
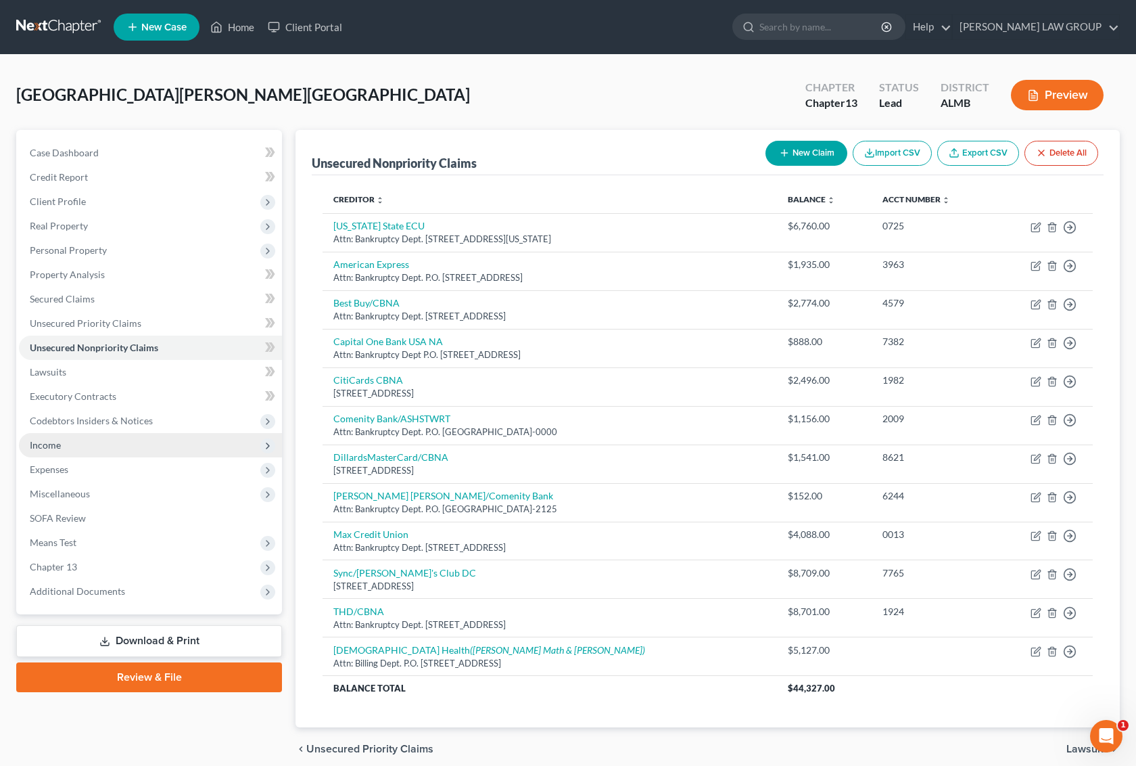
click at [68, 454] on span "Income" at bounding box center [150, 445] width 263 height 24
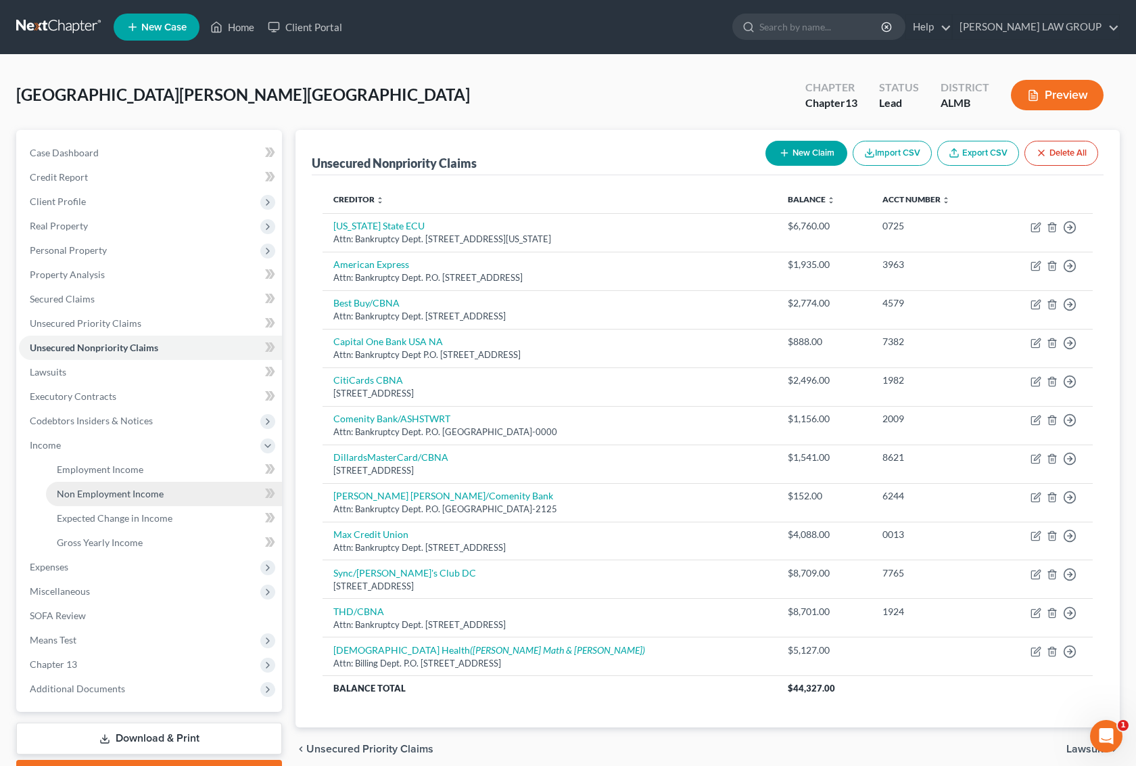
click at [83, 488] on span "Non Employment Income" at bounding box center [110, 493] width 107 height 11
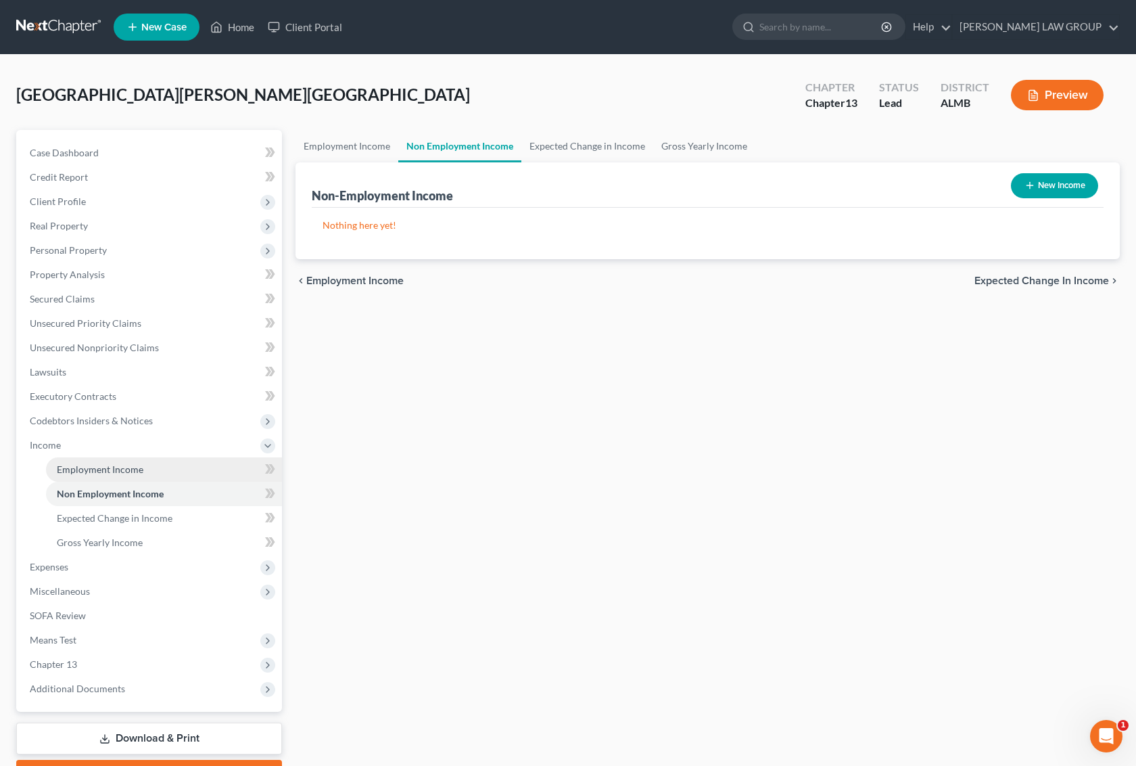
click at [92, 472] on span "Employment Income" at bounding box center [100, 468] width 87 height 11
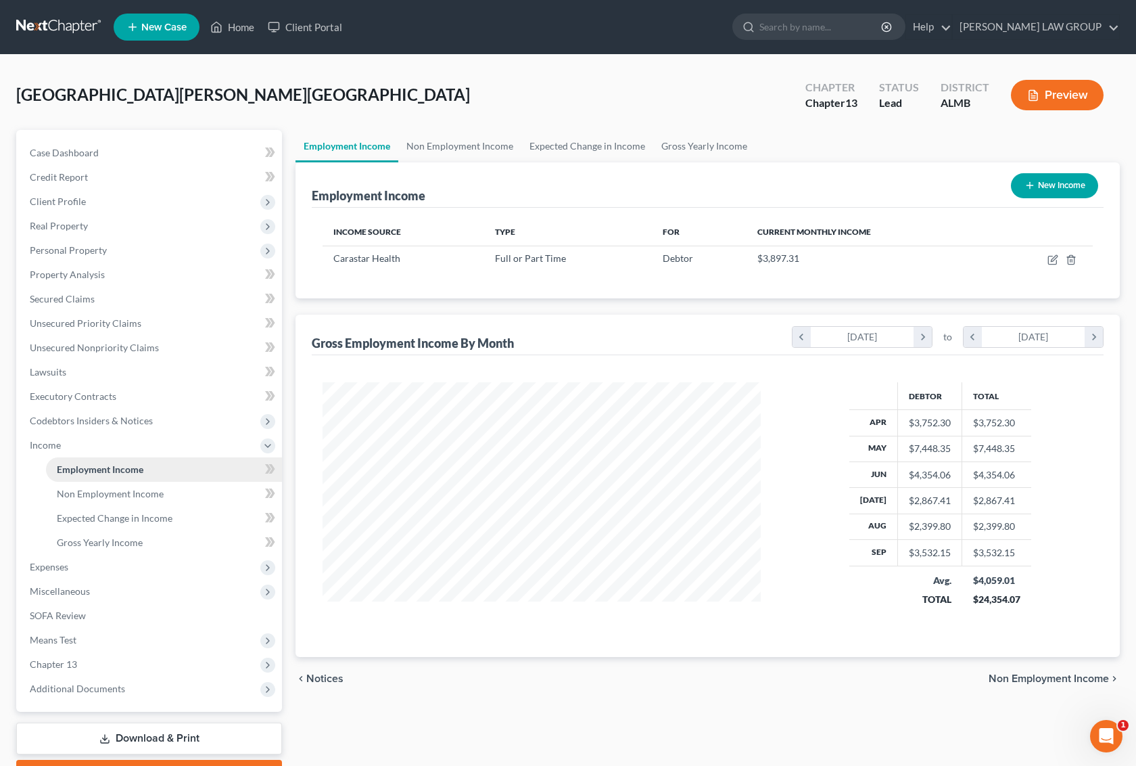
scroll to position [243, 465]
click at [95, 539] on span "Gross Yearly Income" at bounding box center [100, 541] width 86 height 11
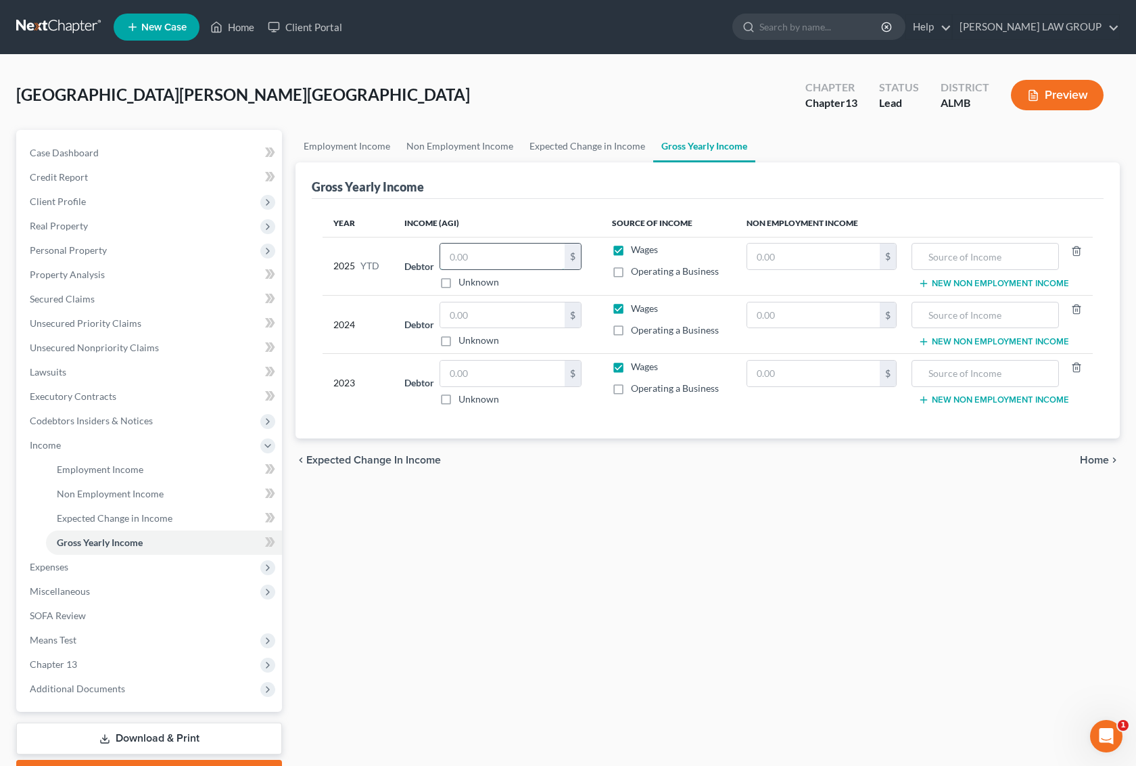
click at [515, 254] on input "text" at bounding box center [502, 256] width 124 height 26
type input "34,716"
click at [519, 296] on td "Debtor $ Unknown Balance Undetermined $ Unknown" at bounding box center [498, 324] width 208 height 58
click at [505, 318] on input "text" at bounding box center [502, 315] width 124 height 26
type input "26,658"
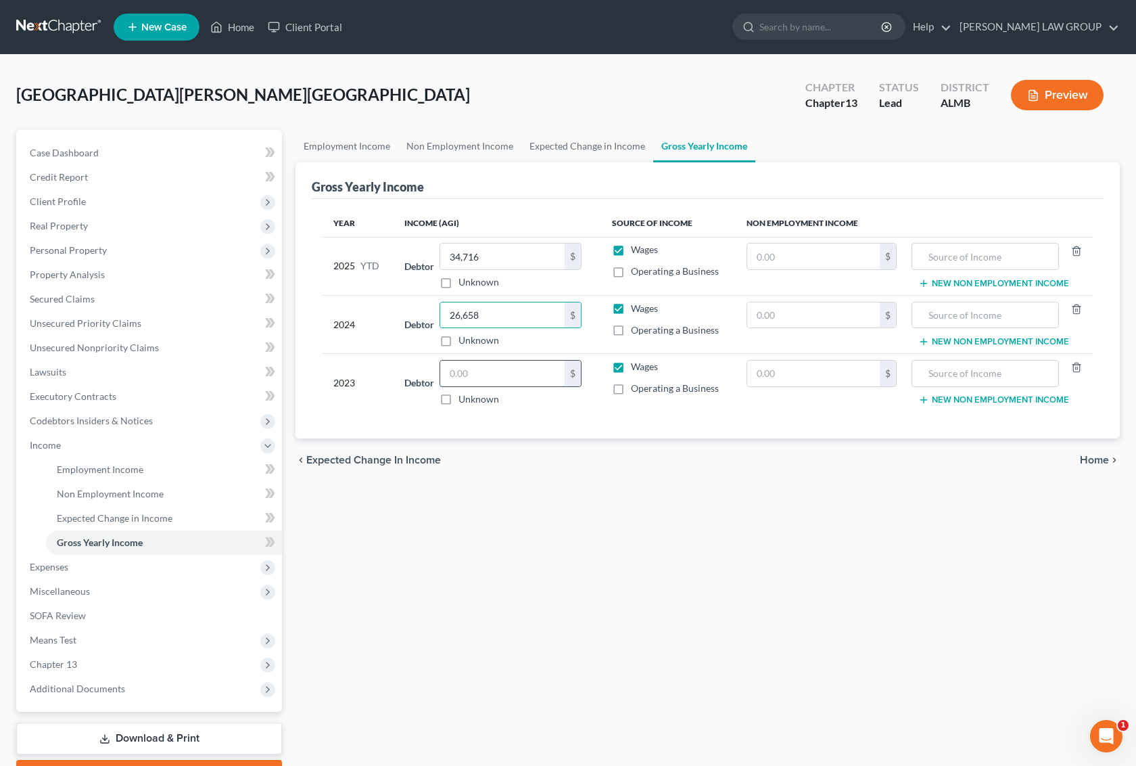
click at [488, 369] on input "text" at bounding box center [502, 373] width 124 height 26
type input "24,500"
click at [640, 472] on div "chevron_left Expected Change in Income Home chevron_right" at bounding box center [708, 459] width 824 height 43
click at [113, 473] on link "Employment Income" at bounding box center [164, 469] width 236 height 24
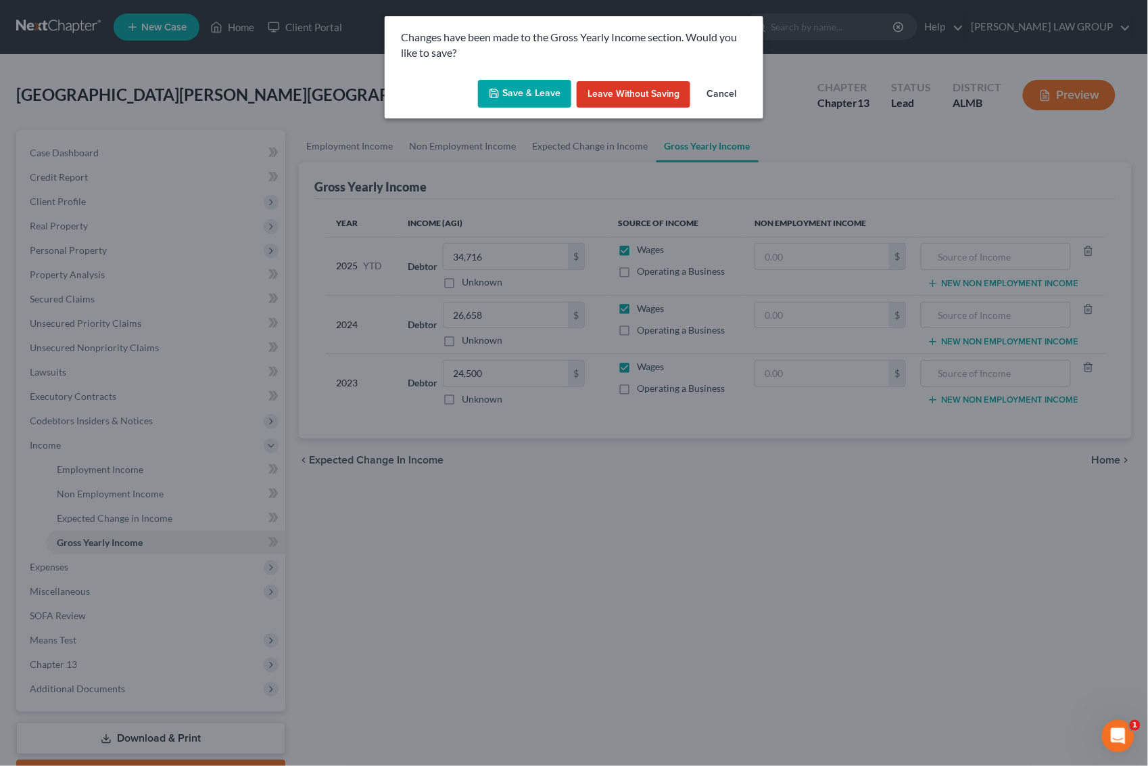
click at [515, 99] on button "Save & Leave" at bounding box center [524, 94] width 93 height 28
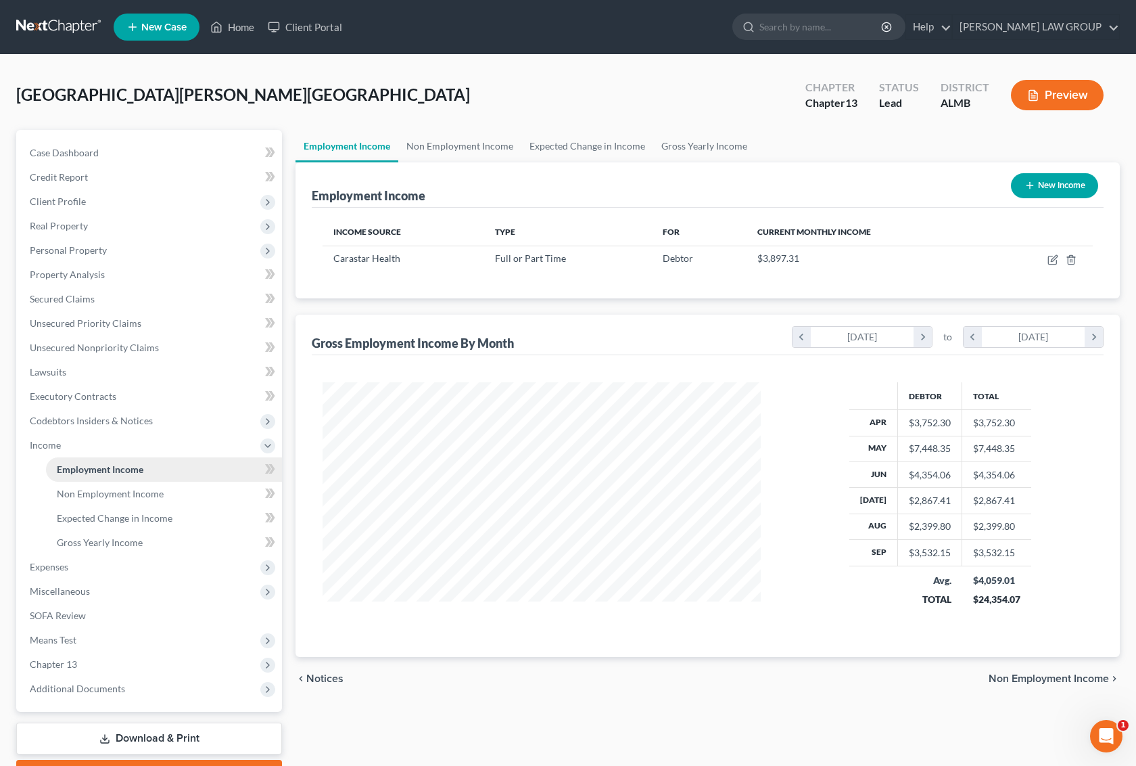
scroll to position [243, 465]
click at [81, 594] on span "Miscellaneous" at bounding box center [60, 590] width 60 height 11
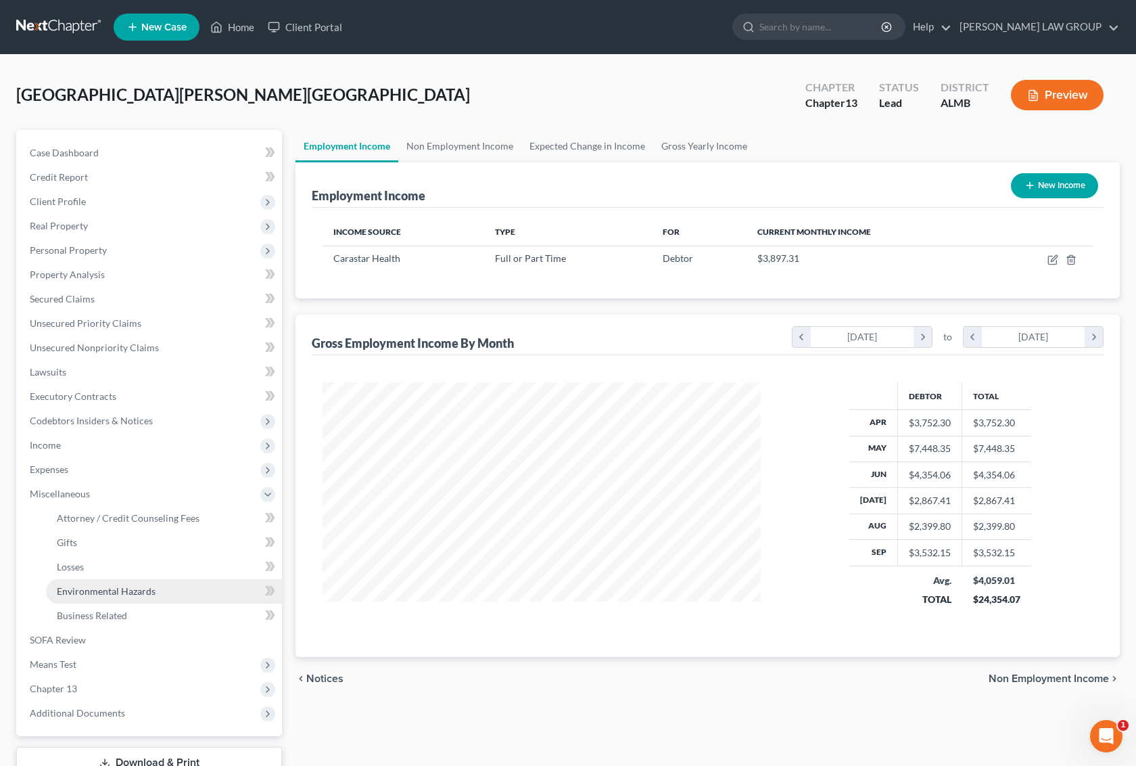
click at [95, 599] on link "Environmental Hazards" at bounding box center [164, 591] width 236 height 24
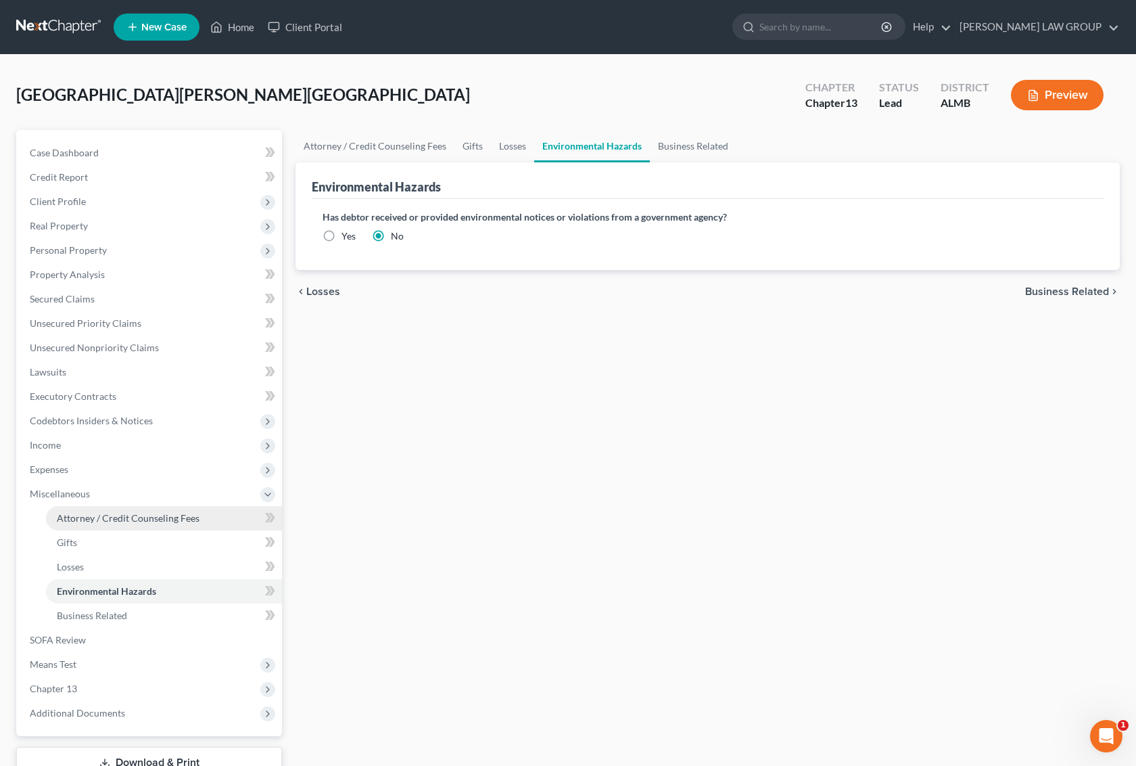
click at [116, 519] on span "Attorney / Credit Counseling Fees" at bounding box center [128, 517] width 143 height 11
select select "0"
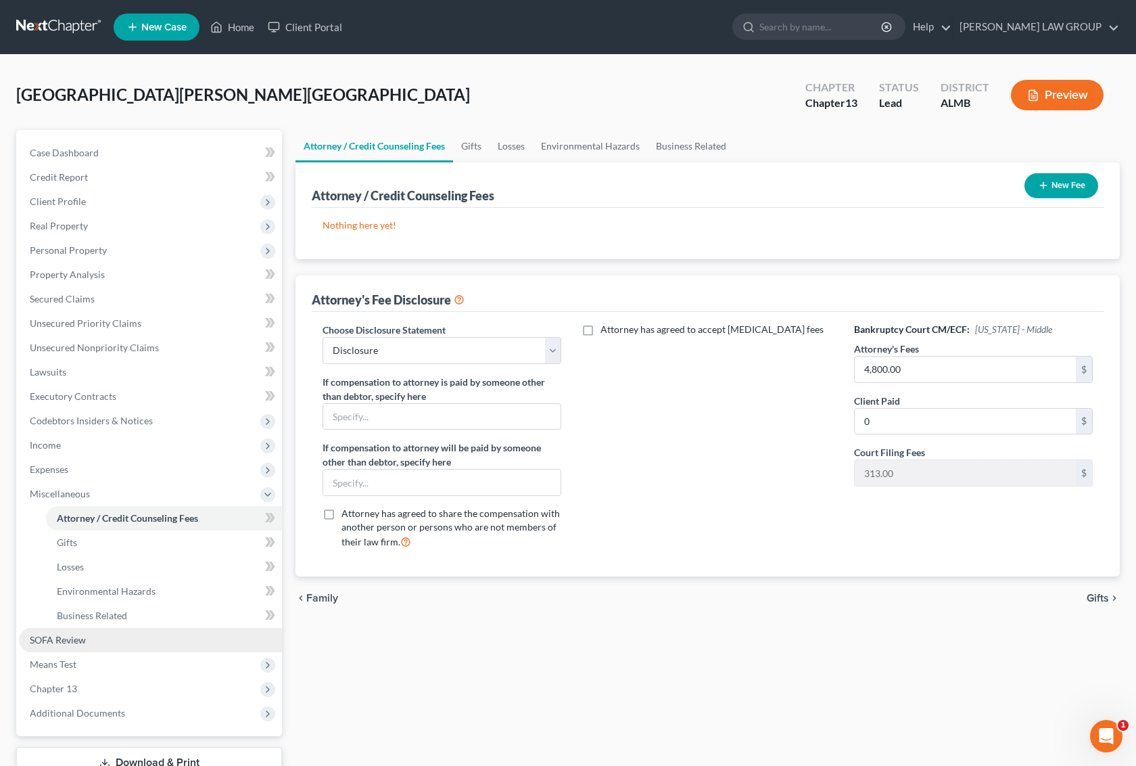
click at [86, 639] on link "SOFA Review" at bounding box center [150, 640] width 263 height 24
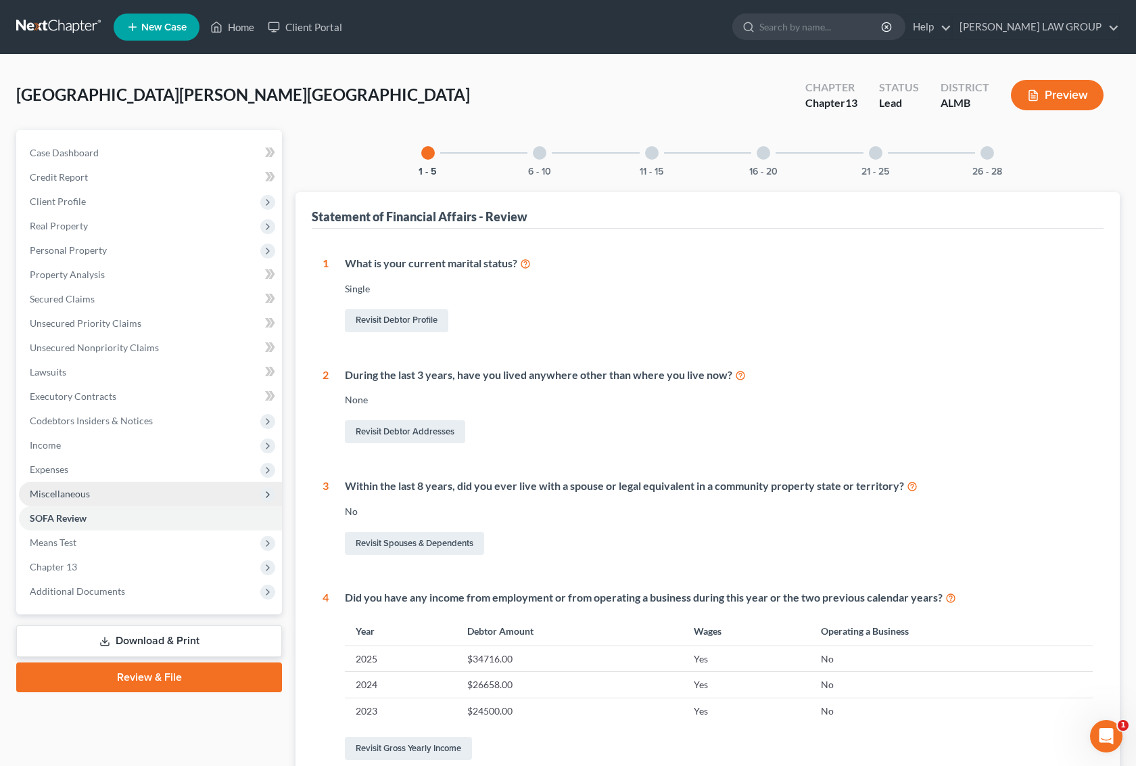
click at [72, 488] on span "Miscellaneous" at bounding box center [60, 493] width 60 height 11
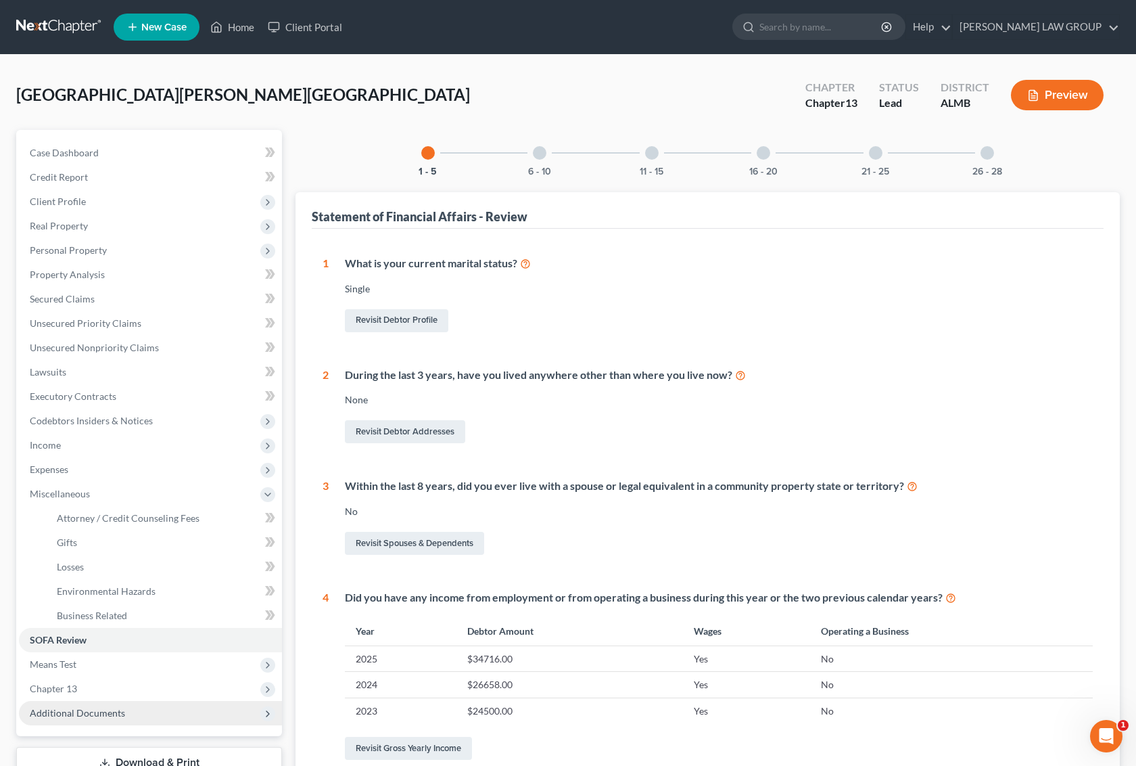
click at [83, 708] on span "Additional Documents" at bounding box center [77, 712] width 95 height 11
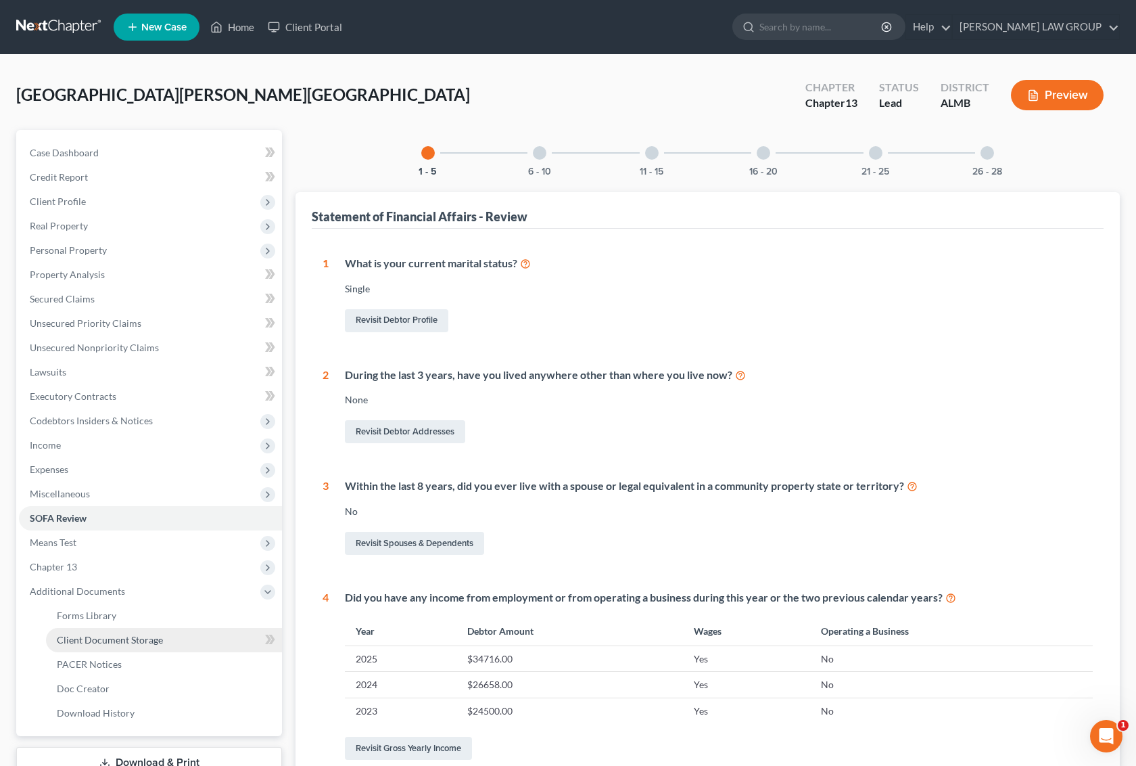
click at [119, 643] on span "Client Document Storage" at bounding box center [110, 639] width 106 height 11
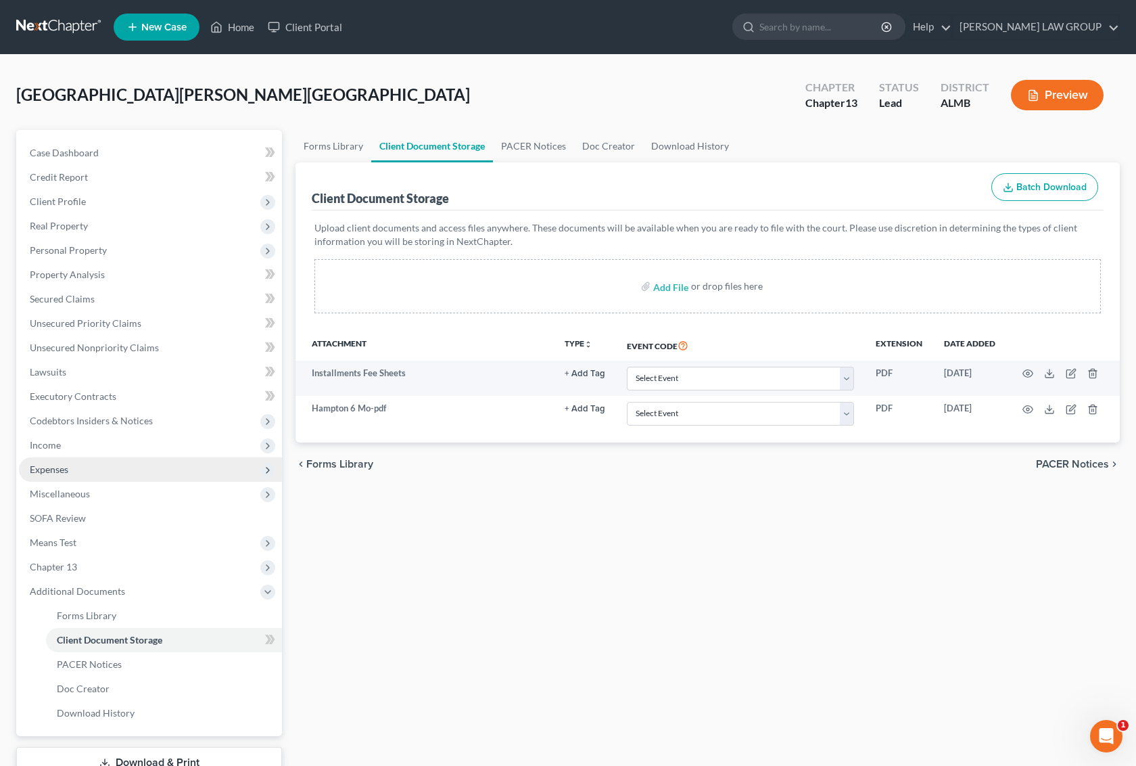
click at [73, 461] on span "Expenses" at bounding box center [150, 469] width 263 height 24
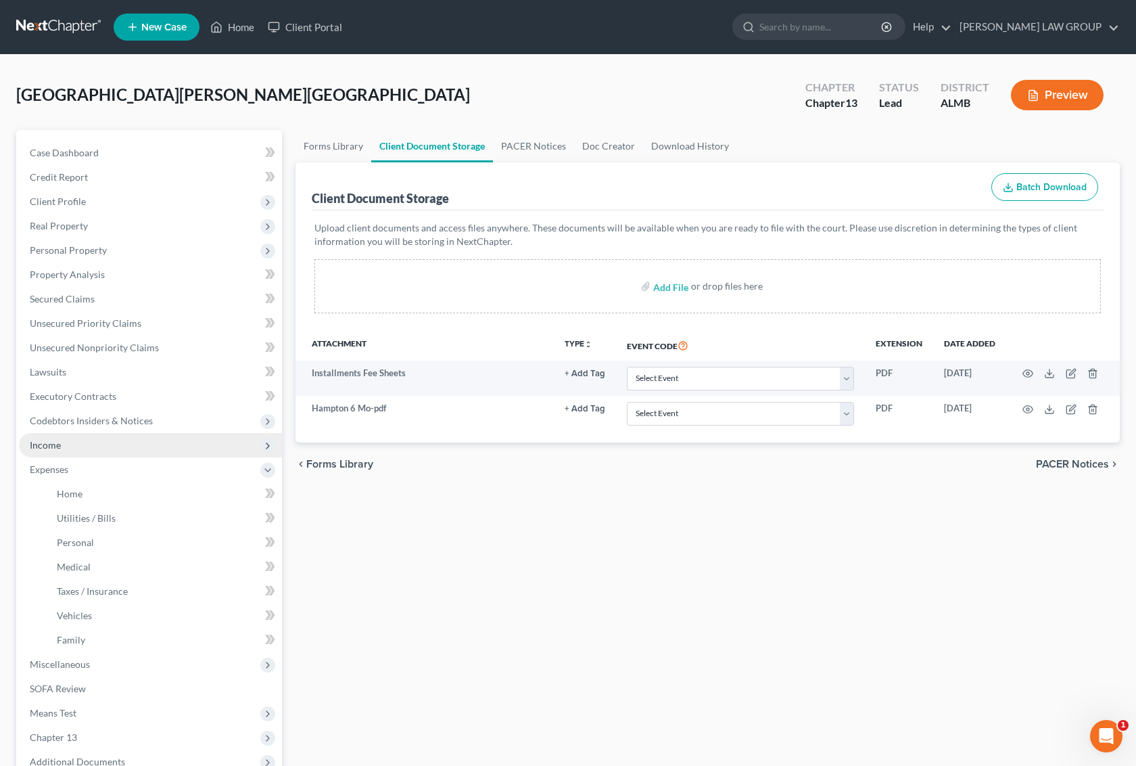
click at [66, 444] on span "Income" at bounding box center [150, 445] width 263 height 24
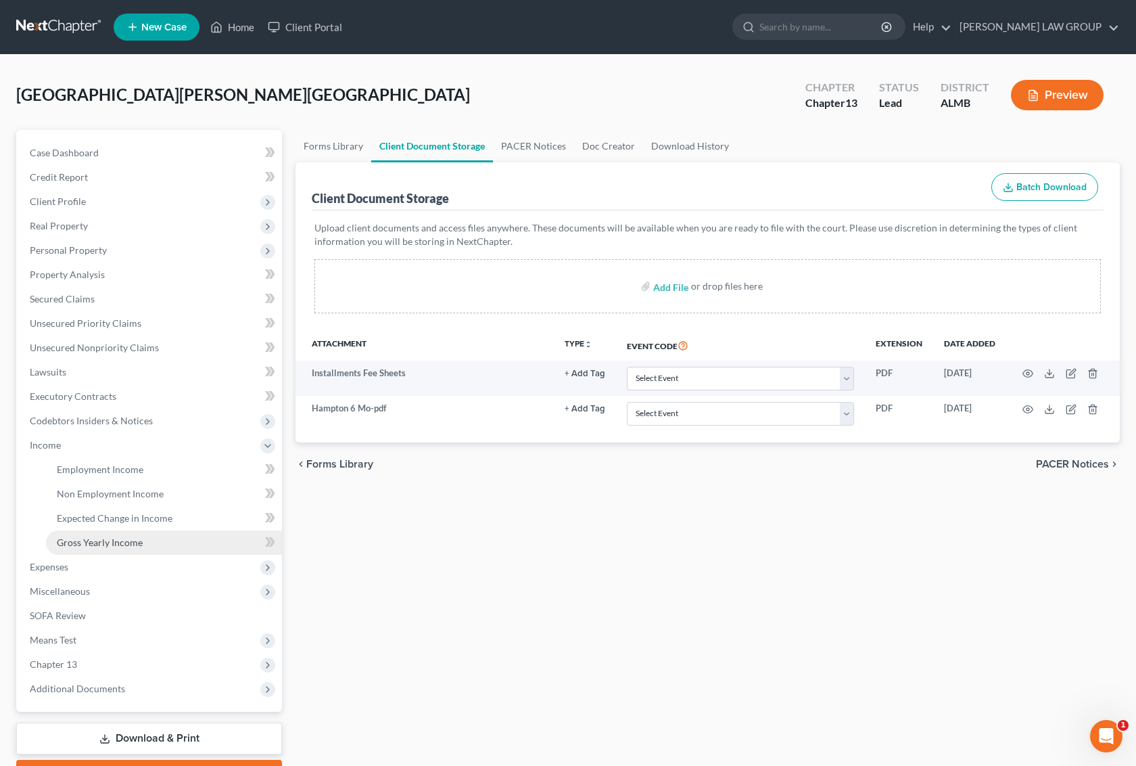
click at [93, 536] on span "Gross Yearly Income" at bounding box center [100, 541] width 86 height 11
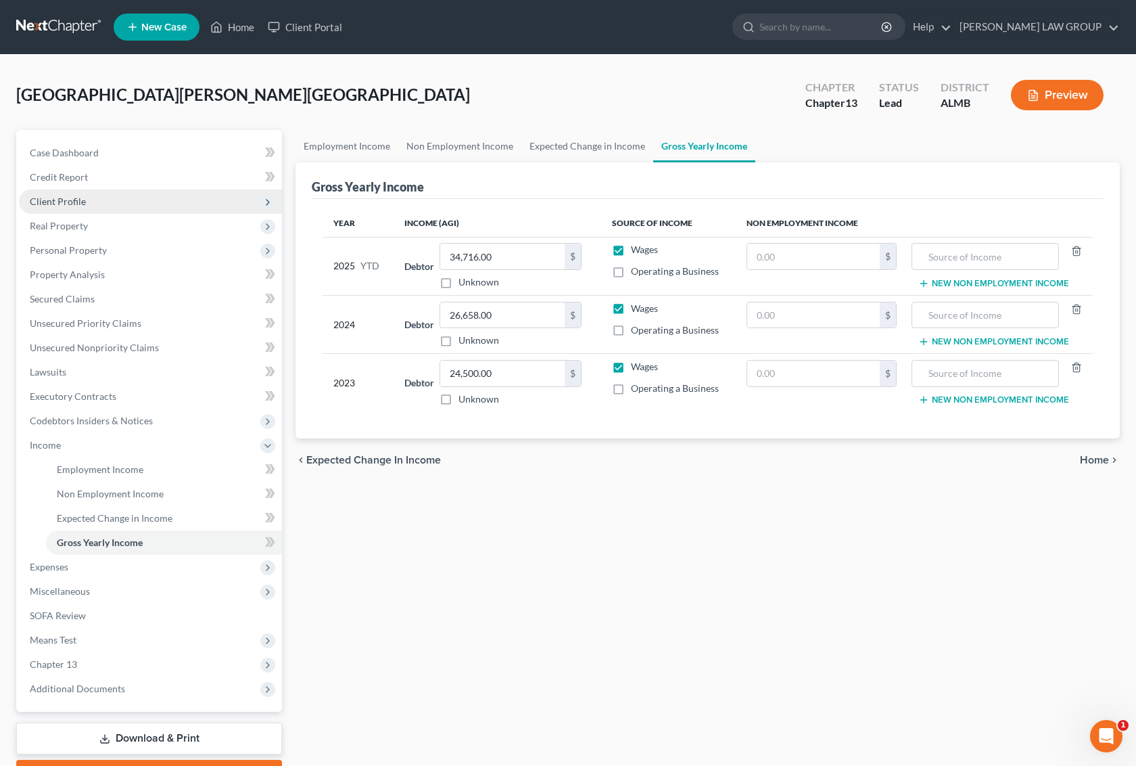
click at [57, 197] on span "Client Profile" at bounding box center [58, 200] width 56 height 11
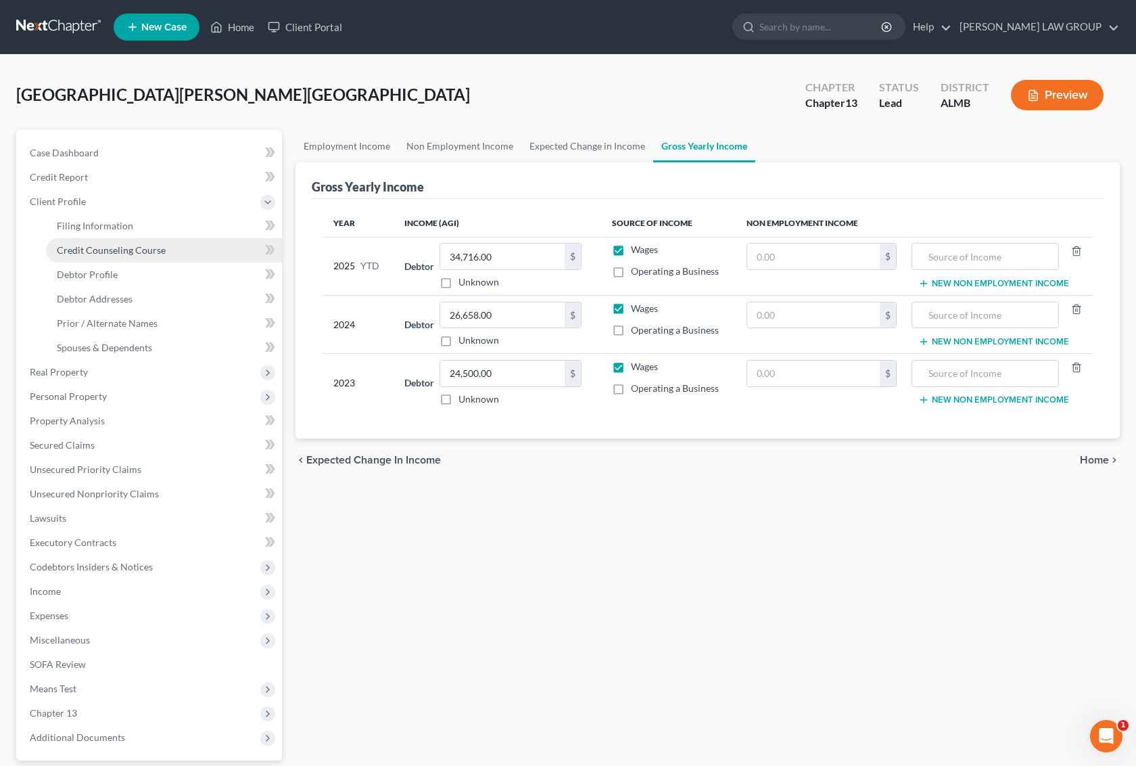
click at [90, 241] on link "Credit Counseling Course" at bounding box center [164, 250] width 236 height 24
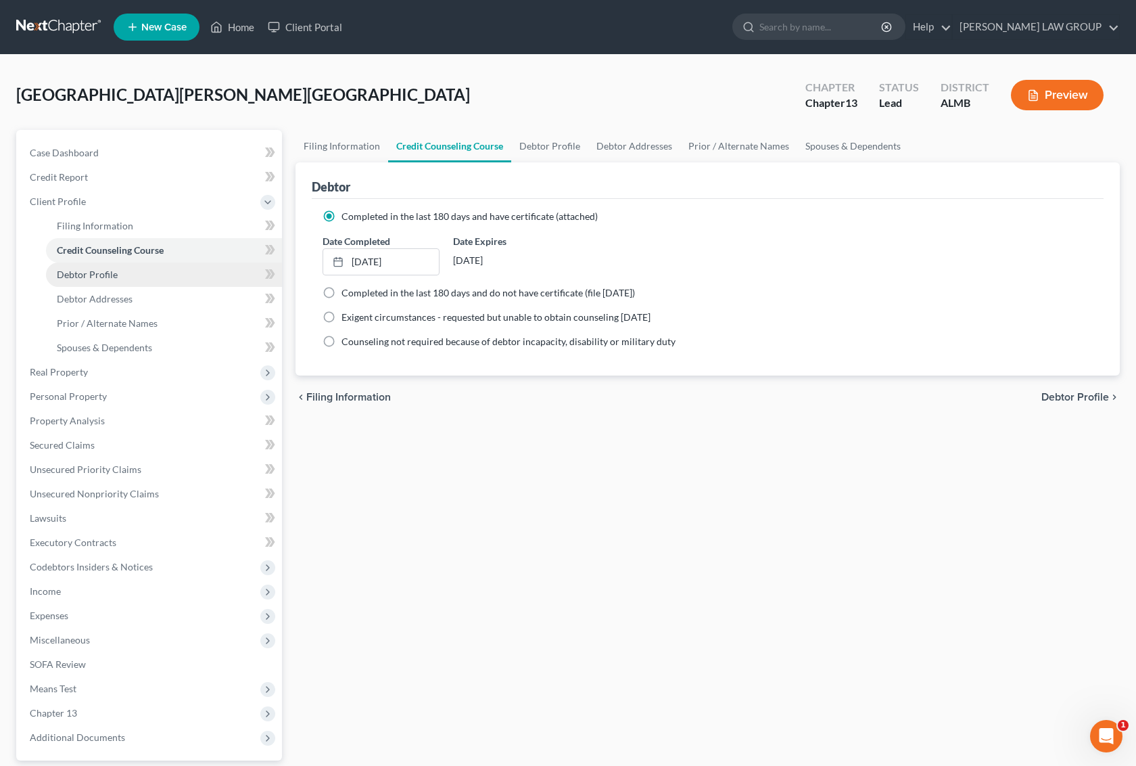
click at [86, 278] on span "Debtor Profile" at bounding box center [87, 274] width 61 height 11
select select "0"
select select "2"
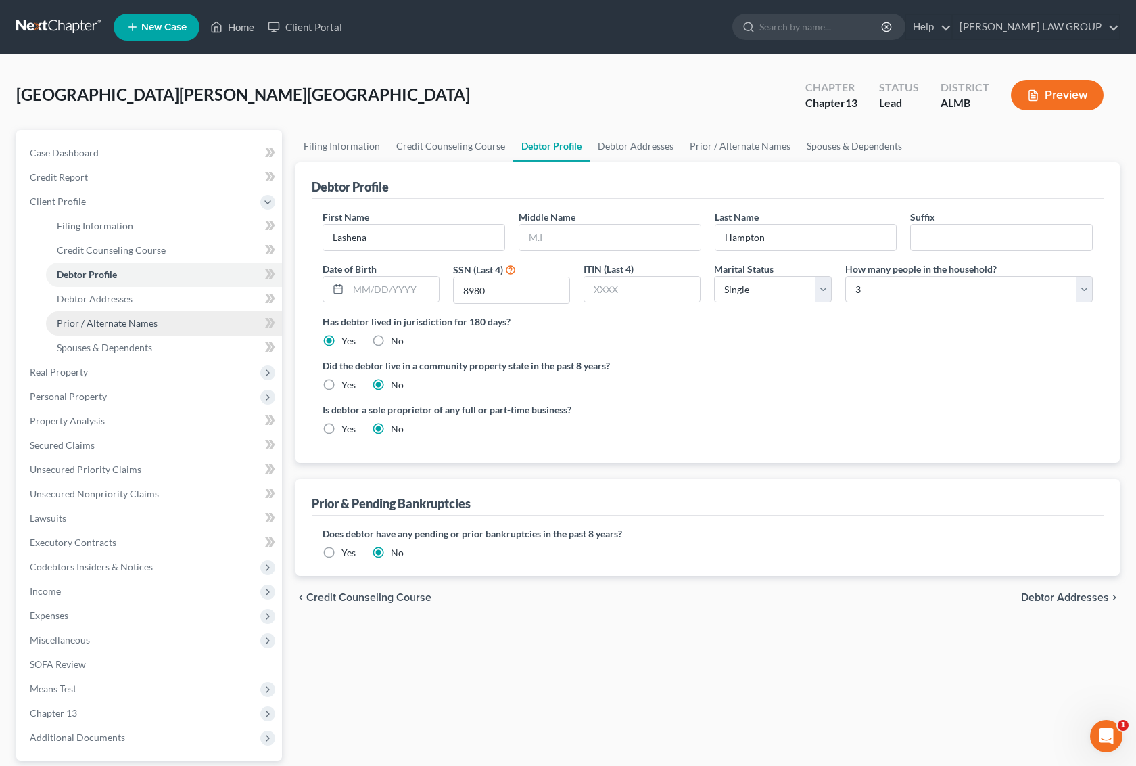
click at [99, 325] on span "Prior / Alternate Names" at bounding box center [107, 322] width 101 height 11
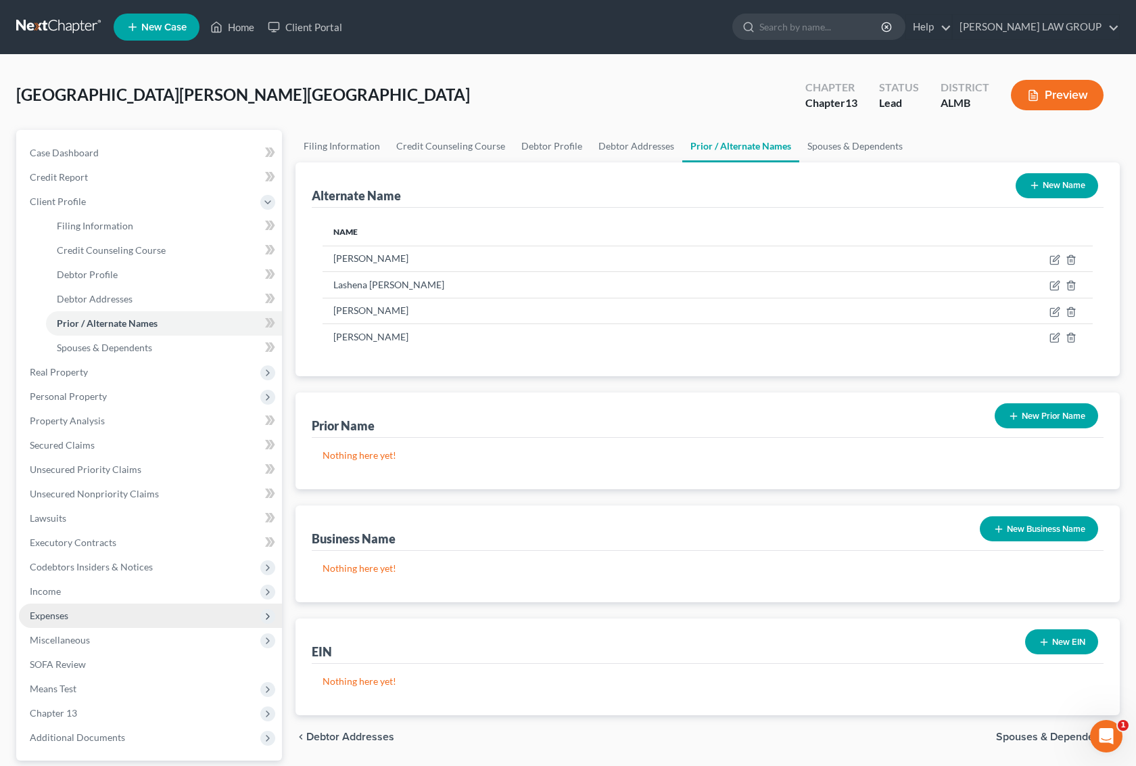
scroll to position [122, 0]
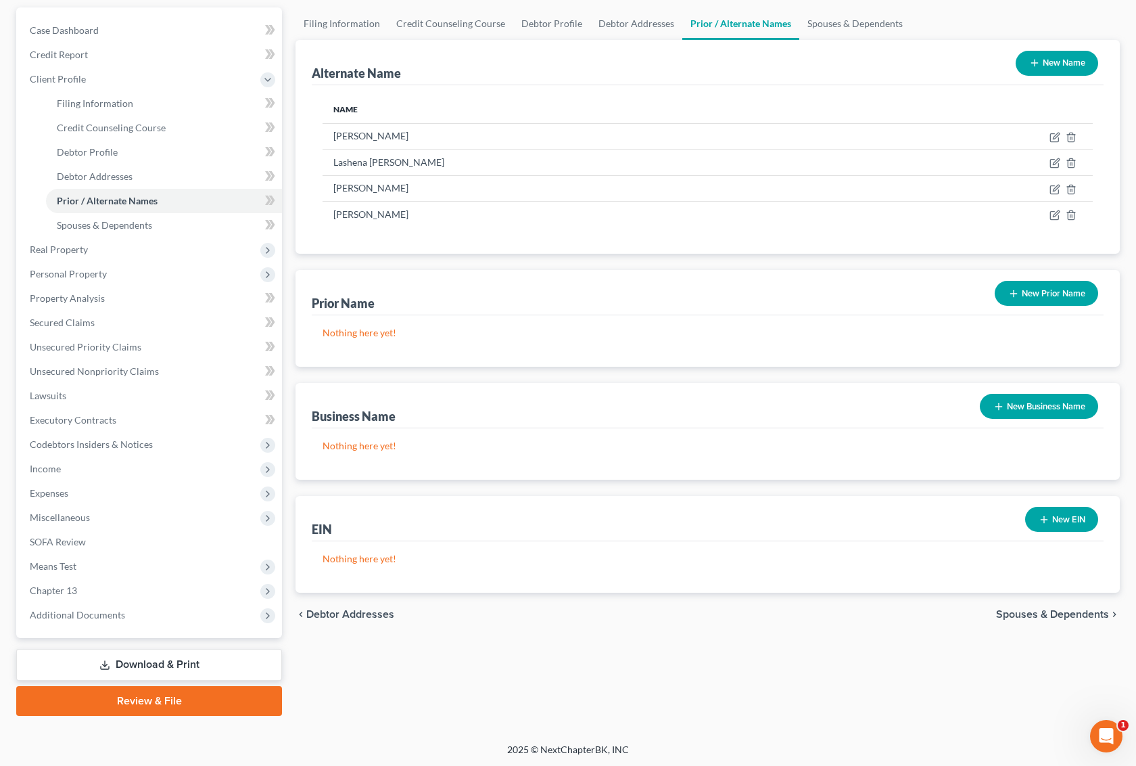
click at [186, 664] on link "Download & Print" at bounding box center [149, 665] width 266 height 32
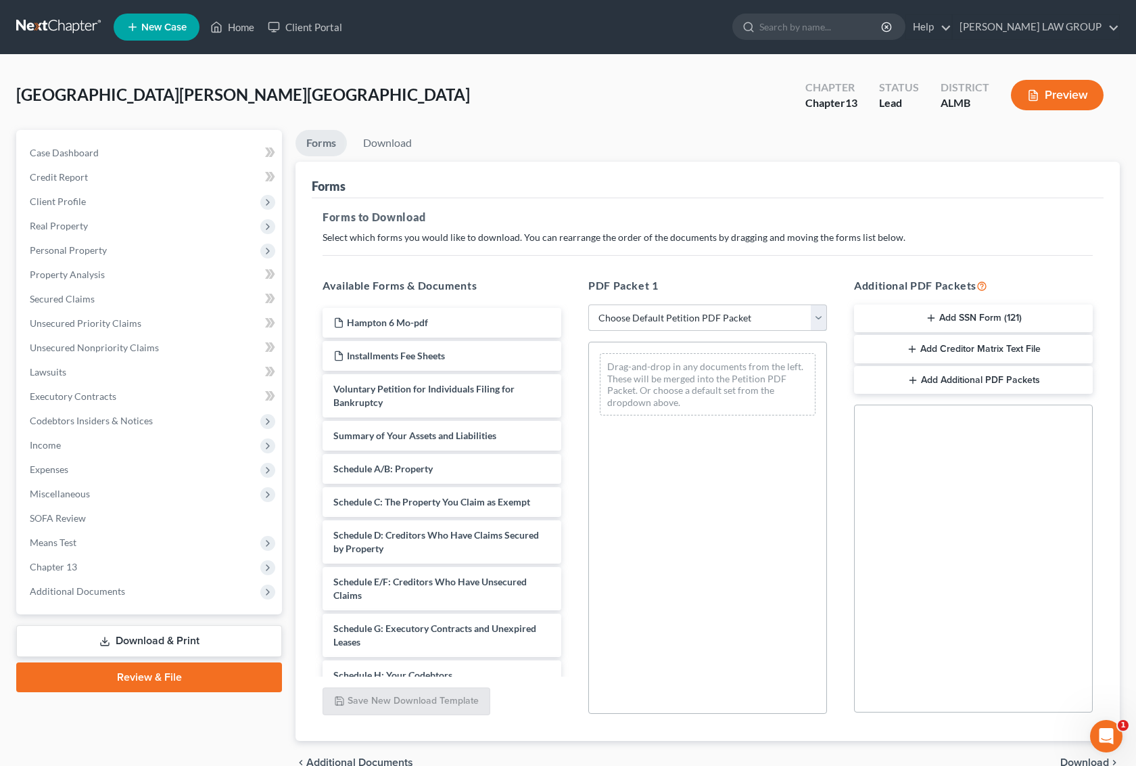
click at [803, 313] on select "Choose Default Petition PDF Packet Complete Bankruptcy Petition (all forms and …" at bounding box center [707, 317] width 239 height 27
select select "0"
click at [588, 304] on select "Choose Default Petition PDF Packet Complete Bankruptcy Petition (all forms and …" at bounding box center [707, 317] width 239 height 27
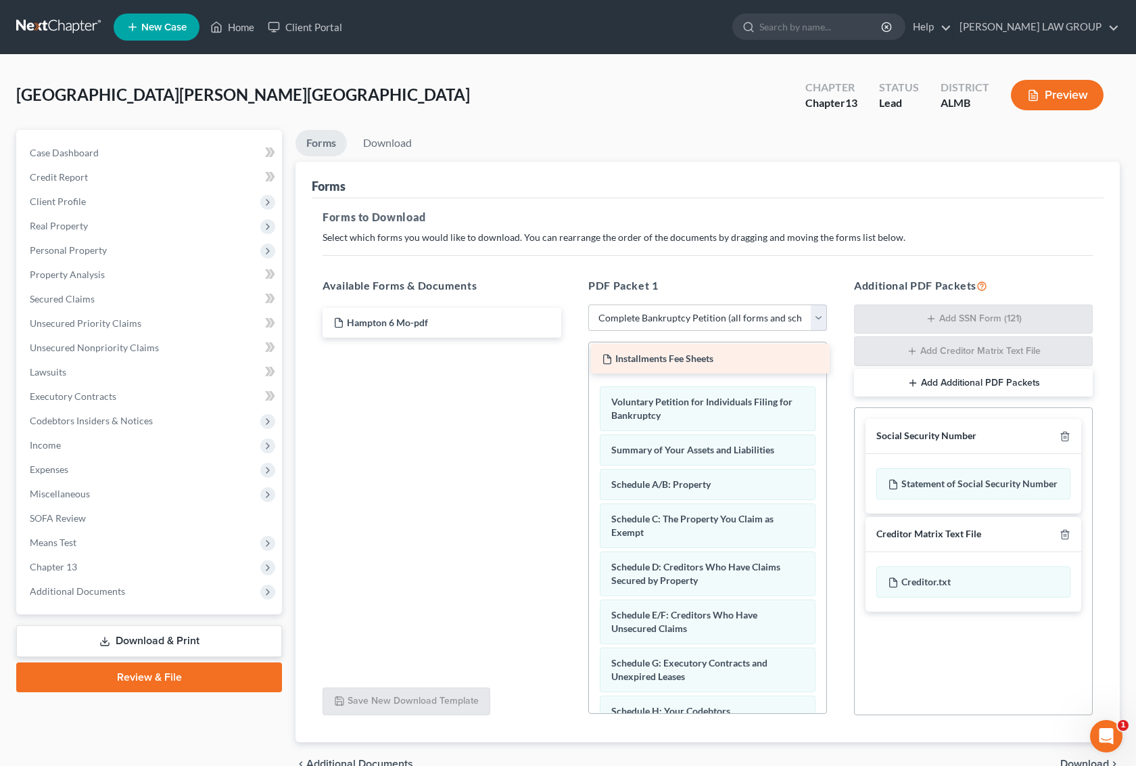
drag, startPoint x: 421, startPoint y: 354, endPoint x: 690, endPoint y: 357, distance: 268.5
click at [572, 337] on div "Installments Fee Sheets Hampton 6 Mo-pdf Installments Fee Sheets" at bounding box center [442, 323] width 260 height 30
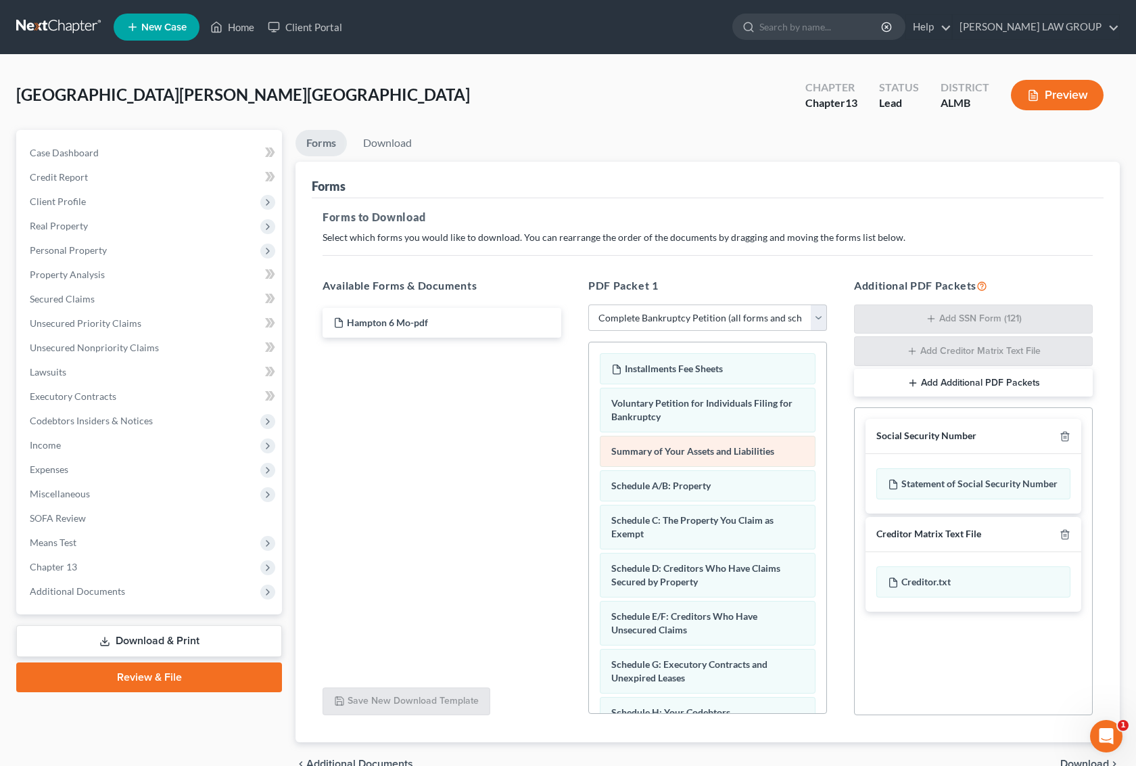
click at [589, 386] on div "Installments Fee Sheets Voluntary Petition for Individuals Filing for Bankruptc…" at bounding box center [707, 755] width 237 height 826
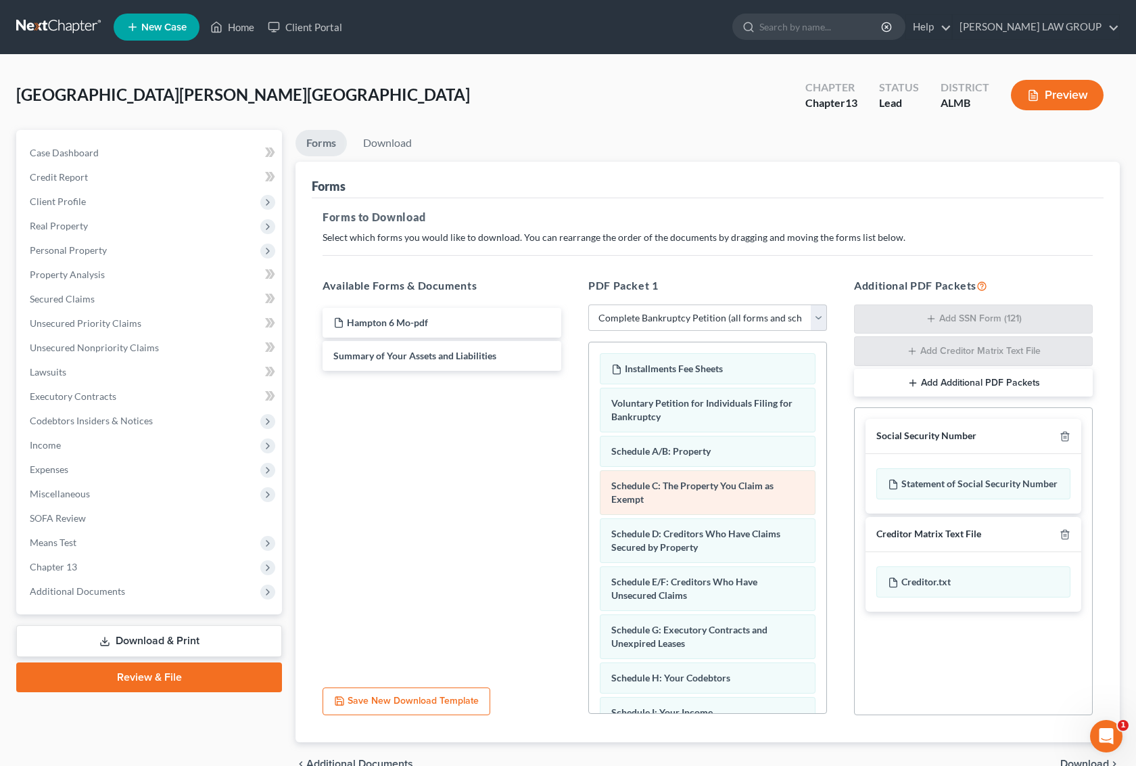
click at [589, 469] on div "Installments Fee Sheets Voluntary Petition for Individuals Filing for Bankruptc…" at bounding box center [707, 738] width 237 height 792
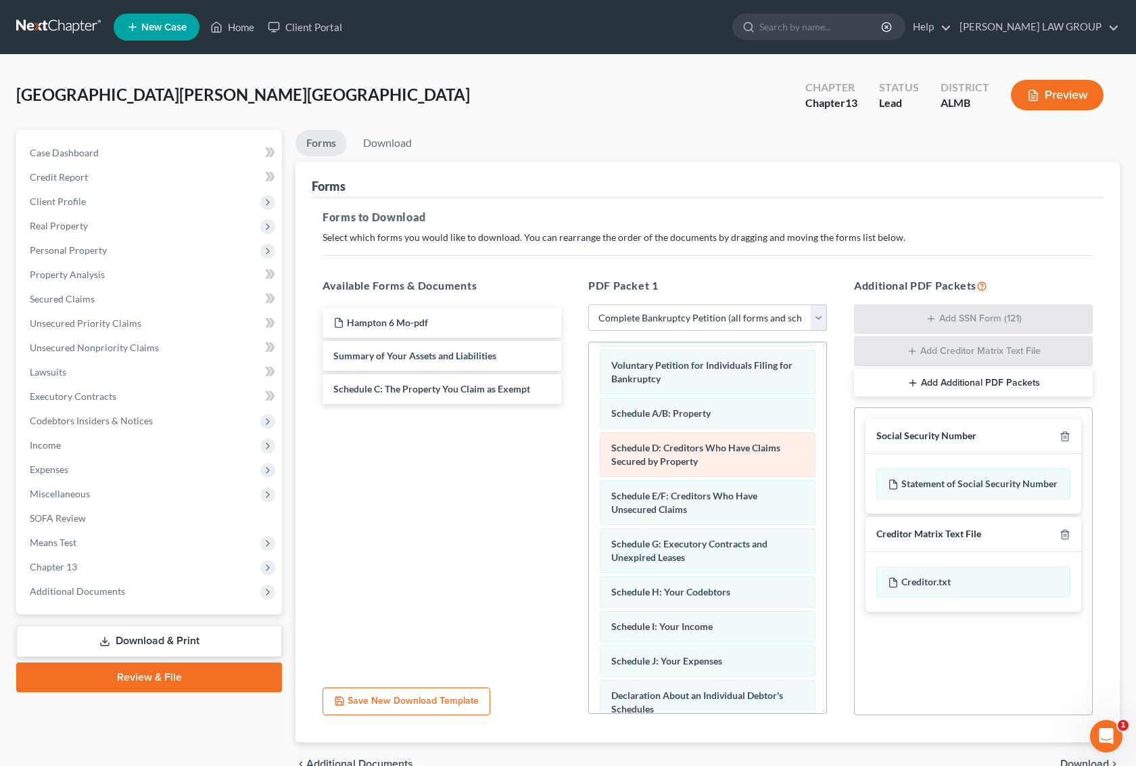
scroll to position [85, 0]
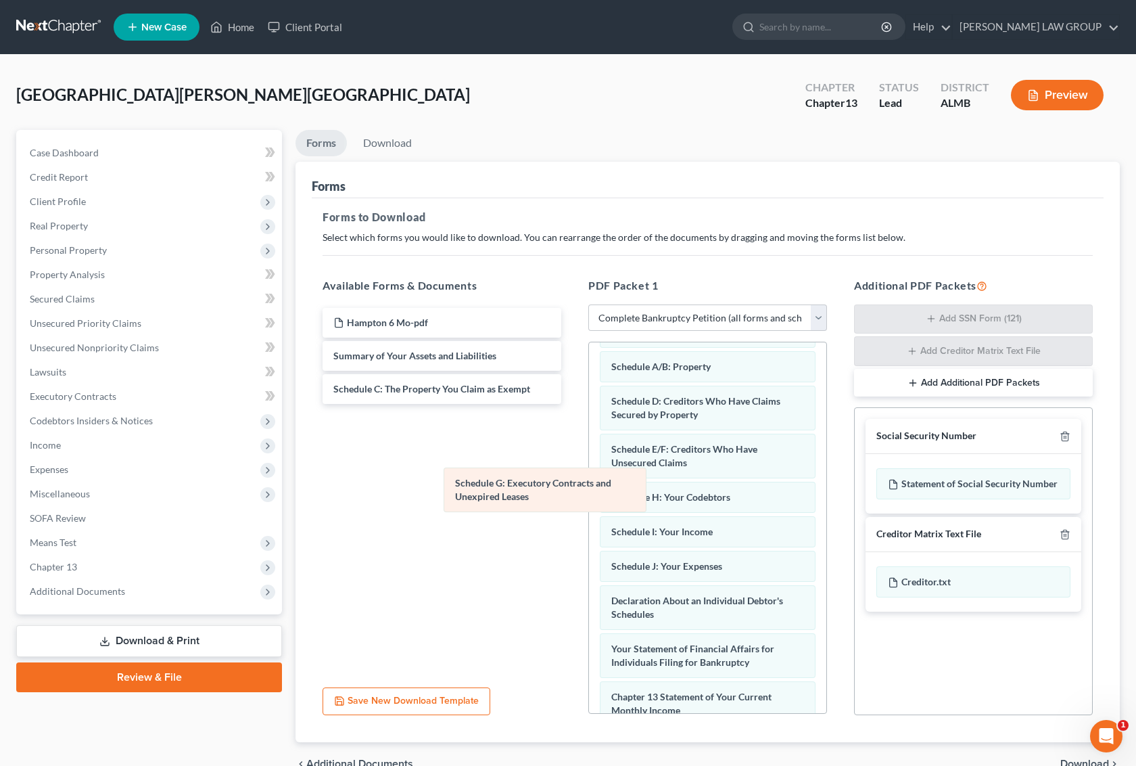
drag, startPoint x: 705, startPoint y: 509, endPoint x: 427, endPoint y: 460, distance: 282.9
click at [589, 460] on div "Schedule G: Executory Contracts and Unexpired Leases Installments Fee Sheets Vo…" at bounding box center [707, 606] width 237 height 696
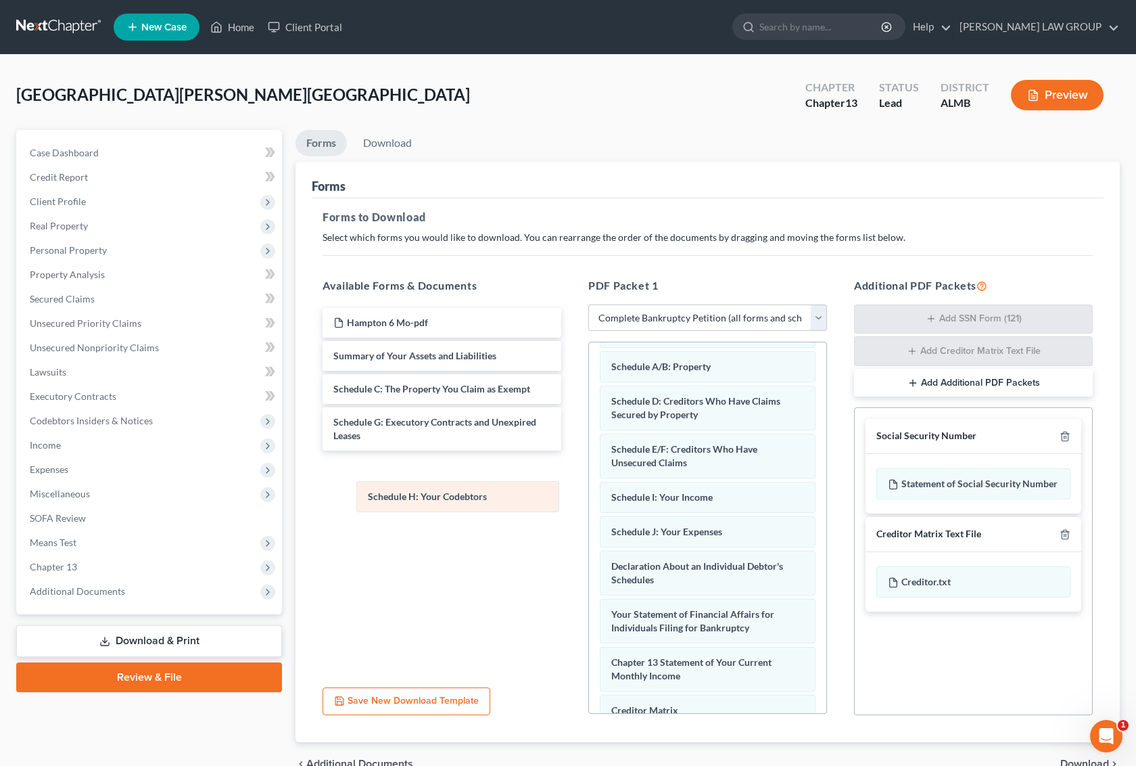
drag, startPoint x: 714, startPoint y: 502, endPoint x: 485, endPoint y: 498, distance: 228.6
click at [589, 492] on div "Schedule H: Your Codebtors Installments Fee Sheets Voluntary Petition for Indiv…" at bounding box center [707, 588] width 237 height 661
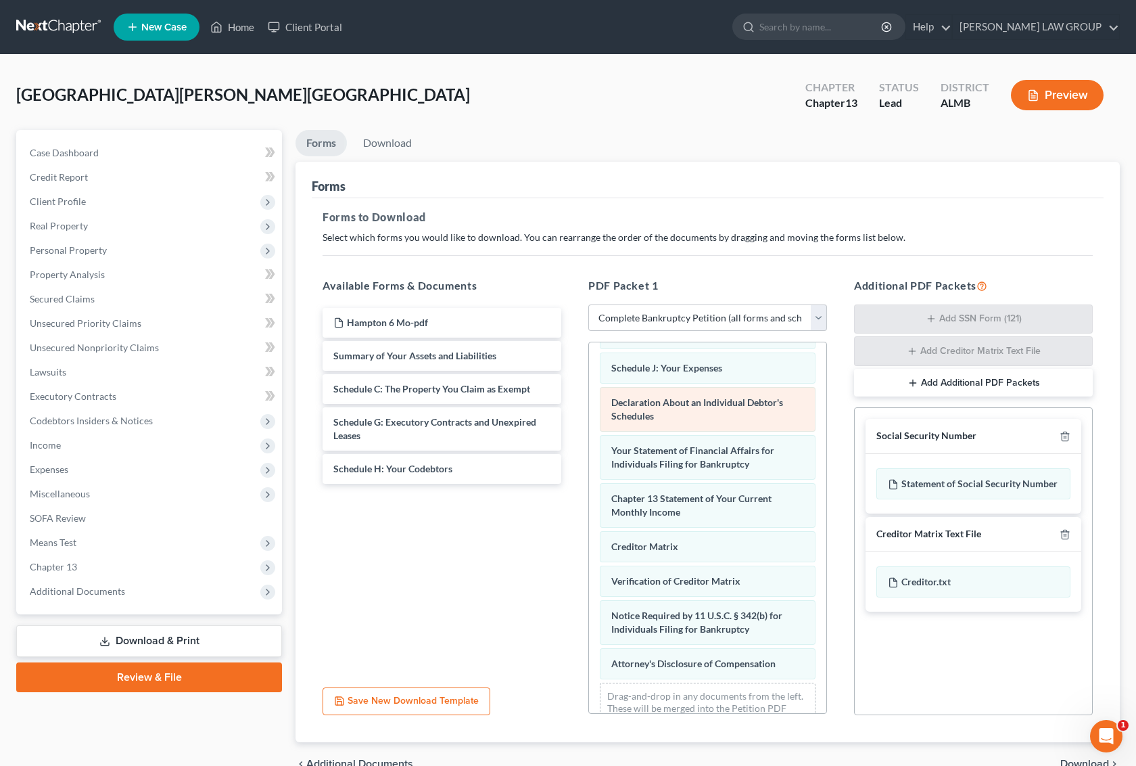
scroll to position [254, 0]
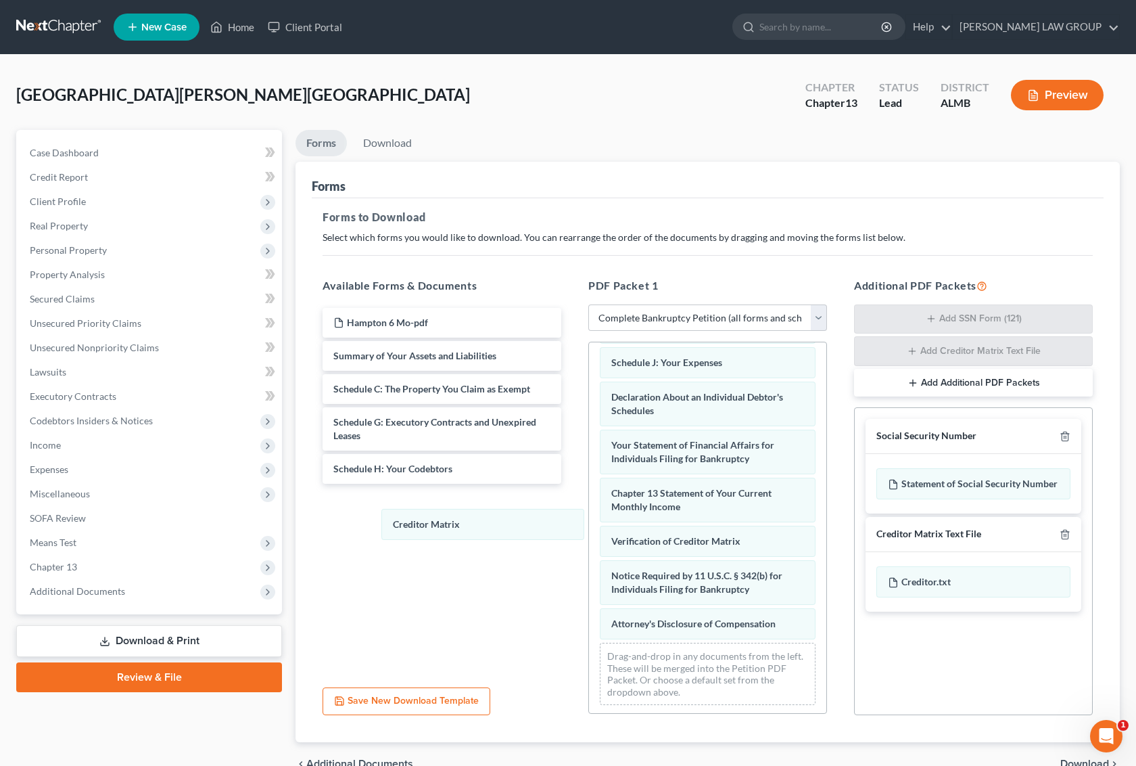
drag, startPoint x: 697, startPoint y: 542, endPoint x: 499, endPoint y: 544, distance: 197.5
click at [589, 515] on div "Creditor Matrix Installments Fee Sheets Voluntary Petition for Individuals Fili…" at bounding box center [707, 402] width 237 height 627
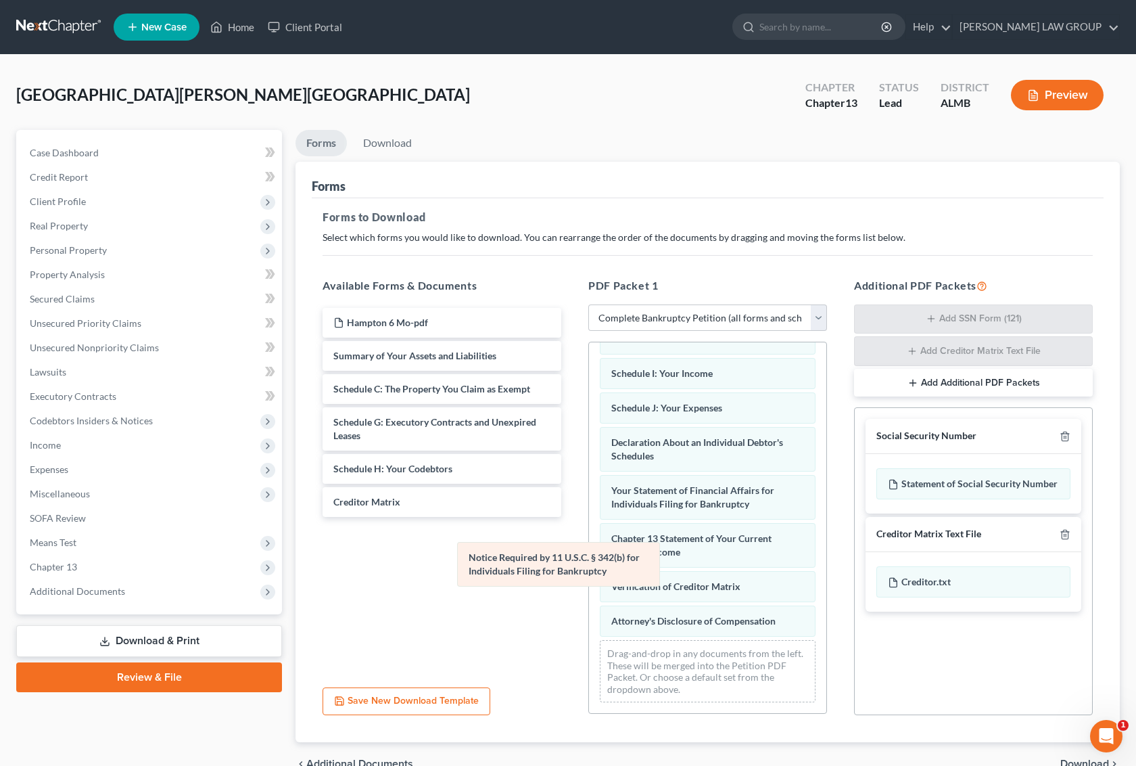
scroll to position [213, 0]
drag, startPoint x: 656, startPoint y: 586, endPoint x: 471, endPoint y: 565, distance: 185.8
click at [589, 546] on div "Notice Required by 11 U.S.C. § 342(b) for Individuals Filing for Bankruptcy Ins…" at bounding box center [707, 423] width 237 height 579
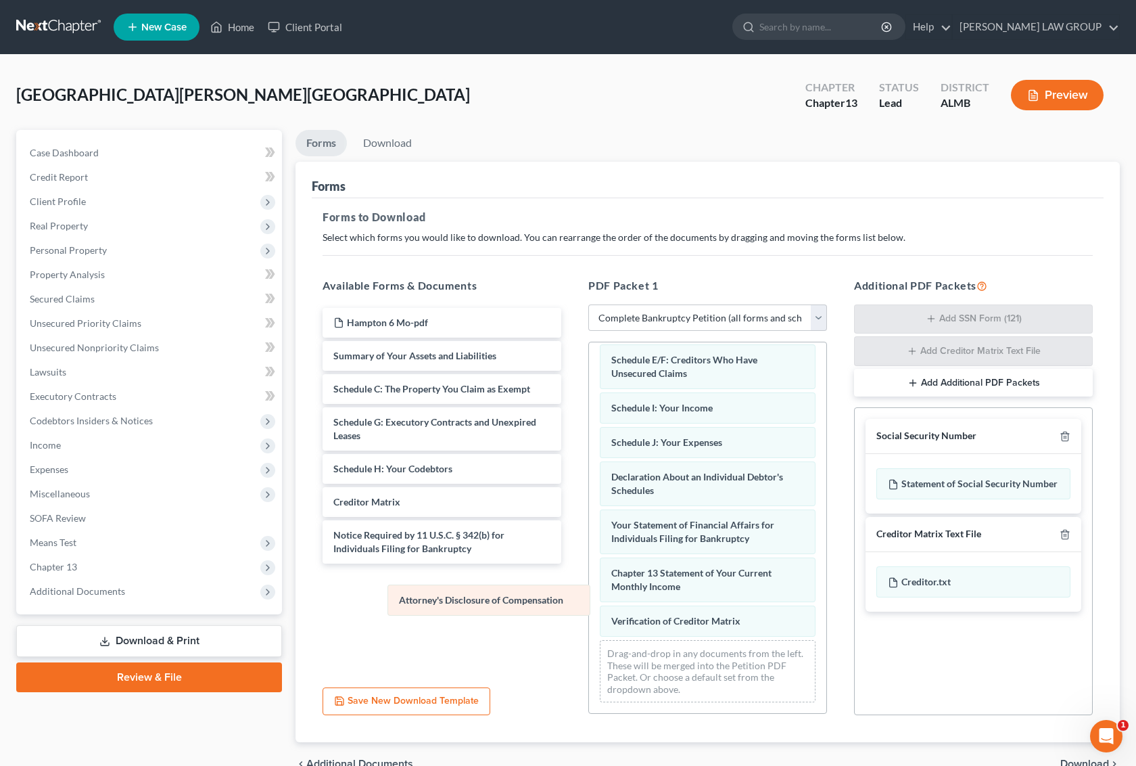
scroll to position [178, 0]
drag, startPoint x: 720, startPoint y: 624, endPoint x: 410, endPoint y: 595, distance: 311.7
click at [589, 595] on div "Attorney's Disclosure of Compensation Installments Fee Sheets Voluntary Petitio…" at bounding box center [707, 440] width 237 height 544
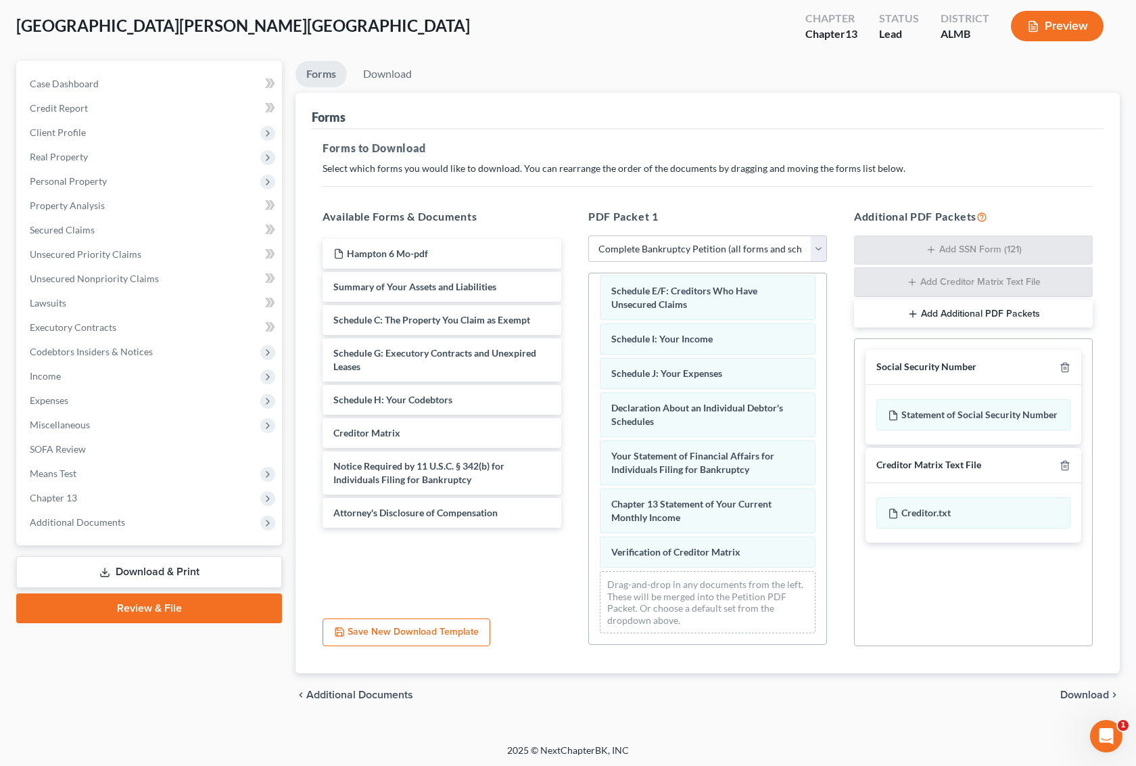
scroll to position [71, 0]
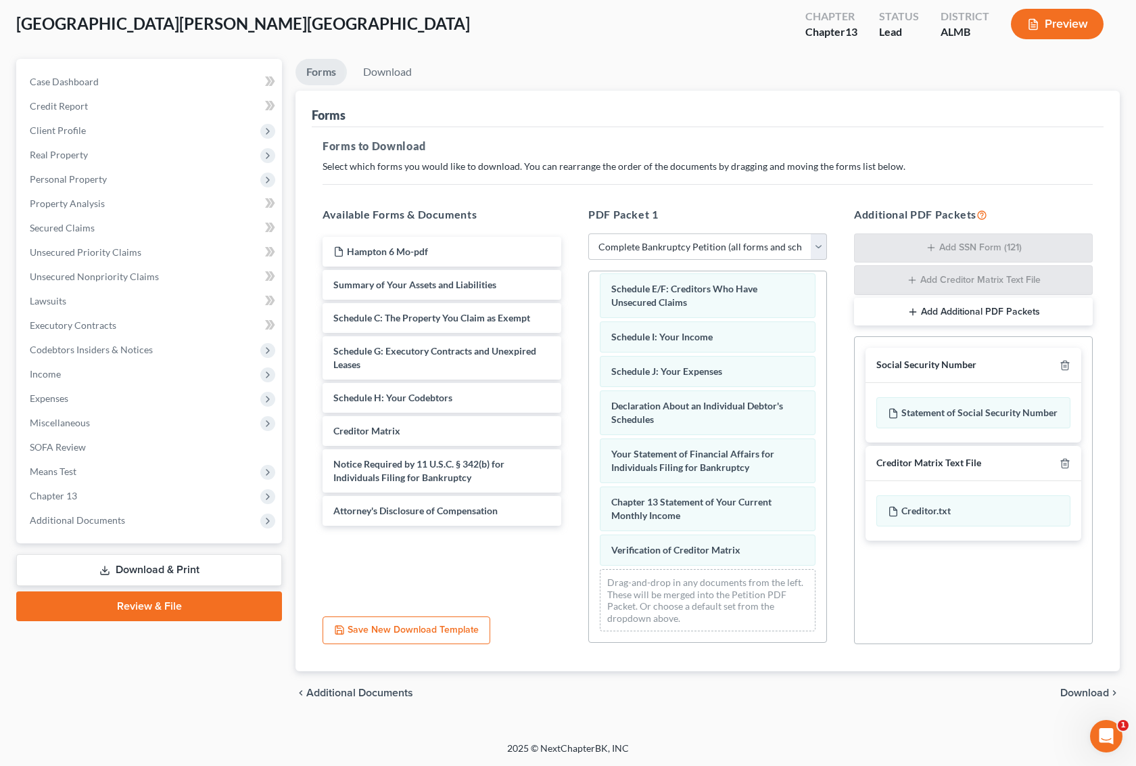
click at [1075, 688] on span "Download" at bounding box center [1084, 692] width 49 height 11
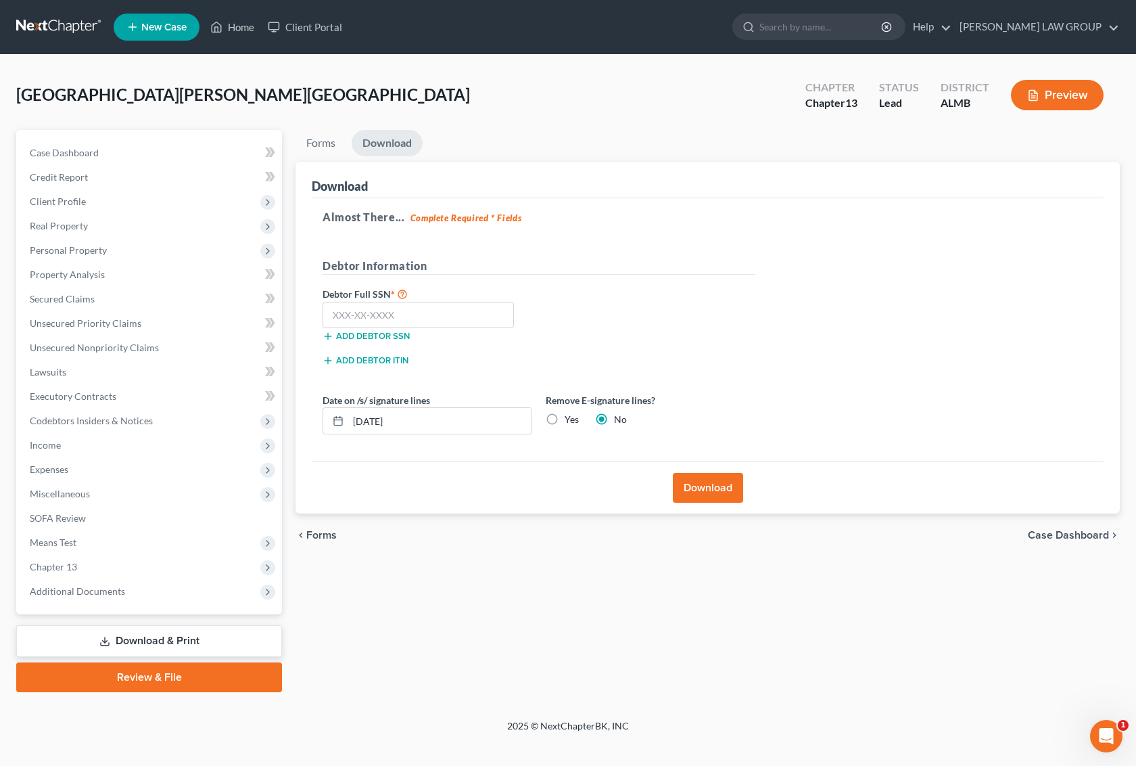
scroll to position [0, 0]
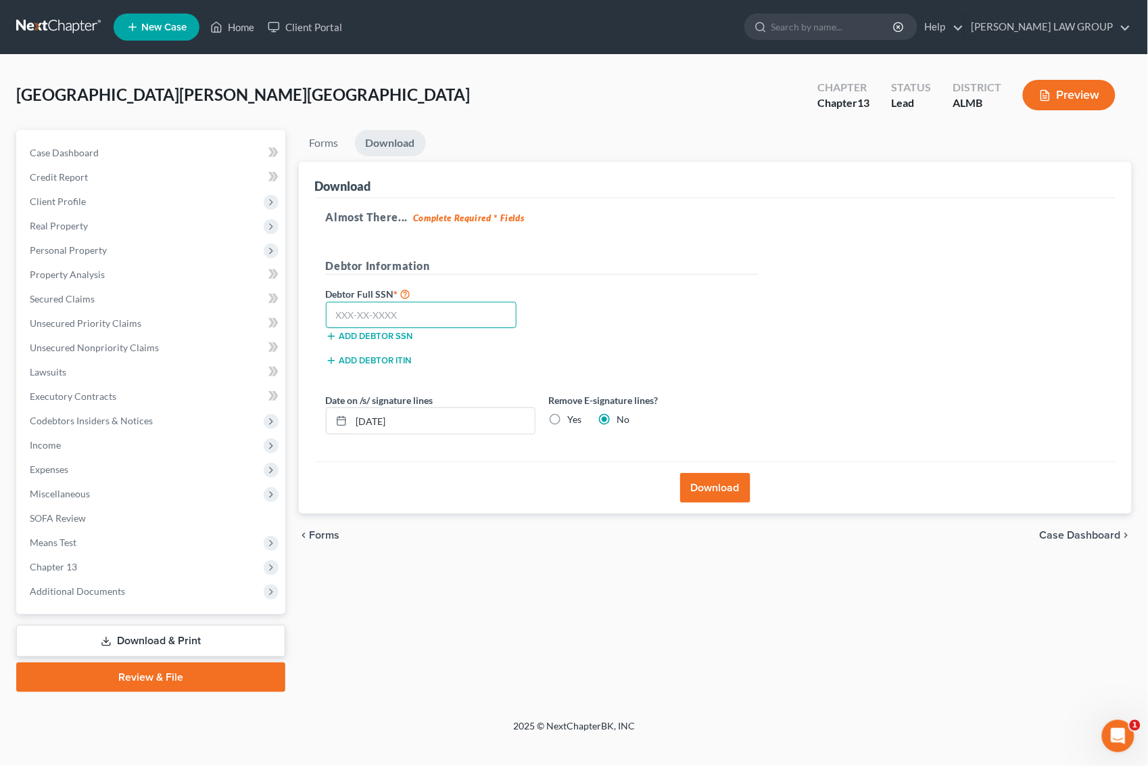
click at [389, 319] on input "text" at bounding box center [421, 315] width 191 height 27
type input "416-98-8980"
click at [714, 485] on button "Download" at bounding box center [715, 488] width 70 height 30
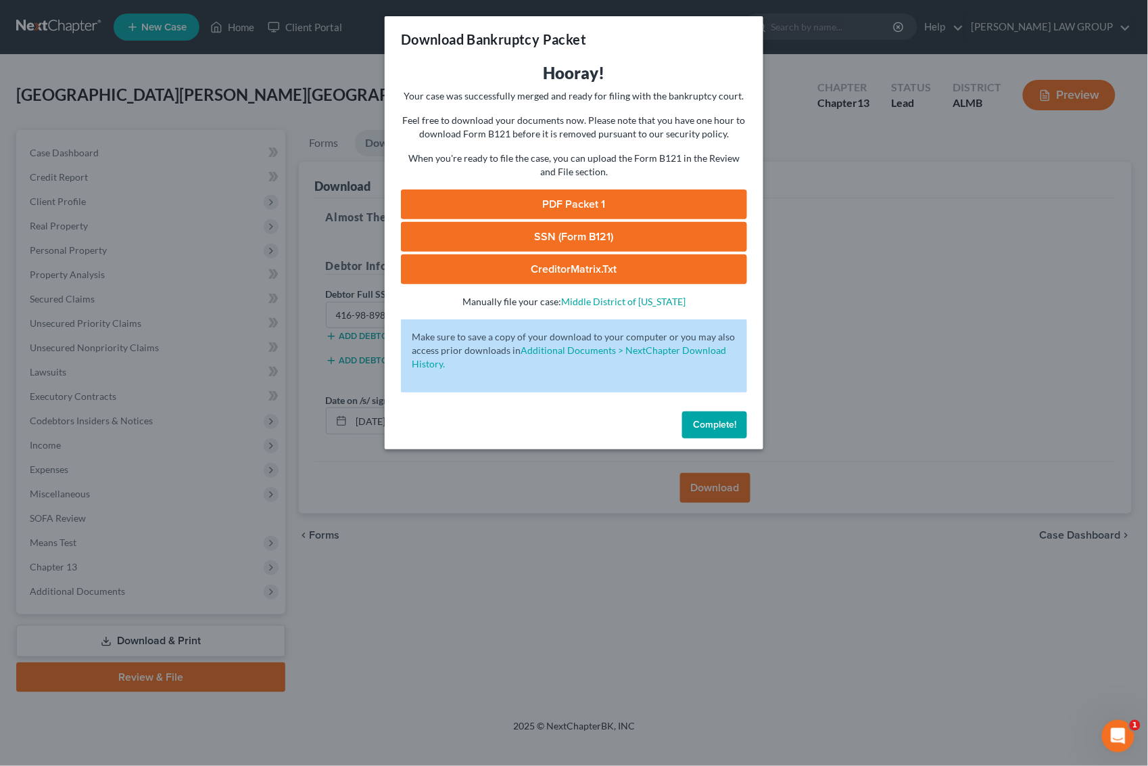
click at [588, 237] on link "SSN (Form B121)" at bounding box center [574, 237] width 346 height 30
click at [602, 190] on link "PDF Packet 1" at bounding box center [574, 204] width 346 height 30
click at [891, 205] on div "Download Bankruptcy Packet Hooray! Your case was successfully merged and ready …" at bounding box center [574, 383] width 1148 height 766
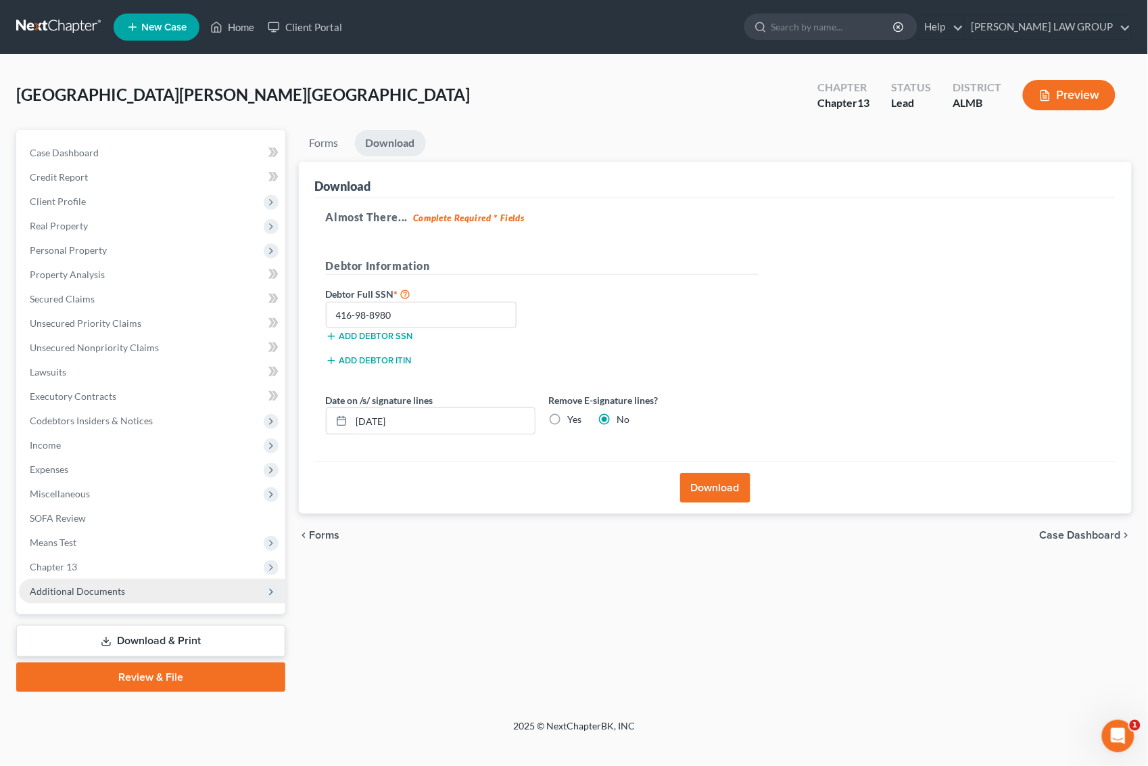
click at [116, 595] on span "Additional Documents" at bounding box center [152, 591] width 266 height 24
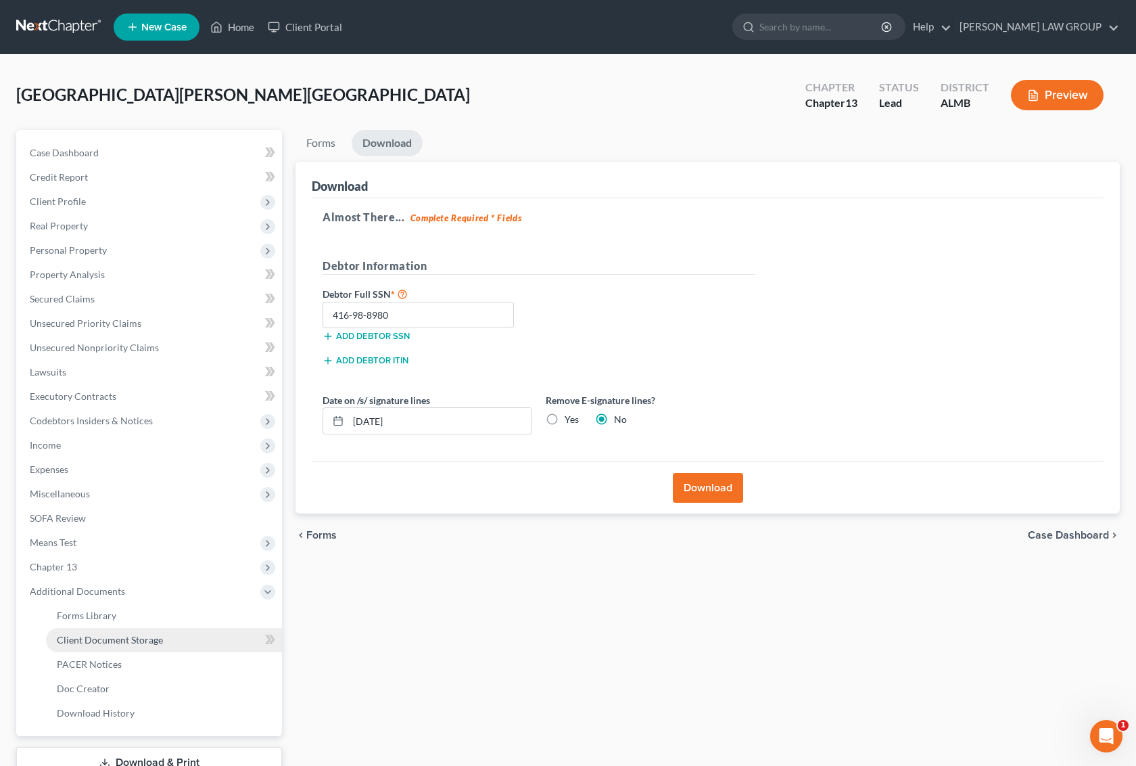
click at [118, 638] on span "Client Document Storage" at bounding box center [110, 639] width 106 height 11
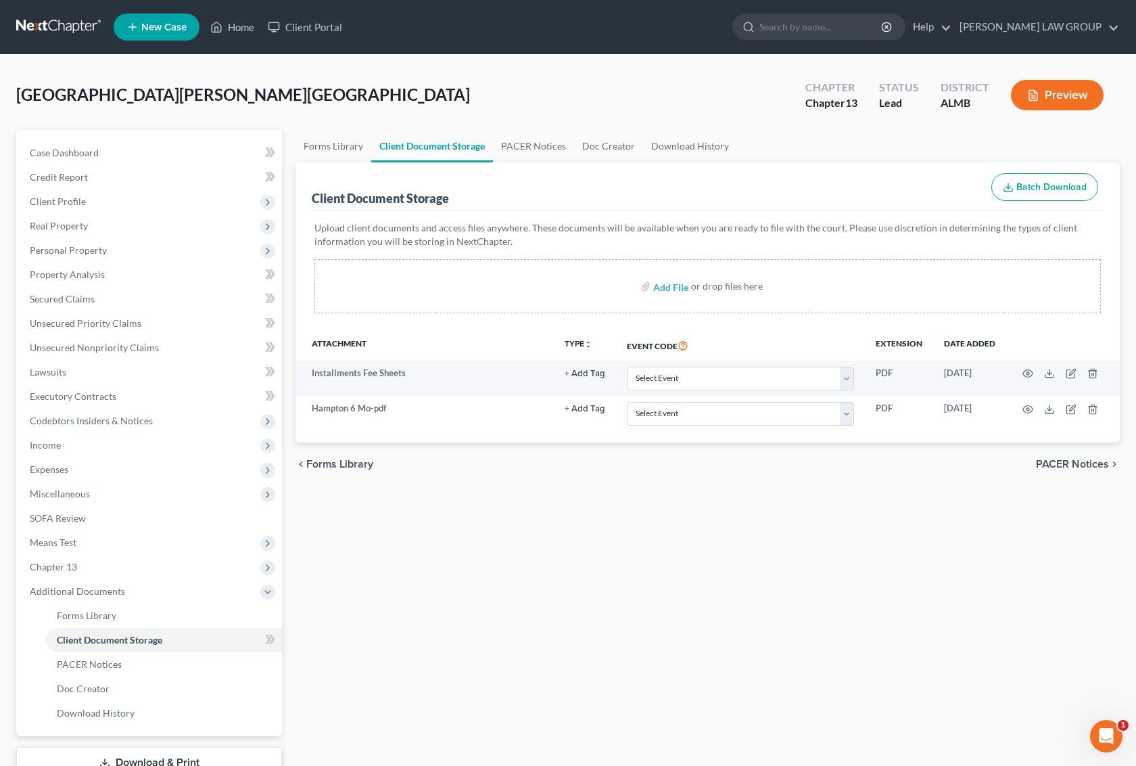
click at [294, 147] on div "Forms Library Client Document Storage PACER Notices Doc Creator Download Histor…" at bounding box center [708, 472] width 838 height 684
